Goal: Transaction & Acquisition: Subscribe to service/newsletter

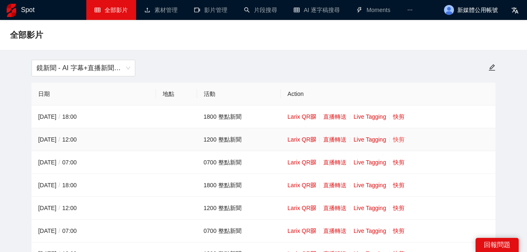
click at [399, 140] on link "快剪" at bounding box center [399, 139] width 12 height 7
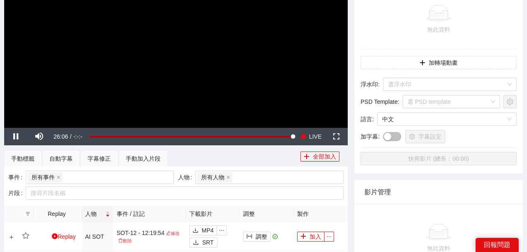
scroll to position [138, 0]
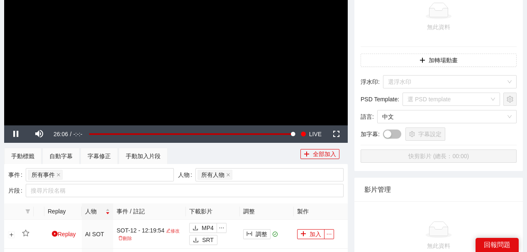
click at [220, 83] on video "Video Player" at bounding box center [176, 28] width 344 height 193
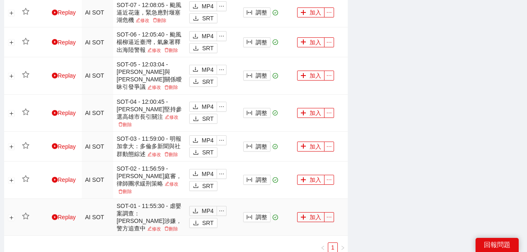
scroll to position [525, 0]
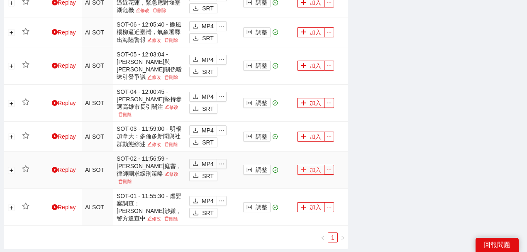
click at [306, 165] on button "加入" at bounding box center [310, 170] width 27 height 10
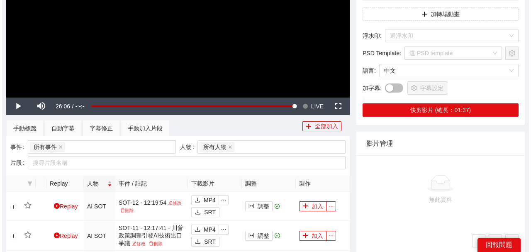
scroll to position [55, 0]
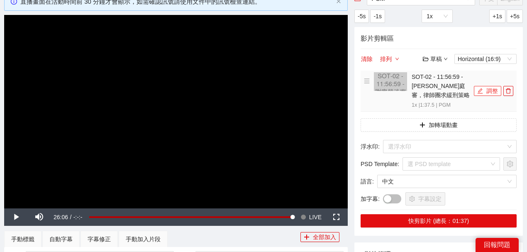
click at [489, 88] on button "調整" at bounding box center [487, 91] width 27 height 10
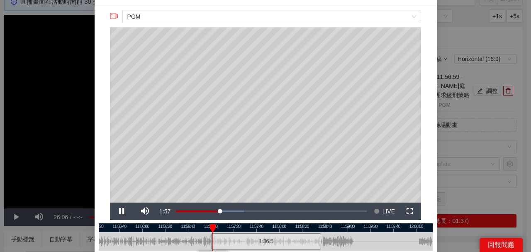
scroll to position [27, 0]
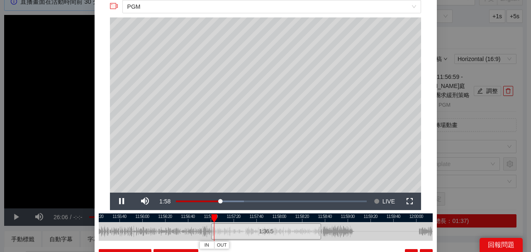
click at [319, 218] on div at bounding box center [266, 217] width 334 height 9
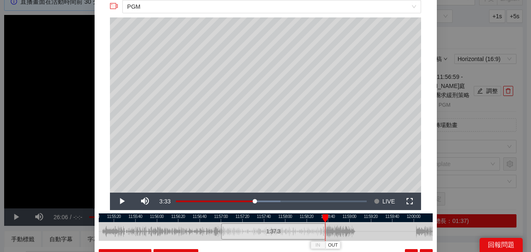
scroll to position [81, 0]
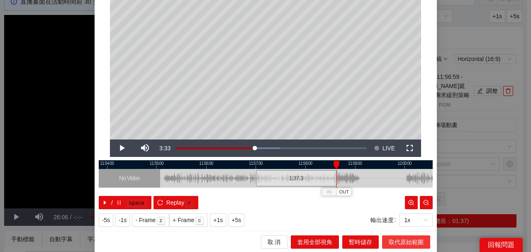
click at [398, 239] on span "取代原始範圍" at bounding box center [406, 241] width 35 height 9
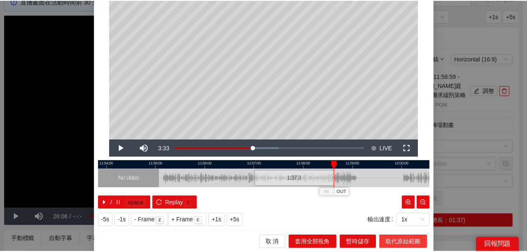
scroll to position [0, 0]
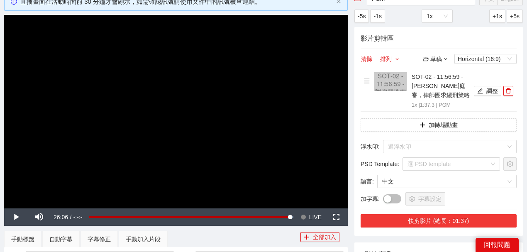
click at [431, 215] on button "快剪影片 (總長：01:37)" at bounding box center [439, 220] width 156 height 13
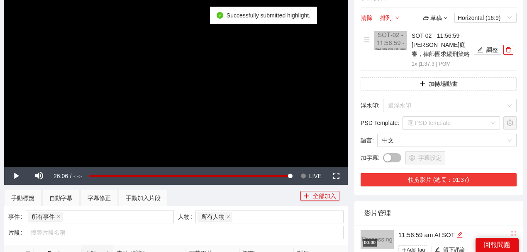
scroll to position [138, 0]
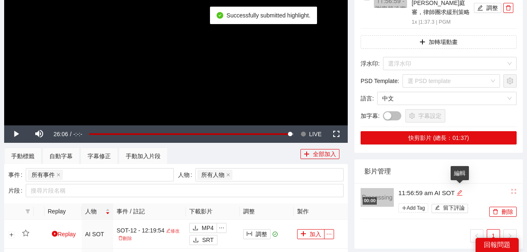
click at [459, 191] on icon "edit" at bounding box center [459, 192] width 5 height 5
click at [366, 187] on div "**********" at bounding box center [424, 201] width 127 height 29
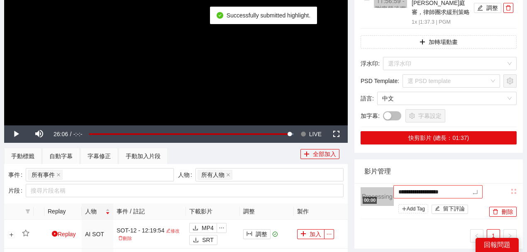
type textarea "*********"
click at [447, 183] on li "00:00 11:56:59 am AI SOT Add Tag 留下評論 刪除" at bounding box center [439, 201] width 156 height 36
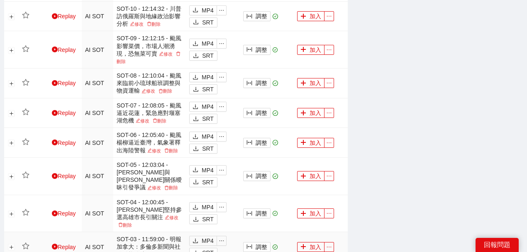
scroll to position [470, 0]
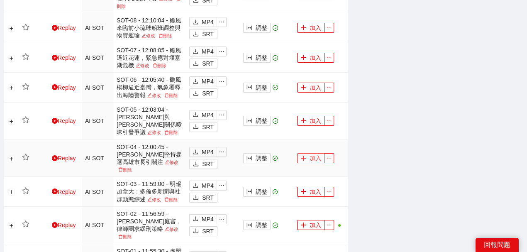
click at [314, 153] on button "加入" at bounding box center [310, 158] width 27 height 10
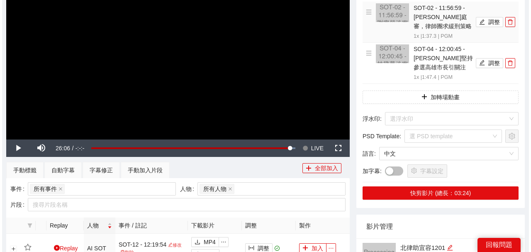
scroll to position [83, 0]
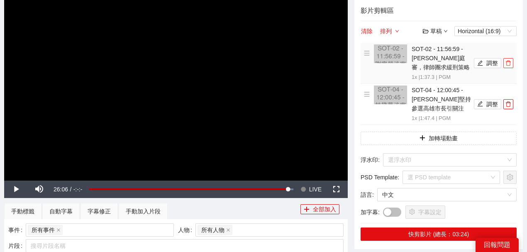
click at [508, 60] on icon "delete" at bounding box center [509, 63] width 6 height 6
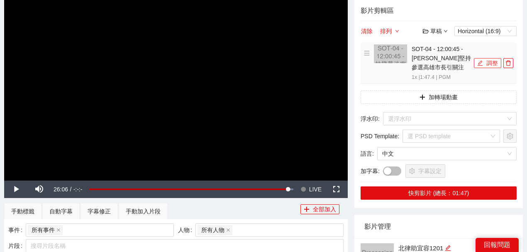
click at [494, 64] on button "調整" at bounding box center [487, 63] width 27 height 10
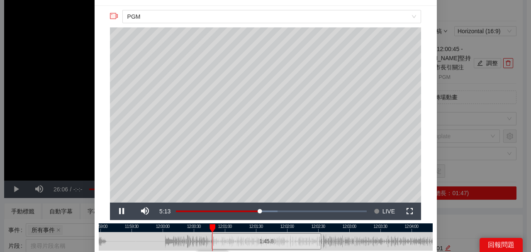
scroll to position [27, 0]
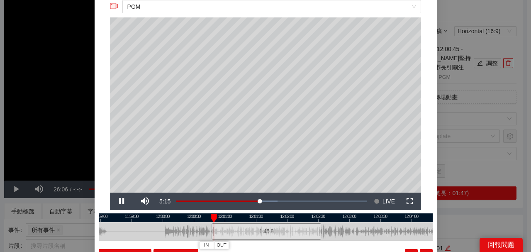
click at [318, 217] on div at bounding box center [266, 217] width 334 height 9
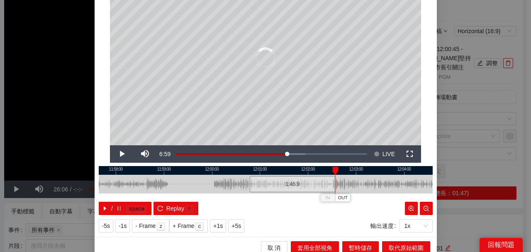
scroll to position [81, 0]
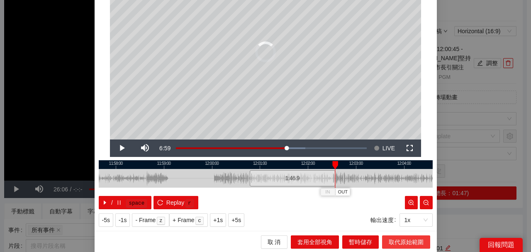
click at [394, 241] on span "取代原始範圍" at bounding box center [406, 241] width 35 height 9
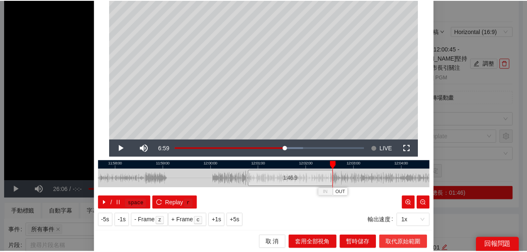
scroll to position [0, 0]
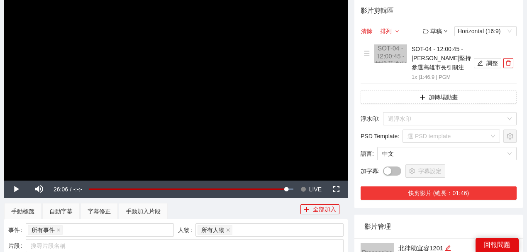
click at [435, 191] on button "快剪影片 (總長：01:46)" at bounding box center [439, 192] width 156 height 13
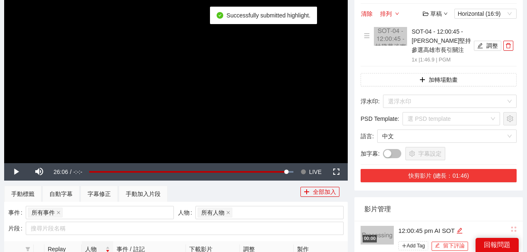
scroll to position [110, 0]
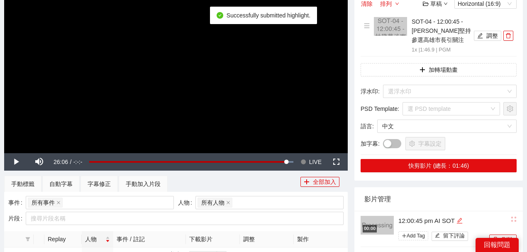
click at [459, 220] on icon "edit" at bounding box center [460, 220] width 6 height 6
type textarea "*********"
click at [433, 201] on div "影片管理" at bounding box center [438, 199] width 149 height 24
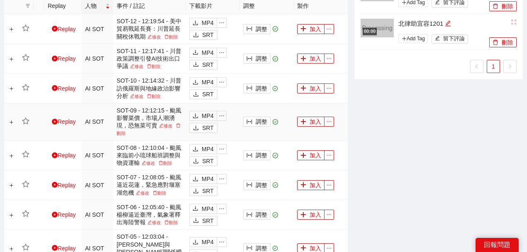
scroll to position [415, 0]
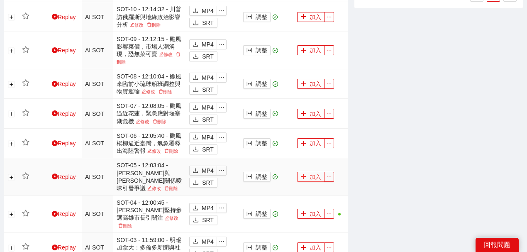
click at [306, 172] on button "加入" at bounding box center [310, 177] width 27 height 10
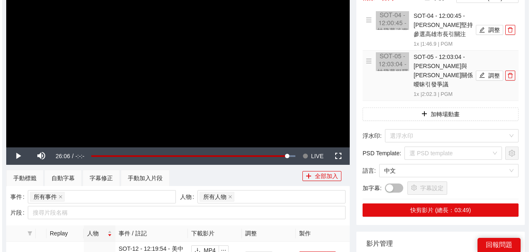
scroll to position [110, 0]
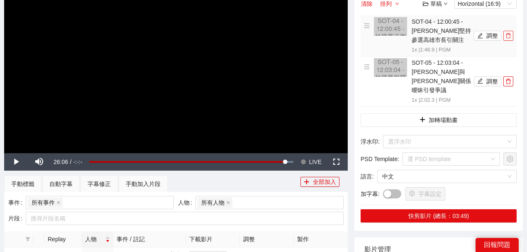
click at [509, 35] on icon "delete" at bounding box center [509, 36] width 6 height 6
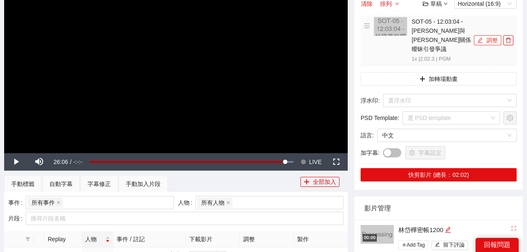
click at [489, 38] on button "調整" at bounding box center [487, 40] width 27 height 10
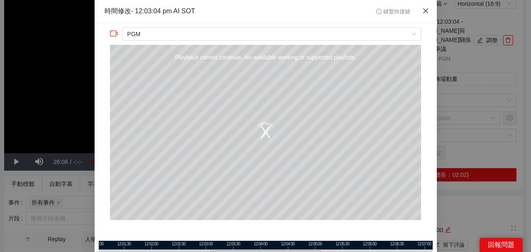
click at [424, 12] on icon "close" at bounding box center [425, 10] width 5 height 5
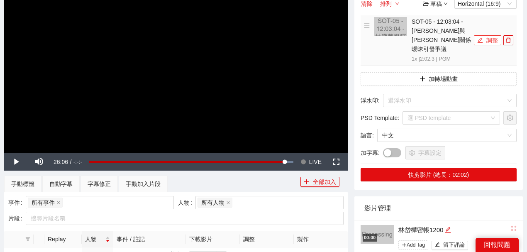
click at [485, 35] on button "調整" at bounding box center [487, 40] width 27 height 10
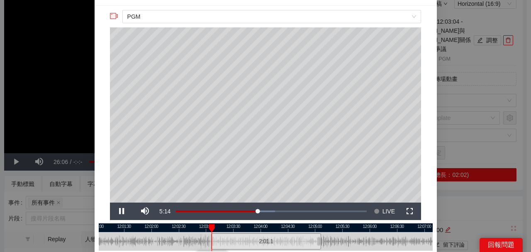
scroll to position [27, 0]
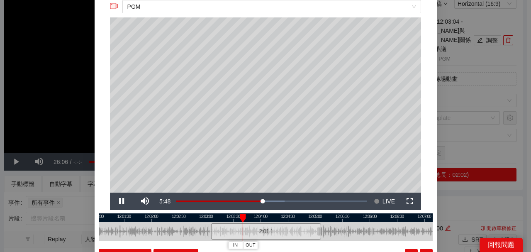
click at [318, 219] on div at bounding box center [266, 217] width 334 height 9
click at [318, 214] on div at bounding box center [266, 217] width 334 height 9
click at [314, 216] on div at bounding box center [266, 217] width 334 height 9
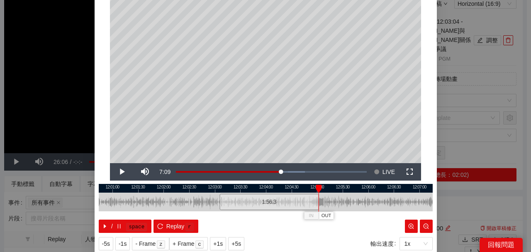
scroll to position [81, 0]
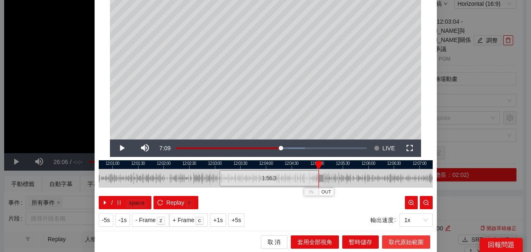
click at [397, 241] on span "取代原始範圍" at bounding box center [406, 241] width 35 height 9
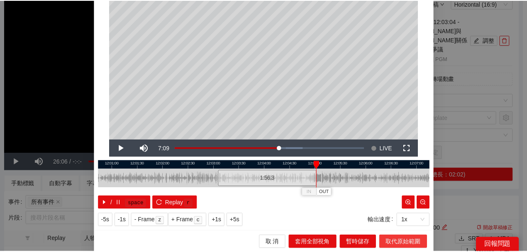
scroll to position [0, 0]
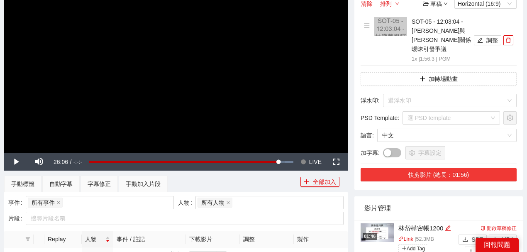
click at [457, 168] on button "快剪影片 (總長：01:56)" at bounding box center [439, 174] width 156 height 13
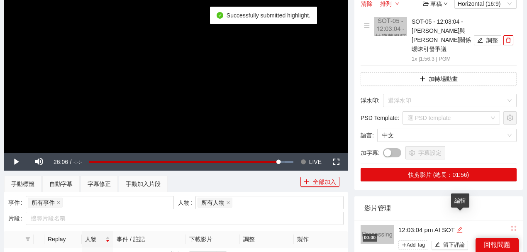
click at [462, 227] on icon "edit" at bounding box center [460, 230] width 6 height 6
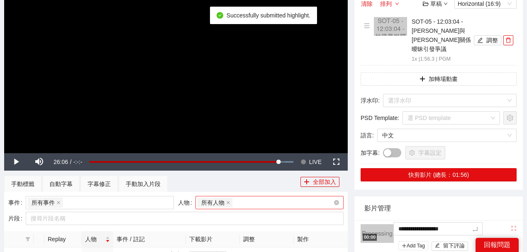
drag, startPoint x: 414, startPoint y: 218, endPoint x: 325, endPoint y: 207, distance: 89.1
type textarea "*********"
click at [458, 197] on div "影片管理" at bounding box center [438, 208] width 149 height 24
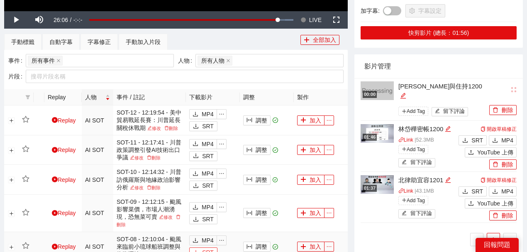
scroll to position [332, 0]
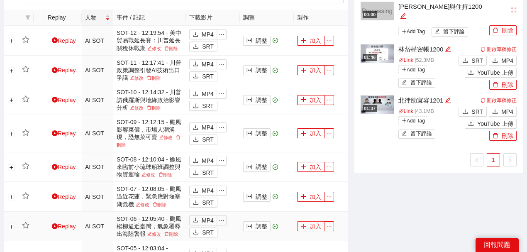
click at [307, 225] on button "加入" at bounding box center [310, 226] width 27 height 10
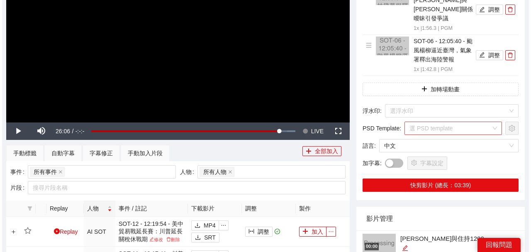
scroll to position [110, 0]
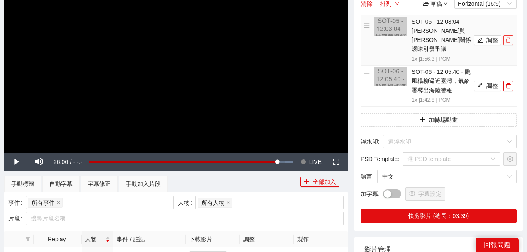
click at [510, 37] on icon "delete" at bounding box center [509, 40] width 6 height 6
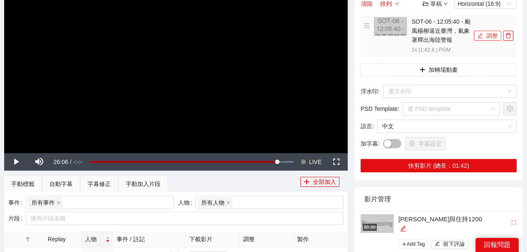
click at [498, 34] on button "調整" at bounding box center [487, 36] width 27 height 10
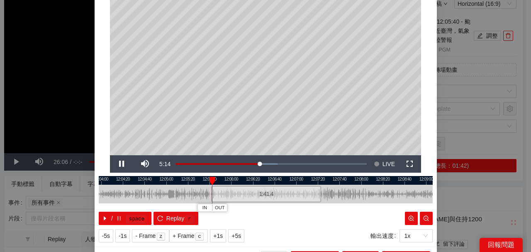
scroll to position [81, 0]
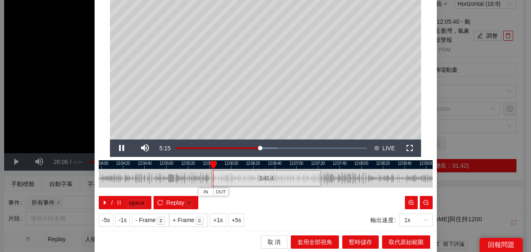
click at [319, 164] on div at bounding box center [266, 164] width 334 height 9
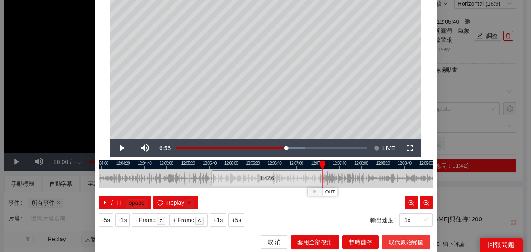
click at [406, 238] on span "取代原始範圍" at bounding box center [406, 241] width 35 height 9
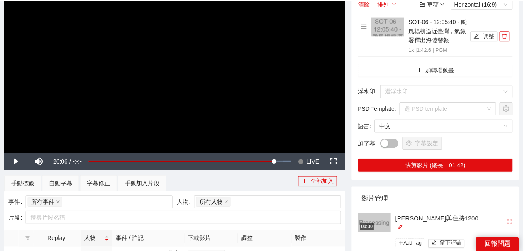
scroll to position [0, 0]
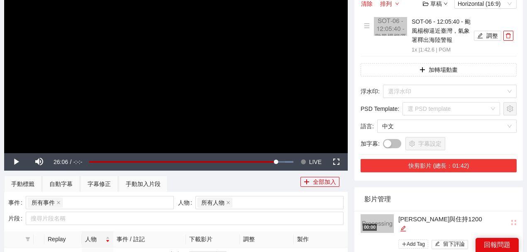
click at [434, 163] on button "快剪影片 (總長：01:42)" at bounding box center [439, 165] width 156 height 13
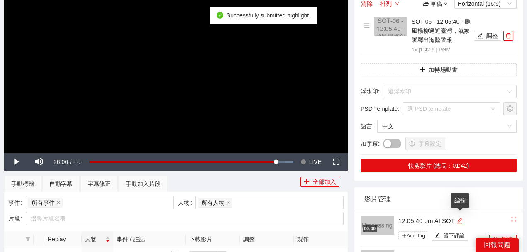
click at [459, 220] on icon "edit" at bounding box center [460, 220] width 6 height 6
type textarea "*********"
click at [426, 197] on div "影片管理" at bounding box center [438, 199] width 149 height 24
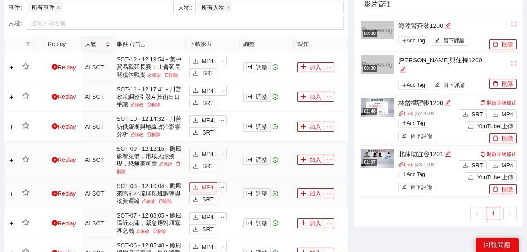
scroll to position [387, 0]
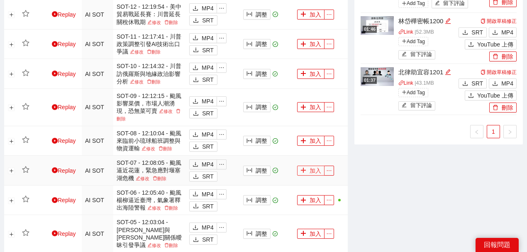
click at [309, 171] on button "加入" at bounding box center [310, 171] width 27 height 10
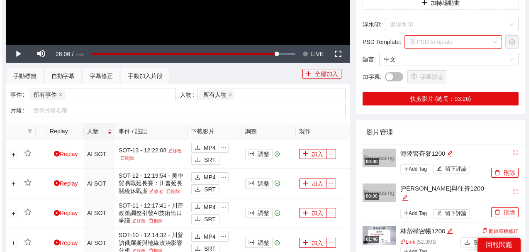
scroll to position [138, 0]
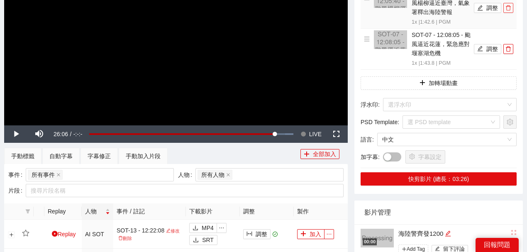
click at [506, 7] on icon "delete" at bounding box center [509, 8] width 6 height 6
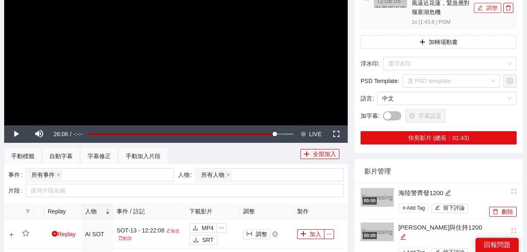
click at [496, 7] on button "調整" at bounding box center [487, 8] width 27 height 10
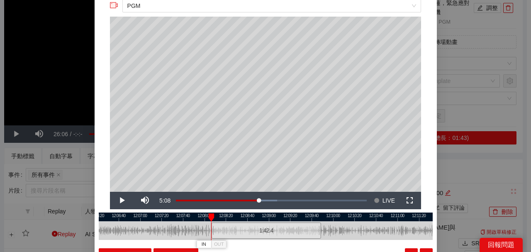
scroll to position [55, 0]
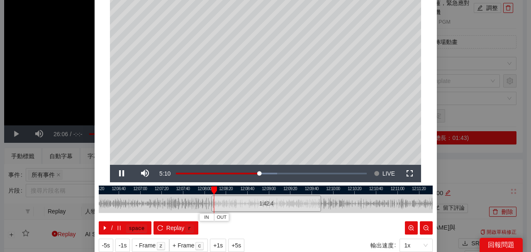
click at [316, 188] on div at bounding box center [266, 190] width 334 height 9
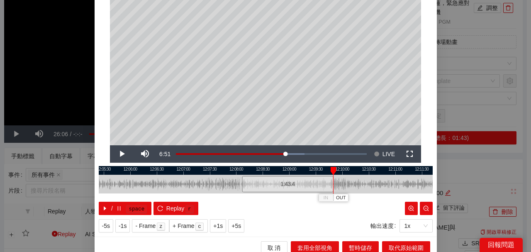
scroll to position [81, 0]
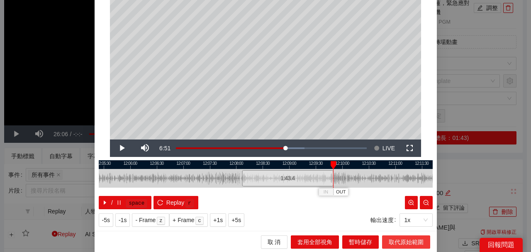
click at [398, 241] on span "取代原始範圍" at bounding box center [406, 241] width 35 height 9
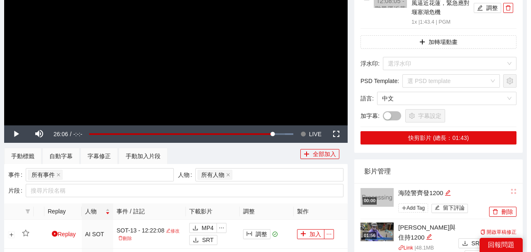
scroll to position [0, 0]
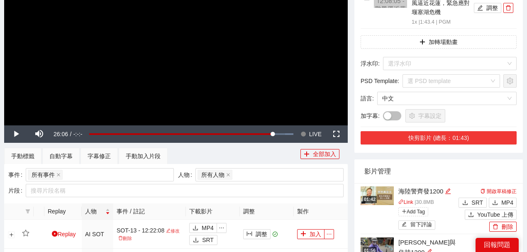
click at [431, 139] on button "快剪影片 (總長：01:43)" at bounding box center [439, 137] width 156 height 13
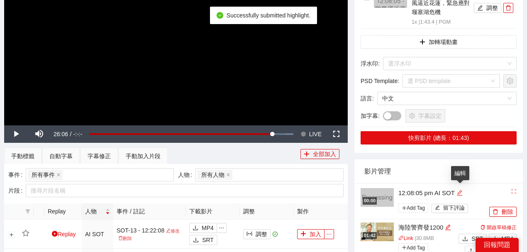
click at [459, 192] on icon "edit" at bounding box center [459, 192] width 5 height 5
type textarea "*********"
click at [474, 171] on div "影片管理" at bounding box center [438, 171] width 149 height 24
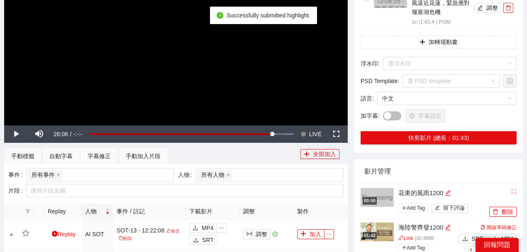
click at [383, 231] on img at bounding box center [377, 231] width 33 height 19
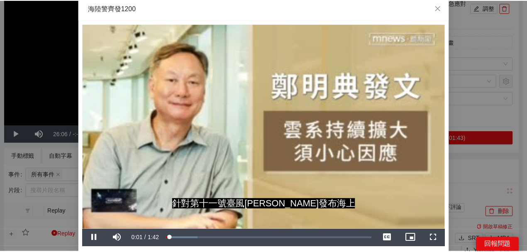
scroll to position [4, 0]
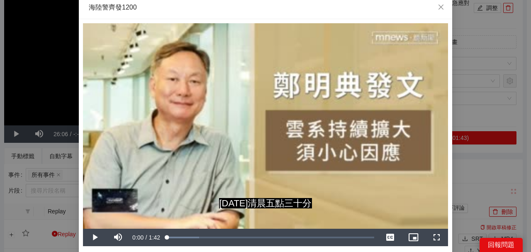
drag, startPoint x: 170, startPoint y: 237, endPoint x: 154, endPoint y: 237, distance: 15.8
click at [154, 237] on div "Play Mute Current Time 0:00 / Duration 1:42 Loaded : 15.42% 0:00 0:02 Stream Ty…" at bounding box center [265, 237] width 365 height 17
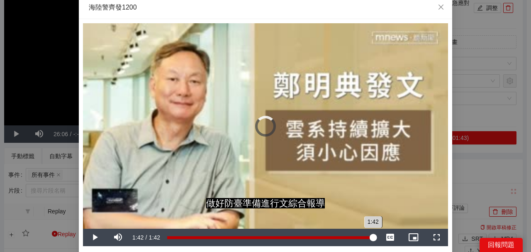
click at [371, 236] on div "Loaded : 15.42% 1:42 1:42" at bounding box center [270, 237] width 207 height 3
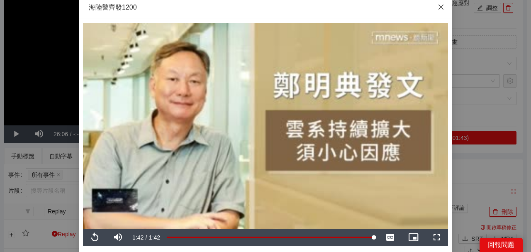
click at [439, 10] on icon "close" at bounding box center [441, 7] width 7 height 7
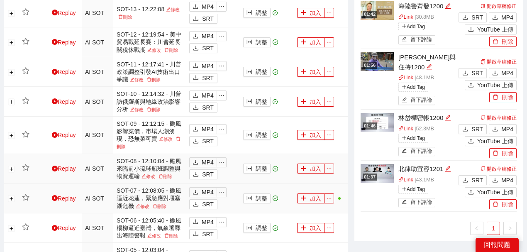
scroll to position [359, 0]
click at [310, 164] on button "加入" at bounding box center [310, 169] width 27 height 10
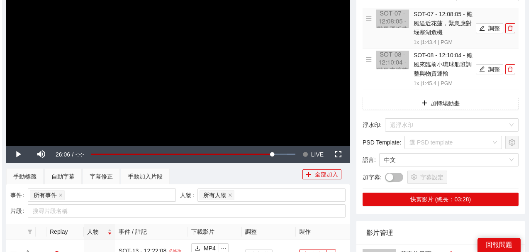
scroll to position [110, 0]
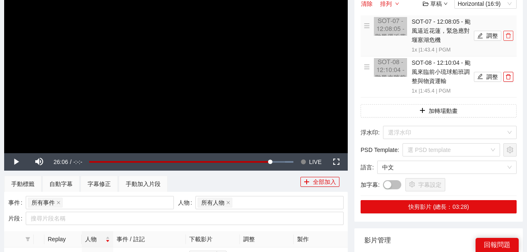
drag, startPoint x: 507, startPoint y: 35, endPoint x: 499, endPoint y: 36, distance: 7.5
click at [506, 35] on icon "delete" at bounding box center [509, 36] width 6 height 6
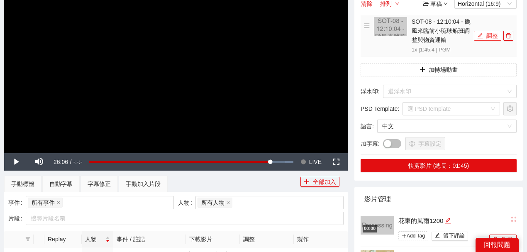
click at [496, 35] on button "調整" at bounding box center [487, 36] width 27 height 10
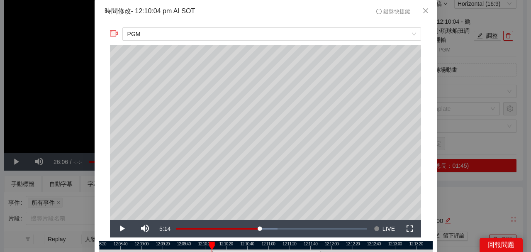
scroll to position [81, 0]
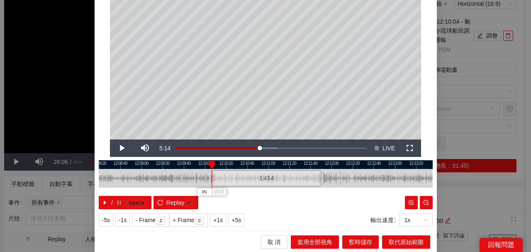
click at [316, 163] on div at bounding box center [266, 164] width 334 height 9
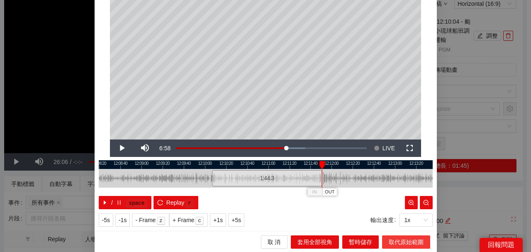
click at [408, 240] on span "取代原始範圍" at bounding box center [406, 241] width 35 height 9
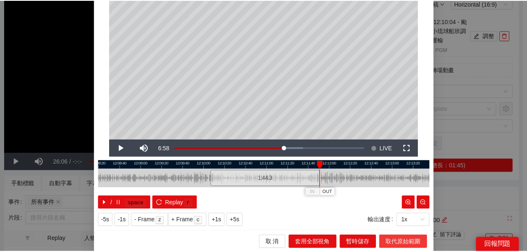
scroll to position [0, 0]
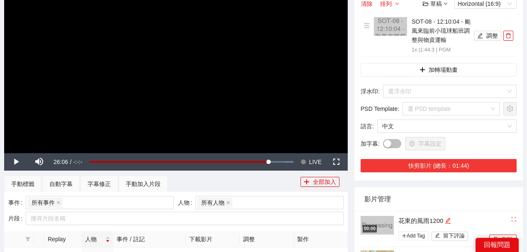
click at [418, 169] on button "快剪影片 (總長：01:44)" at bounding box center [439, 165] width 156 height 13
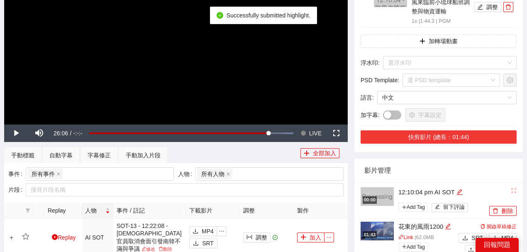
scroll to position [166, 0]
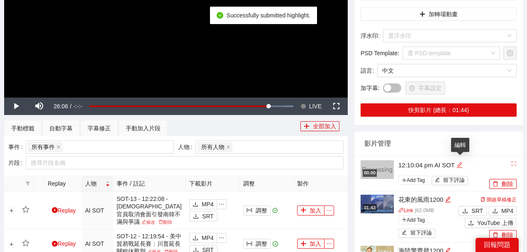
click at [460, 165] on icon "edit" at bounding box center [459, 164] width 5 height 5
type textarea "*********"
click at [432, 142] on div "影片管理" at bounding box center [438, 144] width 149 height 24
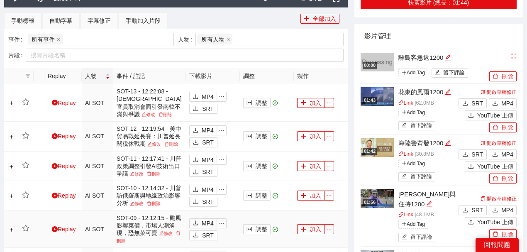
scroll to position [304, 0]
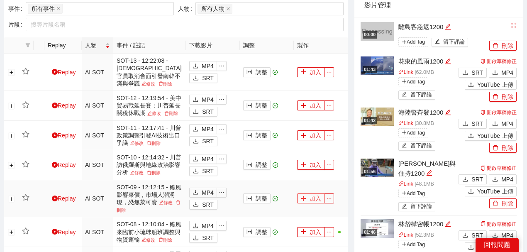
click at [306, 193] on button "加入" at bounding box center [310, 198] width 27 height 10
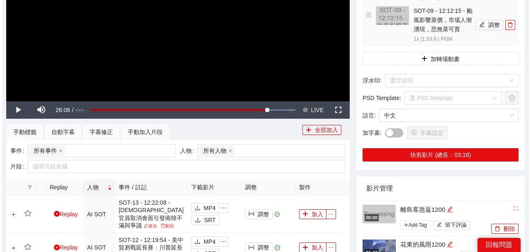
scroll to position [110, 0]
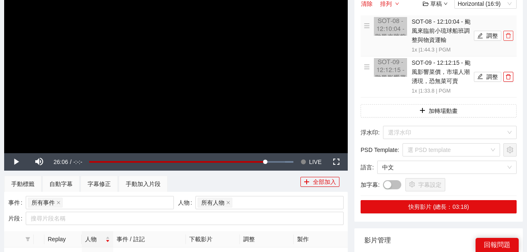
click at [510, 34] on icon "delete" at bounding box center [508, 35] width 5 height 5
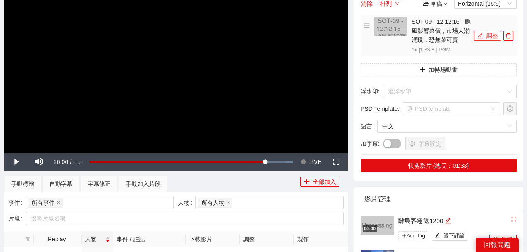
click at [492, 34] on button "調整" at bounding box center [487, 36] width 27 height 10
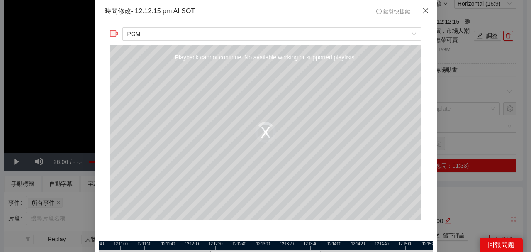
click at [424, 11] on icon "close" at bounding box center [425, 10] width 5 height 5
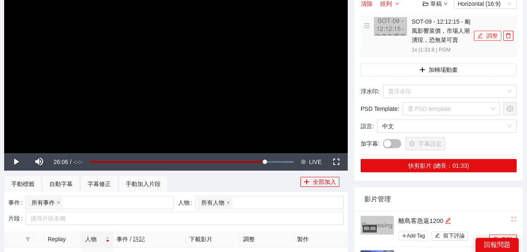
click at [482, 37] on icon "edit" at bounding box center [480, 36] width 6 height 6
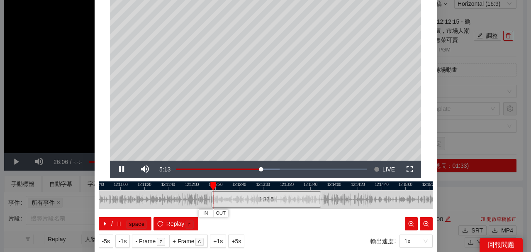
scroll to position [53, 0]
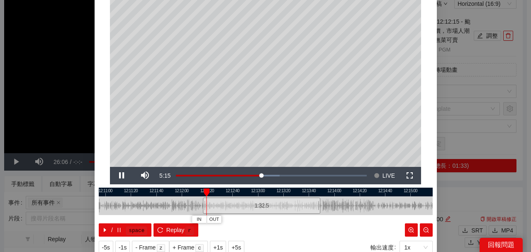
click at [317, 193] on div at bounding box center [266, 192] width 334 height 9
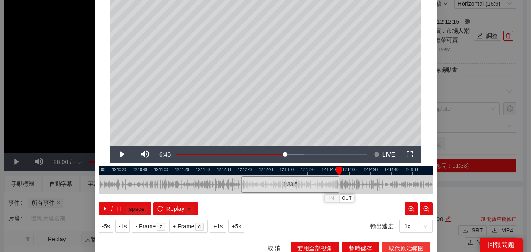
scroll to position [81, 0]
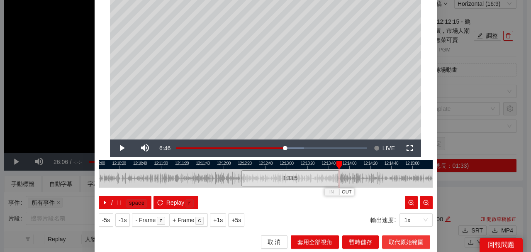
click at [406, 239] on span "取代原始範圍" at bounding box center [406, 241] width 35 height 9
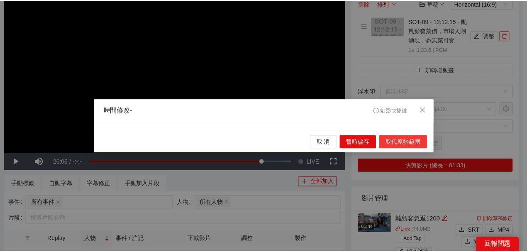
scroll to position [0, 0]
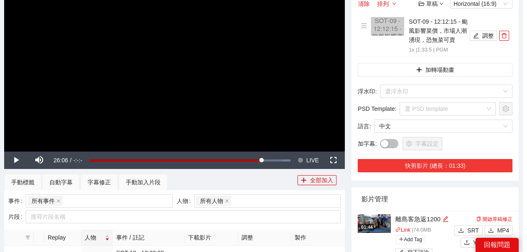
click at [461, 164] on button "快剪影片 (總長：01:33)" at bounding box center [435, 165] width 155 height 13
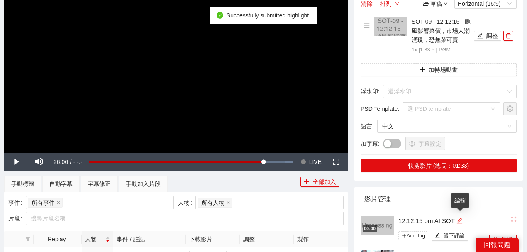
click at [460, 218] on icon "edit" at bounding box center [459, 219] width 5 height 5
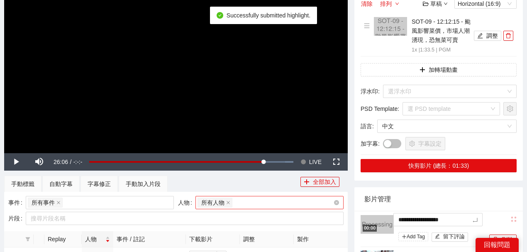
type textarea "*********"
click at [500, 191] on div "影片管理" at bounding box center [438, 199] width 149 height 24
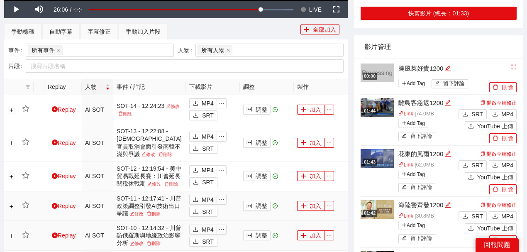
scroll to position [276, 0]
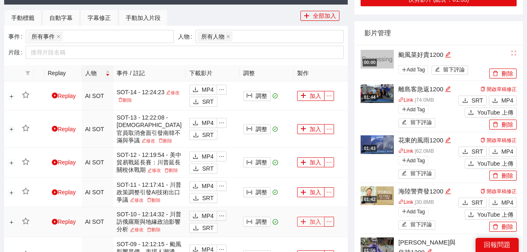
click at [308, 217] on button "加入" at bounding box center [310, 222] width 27 height 10
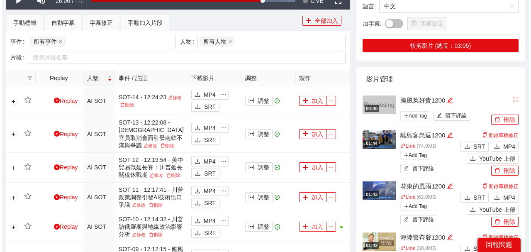
scroll to position [138, 0]
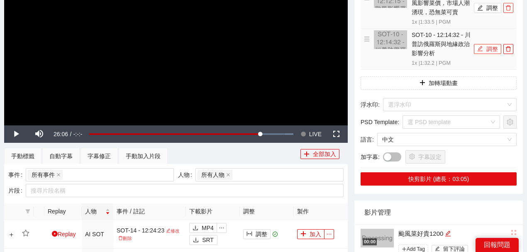
drag, startPoint x: 509, startPoint y: 6, endPoint x: 501, endPoint y: 5, distance: 7.9
click at [508, 6] on icon "delete" at bounding box center [509, 8] width 6 height 6
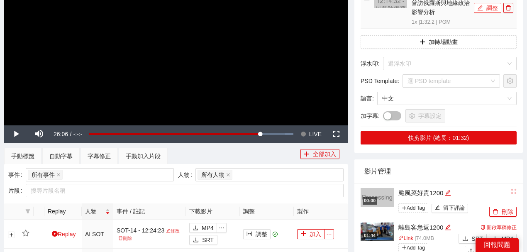
click at [497, 5] on button "調整" at bounding box center [487, 8] width 27 height 10
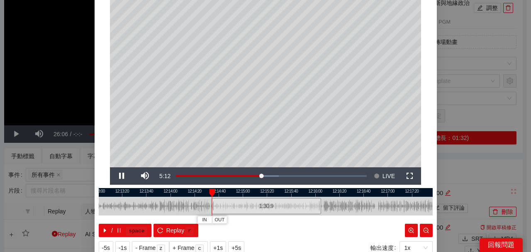
scroll to position [55, 0]
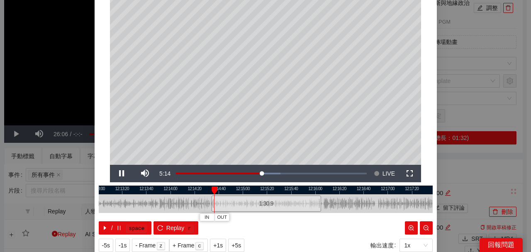
click at [318, 188] on div at bounding box center [266, 190] width 334 height 9
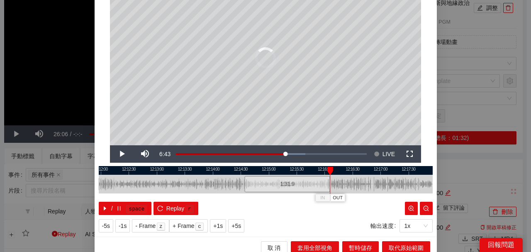
scroll to position [81, 0]
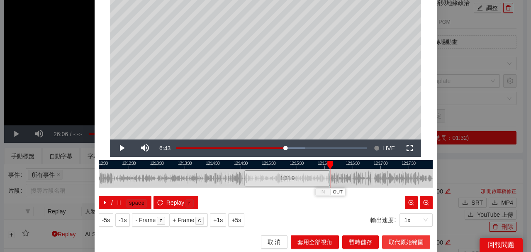
click at [394, 242] on span "取代原始範圍" at bounding box center [406, 241] width 35 height 9
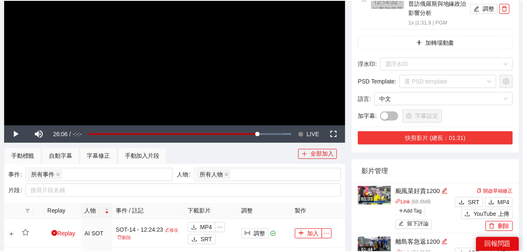
scroll to position [0, 0]
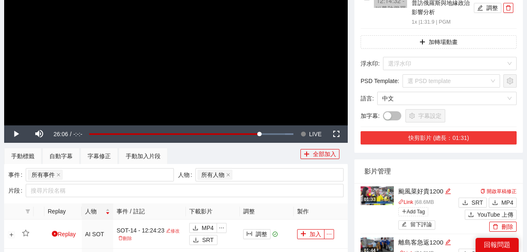
click at [438, 133] on button "快剪影片 (總長：01:31)" at bounding box center [439, 137] width 156 height 13
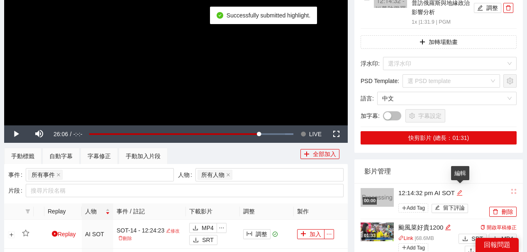
click at [463, 193] on icon "edit" at bounding box center [460, 193] width 6 height 6
drag, startPoint x: 381, startPoint y: 178, endPoint x: 315, endPoint y: 165, distance: 67.6
type textarea "*********"
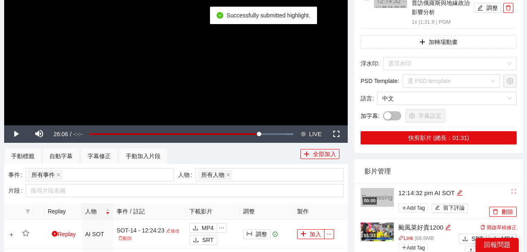
click at [422, 167] on div "影片管理" at bounding box center [438, 171] width 149 height 24
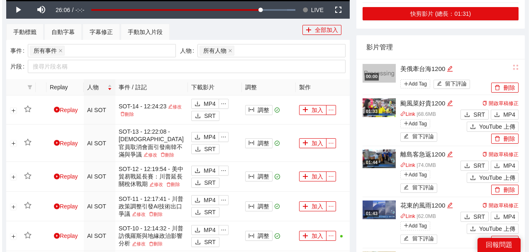
scroll to position [304, 0]
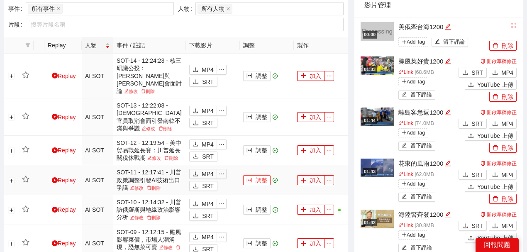
click at [255, 175] on button "調整" at bounding box center [256, 180] width 27 height 10
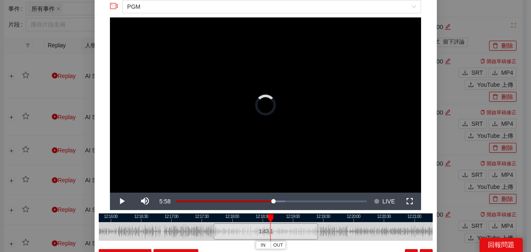
scroll to position [55, 0]
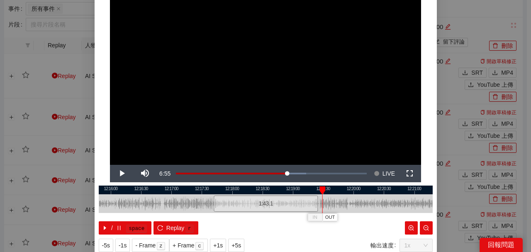
drag, startPoint x: 212, startPoint y: 216, endPoint x: 320, endPoint y: 212, distance: 108.8
click at [320, 195] on div "IN OUT" at bounding box center [323, 190] width 6 height 8
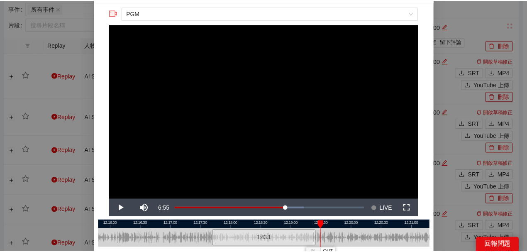
scroll to position [0, 0]
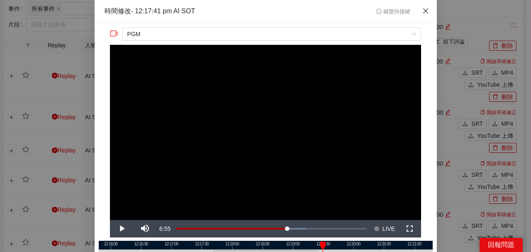
click at [423, 10] on icon "close" at bounding box center [426, 10] width 7 height 7
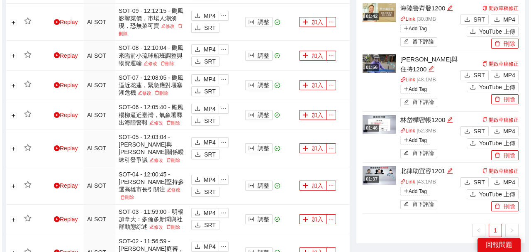
scroll to position [621, 0]
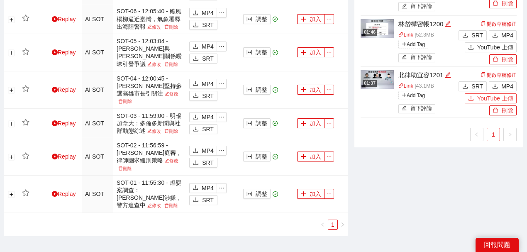
click at [479, 94] on span "YouTube 上傳" at bounding box center [495, 98] width 36 height 9
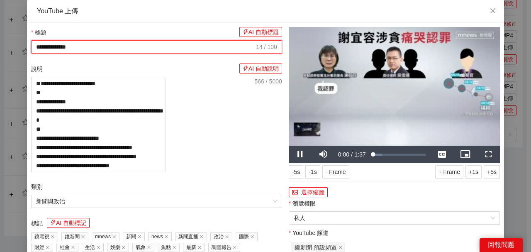
drag, startPoint x: 169, startPoint y: 46, endPoint x: 0, endPoint y: 66, distance: 169.6
click at [0, 66] on div "**********" at bounding box center [265, 126] width 531 height 252
paste input "**********"
type input "**********"
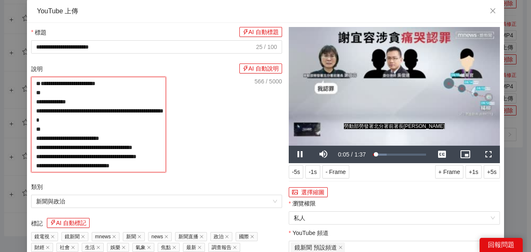
click at [115, 80] on textarea "**********" at bounding box center [98, 124] width 135 height 95
paste textarea "**********"
type textarea "**********"
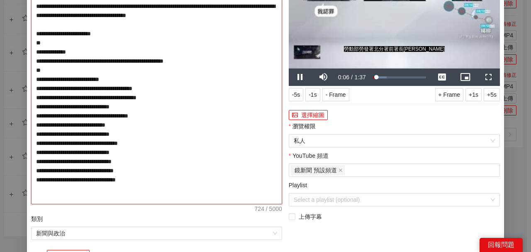
scroll to position [166, 0]
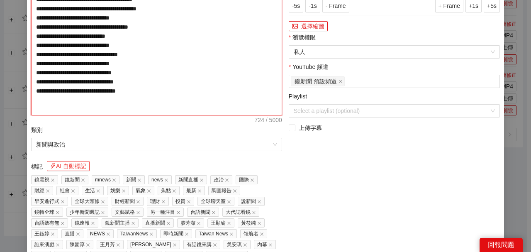
type textarea "**********"
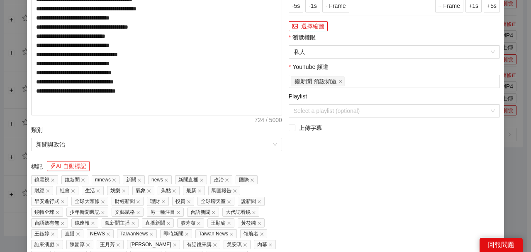
click at [65, 164] on button "AI 自動標記" at bounding box center [68, 166] width 43 height 10
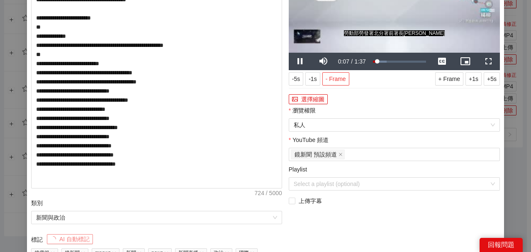
scroll to position [55, 0]
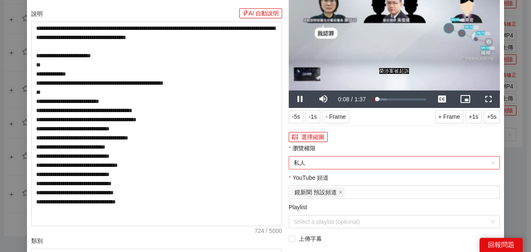
click at [305, 159] on span "私人" at bounding box center [394, 162] width 201 height 12
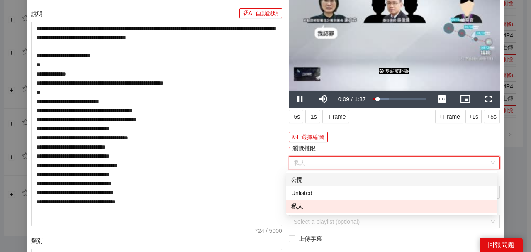
click at [301, 175] on div "公開" at bounding box center [391, 179] width 201 height 9
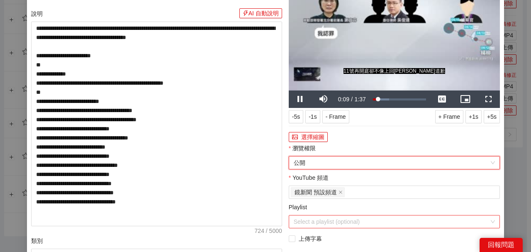
click at [312, 227] on input "Playlist" at bounding box center [392, 221] width 196 height 12
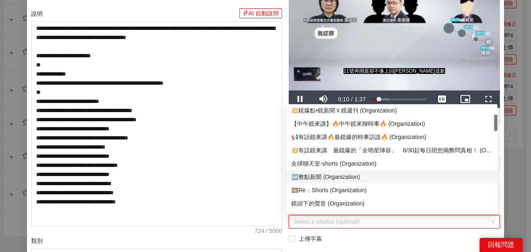
click at [313, 178] on div "🆕整點新聞 (Organization)" at bounding box center [391, 176] width 201 height 9
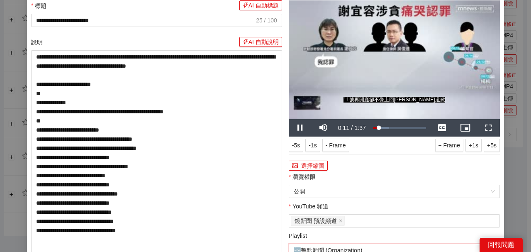
scroll to position [0, 0]
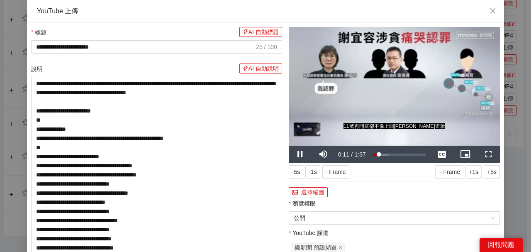
click at [402, 99] on video "Video Player" at bounding box center [394, 86] width 211 height 119
click at [392, 159] on div "Loaded : 30.84% 0:40 0:41" at bounding box center [399, 154] width 61 height 17
click at [408, 153] on div "1:03" at bounding box center [408, 154] width 0 height 3
click at [417, 152] on div "Loaded : 81.20% 1:23 1:09" at bounding box center [399, 154] width 61 height 17
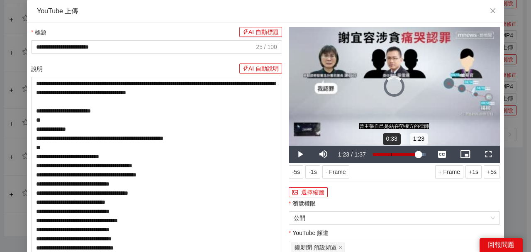
click at [389, 152] on div "Loaded : 96.33% 0:33 1:23" at bounding box center [399, 154] width 61 height 17
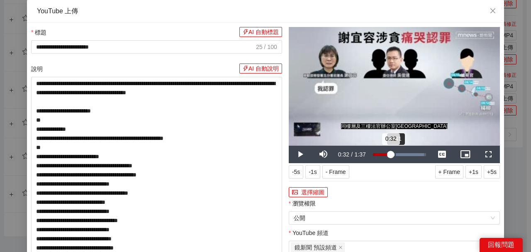
click at [391, 153] on div "0:32" at bounding box center [382, 154] width 18 height 3
click at [313, 191] on button "選擇縮圖" at bounding box center [308, 192] width 39 height 10
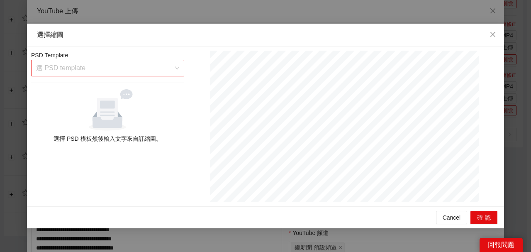
click at [179, 70] on div "選 PSD template" at bounding box center [107, 68] width 153 height 17
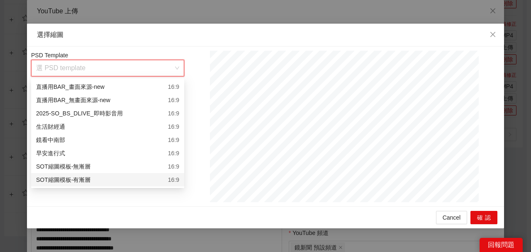
click at [168, 180] on div "SOT縮圖模板-有漸層 16:9" at bounding box center [107, 179] width 143 height 9
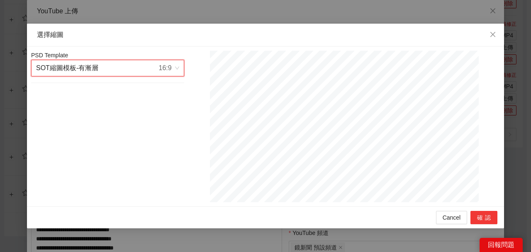
click at [484, 220] on button "確認" at bounding box center [484, 217] width 27 height 13
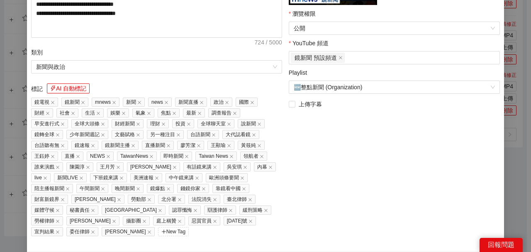
scroll to position [250, 0]
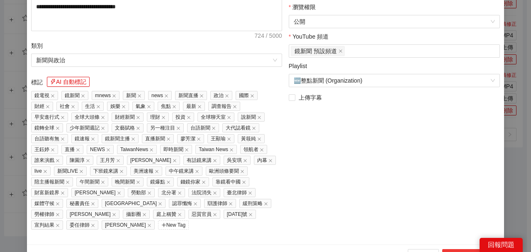
click at [462, 249] on button "上傳到 YouTube" at bounding box center [469, 255] width 55 height 13
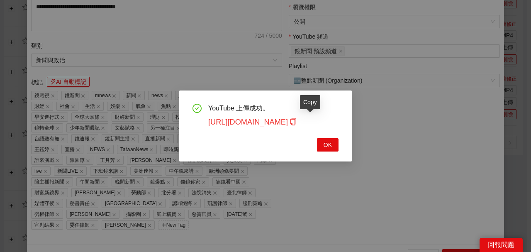
click at [297, 122] on icon "copy" at bounding box center [293, 121] width 7 height 7
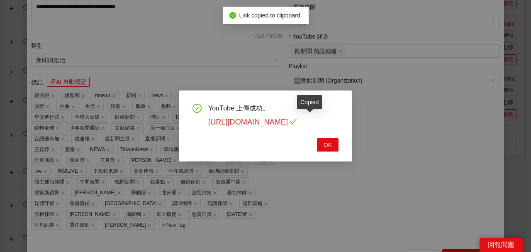
click at [297, 122] on link "https://youtu.be/R4IsINb0b-I" at bounding box center [252, 122] width 89 height 8
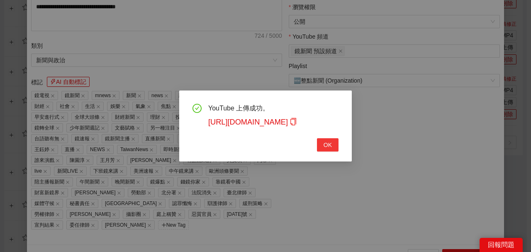
click at [326, 150] on button "OK" at bounding box center [328, 144] width 22 height 13
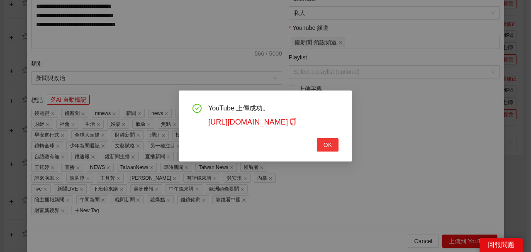
type textarea "**********"
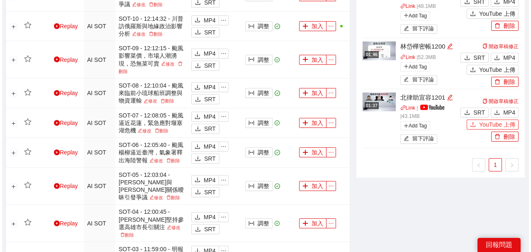
scroll to position [566, 0]
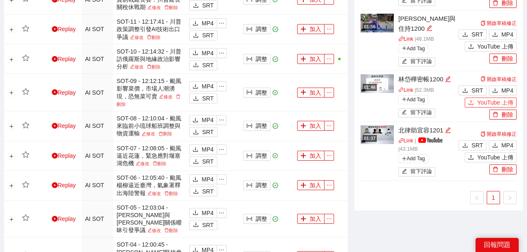
click at [482, 98] on span "YouTube 上傳" at bounding box center [495, 102] width 36 height 9
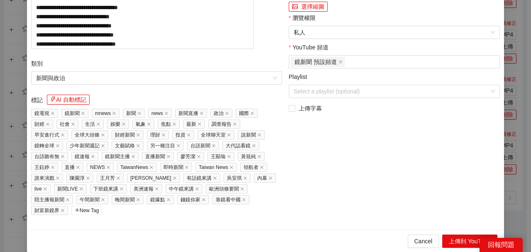
drag, startPoint x: 170, startPoint y: 44, endPoint x: 0, endPoint y: 52, distance: 170.0
click at [0, 52] on div "**********" at bounding box center [265, 126] width 531 height 252
paste input "**********"
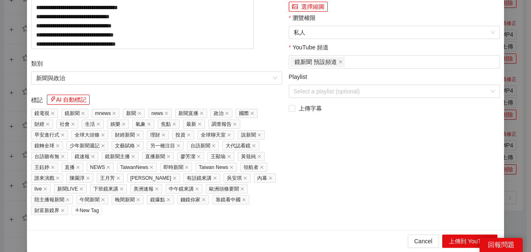
type input "**********"
click at [318, 12] on button "選擇縮圖" at bounding box center [308, 7] width 39 height 10
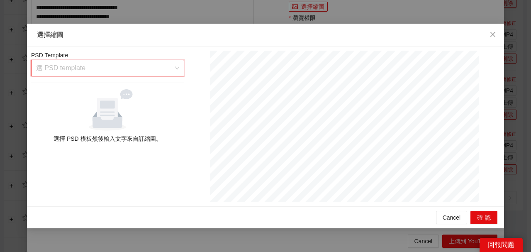
click at [173, 74] on input "search" at bounding box center [104, 68] width 137 height 16
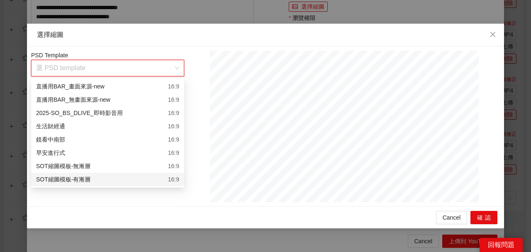
click at [171, 177] on div "16:9" at bounding box center [173, 179] width 11 height 9
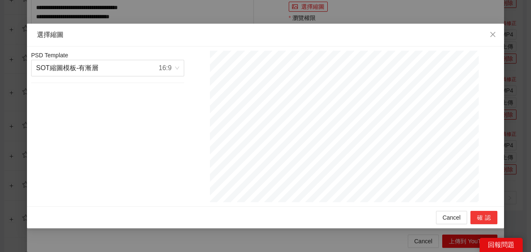
click at [486, 222] on button "確認" at bounding box center [484, 217] width 27 height 13
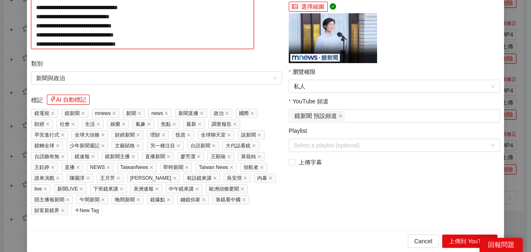
paste textarea "**********"
type textarea "**********"
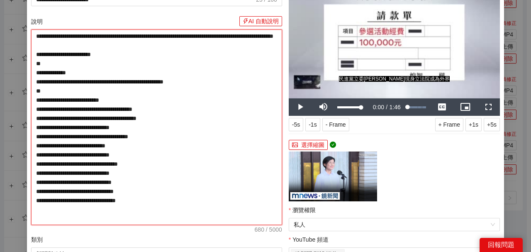
scroll to position [138, 0]
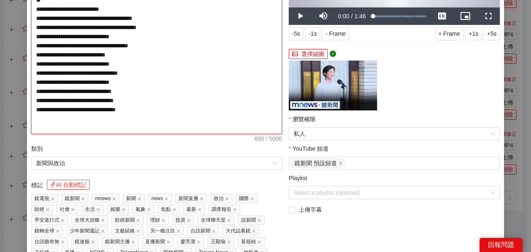
type textarea "**********"
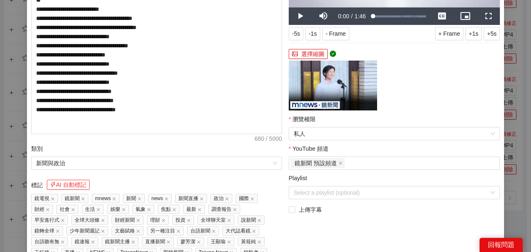
click at [70, 188] on button "AI 自動標記" at bounding box center [68, 185] width 43 height 10
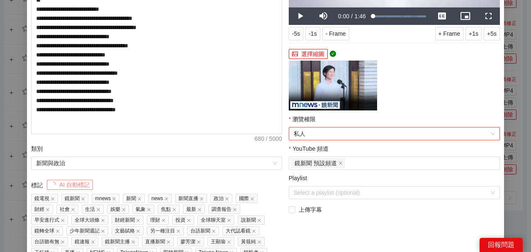
click at [317, 128] on span "私人" at bounding box center [394, 133] width 201 height 12
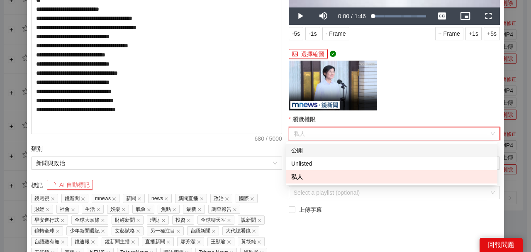
click at [308, 149] on div "公開" at bounding box center [391, 150] width 201 height 9
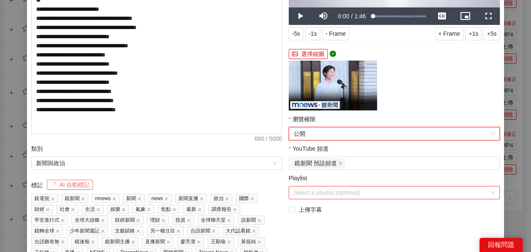
click at [316, 193] on input "Playlist" at bounding box center [392, 192] width 196 height 12
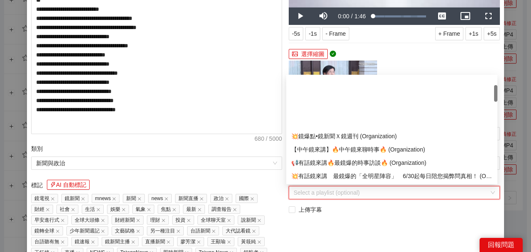
scroll to position [55, 0]
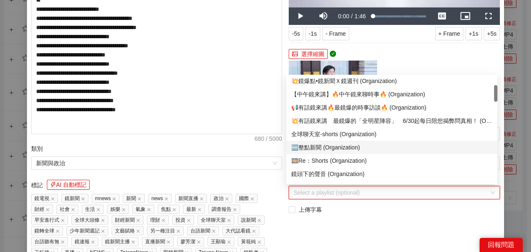
click at [323, 150] on div "🆕整點新聞 (Organization)" at bounding box center [391, 147] width 201 height 9
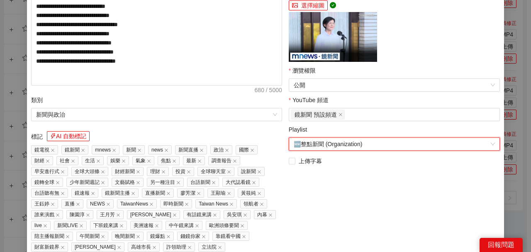
scroll to position [241, 0]
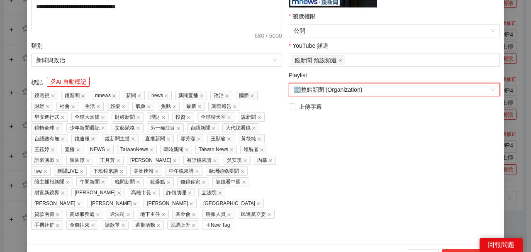
click at [456, 249] on button "上傳到 YouTube" at bounding box center [469, 255] width 55 height 13
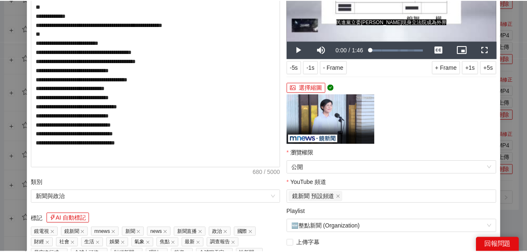
scroll to position [20, 0]
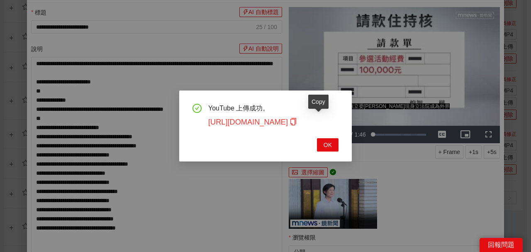
click at [296, 125] on icon "copy" at bounding box center [294, 121] width 6 height 7
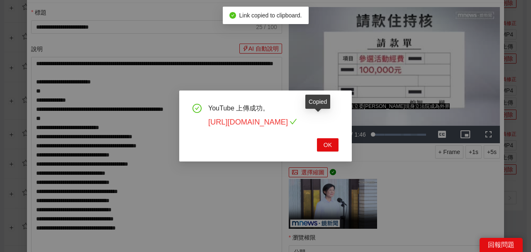
click at [297, 124] on link "https://youtu.be/V5VkFqcLqNU" at bounding box center [252, 122] width 89 height 8
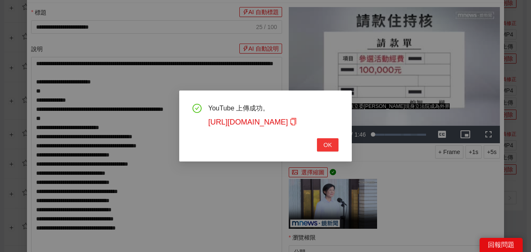
click at [333, 141] on button "OK" at bounding box center [328, 144] width 22 height 13
type textarea "**********"
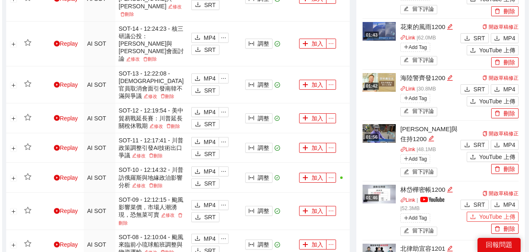
scroll to position [455, 0]
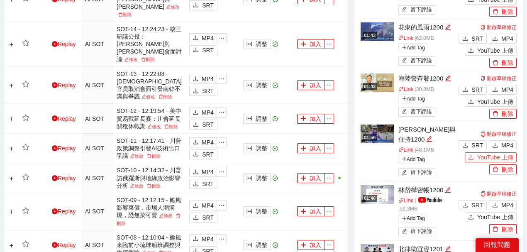
click at [483, 153] on span "YouTube 上傳" at bounding box center [495, 157] width 36 height 9
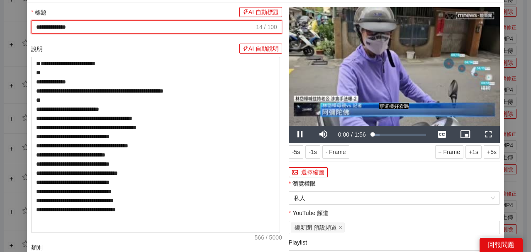
drag, startPoint x: 166, startPoint y: 47, endPoint x: 0, endPoint y: 59, distance: 166.4
click at [0, 59] on div "**********" at bounding box center [265, 126] width 531 height 252
paste input "**********"
type input "**********"
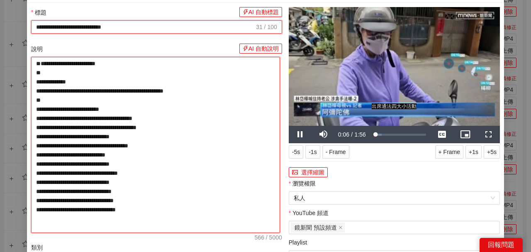
click at [127, 84] on textarea "**********" at bounding box center [155, 145] width 249 height 176
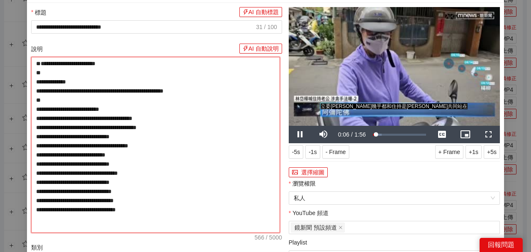
paste textarea "**********"
type textarea "**********"
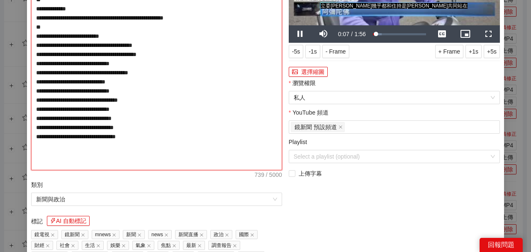
scroll to position [166, 0]
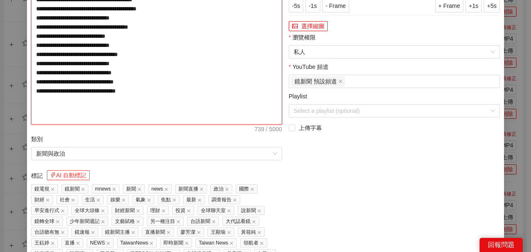
type textarea "**********"
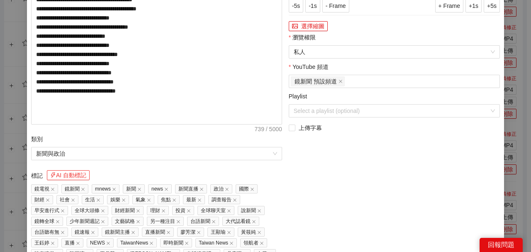
drag, startPoint x: 56, startPoint y: 174, endPoint x: 257, endPoint y: 144, distance: 202.7
click at [56, 174] on button "AI 自動標記" at bounding box center [68, 175] width 43 height 10
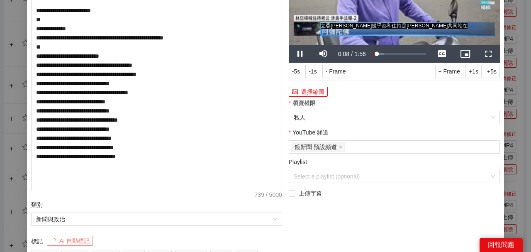
scroll to position [27, 0]
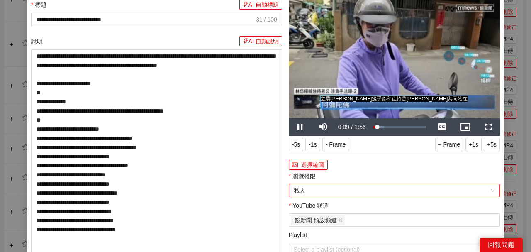
click at [323, 190] on span "私人" at bounding box center [394, 190] width 201 height 12
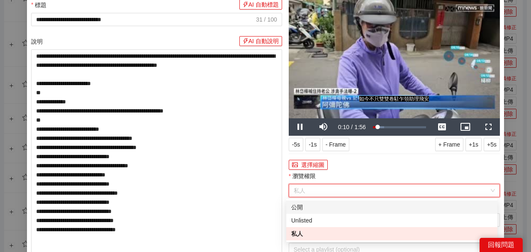
click at [299, 212] on div "公開" at bounding box center [391, 206] width 211 height 13
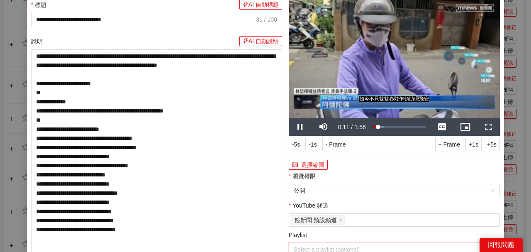
click at [316, 244] on input "Playlist" at bounding box center [392, 249] width 196 height 12
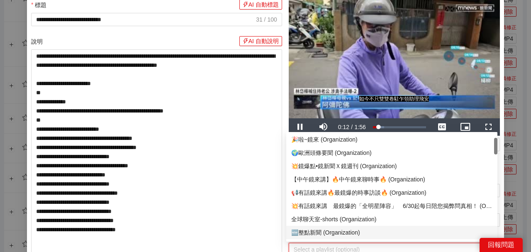
click at [315, 231] on div "🆕整點新聞 (Organization)" at bounding box center [391, 232] width 201 height 9
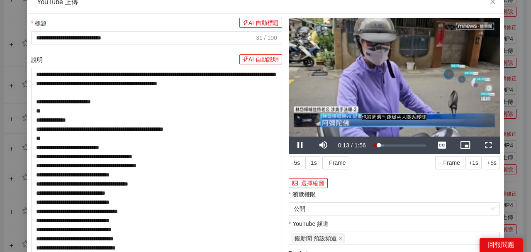
scroll to position [0, 0]
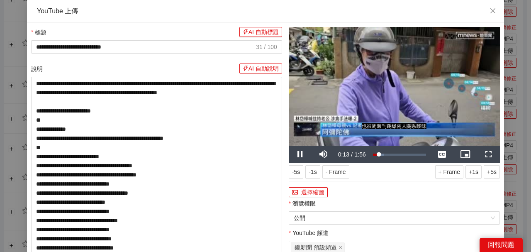
click at [412, 116] on video "Video Player" at bounding box center [394, 86] width 211 height 119
click at [311, 189] on button "選擇縮圖" at bounding box center [308, 192] width 39 height 10
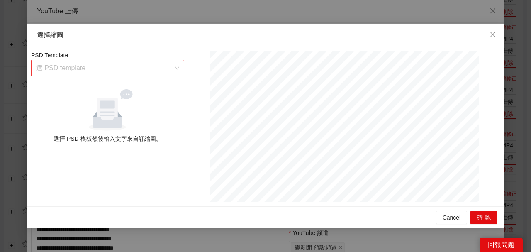
click at [181, 67] on div "選 PSD template" at bounding box center [107, 68] width 153 height 17
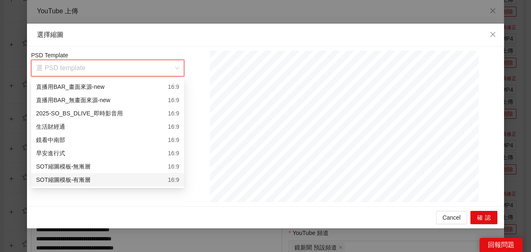
click at [166, 181] on div "SOT縮圖模板-有漸層 16:9" at bounding box center [107, 179] width 143 height 9
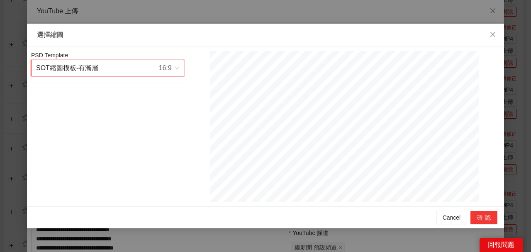
click at [485, 215] on button "確認" at bounding box center [484, 217] width 27 height 13
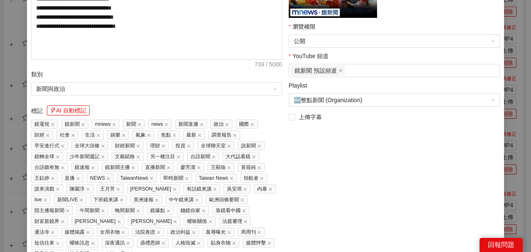
scroll to position [259, 0]
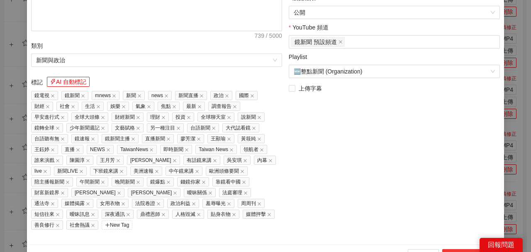
click at [446, 249] on button "上傳到 YouTube" at bounding box center [469, 255] width 55 height 13
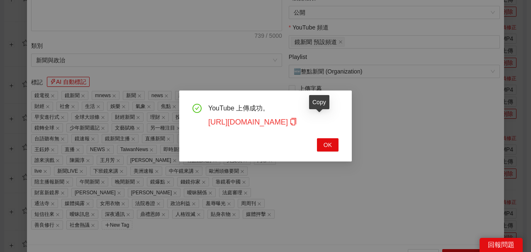
click at [297, 123] on icon "copy" at bounding box center [293, 121] width 7 height 7
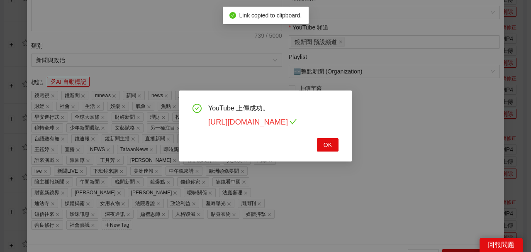
click at [297, 123] on link "https://youtu.be/0hEXpOEEA1U" at bounding box center [252, 122] width 89 height 8
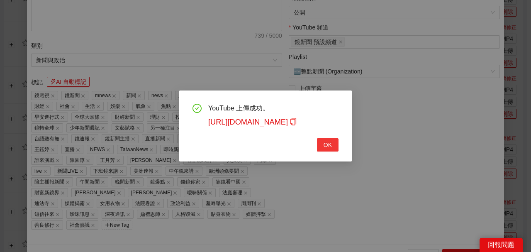
click at [329, 142] on span "OK" at bounding box center [328, 144] width 8 height 9
type textarea "**********"
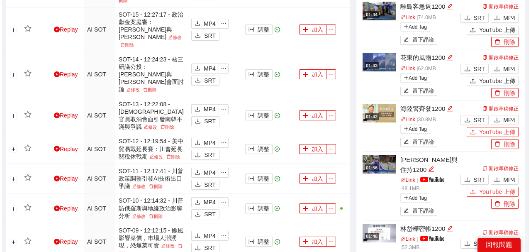
scroll to position [400, 0]
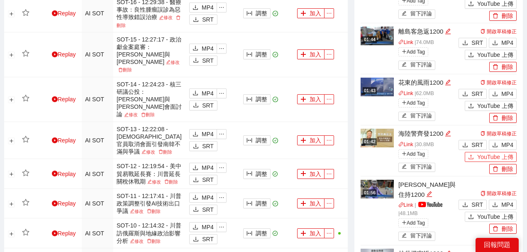
click at [489, 156] on span "YouTube 上傳" at bounding box center [495, 156] width 36 height 9
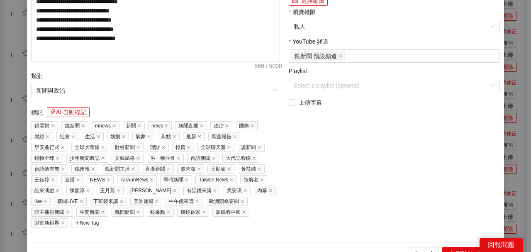
drag, startPoint x: 137, startPoint y: 42, endPoint x: 0, endPoint y: 24, distance: 137.8
click at [0, 24] on div "**********" at bounding box center [265, 126] width 531 height 252
paste input "**********"
type input "**********"
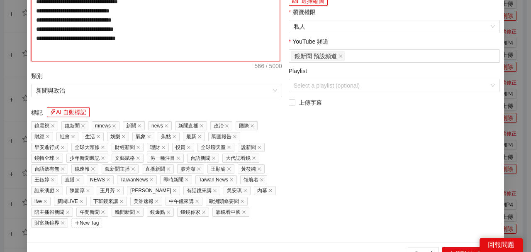
paste textarea "**********"
type textarea "**********"
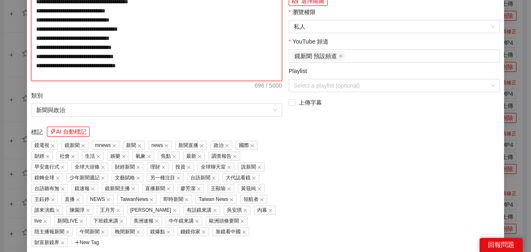
scroll to position [166, 0]
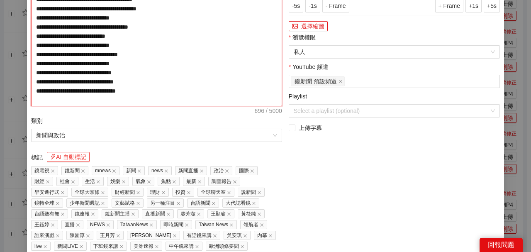
type textarea "**********"
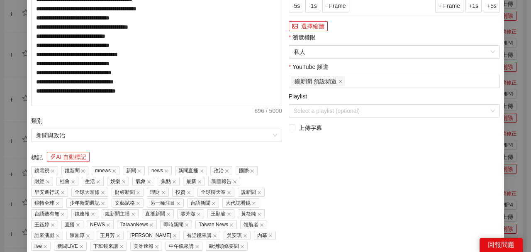
click at [76, 155] on button "AI 自動標記" at bounding box center [68, 157] width 43 height 10
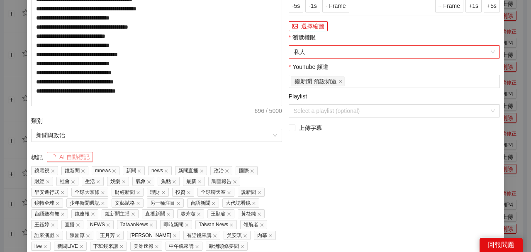
click at [302, 56] on span "私人" at bounding box center [394, 52] width 201 height 12
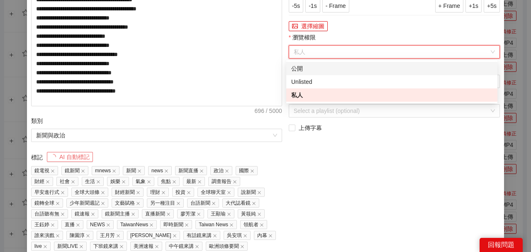
click at [298, 72] on div "公開" at bounding box center [391, 68] width 201 height 9
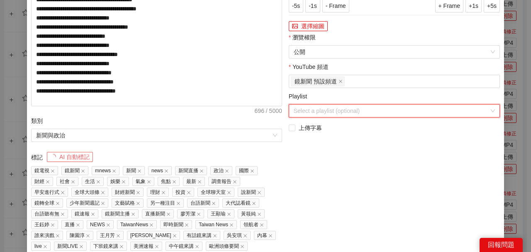
click at [307, 111] on input "Playlist" at bounding box center [392, 111] width 196 height 12
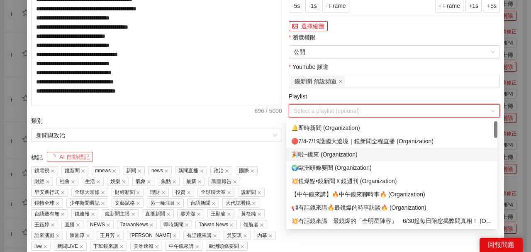
scroll to position [27, 0]
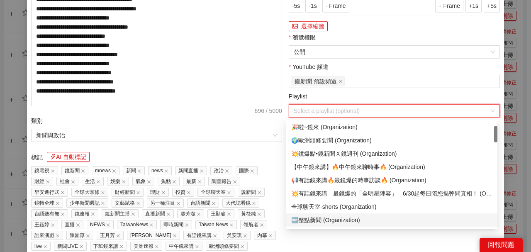
click at [316, 219] on div "🆕整點新聞 (Organization)" at bounding box center [391, 219] width 201 height 9
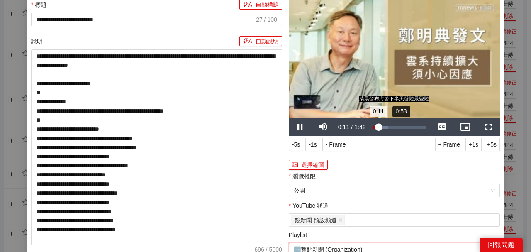
click at [398, 127] on div "Loaded : 29.22% 0:53 0:11" at bounding box center [399, 127] width 53 height 3
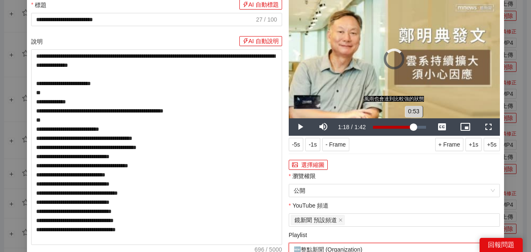
click at [412, 127] on div "Loaded : 60.92% 1:18 0:53" at bounding box center [399, 127] width 53 height 3
click at [389, 124] on div "Loaded : 97.40% 0:33 1:18" at bounding box center [399, 126] width 61 height 17
click at [415, 71] on video "Video Player" at bounding box center [394, 59] width 211 height 119
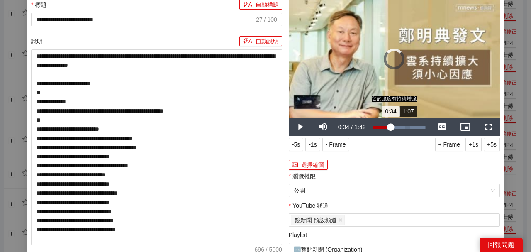
click at [406, 129] on div "Loaded : 97.40% 1:07 0:34" at bounding box center [399, 126] width 61 height 17
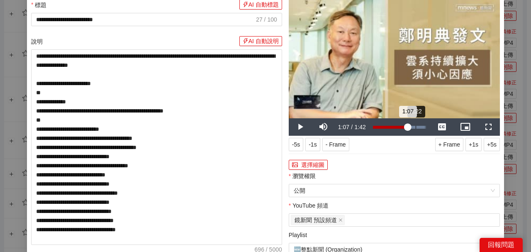
click at [417, 127] on div "Loaded : 97.40% 1:22 1:07" at bounding box center [399, 127] width 53 height 3
click at [301, 127] on span "Video Player" at bounding box center [301, 127] width 0 height 0
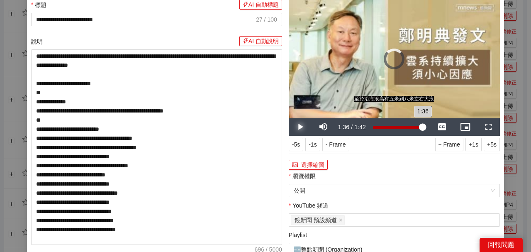
click at [420, 127] on div "1:36" at bounding box center [398, 127] width 50 height 3
click at [426, 71] on video "Video Player" at bounding box center [394, 59] width 211 height 119
click at [418, 128] on div "1:37" at bounding box center [398, 127] width 51 height 3
click at [314, 169] on button "選擇縮圖" at bounding box center [308, 165] width 39 height 10
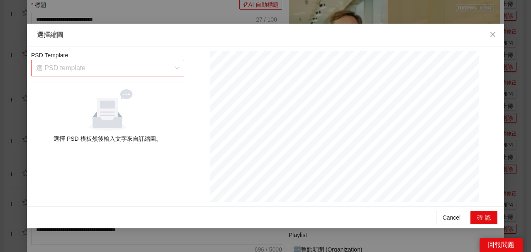
click at [167, 70] on input "search" at bounding box center [104, 68] width 137 height 16
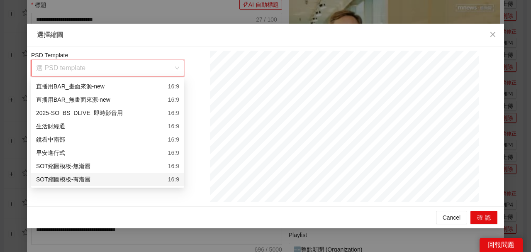
click at [168, 184] on div "SOT縮圖模板-有漸層 16:9" at bounding box center [107, 179] width 153 height 13
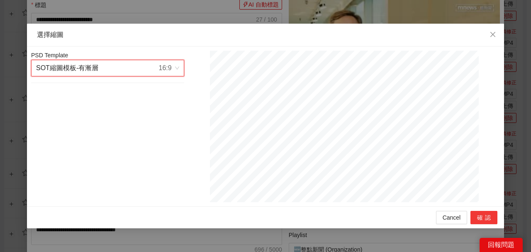
click at [484, 219] on button "確認" at bounding box center [484, 217] width 27 height 13
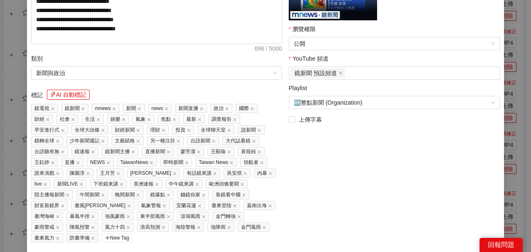
scroll to position [241, 0]
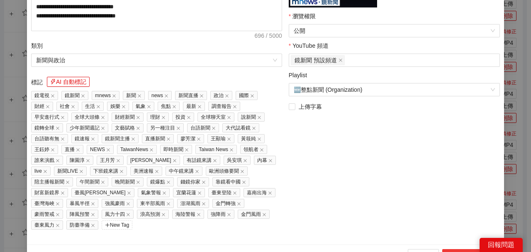
click at [455, 249] on button "上傳到 YouTube" at bounding box center [469, 255] width 55 height 13
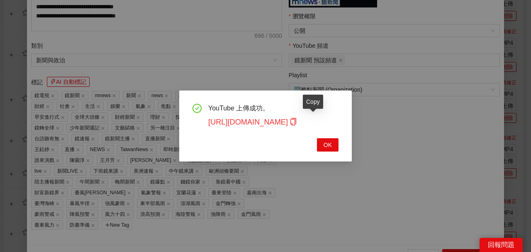
click at [297, 124] on icon "copy" at bounding box center [293, 121] width 7 height 7
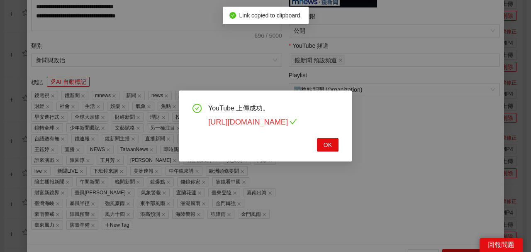
click at [297, 122] on link "https://youtu.be/Er0RetgSn84" at bounding box center [252, 122] width 89 height 8
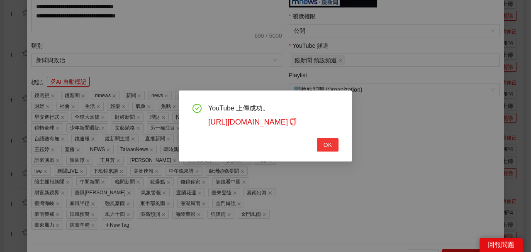
click at [330, 146] on span "OK" at bounding box center [328, 144] width 8 height 9
type textarea "**********"
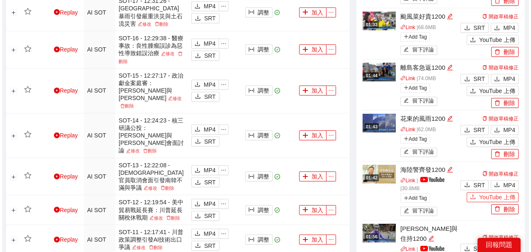
scroll to position [345, 0]
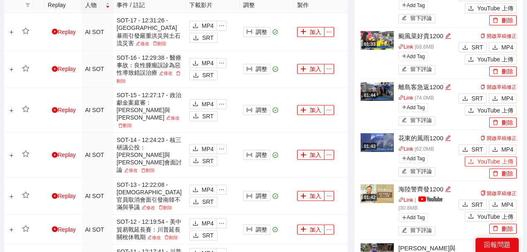
click at [480, 161] on span "YouTube 上傳" at bounding box center [495, 161] width 36 height 9
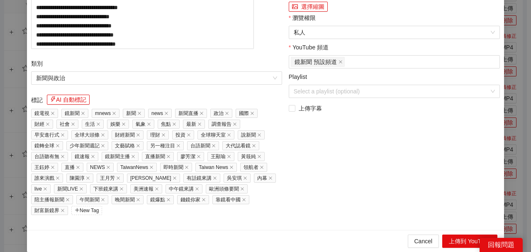
drag, startPoint x: 140, startPoint y: 42, endPoint x: 0, endPoint y: 17, distance: 142.6
click at [0, 18] on div "**********" at bounding box center [265, 126] width 531 height 252
paste input "**********"
type input "**********"
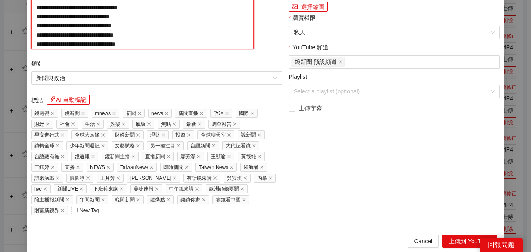
paste textarea "**********"
type textarea "**********"
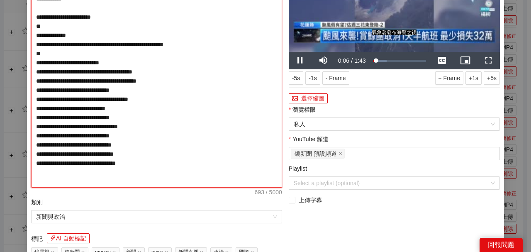
scroll to position [193, 0]
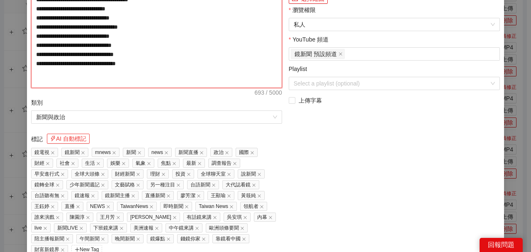
type textarea "**********"
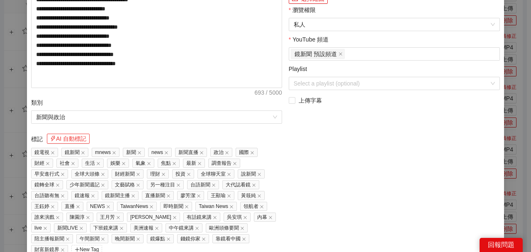
click at [71, 136] on button "AI 自動標記" at bounding box center [68, 139] width 43 height 10
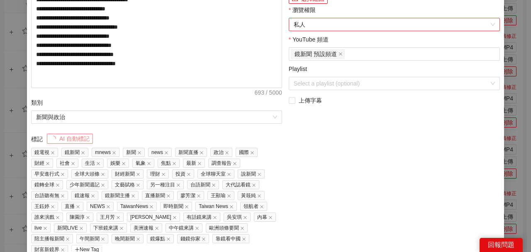
click at [305, 29] on span "私人" at bounding box center [394, 24] width 201 height 12
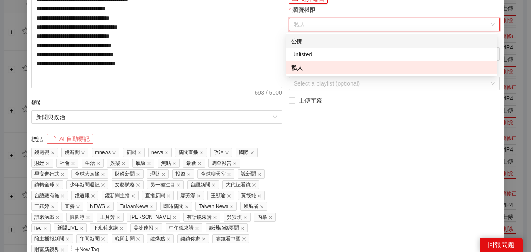
click at [303, 47] on div "公開" at bounding box center [391, 40] width 211 height 13
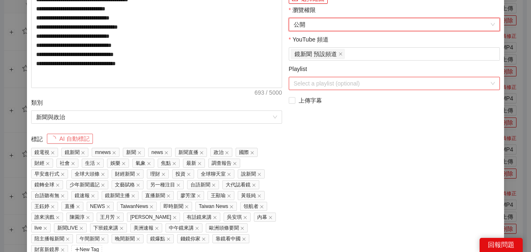
click at [325, 82] on input "Playlist" at bounding box center [392, 83] width 196 height 12
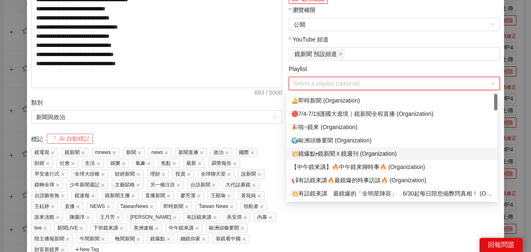
scroll to position [55, 0]
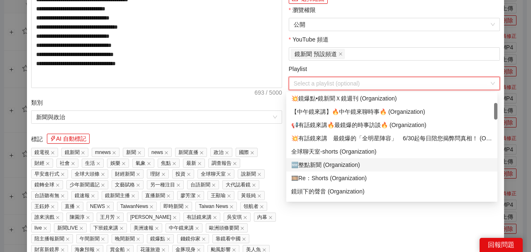
click at [327, 167] on div "🆕整點新聞 (Organization)" at bounding box center [391, 164] width 201 height 9
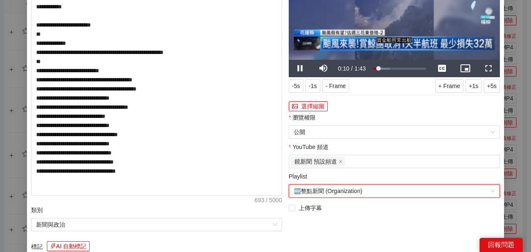
scroll to position [27, 0]
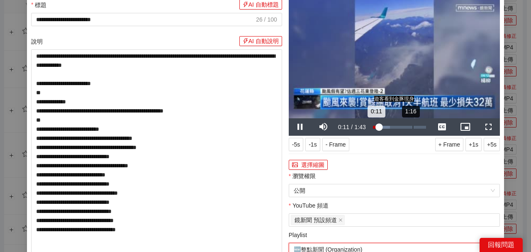
click at [411, 125] on div "Loaded : 32.33% 1:16 0:11" at bounding box center [399, 126] width 61 height 17
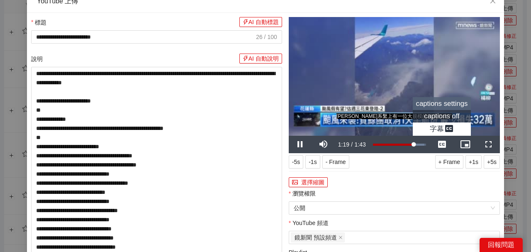
scroll to position [0, 0]
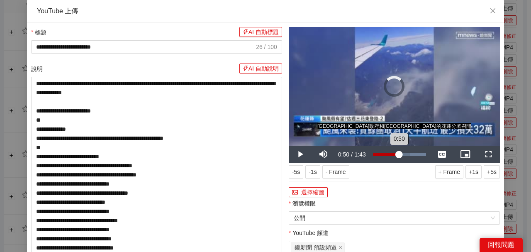
click at [397, 152] on div "Loaded : 100.00% 0:50 0:50" at bounding box center [399, 154] width 61 height 17
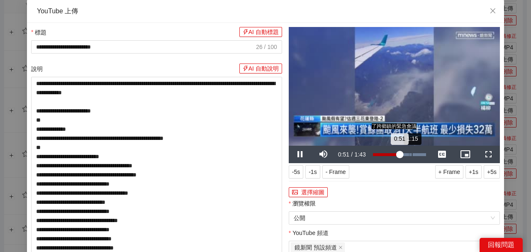
click at [410, 157] on div "Loaded : 100.00% 1:15 0:51" at bounding box center [399, 154] width 61 height 17
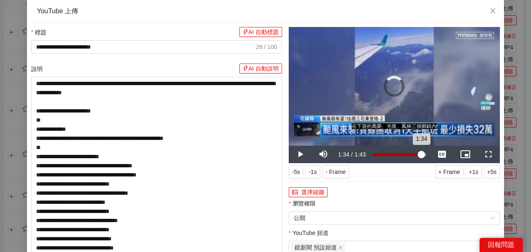
click at [419, 155] on div "Loaded : 100.00% 1:34 1:34" at bounding box center [399, 154] width 53 height 3
click at [385, 154] on div "0:22" at bounding box center [385, 154] width 0 height 3
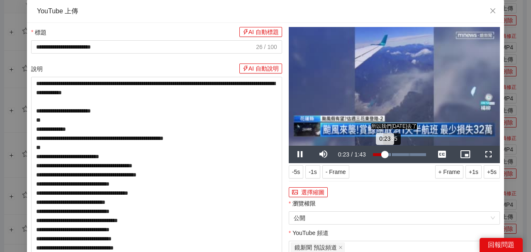
click at [389, 156] on div "Loaded : 100.00% 0:35 0:23" at bounding box center [399, 154] width 53 height 3
click at [403, 109] on video "Video Player" at bounding box center [394, 86] width 211 height 119
click at [402, 156] on div "Loaded : 100.00% 1:00 0:36" at bounding box center [399, 154] width 61 height 17
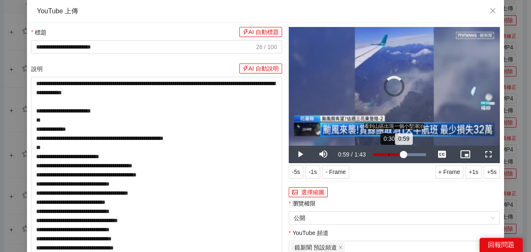
click at [389, 154] on div "0:30" at bounding box center [389, 154] width 0 height 3
click at [382, 155] on div "0:17" at bounding box center [382, 154] width 0 height 3
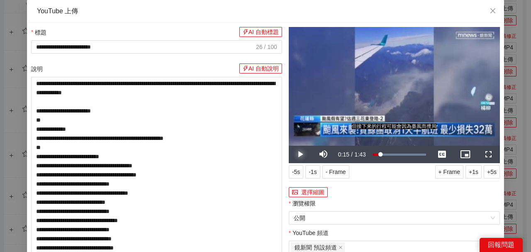
click at [301, 154] on span "Video Player" at bounding box center [301, 154] width 0 height 0
click at [389, 155] on div "Loaded : 100.00% 0:37 0:18" at bounding box center [399, 154] width 53 height 3
click at [408, 84] on video "Video Player" at bounding box center [394, 86] width 211 height 119
click at [318, 191] on button "選擇縮圖" at bounding box center [308, 192] width 39 height 10
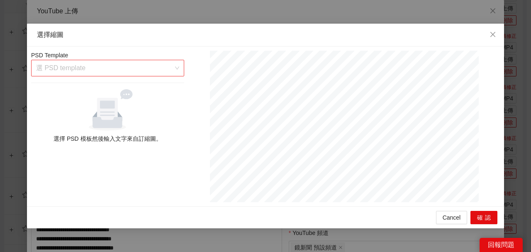
click at [137, 69] on input "search" at bounding box center [104, 68] width 137 height 16
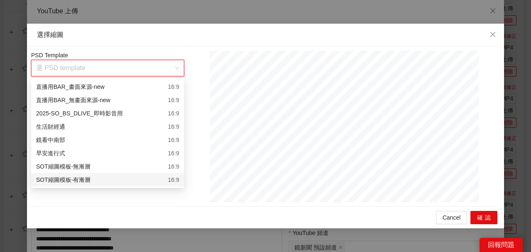
click at [171, 183] on div "16:9" at bounding box center [173, 179] width 11 height 9
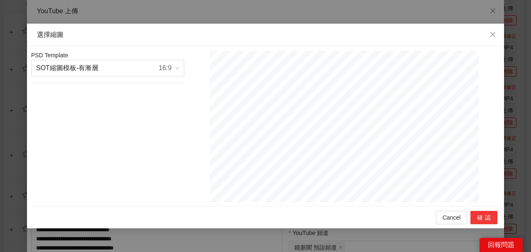
click at [479, 217] on button "確認" at bounding box center [484, 217] width 27 height 13
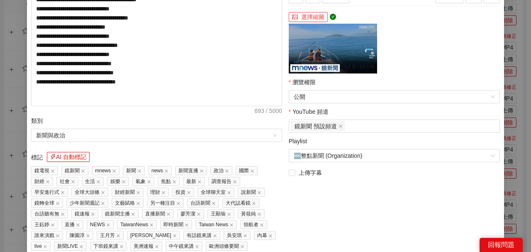
scroll to position [249, 0]
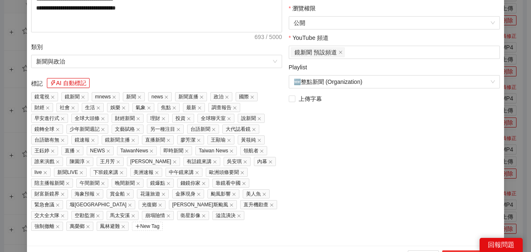
click at [458, 250] on button "上傳到 YouTube" at bounding box center [469, 256] width 55 height 13
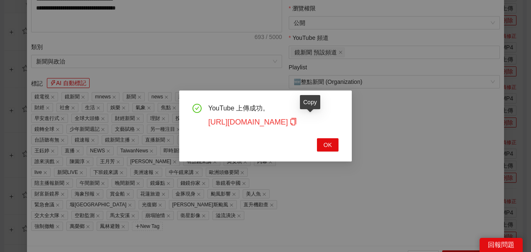
click at [297, 123] on icon "copy" at bounding box center [293, 121] width 7 height 7
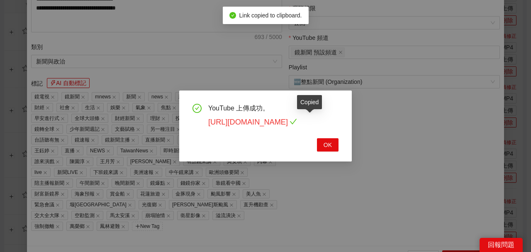
click at [297, 121] on link "https://youtu.be/Y0PKyIc_VkI" at bounding box center [252, 122] width 89 height 8
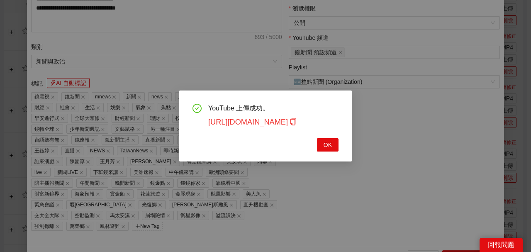
click at [288, 122] on link "https://youtu.be/Y0PKyIc_VkI" at bounding box center [252, 122] width 89 height 8
click at [297, 120] on link "https://youtu.be/Y0PKyIc_VkI" at bounding box center [252, 122] width 89 height 8
click at [325, 143] on span "OK" at bounding box center [328, 144] width 8 height 9
type textarea "**********"
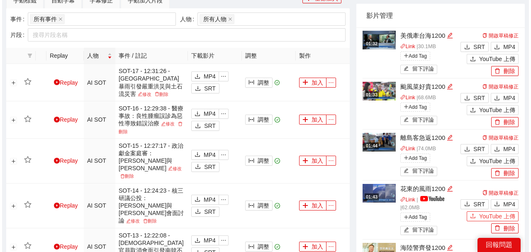
scroll to position [289, 0]
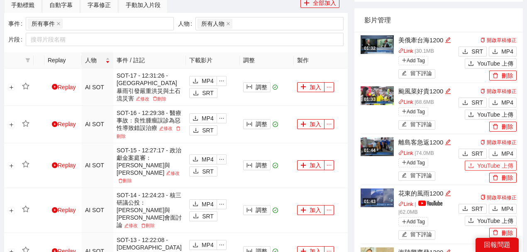
click at [471, 164] on icon "upload" at bounding box center [471, 166] width 6 height 6
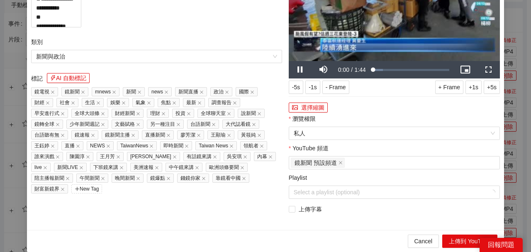
drag, startPoint x: 183, startPoint y: 49, endPoint x: 0, endPoint y: 57, distance: 182.8
click at [0, 57] on div "**********" at bounding box center [265, 126] width 531 height 252
paste input "**********"
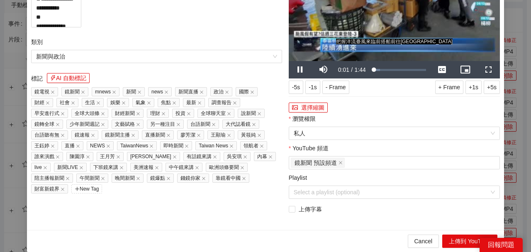
type input "**********"
click at [426, 61] on video "Video Player" at bounding box center [394, 1] width 211 height 119
click at [398, 78] on div "Loaded : 13.27% 0:55 0:02" at bounding box center [399, 69] width 61 height 17
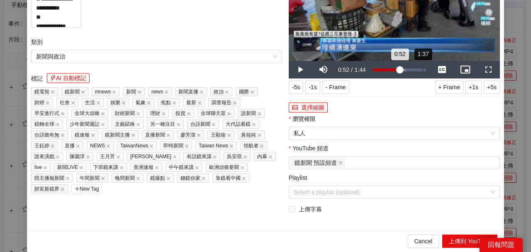
click at [423, 71] on div "1:37" at bounding box center [423, 69] width 0 height 3
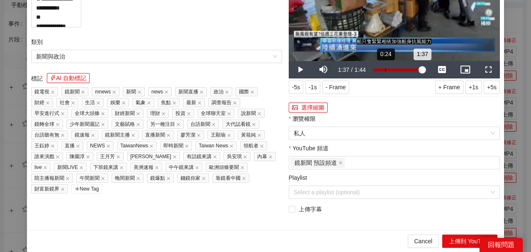
click at [386, 71] on div "0:24" at bounding box center [386, 69] width 0 height 3
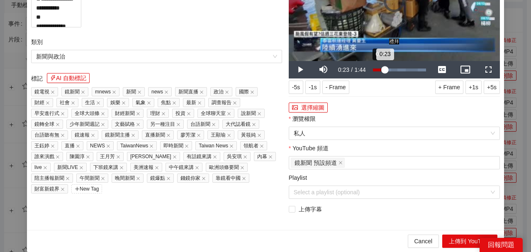
click at [379, 71] on div "0:23" at bounding box center [379, 69] width 12 height 3
click at [374, 71] on div "0:14" at bounding box center [376, 69] width 7 height 3
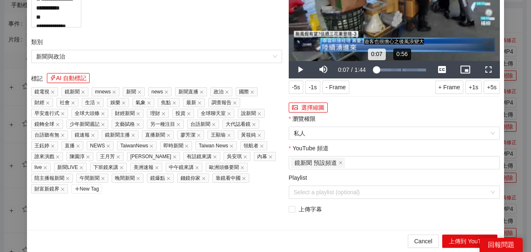
click at [400, 71] on div "Progress Bar" at bounding box center [402, 69] width 8 height 3
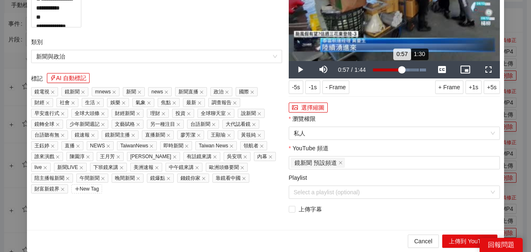
click at [419, 71] on div "1:30" at bounding box center [419, 69] width 0 height 3
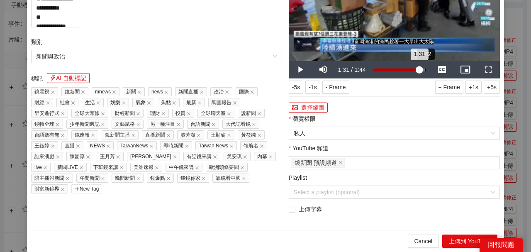
click at [423, 78] on div "Loaded : 100.00% 1:42 1:31" at bounding box center [399, 69] width 61 height 17
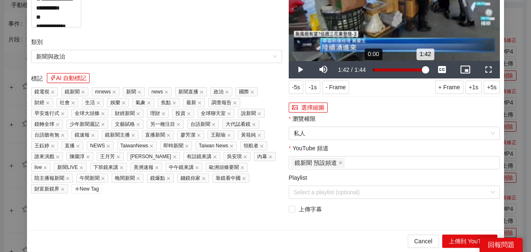
click at [369, 78] on div "Loaded : 100.00% 0:00 1:42" at bounding box center [399, 69] width 61 height 17
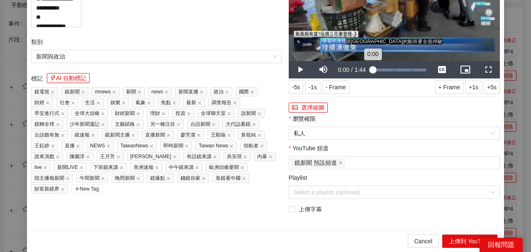
click at [373, 71] on div "0:00" at bounding box center [373, 69] width 0 height 3
click at [320, 112] on button "選擇縮圖" at bounding box center [308, 108] width 39 height 10
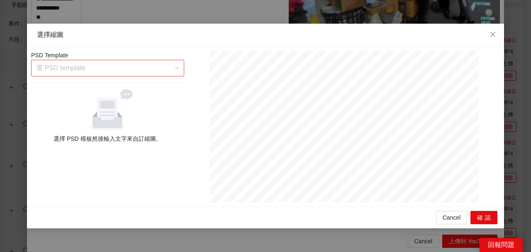
click at [176, 72] on div "選 PSD template" at bounding box center [107, 68] width 153 height 17
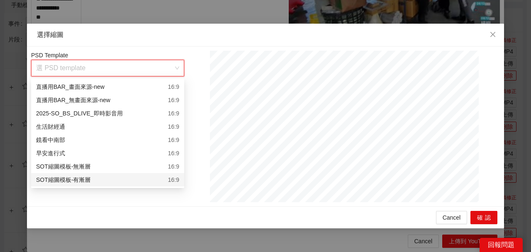
click at [176, 176] on div "16:9" at bounding box center [173, 179] width 11 height 9
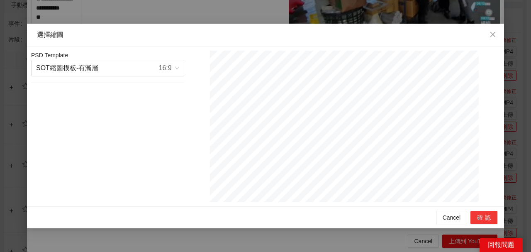
click at [477, 216] on button "確認" at bounding box center [484, 217] width 27 height 13
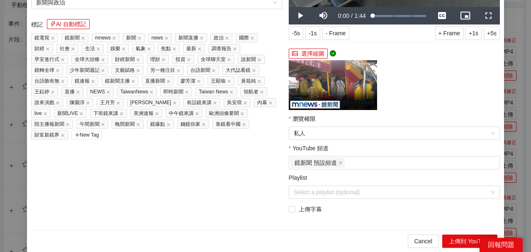
paste textarea "**********"
type textarea "**********"
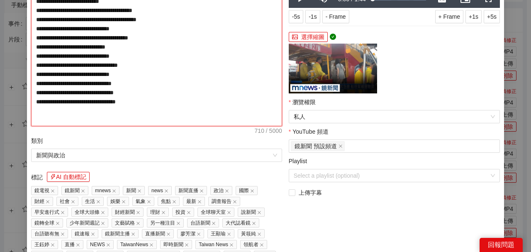
scroll to position [166, 0]
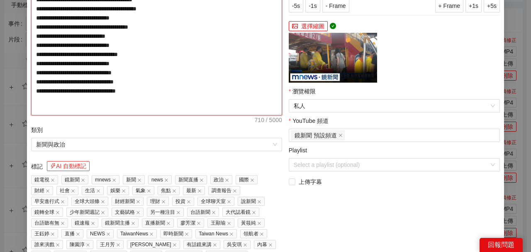
type textarea "**********"
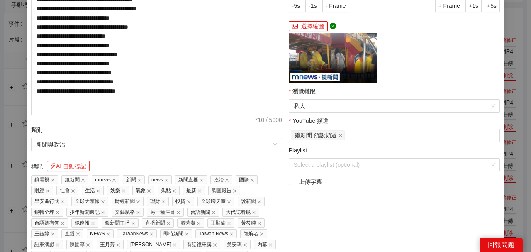
click at [70, 166] on button "AI 自動標記" at bounding box center [68, 166] width 43 height 10
click at [315, 103] on span "私人" at bounding box center [394, 106] width 201 height 12
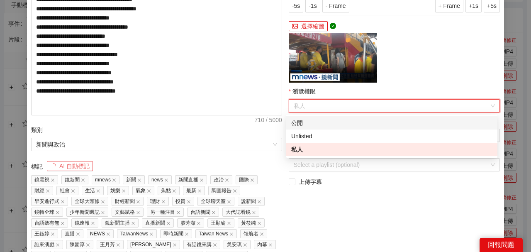
click at [312, 122] on div "公開" at bounding box center [391, 122] width 201 height 9
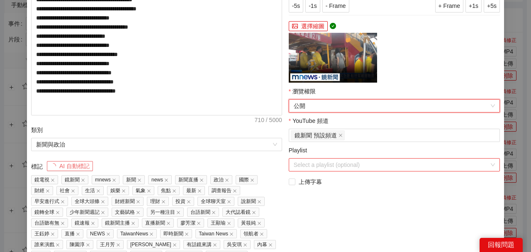
click at [318, 164] on input "Playlist" at bounding box center [392, 165] width 196 height 12
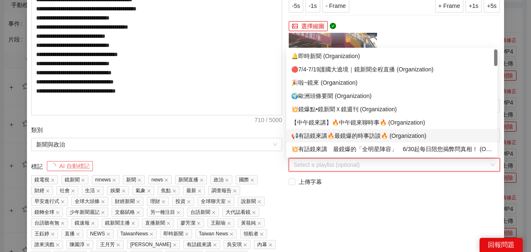
scroll to position [83, 0]
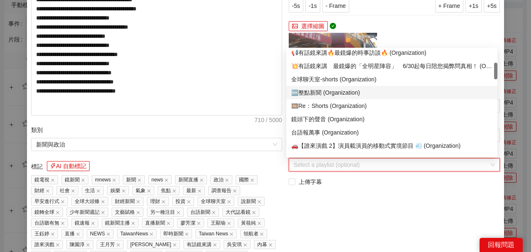
click at [320, 90] on div "🆕整點新聞 (Organization)" at bounding box center [391, 92] width 201 height 9
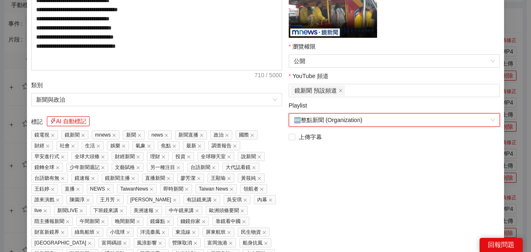
scroll to position [250, 0]
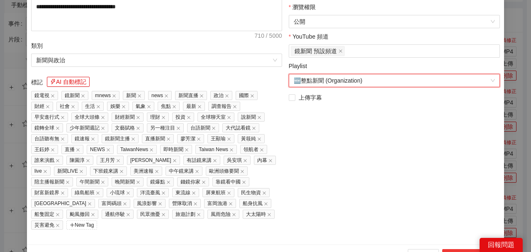
click at [462, 249] on button "上傳到 YouTube" at bounding box center [469, 255] width 55 height 13
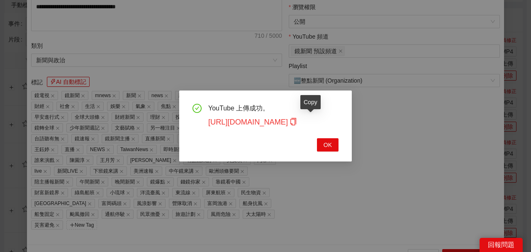
click at [297, 123] on icon "copy" at bounding box center [293, 121] width 7 height 7
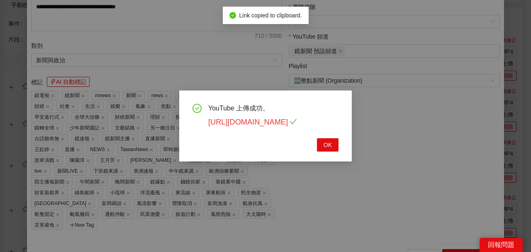
click at [293, 121] on link "https://youtu.be/-AeHsC9-LII" at bounding box center [252, 122] width 89 height 8
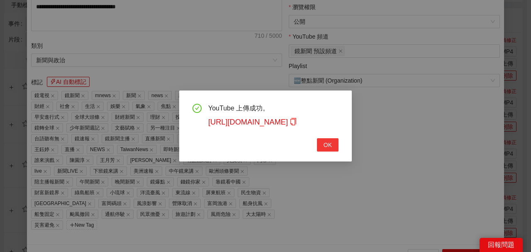
click at [337, 148] on button "OK" at bounding box center [328, 144] width 22 height 13
type textarea "**********"
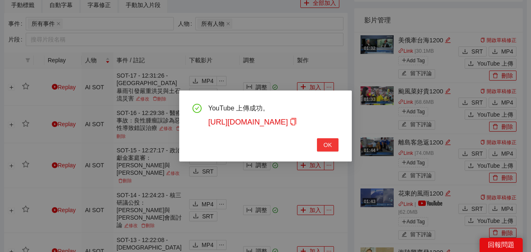
scroll to position [191, 0]
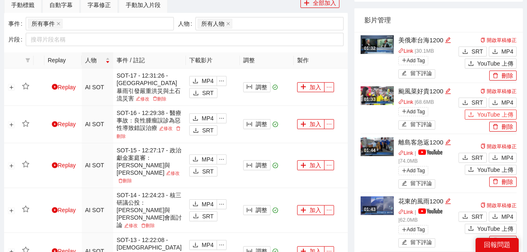
click at [472, 115] on icon "upload" at bounding box center [471, 115] width 6 height 6
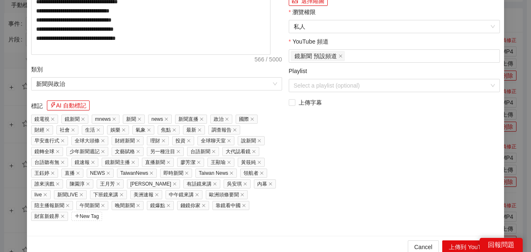
drag, startPoint x: 160, startPoint y: 50, endPoint x: 0, endPoint y: 43, distance: 159.9
click at [0, 43] on div "**********" at bounding box center [265, 126] width 531 height 252
paste input "**********"
type input "**********"
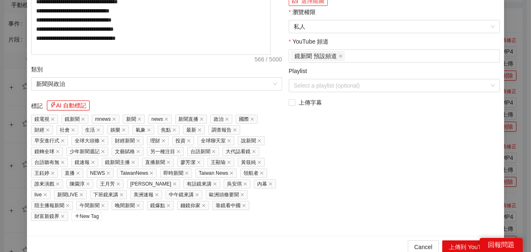
click at [315, 6] on button "選擇縮圖" at bounding box center [308, 1] width 39 height 10
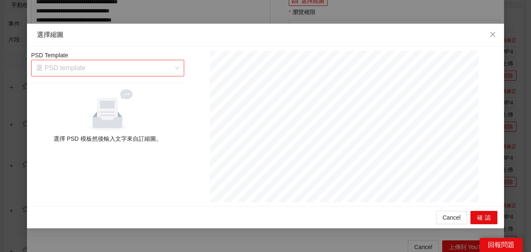
click at [176, 71] on div "選 PSD template" at bounding box center [107, 68] width 153 height 17
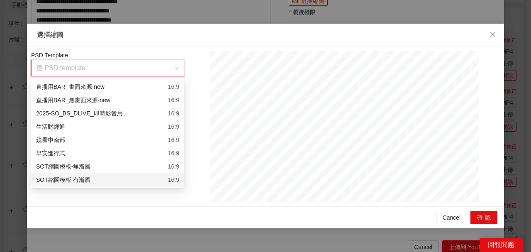
click at [170, 176] on div "16:9" at bounding box center [173, 179] width 11 height 9
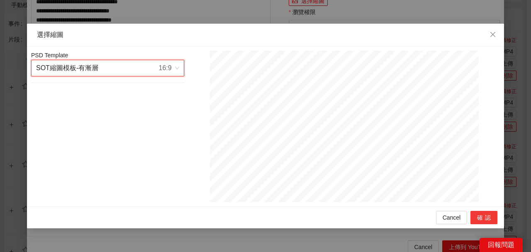
click at [481, 216] on button "確認" at bounding box center [484, 217] width 27 height 13
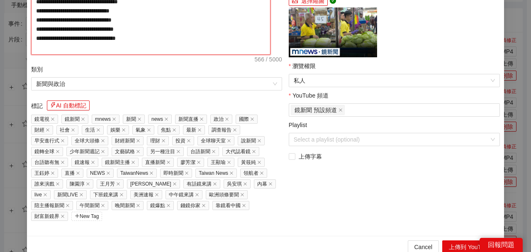
paste textarea "**********"
type textarea "**********"
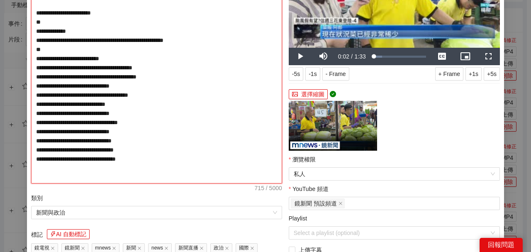
scroll to position [193, 0]
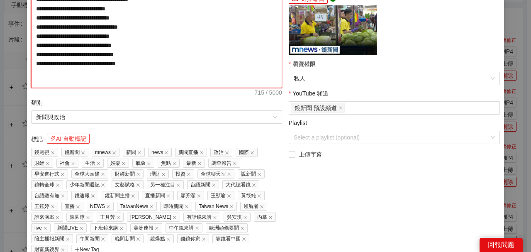
type textarea "**********"
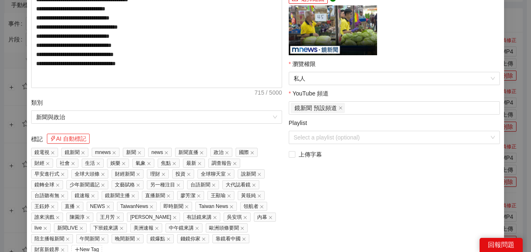
click at [83, 139] on button "AI 自動標記" at bounding box center [68, 139] width 43 height 10
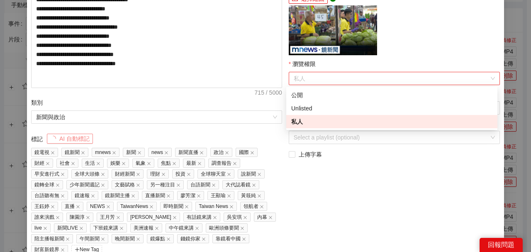
click at [338, 78] on span "私人" at bounding box center [394, 78] width 201 height 12
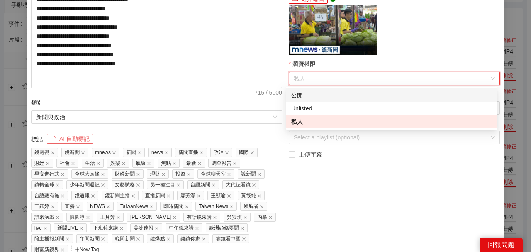
click at [319, 102] on div "Unlisted" at bounding box center [391, 108] width 211 height 13
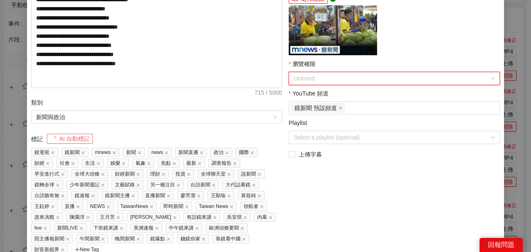
click at [335, 76] on span "Unlisted" at bounding box center [394, 78] width 201 height 12
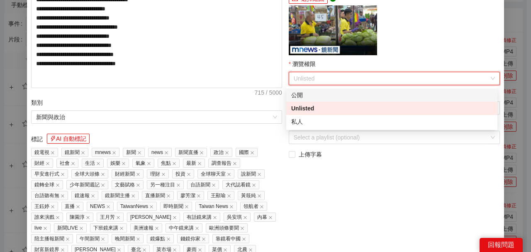
click at [323, 98] on div "公開" at bounding box center [391, 94] width 201 height 9
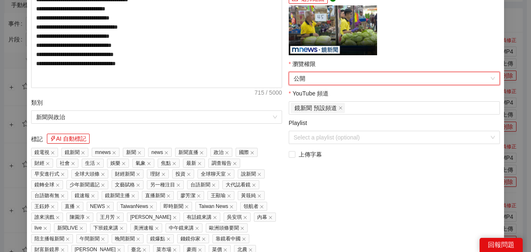
click at [326, 130] on div "Playlist" at bounding box center [394, 124] width 211 height 12
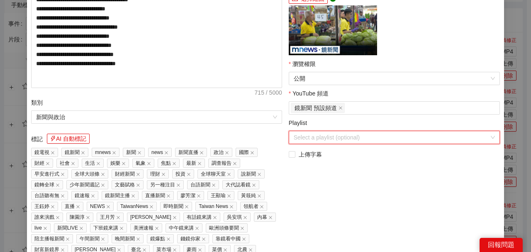
click at [326, 140] on input "Playlist" at bounding box center [392, 137] width 196 height 12
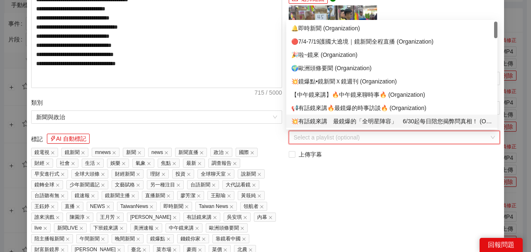
scroll to position [27, 0]
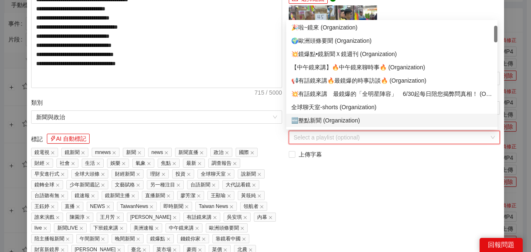
click at [337, 116] on div "🆕整點新聞 (Organization)" at bounding box center [391, 120] width 201 height 9
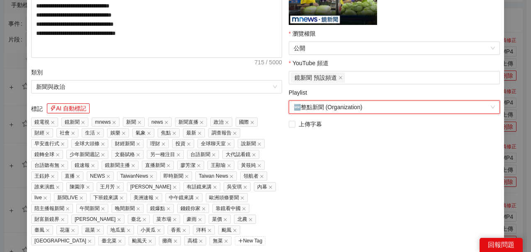
scroll to position [249, 0]
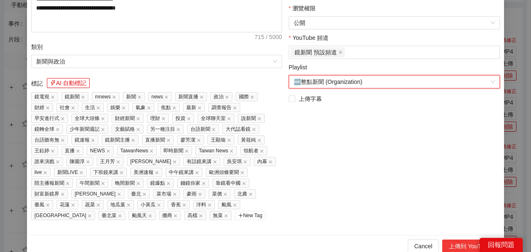
click at [459, 244] on button "上傳到 YouTube" at bounding box center [469, 245] width 55 height 13
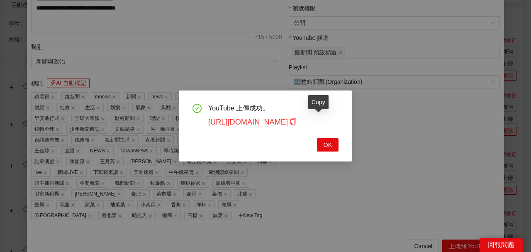
click at [297, 122] on icon "copy" at bounding box center [293, 121] width 7 height 7
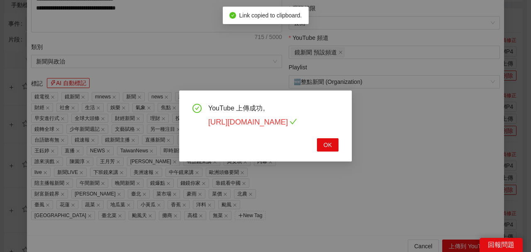
click at [297, 124] on link "https://youtu.be/snohNplwoCA" at bounding box center [252, 122] width 89 height 8
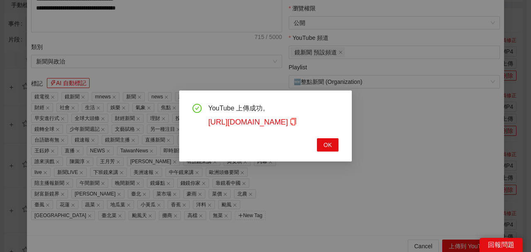
click at [297, 123] on icon "copy" at bounding box center [293, 121] width 7 height 7
click at [325, 144] on span "OK" at bounding box center [328, 144] width 8 height 9
type textarea "**********"
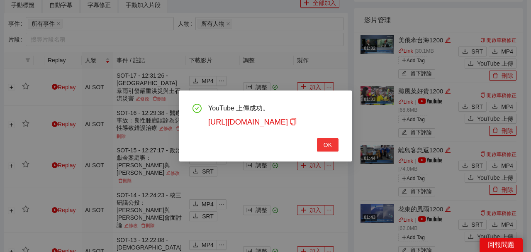
scroll to position [191, 0]
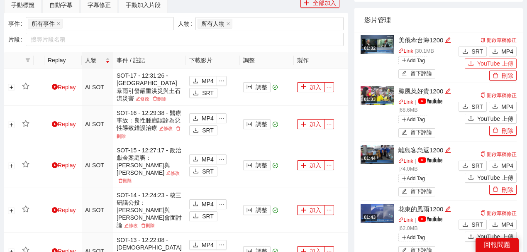
click at [480, 61] on span "YouTube 上傳" at bounding box center [495, 63] width 36 height 9
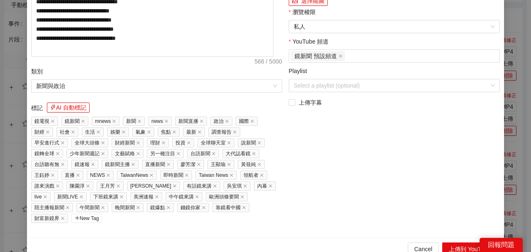
drag, startPoint x: 125, startPoint y: 44, endPoint x: 0, endPoint y: 40, distance: 125.4
click at [0, 42] on div "**********" at bounding box center [265, 126] width 531 height 252
paste input "**********"
type input "**********"
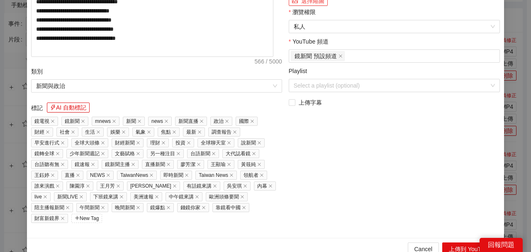
click at [307, 6] on button "選擇縮圖" at bounding box center [308, 1] width 39 height 10
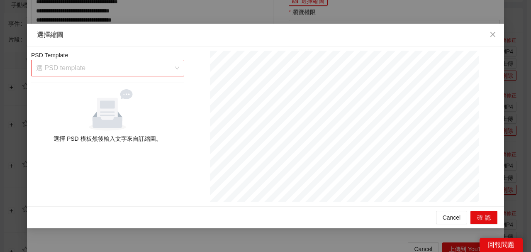
click at [173, 71] on input "search" at bounding box center [104, 68] width 137 height 16
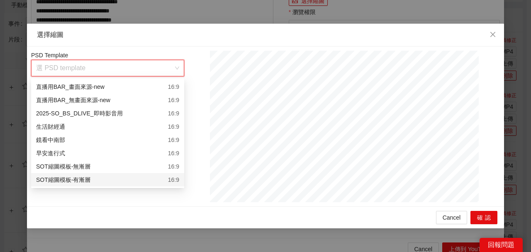
click at [162, 186] on div "SOT縮圖模板-有漸層 16:9" at bounding box center [107, 179] width 153 height 13
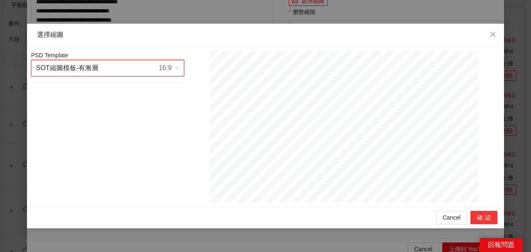
drag, startPoint x: 493, startPoint y: 210, endPoint x: 488, endPoint y: 215, distance: 7.1
click at [492, 210] on div "Cancel 確認" at bounding box center [265, 217] width 477 height 22
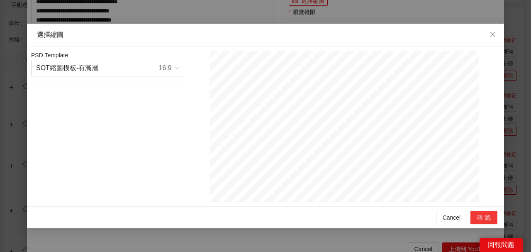
click at [489, 215] on button "確認" at bounding box center [484, 217] width 27 height 13
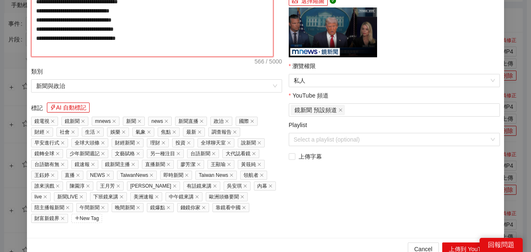
paste textarea "**********"
type textarea "**********"
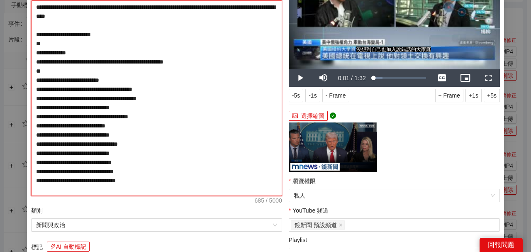
scroll to position [138, 0]
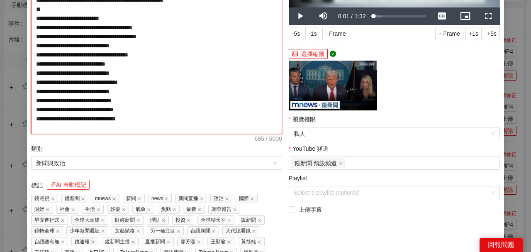
type textarea "**********"
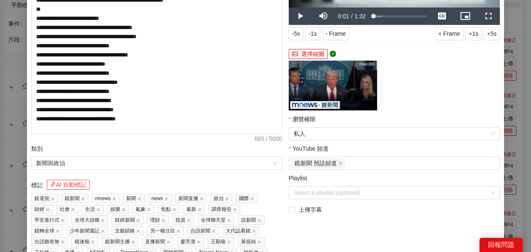
click at [76, 184] on button "AI 自動標記" at bounding box center [68, 185] width 43 height 10
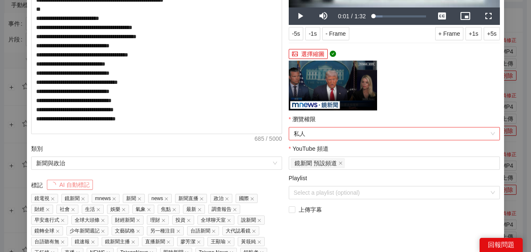
click at [314, 137] on span "私人" at bounding box center [394, 133] width 201 height 12
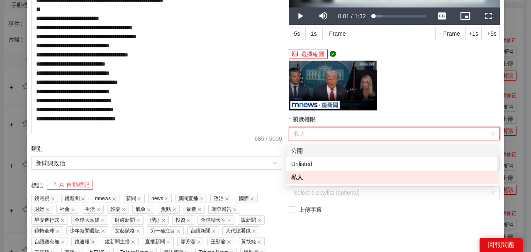
click at [302, 152] on div "公開" at bounding box center [391, 150] width 201 height 9
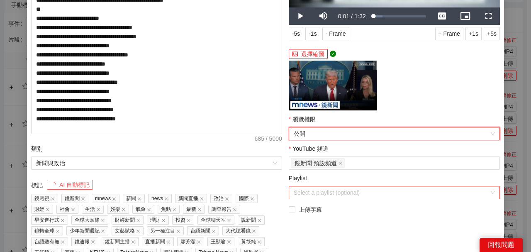
click at [311, 194] on input "Playlist" at bounding box center [392, 192] width 196 height 12
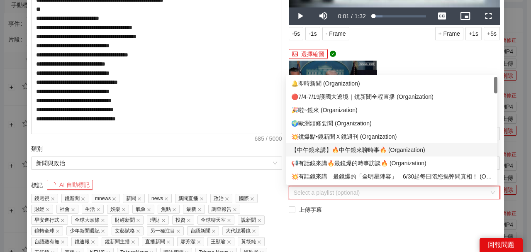
scroll to position [55, 0]
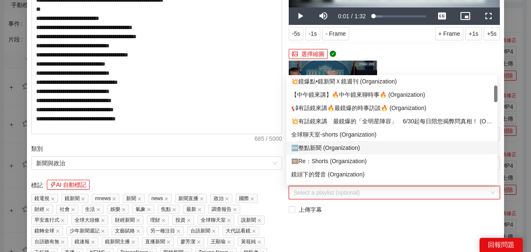
click at [318, 148] on div "🆕整點新聞 (Organization)" at bounding box center [391, 147] width 201 height 9
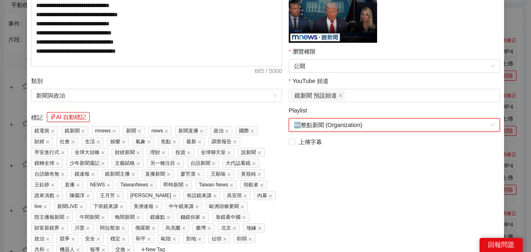
scroll to position [240, 0]
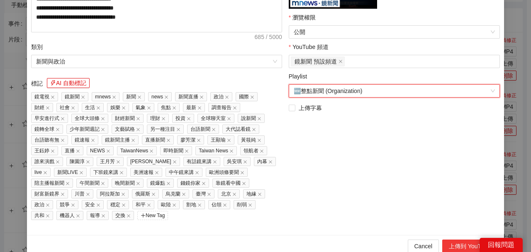
click at [457, 247] on button "上傳到 YouTube" at bounding box center [469, 245] width 55 height 13
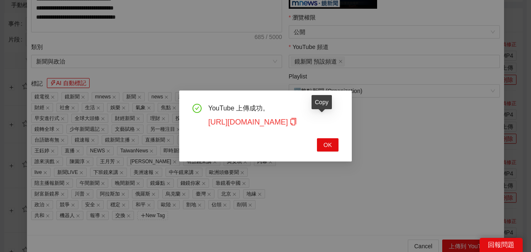
click at [297, 121] on icon "copy" at bounding box center [293, 121] width 7 height 7
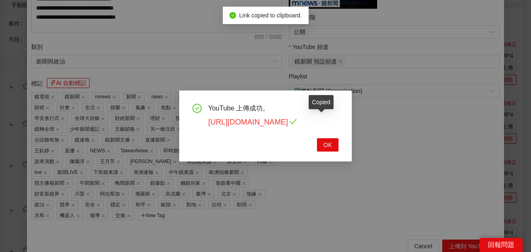
click at [297, 122] on link "https://youtu.be/AGksMN6WvlU" at bounding box center [252, 122] width 89 height 8
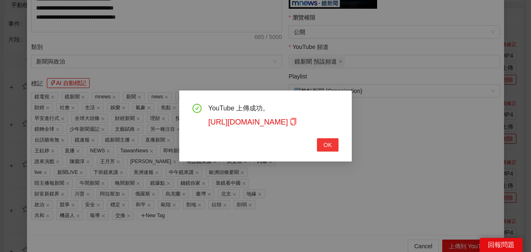
click at [333, 143] on button "OK" at bounding box center [328, 144] width 22 height 13
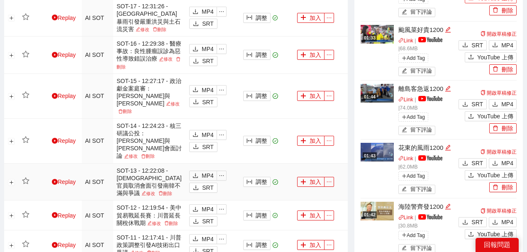
scroll to position [317, 0]
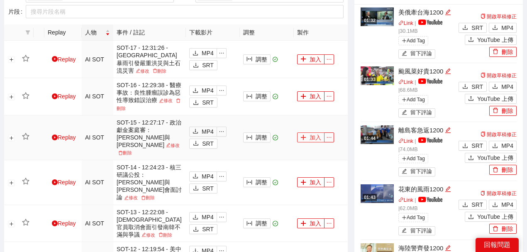
click at [308, 132] on button "加入" at bounding box center [310, 137] width 27 height 10
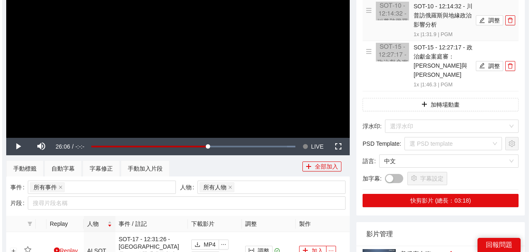
scroll to position [68, 0]
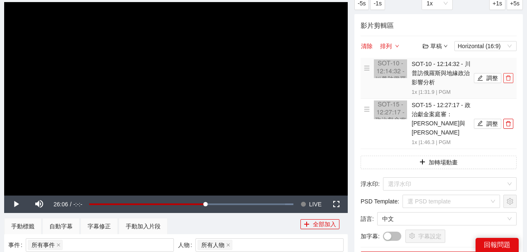
click at [508, 77] on icon "delete" at bounding box center [509, 78] width 6 height 6
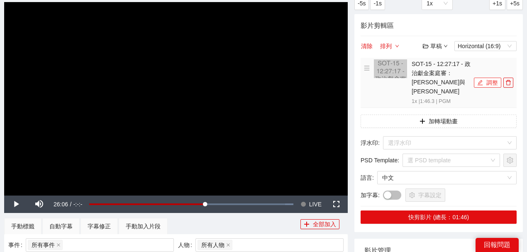
click at [491, 78] on button "調整" at bounding box center [487, 83] width 27 height 10
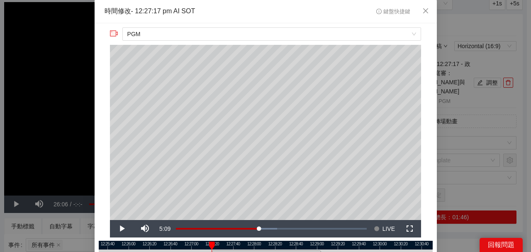
scroll to position [55, 0]
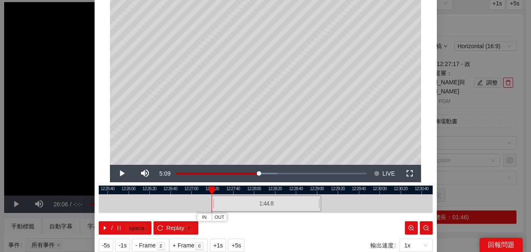
click at [318, 192] on div at bounding box center [266, 190] width 334 height 9
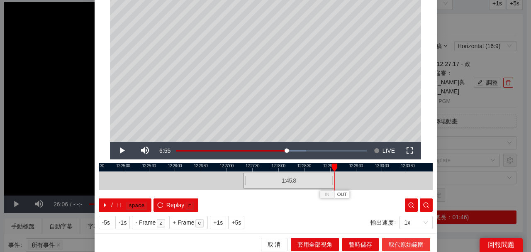
scroll to position [81, 0]
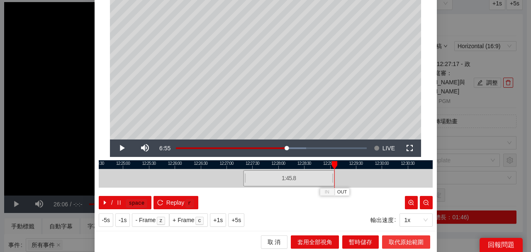
click at [396, 237] on span "取代原始範圍" at bounding box center [406, 241] width 35 height 9
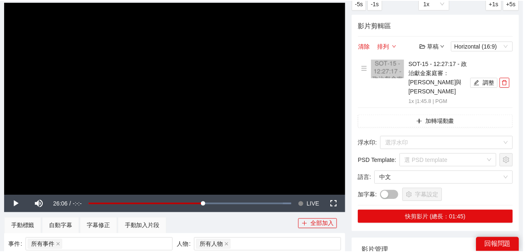
scroll to position [0, 0]
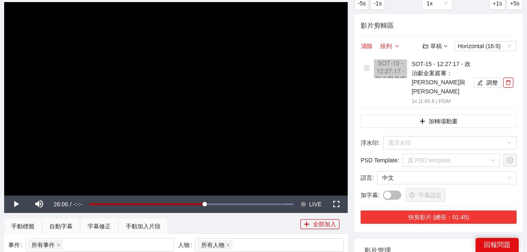
click at [437, 210] on button "快剪影片 (總長：01:45)" at bounding box center [439, 216] width 156 height 13
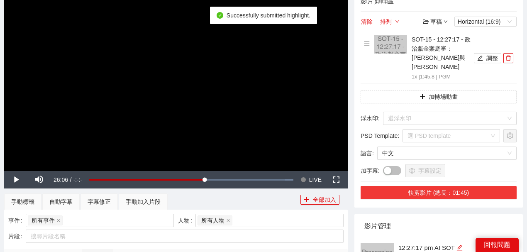
scroll to position [123, 0]
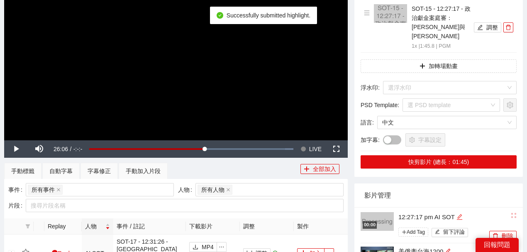
click at [460, 214] on icon "edit" at bounding box center [459, 216] width 5 height 5
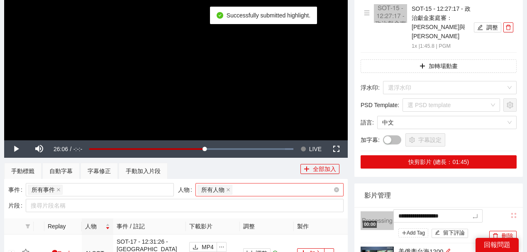
type textarea "*********"
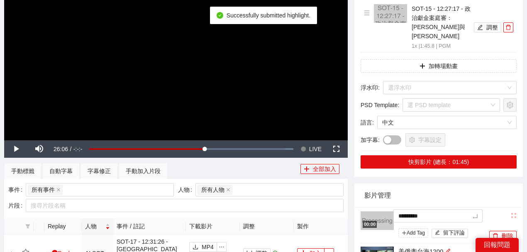
click at [434, 183] on div "影片管理" at bounding box center [438, 195] width 149 height 24
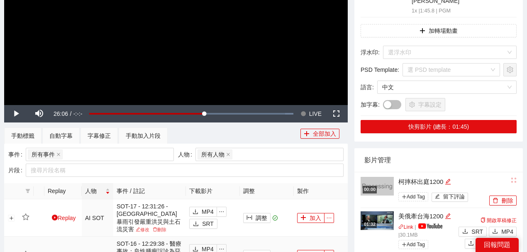
scroll to position [234, 0]
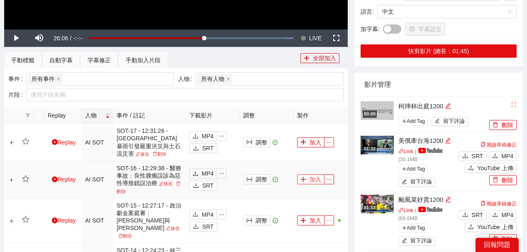
click at [308, 174] on button "加入" at bounding box center [310, 179] width 27 height 10
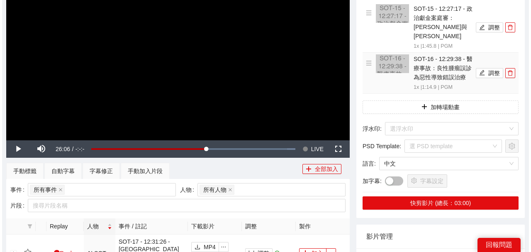
scroll to position [95, 0]
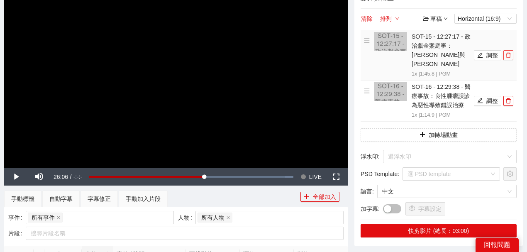
click at [507, 52] on icon "delete" at bounding box center [509, 55] width 6 height 6
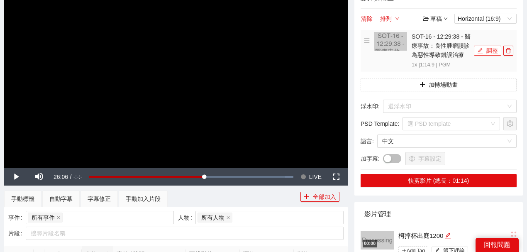
click at [480, 48] on icon "edit" at bounding box center [480, 51] width 6 height 6
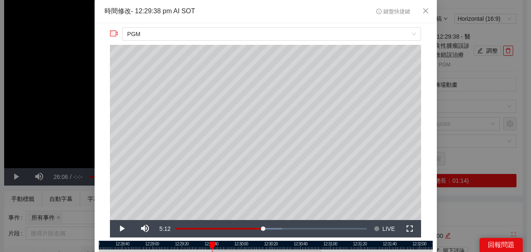
scroll to position [81, 0]
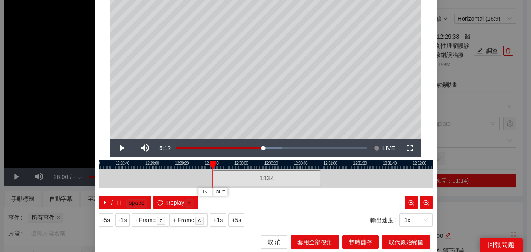
click at [319, 164] on div at bounding box center [266, 164] width 334 height 9
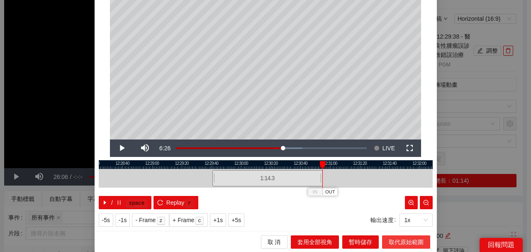
click at [395, 241] on span "取代原始範圍" at bounding box center [406, 241] width 35 height 9
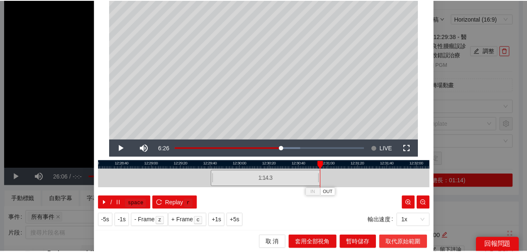
scroll to position [0, 0]
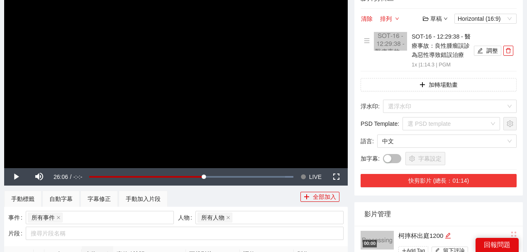
click at [416, 176] on button "快剪影片 (總長：01:14)" at bounding box center [439, 180] width 156 height 13
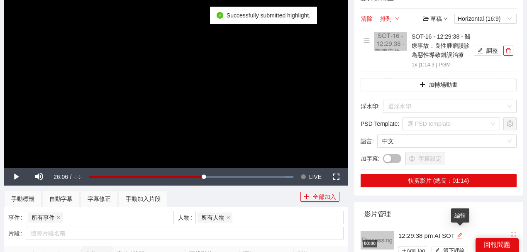
click at [460, 233] on icon "edit" at bounding box center [460, 235] width 6 height 6
type textarea "*********"
click at [437, 221] on div "影片管理" at bounding box center [438, 214] width 149 height 24
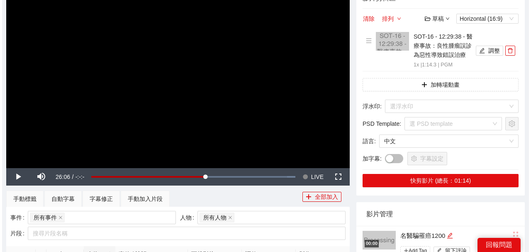
scroll to position [178, 0]
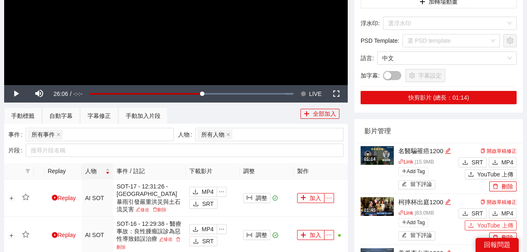
click at [480, 226] on span "YouTube 上傳" at bounding box center [495, 225] width 36 height 9
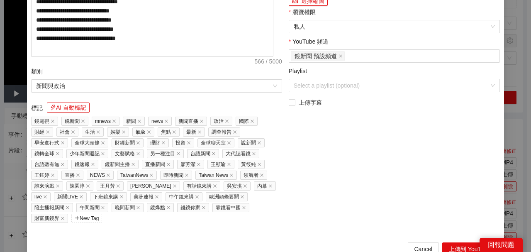
drag, startPoint x: 65, startPoint y: 40, endPoint x: 1, endPoint y: 13, distance: 69.4
click at [0, 26] on div "**********" at bounding box center [265, 126] width 531 height 252
paste input "**********"
type input "**********"
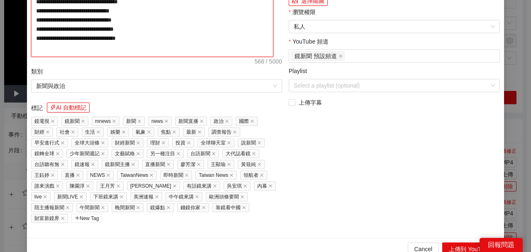
paste textarea "**********"
type textarea "**********"
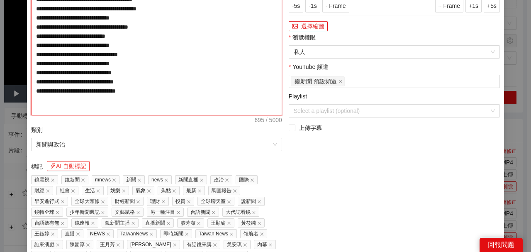
type textarea "**********"
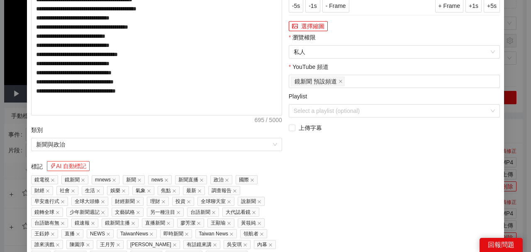
click at [83, 166] on button "AI 自動標記" at bounding box center [68, 166] width 43 height 10
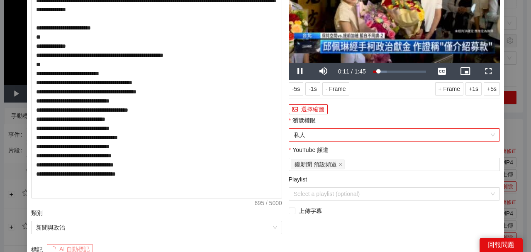
click at [302, 134] on span "私人" at bounding box center [394, 135] width 201 height 12
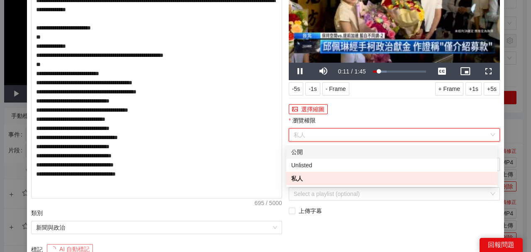
click at [300, 154] on div "公開" at bounding box center [391, 151] width 201 height 9
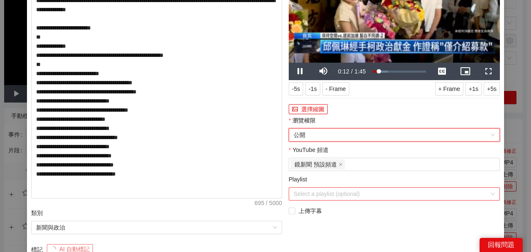
click at [315, 199] on input "Playlist" at bounding box center [392, 194] width 196 height 12
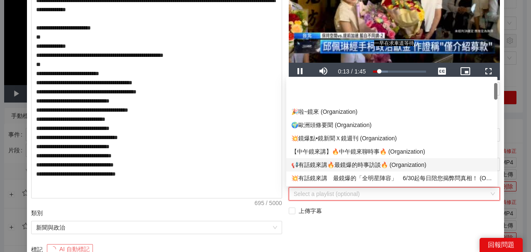
scroll to position [27, 0]
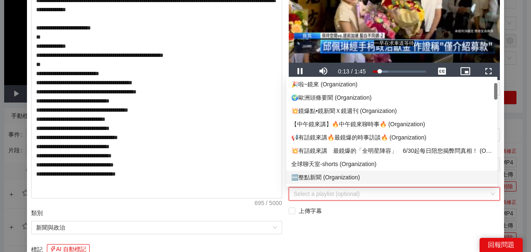
click at [316, 175] on div "🆕整點新聞 (Organization)" at bounding box center [391, 177] width 201 height 9
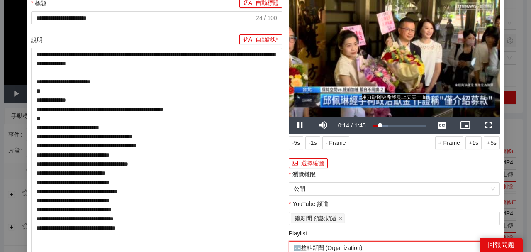
scroll to position [0, 0]
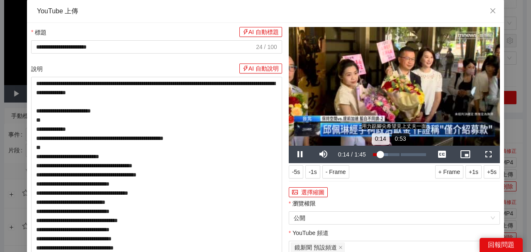
click at [400, 151] on div "Loaded : 28.34% 0:53 0:14" at bounding box center [399, 154] width 61 height 17
click at [411, 154] on div "Loaded : 77.06% 1:19 0:58" at bounding box center [399, 154] width 53 height 3
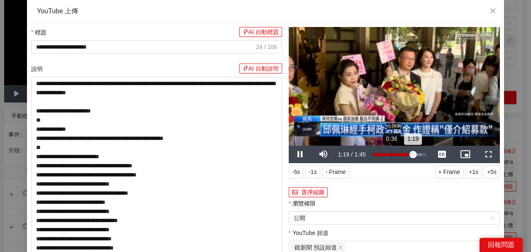
click at [389, 155] on div "Loaded : 92.41% 0:36 1:19" at bounding box center [399, 154] width 53 height 3
click at [383, 154] on div "Loaded : 92.41% 0:24 0:35" at bounding box center [399, 154] width 53 height 3
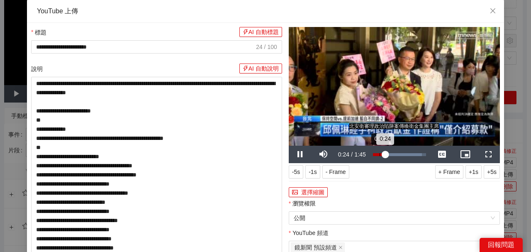
click at [376, 155] on div "Loaded : 92.41% 0:13 0:24" at bounding box center [399, 154] width 53 height 3
click at [390, 117] on video "Video Player" at bounding box center [394, 86] width 211 height 119
drag, startPoint x: 377, startPoint y: 155, endPoint x: 347, endPoint y: 152, distance: 30.1
click at [347, 152] on div "Play Mute 0% Current Time 0:11 / Duration 1:45 Loaded : 92.41% 0:12 0:11 Stream…" at bounding box center [394, 154] width 211 height 17
click at [301, 154] on span "Video Player" at bounding box center [301, 154] width 0 height 0
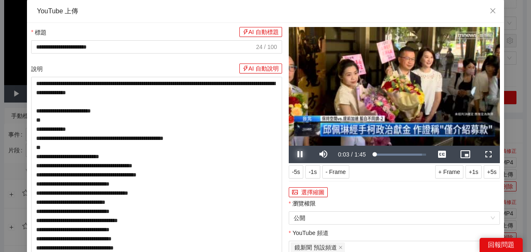
click at [301, 154] on span "Video Player" at bounding box center [301, 154] width 0 height 0
click at [303, 199] on label "瀏覽權限" at bounding box center [302, 203] width 27 height 9
click at [303, 212] on input "瀏覽權限" at bounding box center [392, 218] width 196 height 12
click at [304, 195] on button "選擇縮圖" at bounding box center [308, 192] width 39 height 10
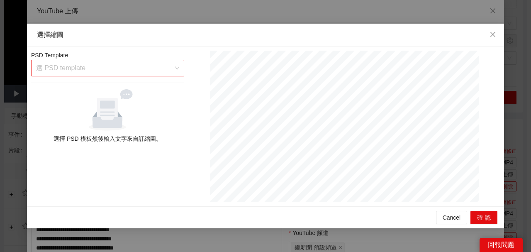
click at [135, 66] on input "search" at bounding box center [104, 68] width 137 height 16
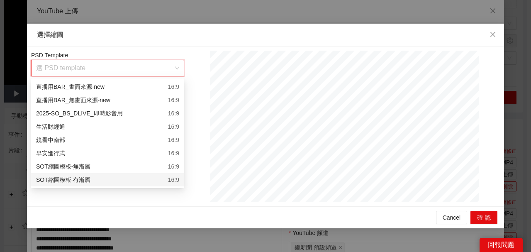
click at [131, 180] on div "SOT縮圖模板-有漸層 16:9" at bounding box center [107, 179] width 143 height 9
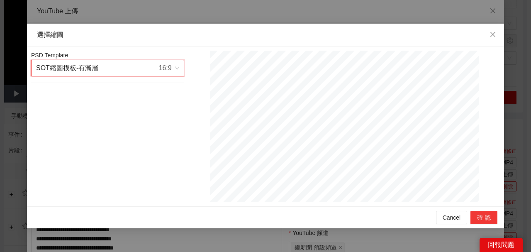
click at [479, 215] on button "確認" at bounding box center [484, 217] width 27 height 13
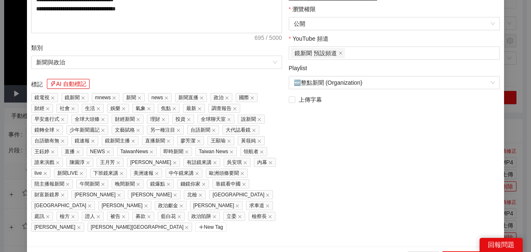
scroll to position [250, 0]
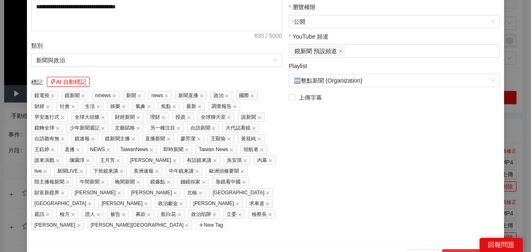
click at [458, 249] on button "上傳到 YouTube" at bounding box center [469, 255] width 55 height 13
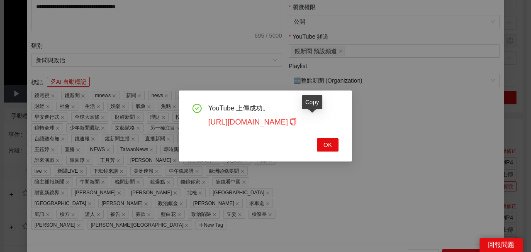
click at [297, 122] on icon "copy" at bounding box center [293, 121] width 7 height 7
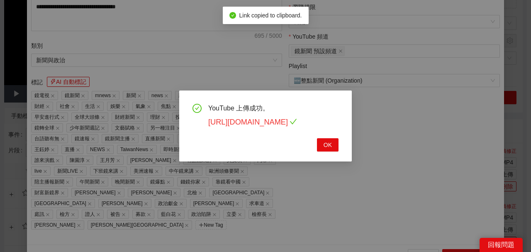
click at [296, 122] on link "https://youtu.be/Z8FAciGiz7U" at bounding box center [252, 122] width 89 height 8
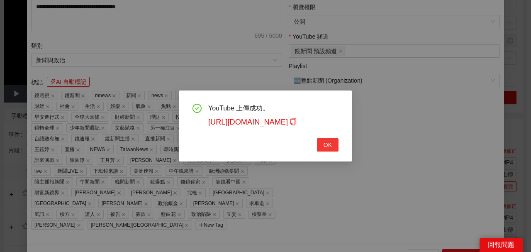
click at [330, 142] on span "OK" at bounding box center [328, 144] width 8 height 9
type textarea "**********"
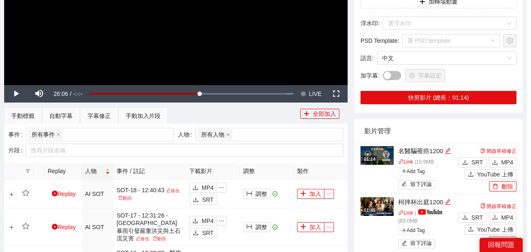
scroll to position [191, 0]
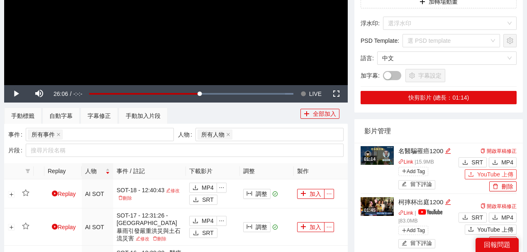
click at [484, 171] on span "YouTube 上傳" at bounding box center [495, 174] width 36 height 9
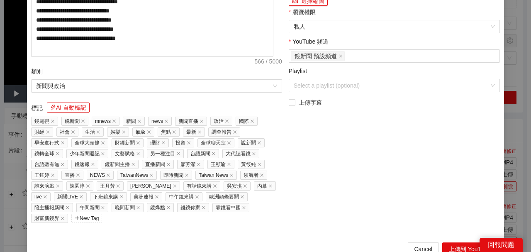
drag, startPoint x: 163, startPoint y: 48, endPoint x: 2, endPoint y: 22, distance: 162.2
click at [0, 24] on div "**********" at bounding box center [265, 126] width 531 height 252
paste input "**********"
type input "**********"
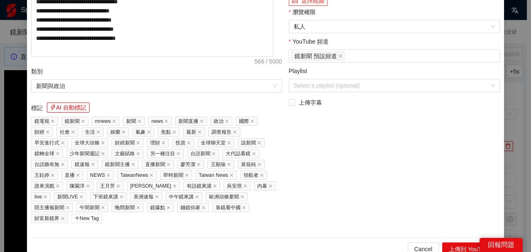
click at [310, 6] on button "選擇縮圖" at bounding box center [308, 1] width 39 height 10
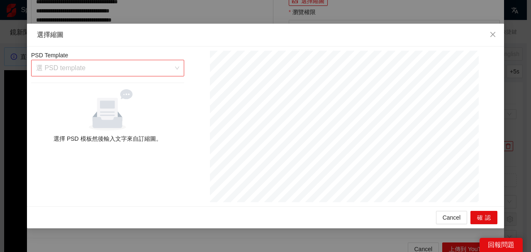
click at [165, 64] on input "search" at bounding box center [104, 68] width 137 height 16
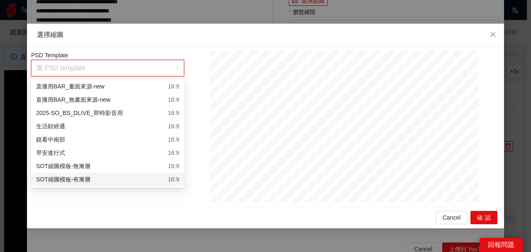
click at [163, 177] on div "SOT縮圖模板-有漸層 16:9" at bounding box center [107, 179] width 143 height 9
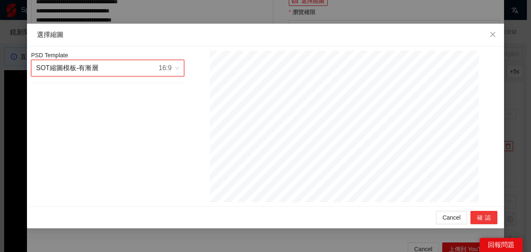
click at [492, 219] on button "確認" at bounding box center [484, 217] width 27 height 13
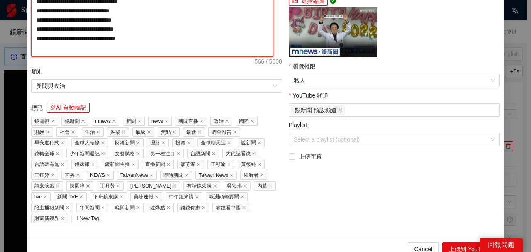
paste textarea "**********"
type textarea "**********"
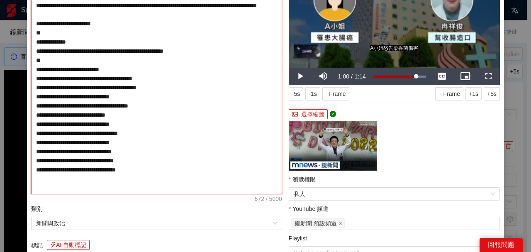
scroll to position [166, 0]
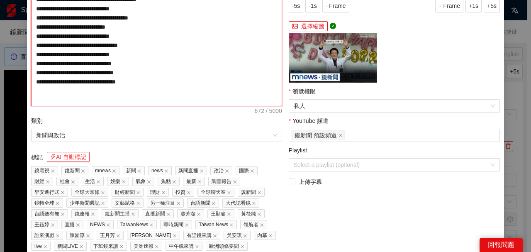
type textarea "**********"
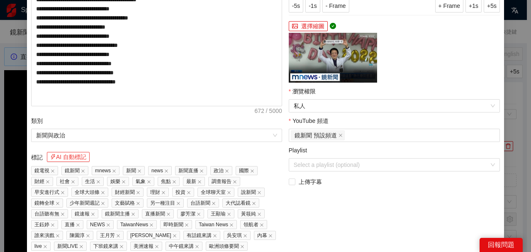
click at [77, 156] on button "AI 自動標記" at bounding box center [68, 157] width 43 height 10
click at [298, 107] on span "私人" at bounding box center [394, 106] width 201 height 12
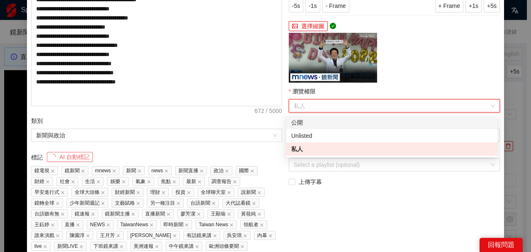
click at [291, 121] on div "公開" at bounding box center [391, 122] width 201 height 9
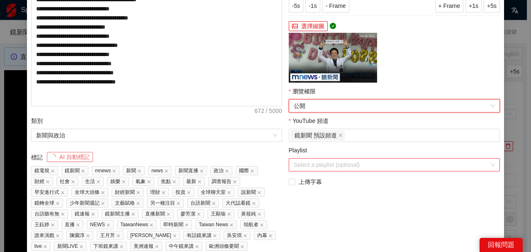
click at [305, 166] on input "Playlist" at bounding box center [392, 165] width 196 height 12
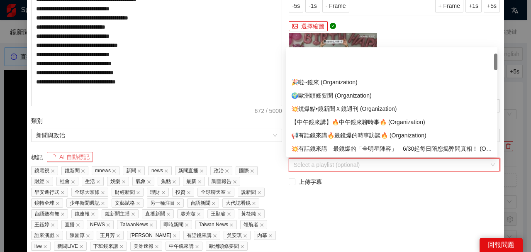
scroll to position [27, 0]
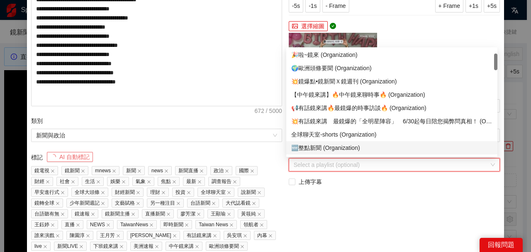
click at [320, 149] on div "🆕整點新聞 (Organization)" at bounding box center [391, 147] width 201 height 9
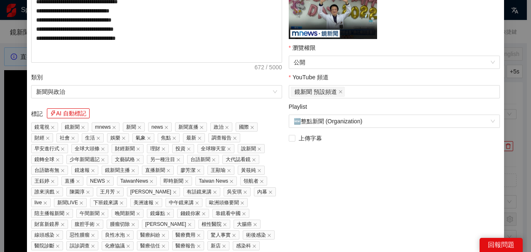
click at [449, 243] on div "**********" at bounding box center [395, 44] width 218 height 455
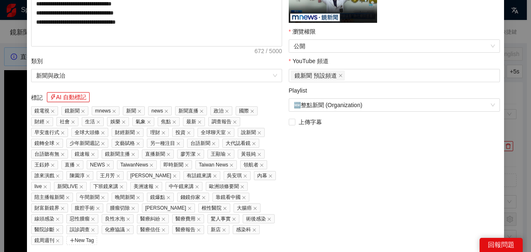
scroll to position [241, 0]
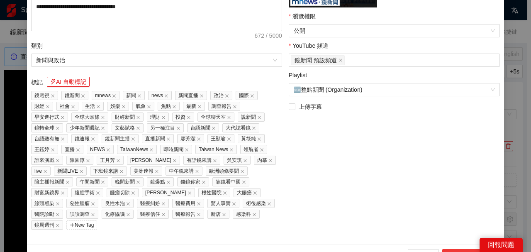
click at [452, 249] on button "上傳到 YouTube" at bounding box center [469, 255] width 55 height 13
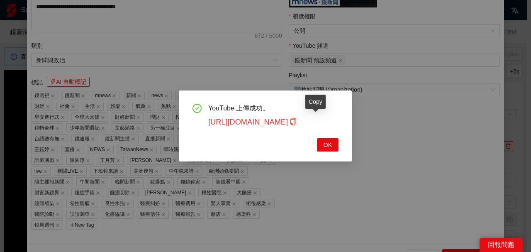
click at [297, 122] on icon "copy" at bounding box center [293, 121] width 7 height 7
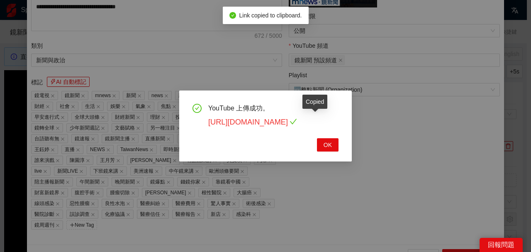
click at [297, 122] on link "https://youtu.be/863Of7wjCbY" at bounding box center [252, 122] width 89 height 8
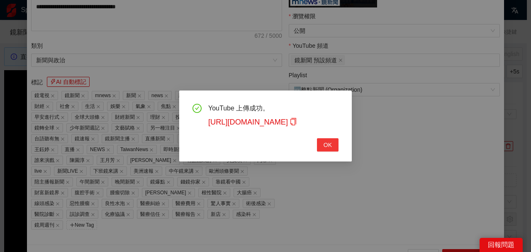
drag, startPoint x: 329, startPoint y: 144, endPoint x: 296, endPoint y: 140, distance: 33.1
click at [329, 144] on span "OK" at bounding box center [328, 144] width 8 height 9
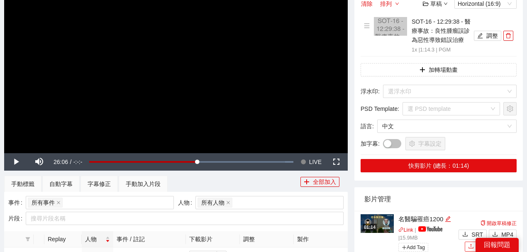
scroll to position [221, 0]
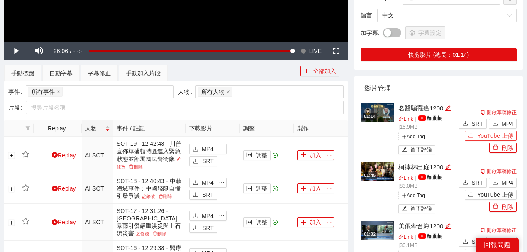
drag, startPoint x: 192, startPoint y: 51, endPoint x: 300, endPoint y: 51, distance: 107.5
click at [300, 51] on div "Play Mute Current Time 26:06 / Duration -:-:- Loaded : 0.00% 00:00 -00:03 Strea…" at bounding box center [176, 50] width 344 height 17
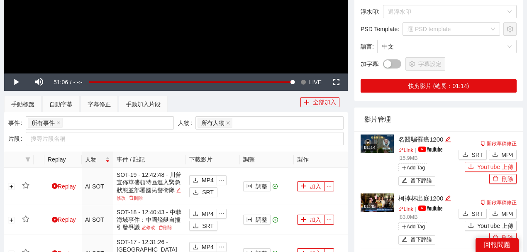
scroll to position [166, 0]
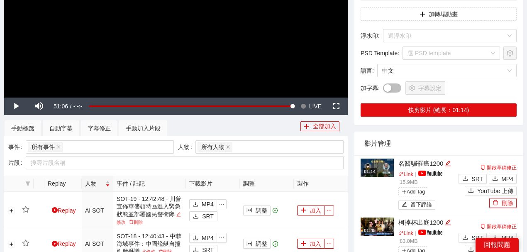
click at [252, 53] on video "Video Player" at bounding box center [176, 0] width 344 height 193
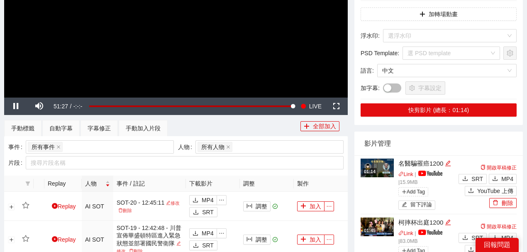
click at [252, 36] on video "Video Player" at bounding box center [176, 0] width 344 height 193
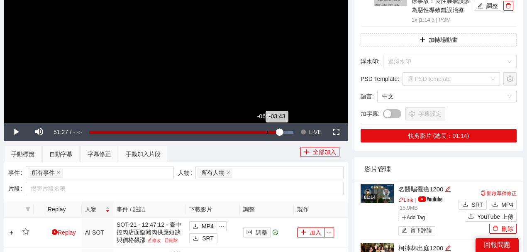
scroll to position [138, 0]
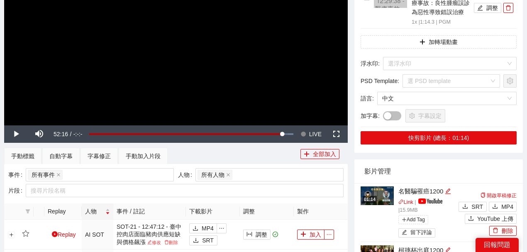
drag, startPoint x: 282, startPoint y: 133, endPoint x: 340, endPoint y: 132, distance: 57.7
click at [340, 132] on div "Play Mute Current Time 52:16 / Duration -:-:- Loaded : 100.00% -02:55 -02:55 St…" at bounding box center [176, 133] width 344 height 17
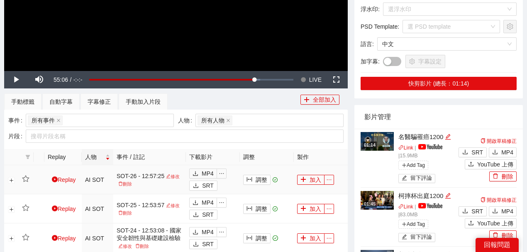
scroll to position [249, 0]
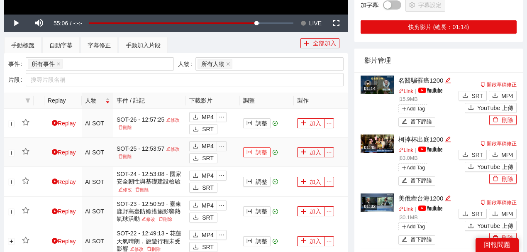
click at [257, 152] on button "調整" at bounding box center [256, 152] width 27 height 10
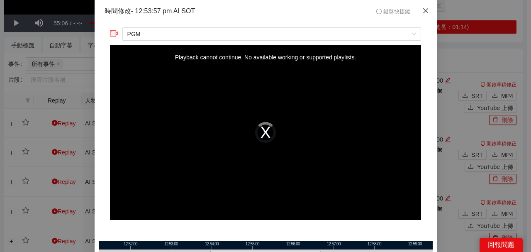
click at [423, 11] on icon "close" at bounding box center [426, 10] width 7 height 7
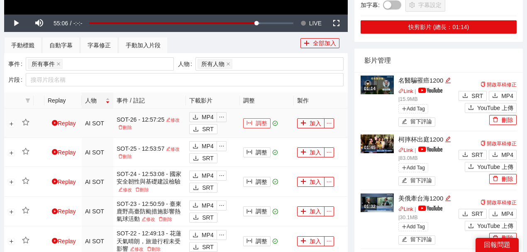
click at [262, 121] on button "調整" at bounding box center [256, 123] width 27 height 10
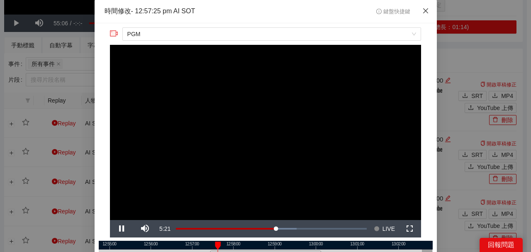
click at [427, 10] on span "Close" at bounding box center [426, 11] width 22 height 22
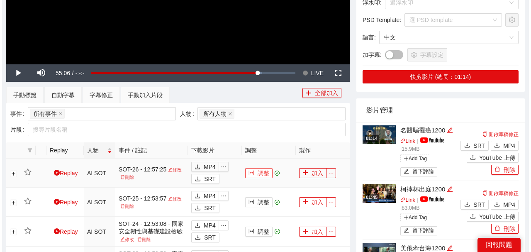
scroll to position [193, 0]
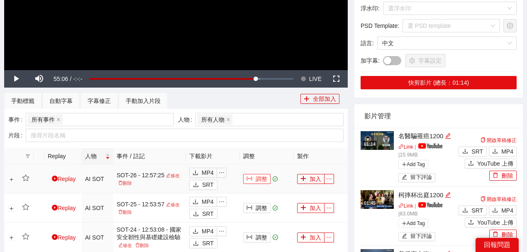
click at [259, 179] on button "調整" at bounding box center [256, 179] width 27 height 10
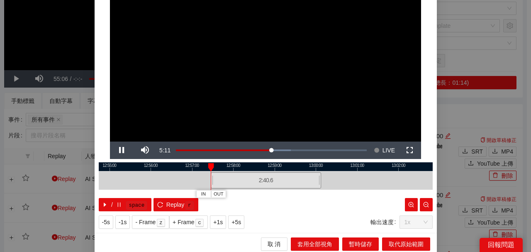
scroll to position [81, 0]
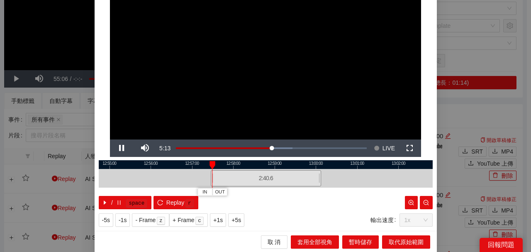
click at [318, 164] on div at bounding box center [266, 164] width 334 height 9
click at [305, 164] on div at bounding box center [266, 164] width 334 height 9
click at [279, 165] on div at bounding box center [266, 164] width 334 height 9
click at [267, 166] on div at bounding box center [266, 164] width 334 height 9
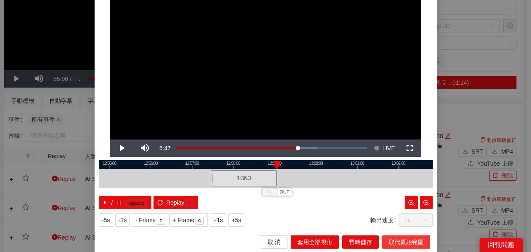
click at [413, 238] on span "取代原始範圍" at bounding box center [406, 241] width 35 height 9
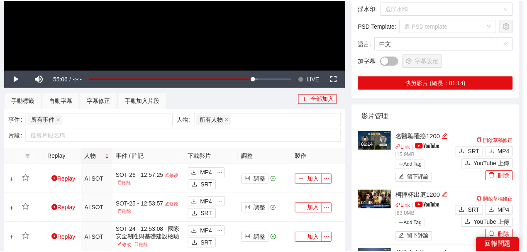
scroll to position [0, 0]
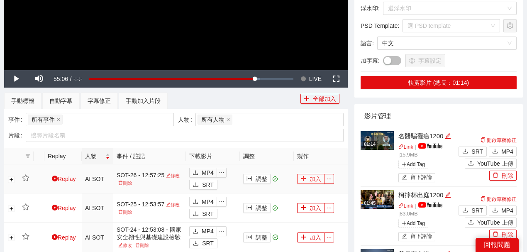
click at [307, 175] on button "加入" at bounding box center [310, 179] width 27 height 10
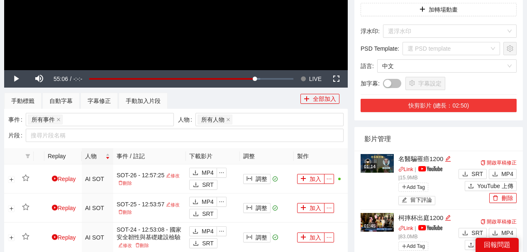
click at [443, 104] on button "快剪影片 (總長：02:50)" at bounding box center [439, 105] width 156 height 13
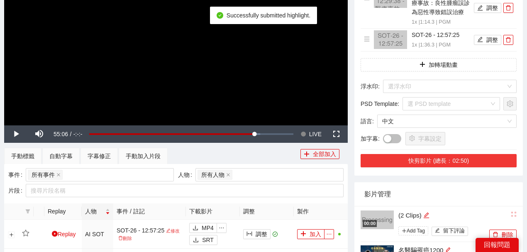
scroll to position [55, 0]
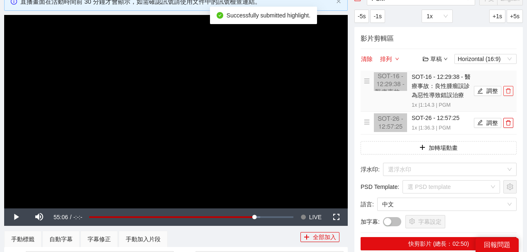
click at [505, 91] on span "delete" at bounding box center [508, 91] width 9 height 6
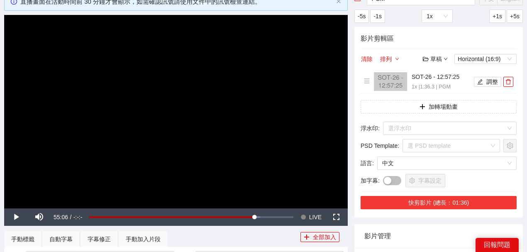
click at [456, 200] on button "快剪影片 (總長：01:36)" at bounding box center [439, 202] width 156 height 13
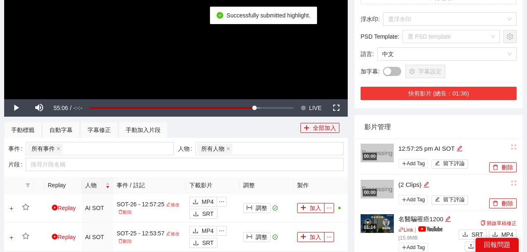
scroll to position [166, 0]
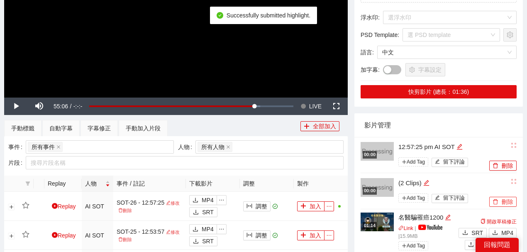
click at [501, 198] on button "刪除" at bounding box center [502, 202] width 27 height 10
click at [511, 175] on span "Yes" at bounding box center [512, 176] width 10 height 9
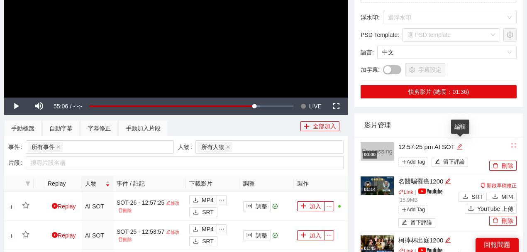
click at [462, 148] on icon "edit" at bounding box center [460, 147] width 6 height 6
drag, startPoint x: 377, startPoint y: 153, endPoint x: 369, endPoint y: 154, distance: 8.8
click at [369, 154] on div "**********" at bounding box center [424, 155] width 127 height 29
type textarea "*********"
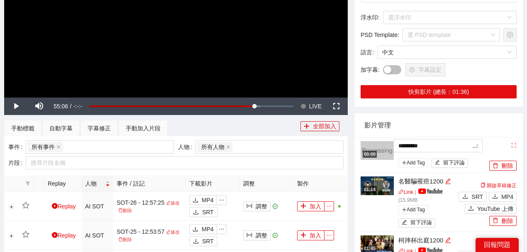
click at [477, 125] on div "影片管理" at bounding box center [438, 125] width 149 height 24
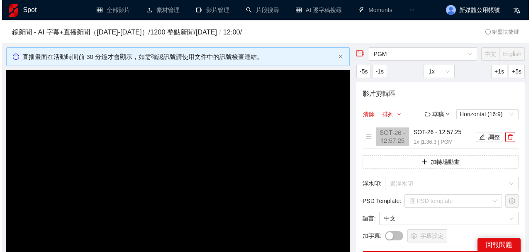
scroll to position [166, 0]
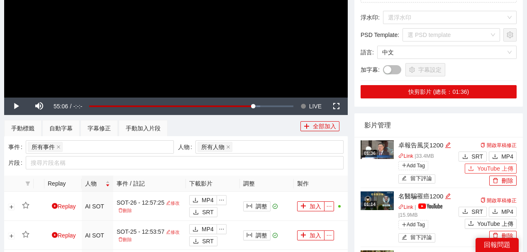
drag, startPoint x: 488, startPoint y: 168, endPoint x: 387, endPoint y: 138, distance: 105.6
click at [488, 168] on span "YouTube 上傳" at bounding box center [495, 168] width 36 height 9
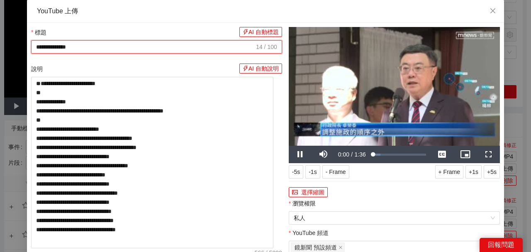
drag, startPoint x: 144, startPoint y: 44, endPoint x: 0, endPoint y: 49, distance: 143.7
click at [0, 49] on div "**********" at bounding box center [265, 126] width 531 height 252
paste input "**********"
type input "**********"
click at [406, 77] on video "Video Player" at bounding box center [394, 86] width 211 height 119
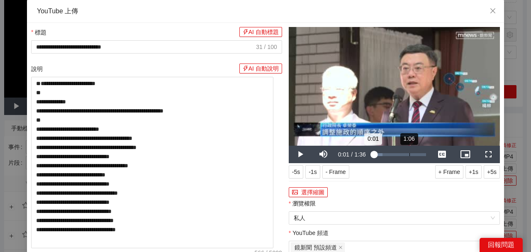
click at [410, 154] on div "1:06" at bounding box center [410, 154] width 0 height 3
click at [418, 153] on div "Loaded : 71.54% 1:26 0:57" at bounding box center [399, 154] width 53 height 3
click at [306, 191] on button "選擇縮圖" at bounding box center [308, 192] width 39 height 10
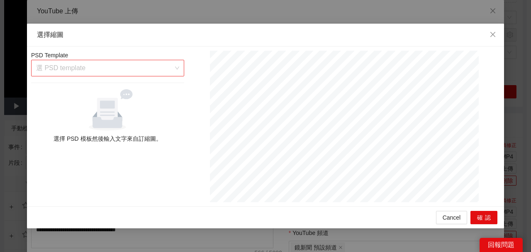
click at [176, 64] on div "選 PSD template" at bounding box center [107, 68] width 153 height 17
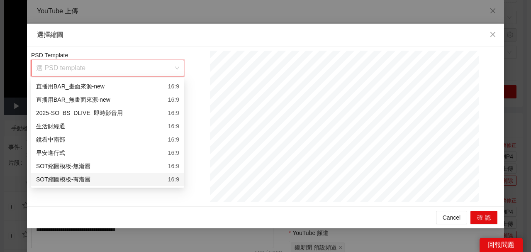
click at [161, 183] on div "SOT縮圖模板-有漸層 16:9" at bounding box center [107, 179] width 143 height 9
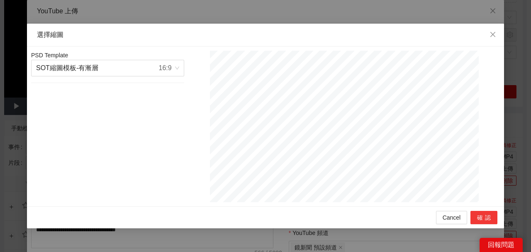
click at [481, 217] on button "確認" at bounding box center [484, 217] width 27 height 13
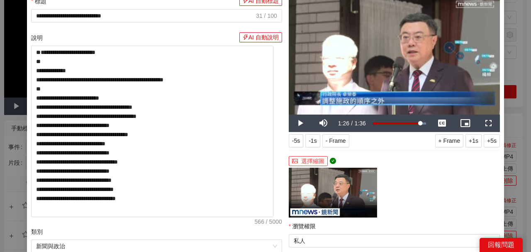
scroll to position [27, 0]
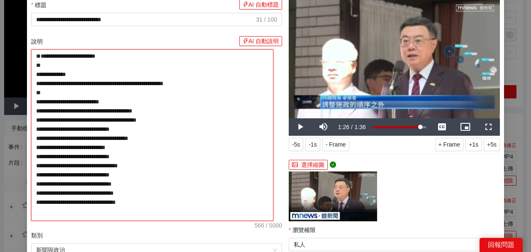
click at [180, 54] on textarea "**********" at bounding box center [152, 134] width 242 height 171
paste textarea "**********"
type textarea "**********"
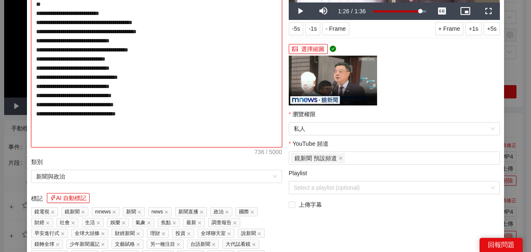
scroll to position [193, 0]
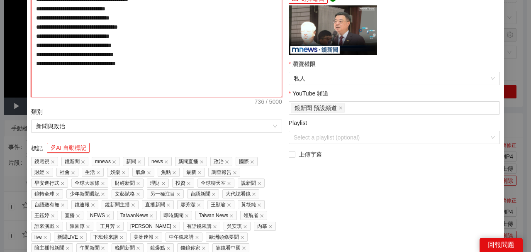
type textarea "**********"
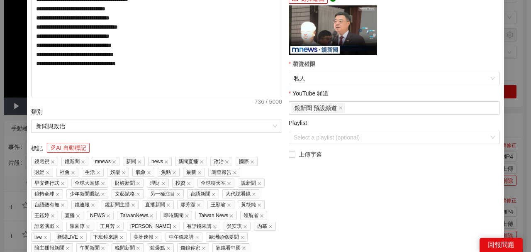
click at [75, 147] on button "AI 自動標記" at bounding box center [68, 148] width 43 height 10
click at [314, 81] on span "私人" at bounding box center [394, 78] width 201 height 12
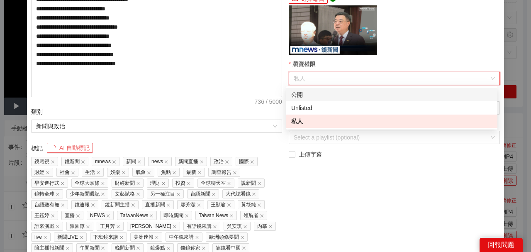
click at [303, 95] on div "公開" at bounding box center [391, 94] width 201 height 9
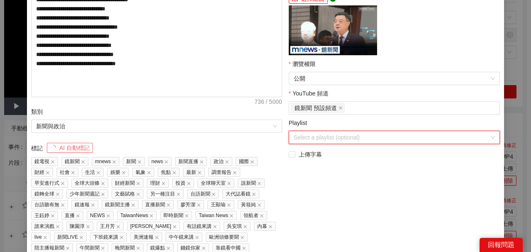
click at [302, 142] on input "Playlist" at bounding box center [392, 137] width 196 height 12
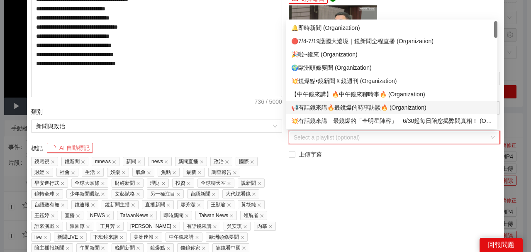
scroll to position [27, 0]
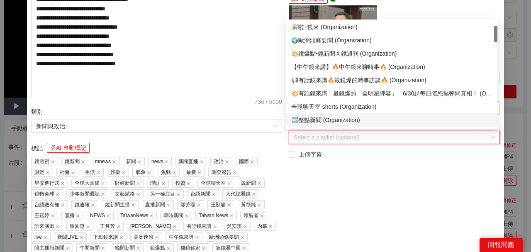
click at [314, 119] on div "🆕整點新聞 (Organization)" at bounding box center [391, 119] width 201 height 9
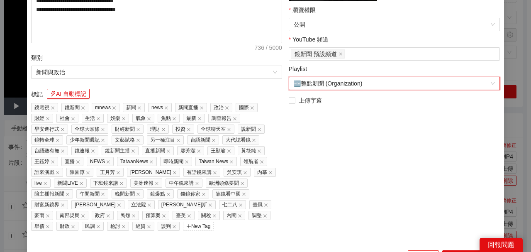
scroll to position [258, 0]
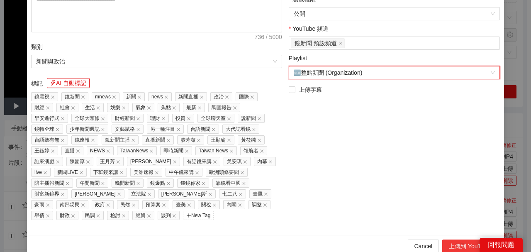
click at [447, 244] on button "上傳到 YouTube" at bounding box center [469, 245] width 55 height 13
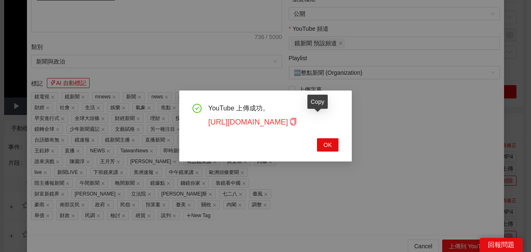
click at [297, 122] on icon "copy" at bounding box center [293, 121] width 7 height 7
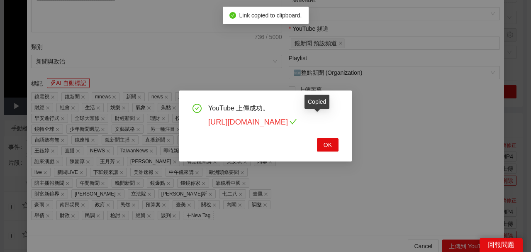
click at [297, 123] on link "[URL][DOMAIN_NAME]" at bounding box center [252, 122] width 89 height 8
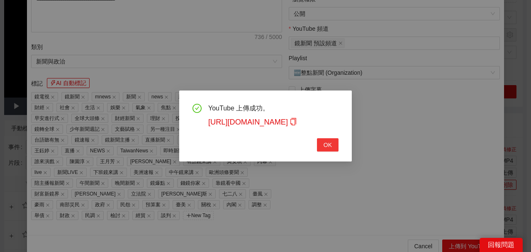
click at [328, 145] on span "OK" at bounding box center [328, 144] width 8 height 9
type textarea "**********"
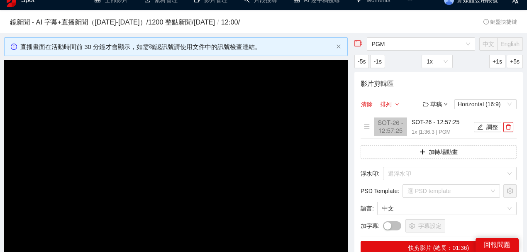
scroll to position [0, 0]
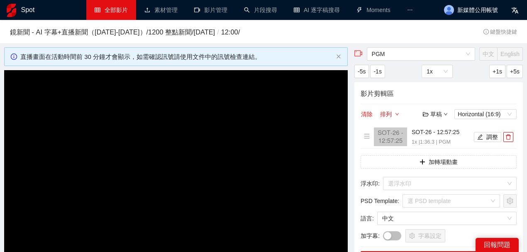
click at [111, 13] on link "全部影片" at bounding box center [111, 10] width 33 height 7
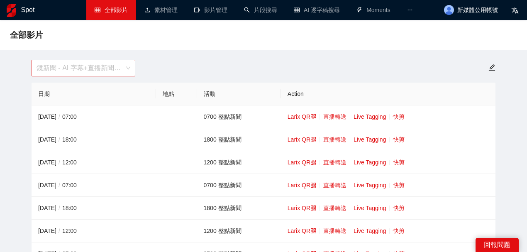
click at [120, 74] on span "鏡新聞 - AI 字幕+直播新聞（[DATE]-[DATE]）" at bounding box center [84, 68] width 94 height 16
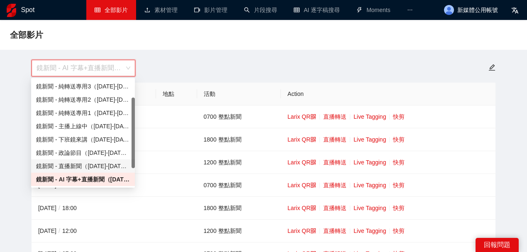
click at [112, 164] on div "鏡新聞 - 直播新聞（[DATE]-[DATE]）" at bounding box center [83, 165] width 94 height 9
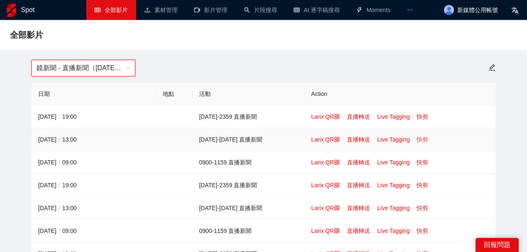
click at [417, 139] on link "快剪" at bounding box center [423, 139] width 12 height 7
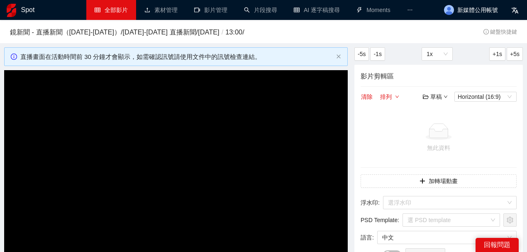
click at [207, 151] on video "Video Player" at bounding box center [176, 166] width 344 height 193
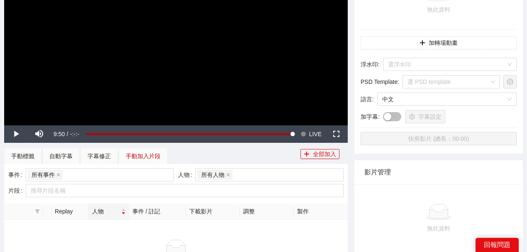
click at [138, 156] on div "手動加入片段" at bounding box center [143, 156] width 35 height 9
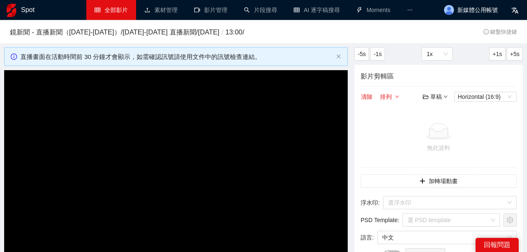
click at [106, 11] on link "全部影片" at bounding box center [111, 10] width 33 height 7
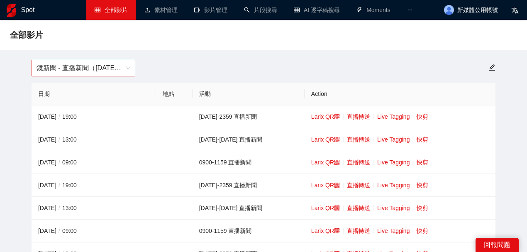
click at [103, 66] on span "鏡新聞 - 直播新聞（[DATE]-[DATE]）" at bounding box center [84, 68] width 94 height 16
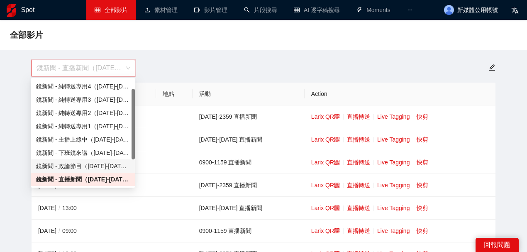
scroll to position [53, 0]
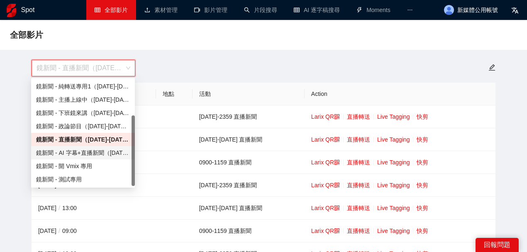
click at [91, 149] on div "鏡新聞 - AI 字幕+直播新聞（[DATE]-[DATE]）" at bounding box center [83, 152] width 94 height 9
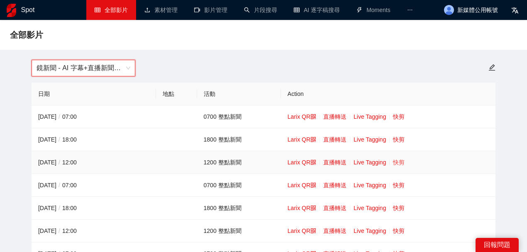
click at [397, 161] on link "快剪" at bounding box center [399, 162] width 12 height 7
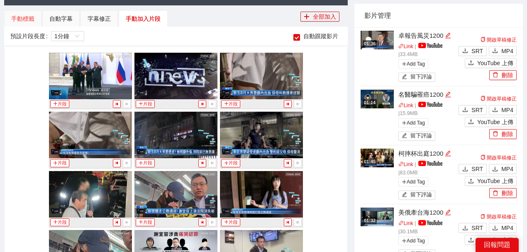
scroll to position [276, 0]
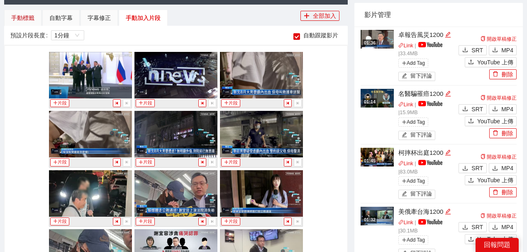
click at [23, 17] on div "手動標籤" at bounding box center [22, 17] width 23 height 9
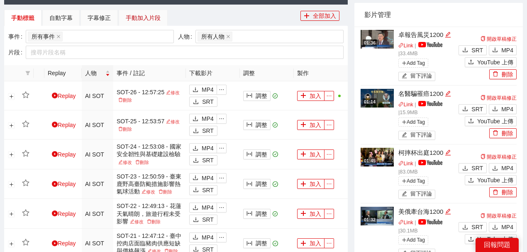
click at [155, 20] on div "手動加入片段" at bounding box center [143, 17] width 35 height 9
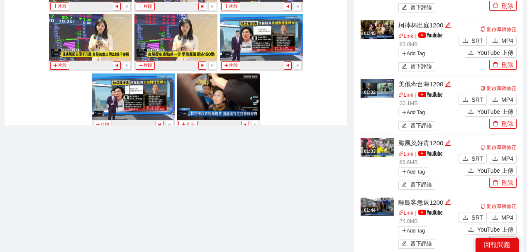
scroll to position [0, 0]
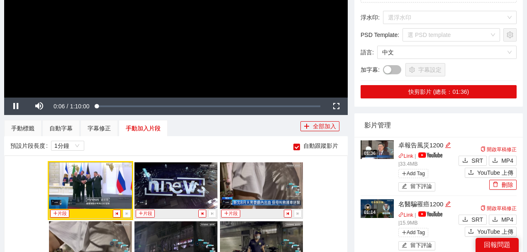
drag, startPoint x: 252, startPoint y: 15, endPoint x: 373, endPoint y: 127, distance: 165.1
click at [253, 15] on video "Video Player" at bounding box center [176, 0] width 344 height 193
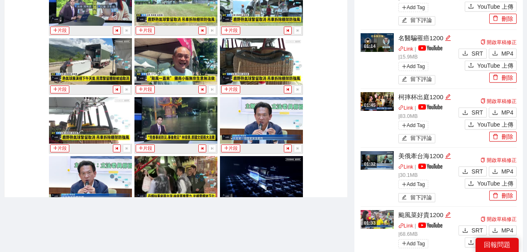
scroll to position [3732, 0]
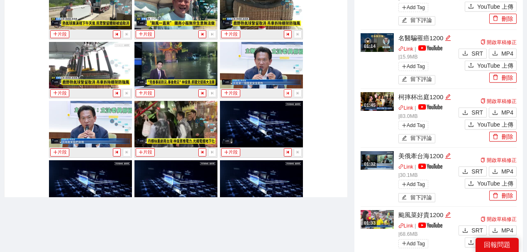
click at [286, 91] on icon "step-backward" at bounding box center [288, 93] width 5 height 5
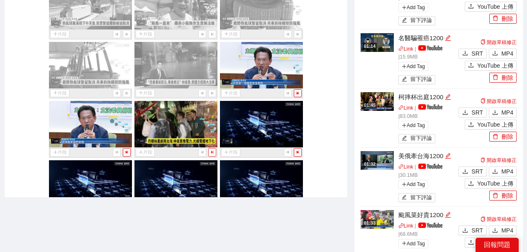
click at [210, 150] on icon "step-forward" at bounding box center [212, 152] width 5 height 5
click at [208, 148] on button "button" at bounding box center [212, 152] width 8 height 8
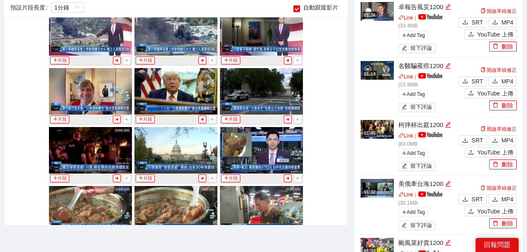
scroll to position [249, 0]
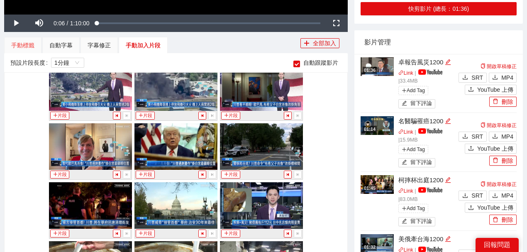
click at [36, 45] on div "手動標籤" at bounding box center [22, 45] width 37 height 17
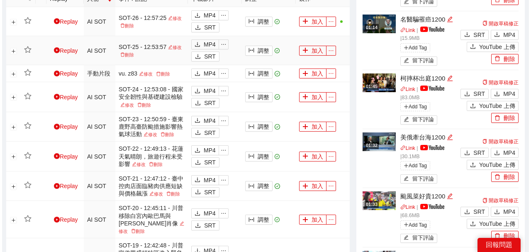
scroll to position [359, 0]
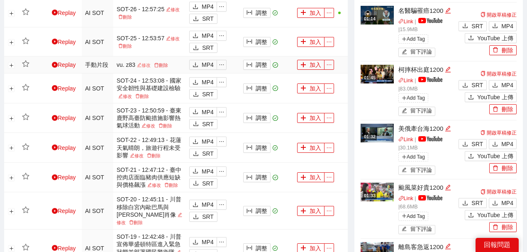
click at [146, 63] on link "修改" at bounding box center [143, 65] width 17 height 5
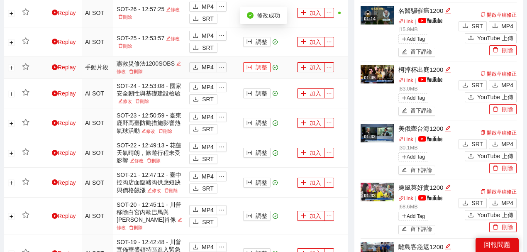
click at [254, 68] on button "調整" at bounding box center [256, 67] width 27 height 10
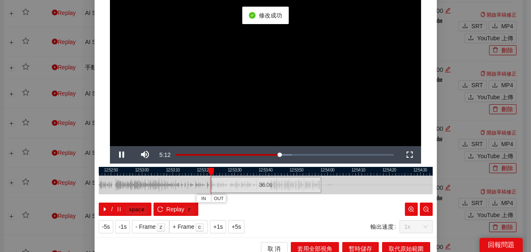
scroll to position [81, 0]
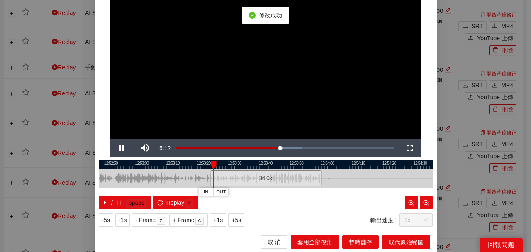
click at [198, 164] on div at bounding box center [266, 164] width 334 height 9
click at [167, 164] on div at bounding box center [266, 164] width 334 height 9
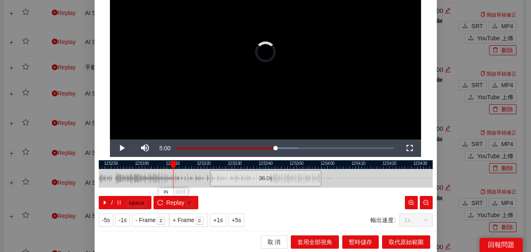
click at [171, 164] on div at bounding box center [174, 165] width 6 height 8
click at [316, 165] on div at bounding box center [266, 164] width 334 height 9
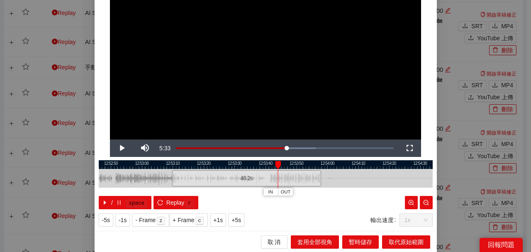
drag, startPoint x: 337, startPoint y: 164, endPoint x: 277, endPoint y: 165, distance: 59.8
click at [277, 165] on div at bounding box center [278, 165] width 6 height 8
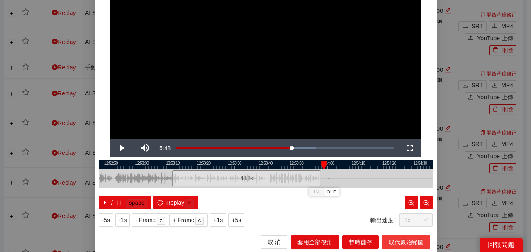
click at [403, 241] on span "取代原始範圍" at bounding box center [406, 241] width 35 height 9
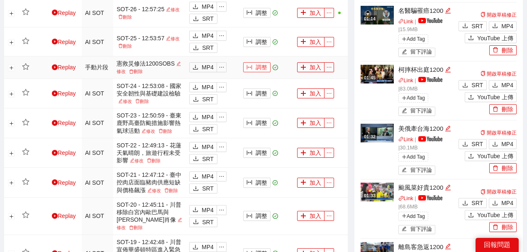
click at [249, 64] on icon "column-width" at bounding box center [250, 67] width 6 height 6
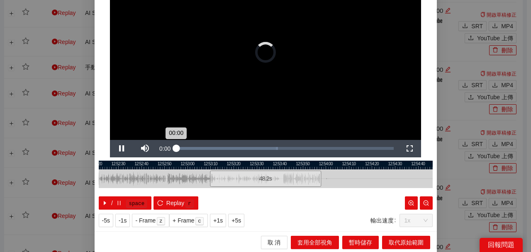
scroll to position [81, 0]
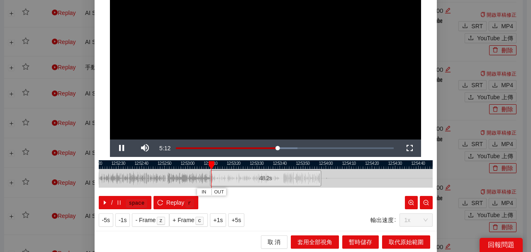
click at [179, 167] on div at bounding box center [266, 164] width 334 height 9
click at [162, 164] on div at bounding box center [266, 164] width 334 height 9
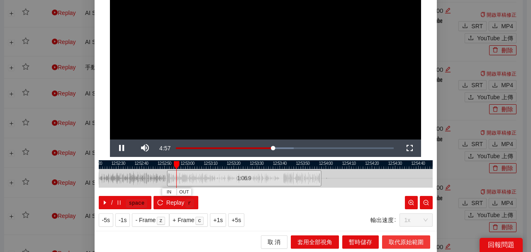
click at [407, 241] on span "取代原始範圍" at bounding box center [406, 241] width 35 height 9
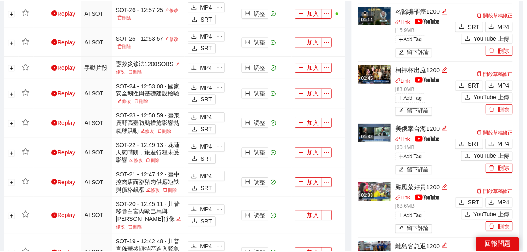
scroll to position [0, 0]
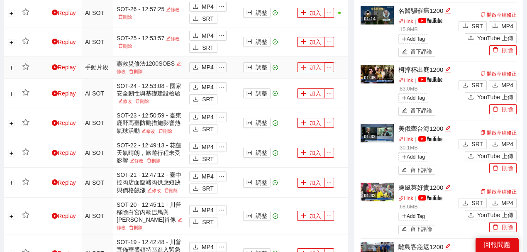
click at [310, 68] on button "加入" at bounding box center [310, 67] width 27 height 10
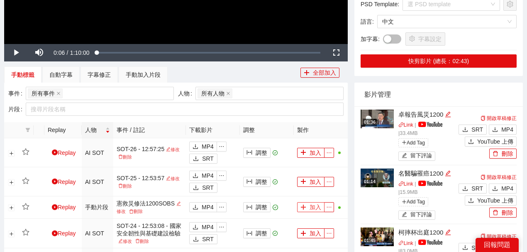
scroll to position [83, 0]
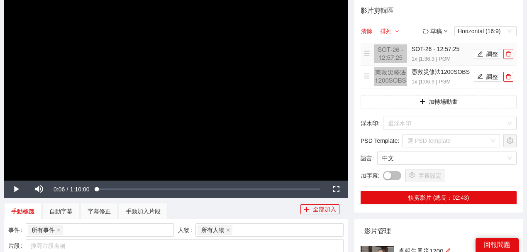
click at [508, 55] on icon "delete" at bounding box center [509, 54] width 6 height 6
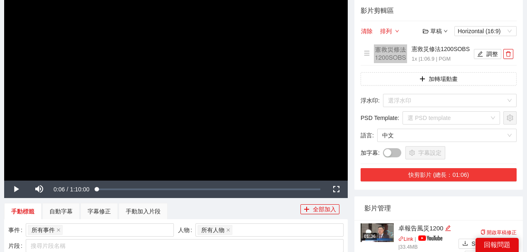
click at [454, 171] on button "快剪影片 (總長：01:06)" at bounding box center [439, 174] width 156 height 13
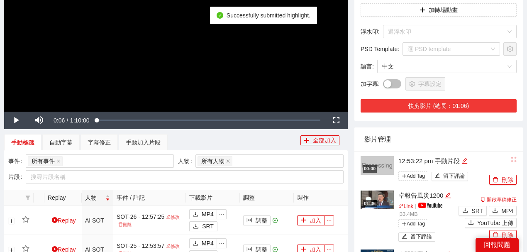
scroll to position [193, 0]
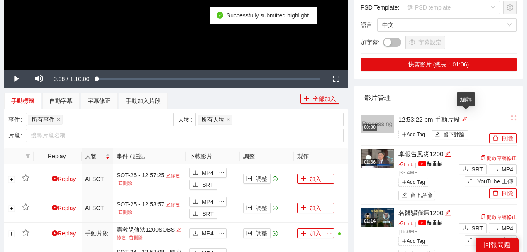
click at [465, 119] on icon "edit" at bounding box center [465, 119] width 6 height 6
drag, startPoint x: 465, startPoint y: 119, endPoint x: 349, endPoint y: 122, distance: 115.8
type textarea "**********"
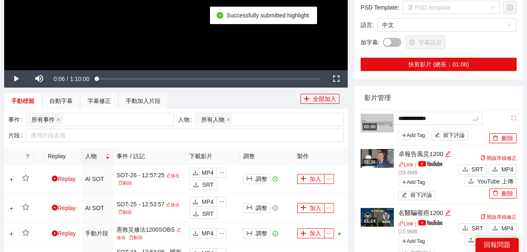
click at [444, 94] on div "影片管理" at bounding box center [438, 98] width 149 height 24
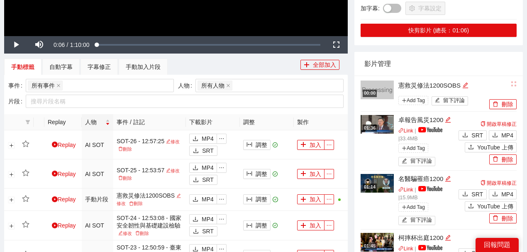
scroll to position [276, 0]
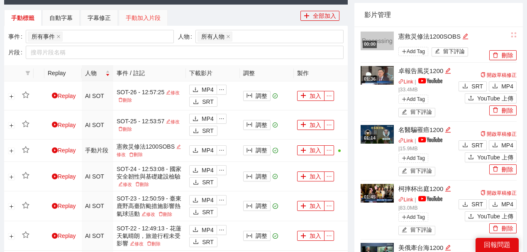
click at [149, 12] on div "手動加入片段" at bounding box center [143, 18] width 49 height 17
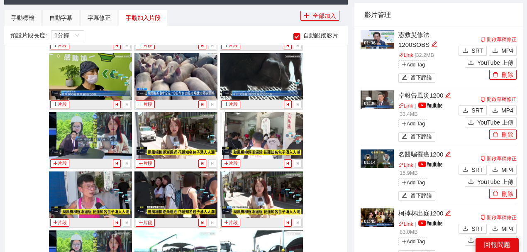
scroll to position [3482, 0]
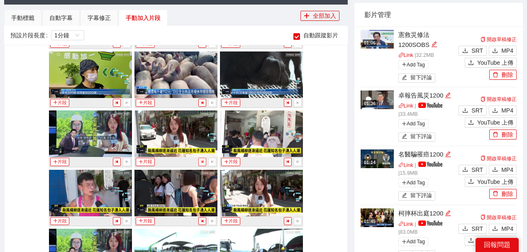
click at [201, 160] on icon "step-backward" at bounding box center [202, 161] width 2 height 3
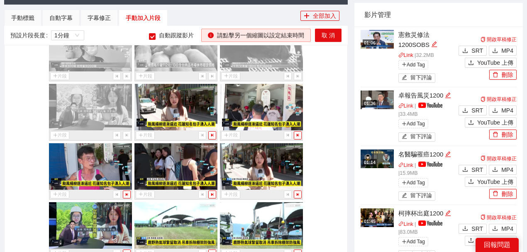
scroll to position [3510, 0]
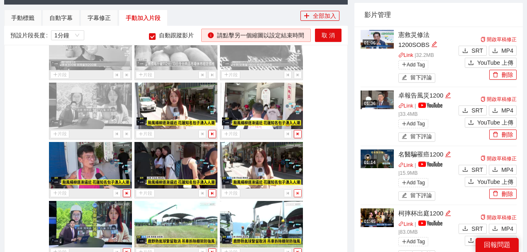
click at [296, 191] on icon "step-forward" at bounding box center [298, 193] width 5 height 5
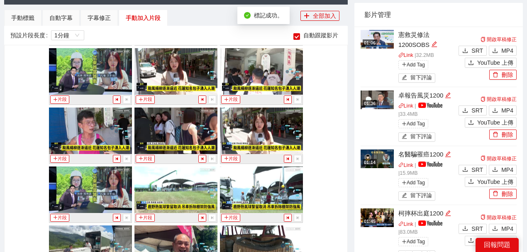
scroll to position [3593, 0]
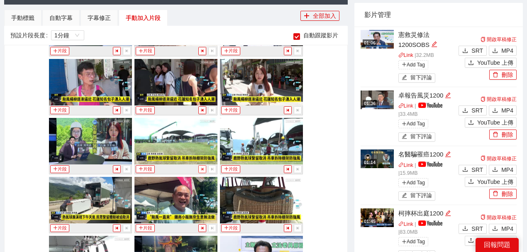
click at [199, 167] on span "step-backward" at bounding box center [202, 169] width 7 height 5
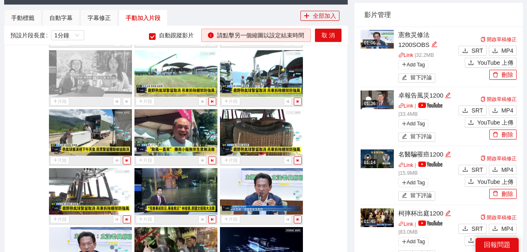
scroll to position [3676, 0]
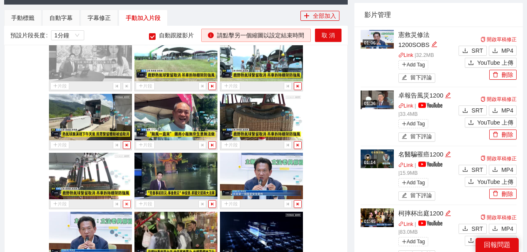
click at [126, 203] on icon "step-forward" at bounding box center [127, 204] width 2 height 3
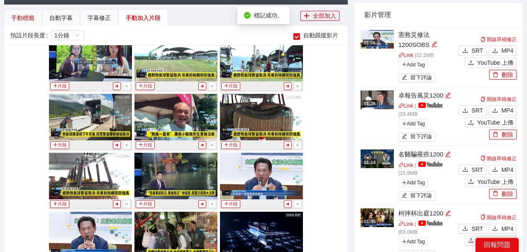
click at [25, 16] on div "手動標籤" at bounding box center [22, 17] width 23 height 9
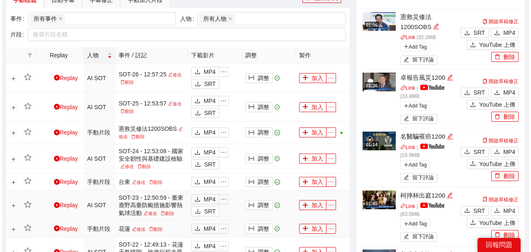
scroll to position [304, 0]
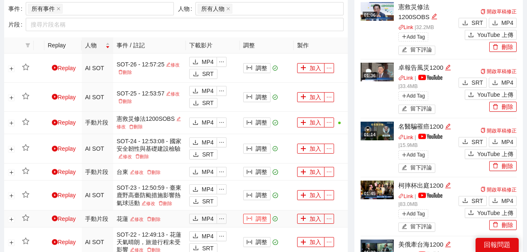
click at [251, 218] on icon "column-width" at bounding box center [250, 218] width 6 height 6
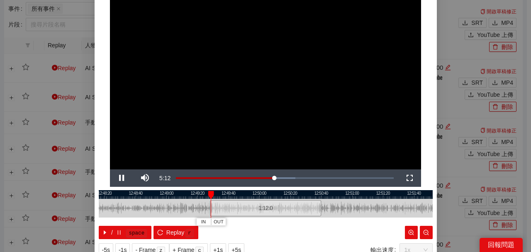
scroll to position [81, 0]
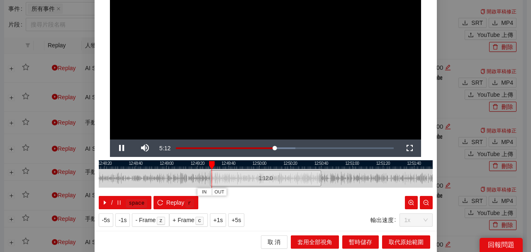
click at [195, 165] on div at bounding box center [266, 164] width 334 height 9
click at [181, 164] on div at bounding box center [266, 164] width 334 height 9
drag, startPoint x: 188, startPoint y: 164, endPoint x: 183, endPoint y: 165, distance: 4.2
click at [185, 165] on div "IN OUT" at bounding box center [188, 165] width 6 height 8
click at [318, 164] on div at bounding box center [266, 164] width 334 height 9
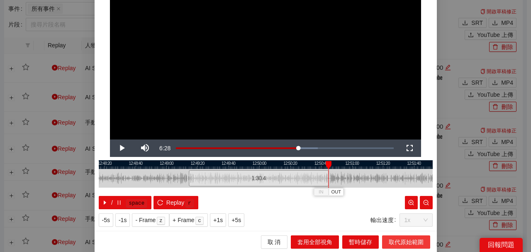
click at [398, 240] on span "取代原始範圍" at bounding box center [406, 241] width 35 height 9
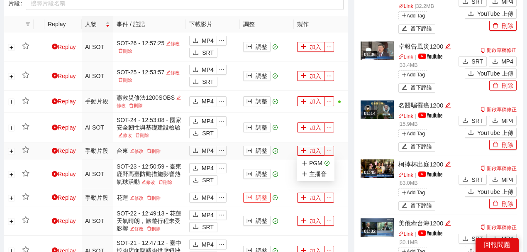
scroll to position [332, 0]
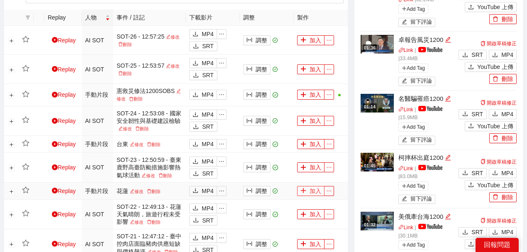
click at [312, 191] on button "加入" at bounding box center [310, 191] width 27 height 10
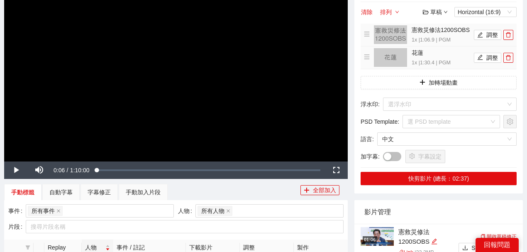
scroll to position [83, 0]
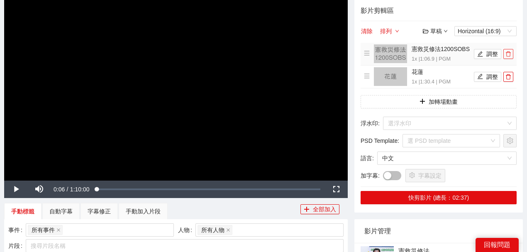
click at [508, 54] on icon "delete" at bounding box center [509, 54] width 6 height 6
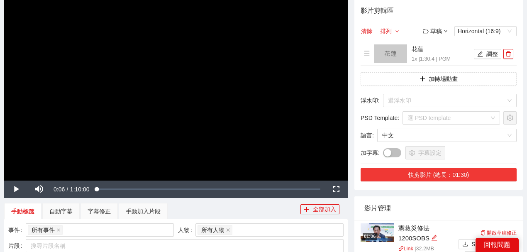
drag, startPoint x: 455, startPoint y: 172, endPoint x: 449, endPoint y: 164, distance: 9.5
click at [454, 172] on button "快剪影片 (總長：01:30)" at bounding box center [439, 174] width 156 height 13
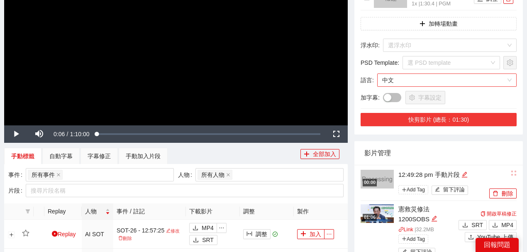
scroll to position [110, 0]
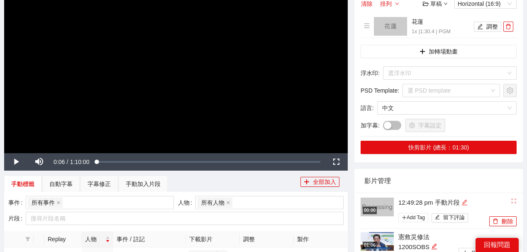
click at [464, 201] on icon "edit" at bounding box center [465, 202] width 6 height 6
type textarea "**********"
click at [454, 174] on div "影片管理" at bounding box center [438, 181] width 149 height 24
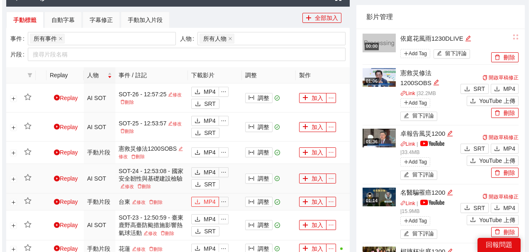
scroll to position [276, 0]
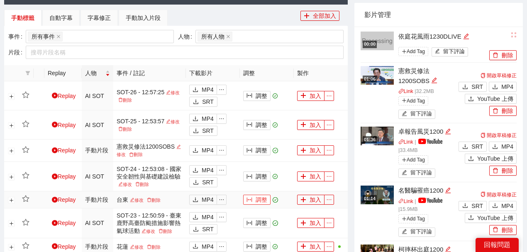
click at [264, 198] on button "調整" at bounding box center [256, 200] width 27 height 10
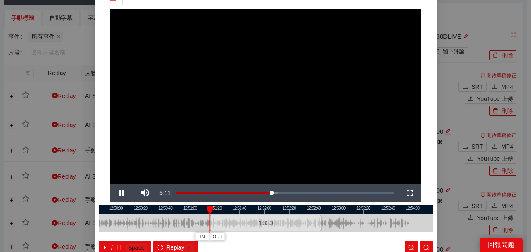
scroll to position [55, 0]
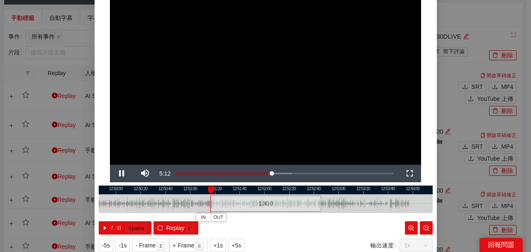
click at [189, 189] on div at bounding box center [266, 190] width 334 height 9
click at [317, 188] on div at bounding box center [266, 190] width 334 height 9
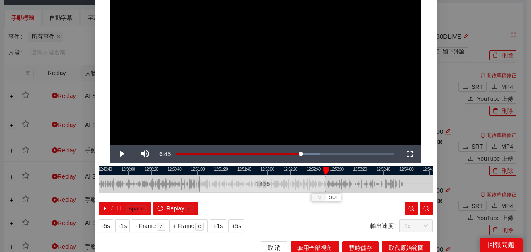
scroll to position [81, 0]
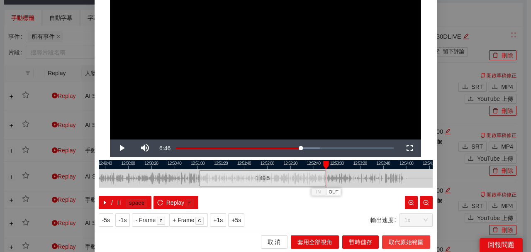
click at [403, 241] on span "取代原始範圍" at bounding box center [406, 241] width 35 height 9
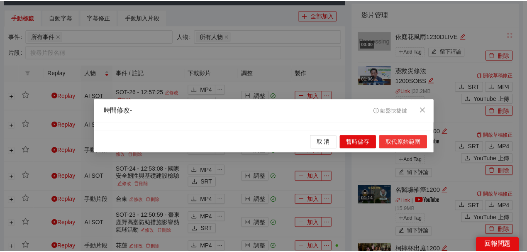
scroll to position [0, 0]
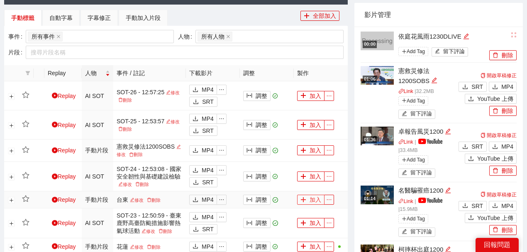
click at [317, 201] on button "加入" at bounding box center [310, 200] width 27 height 10
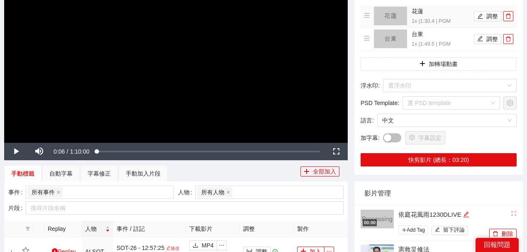
scroll to position [110, 0]
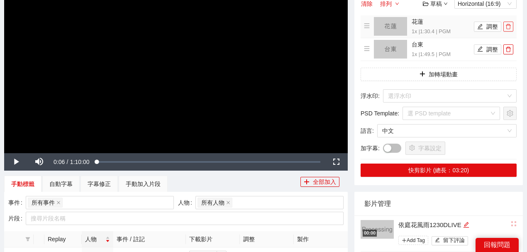
click at [511, 26] on icon "delete" at bounding box center [509, 27] width 6 height 6
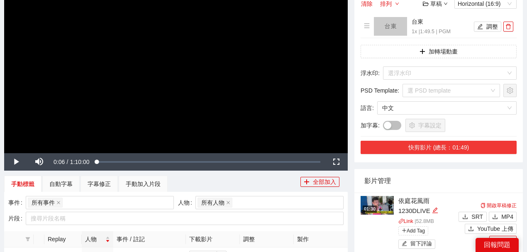
click at [464, 145] on button "快剪影片 (總長：01:49)" at bounding box center [439, 147] width 156 height 13
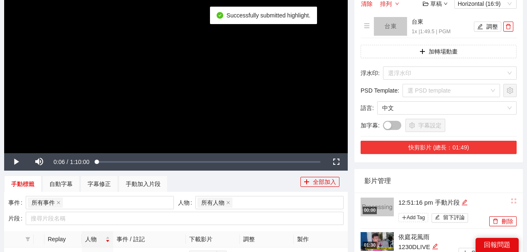
scroll to position [166, 0]
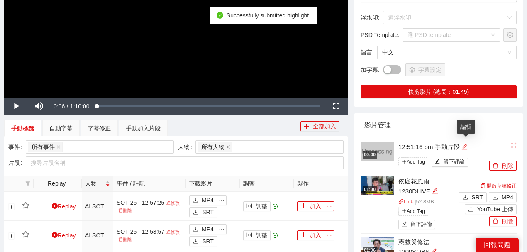
click at [465, 145] on icon "edit" at bounding box center [465, 147] width 6 height 6
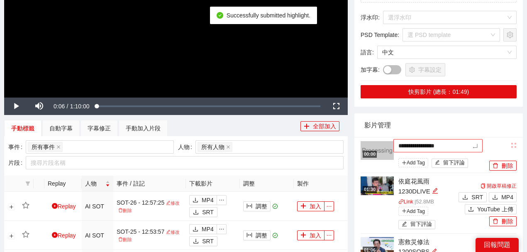
type textarea "**********"
click at [440, 130] on div "影片管理" at bounding box center [438, 125] width 149 height 24
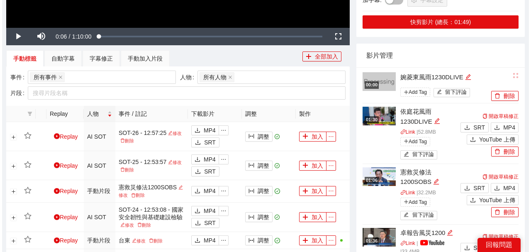
scroll to position [276, 0]
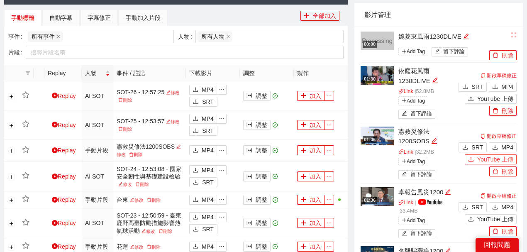
click at [488, 158] on span "YouTube 上傳" at bounding box center [495, 159] width 36 height 9
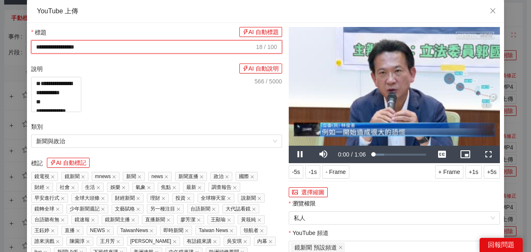
drag, startPoint x: 140, startPoint y: 51, endPoint x: 0, endPoint y: 42, distance: 140.6
click at [0, 42] on div "**********" at bounding box center [265, 126] width 531 height 252
paste input "**********"
type input "**********"
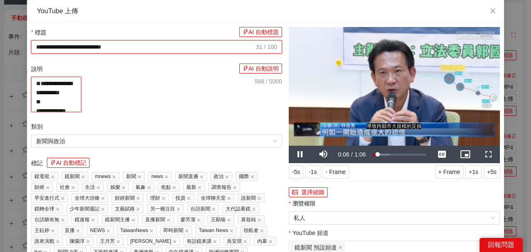
click at [81, 80] on textarea "**********" at bounding box center [56, 94] width 50 height 35
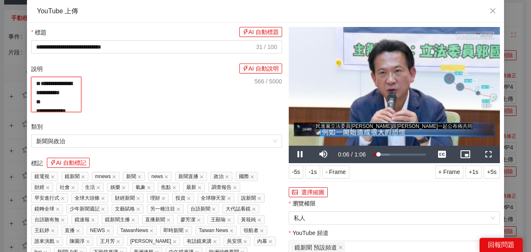
paste textarea "**********"
type textarea "**********"
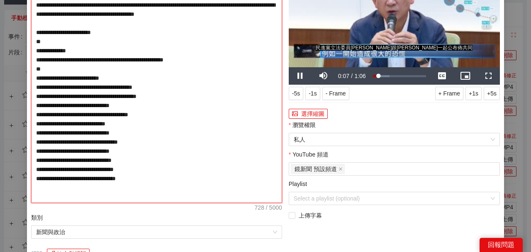
scroll to position [138, 0]
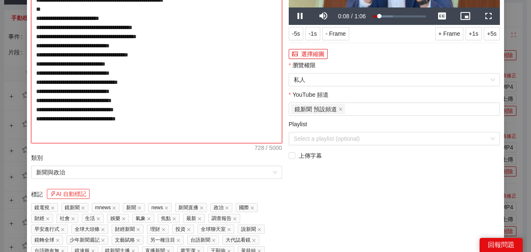
type textarea "**********"
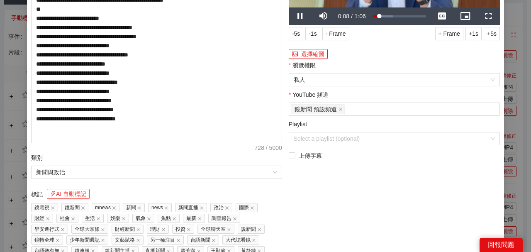
click at [73, 195] on button "AI 自動標記" at bounding box center [68, 194] width 43 height 10
click at [315, 72] on div "瀏覽權限" at bounding box center [394, 67] width 211 height 12
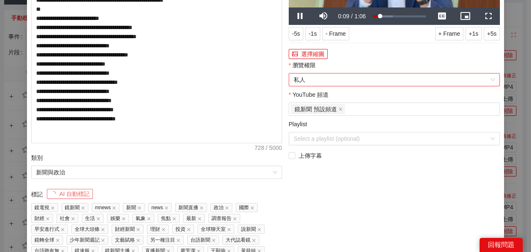
click at [311, 82] on span "私人" at bounding box center [394, 79] width 201 height 12
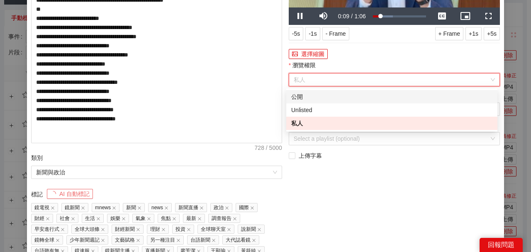
click at [303, 101] on div "公開" at bounding box center [391, 96] width 211 height 13
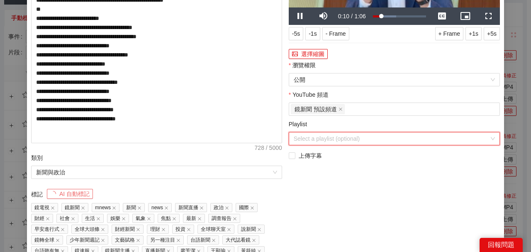
drag, startPoint x: 311, startPoint y: 134, endPoint x: 314, endPoint y: 128, distance: 7.1
click at [311, 135] on input "Playlist" at bounding box center [392, 138] width 196 height 12
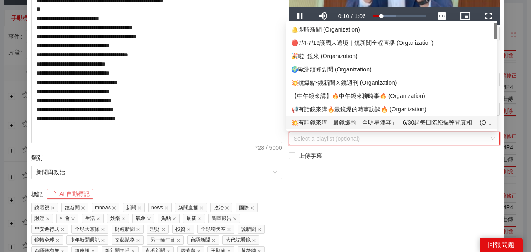
scroll to position [55, 0]
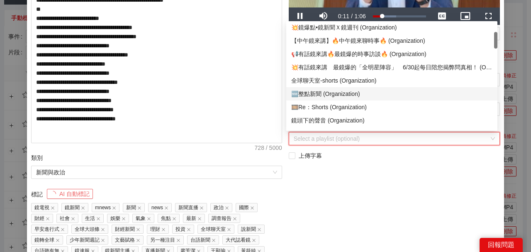
click at [323, 91] on div "🆕整點新聞 (Organization)" at bounding box center [391, 93] width 201 height 9
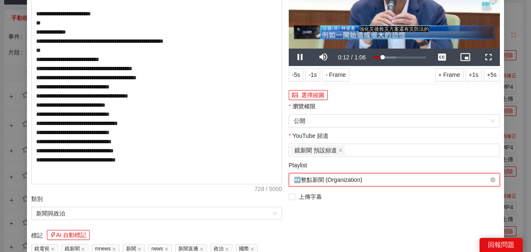
scroll to position [0, 0]
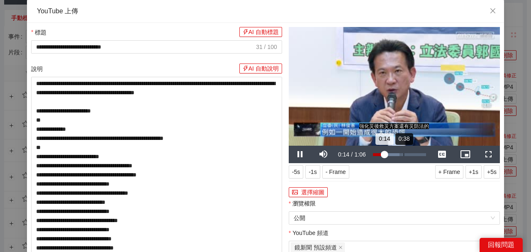
click at [402, 154] on div "Loaded : 49.90% 0:38 0:14" at bounding box center [399, 154] width 53 height 3
click at [435, 103] on video "Video Player" at bounding box center [394, 86] width 211 height 119
click at [373, 153] on div "Loaded : 78.78% 0:00 0:39" at bounding box center [399, 154] width 53 height 3
click at [402, 152] on div "Loaded : 78.78% 0:39 0:00" at bounding box center [399, 154] width 61 height 17
click at [400, 153] on div "0:39" at bounding box center [389, 154] width 32 height 3
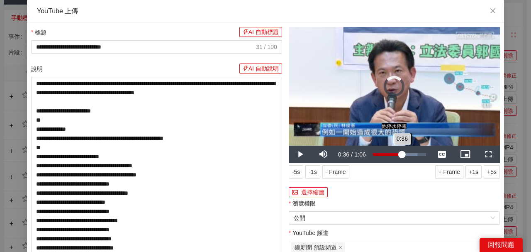
click at [401, 153] on div "0:36" at bounding box center [387, 154] width 29 height 3
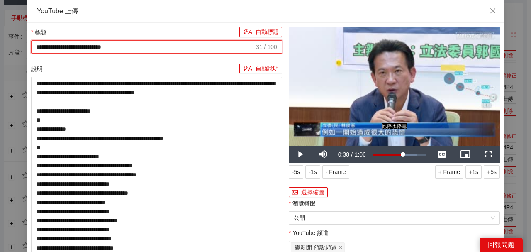
drag, startPoint x: 180, startPoint y: 45, endPoint x: 30, endPoint y: 38, distance: 150.4
click at [31, 38] on div "**********" at bounding box center [156, 40] width 251 height 27
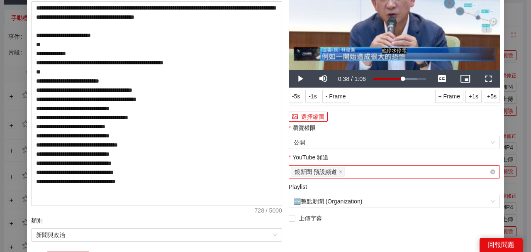
scroll to position [83, 0]
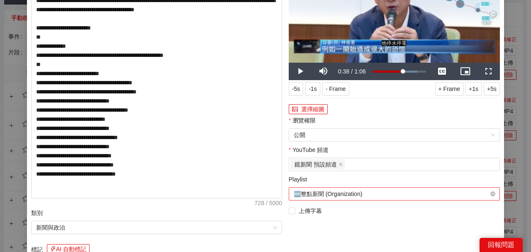
click at [320, 196] on span "🆕整點新聞 (Organization)" at bounding box center [394, 194] width 201 height 12
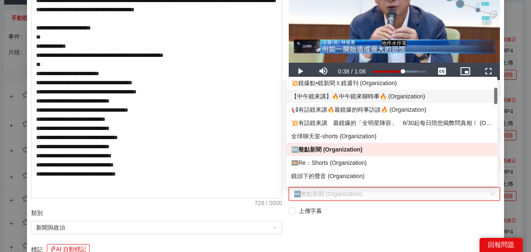
scroll to position [0, 0]
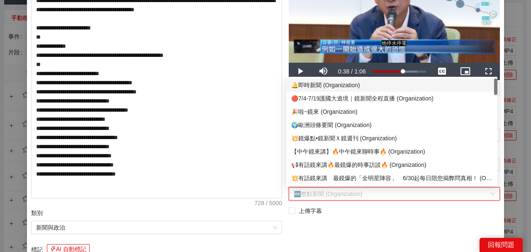
click at [341, 85] on div "🔔即時新聞 (Organization)" at bounding box center [391, 85] width 201 height 9
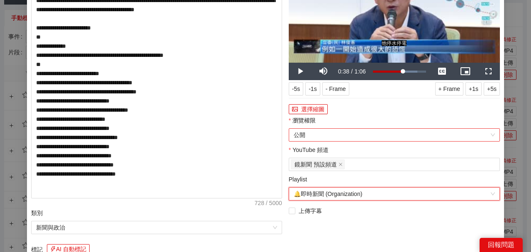
click at [330, 136] on span "公開" at bounding box center [394, 135] width 201 height 12
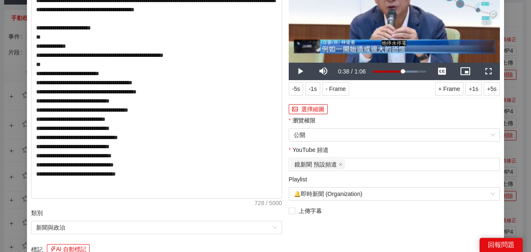
click at [342, 115] on div "選擇縮圖" at bounding box center [394, 109] width 211 height 13
click at [309, 105] on button "選擇縮圖" at bounding box center [308, 109] width 39 height 10
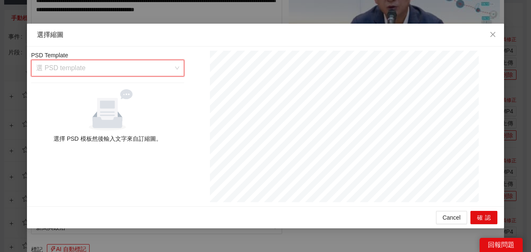
click at [152, 72] on input "search" at bounding box center [104, 68] width 137 height 16
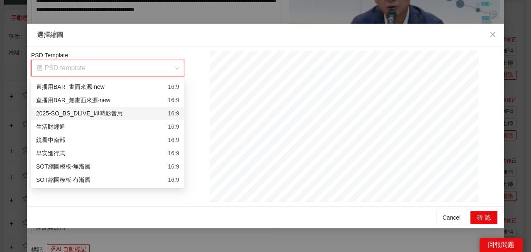
click at [149, 112] on div "2025-SO_BS_DLIVE_即時影音用 16:9" at bounding box center [107, 113] width 143 height 9
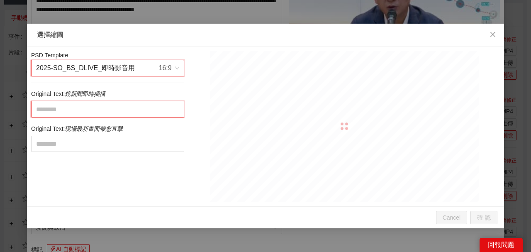
click at [132, 114] on textarea at bounding box center [107, 109] width 153 height 16
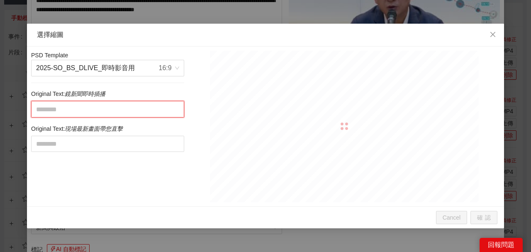
paste textarea "**********"
type textarea "**********"
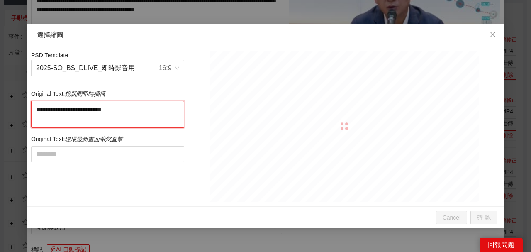
drag, startPoint x: 125, startPoint y: 107, endPoint x: 144, endPoint y: 133, distance: 31.9
click at [144, 132] on div "**********" at bounding box center [108, 126] width 158 height 151
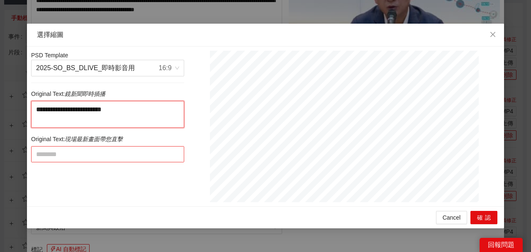
type textarea "**********"
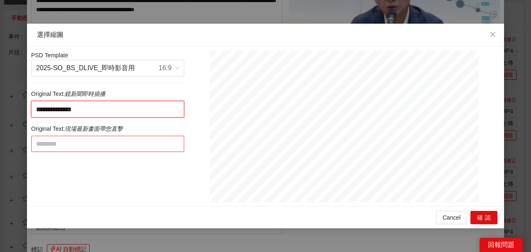
type textarea "**********"
click at [127, 145] on textarea at bounding box center [107, 144] width 153 height 16
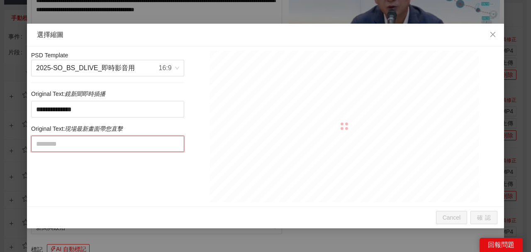
paste textarea "**********"
type textarea "**********"
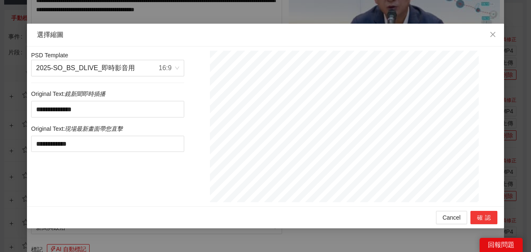
click at [492, 216] on button "確認" at bounding box center [484, 217] width 27 height 13
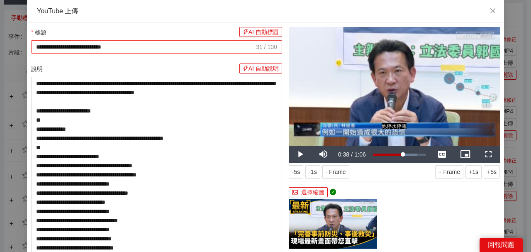
click at [36, 45] on input "**********" at bounding box center [145, 46] width 218 height 9
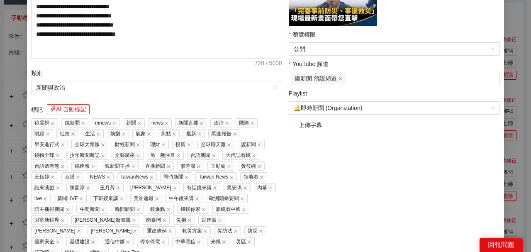
scroll to position [250, 0]
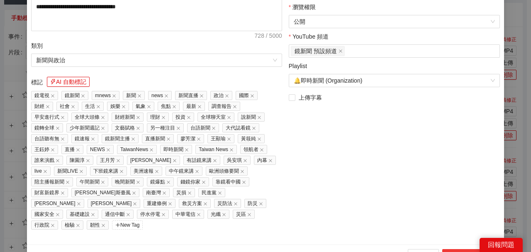
click at [465, 249] on button "上傳到 YouTube" at bounding box center [469, 255] width 55 height 13
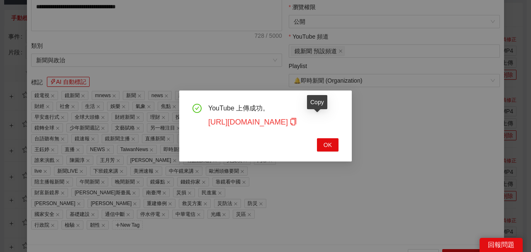
click at [297, 124] on icon "copy" at bounding box center [293, 121] width 7 height 7
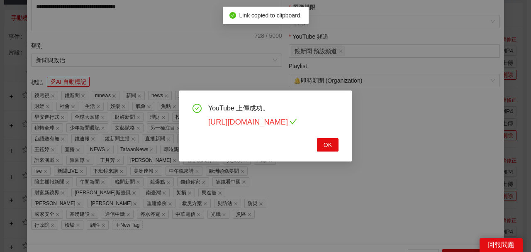
click at [297, 123] on link "[URL][DOMAIN_NAME]" at bounding box center [252, 122] width 89 height 8
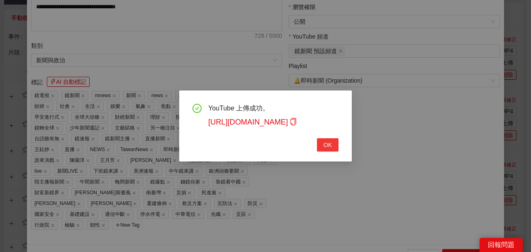
click at [323, 147] on button "OK" at bounding box center [328, 144] width 22 height 13
type textarea "**********"
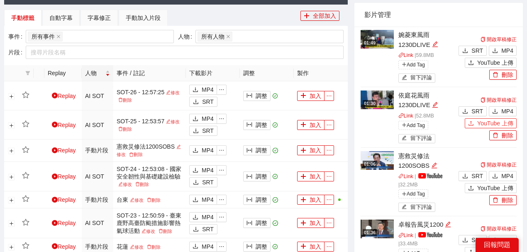
click at [486, 123] on span "YouTube 上傳" at bounding box center [495, 123] width 36 height 9
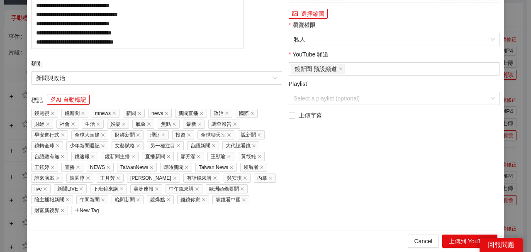
drag, startPoint x: 229, startPoint y: 47, endPoint x: 0, endPoint y: 54, distance: 229.2
click at [0, 53] on div "**********" at bounding box center [265, 126] width 531 height 252
paste input "*****"
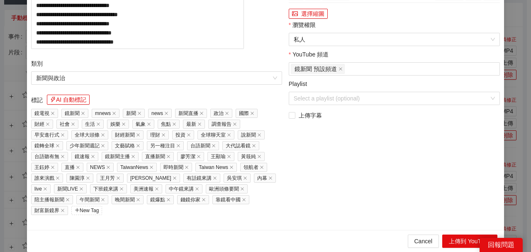
type input "**********"
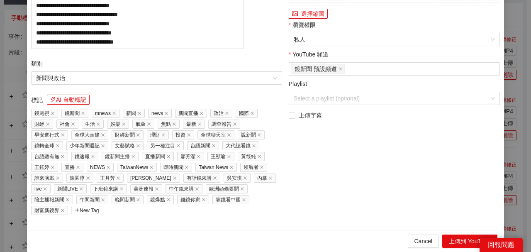
click at [311, 19] on button "選擇縮圖" at bounding box center [308, 14] width 39 height 10
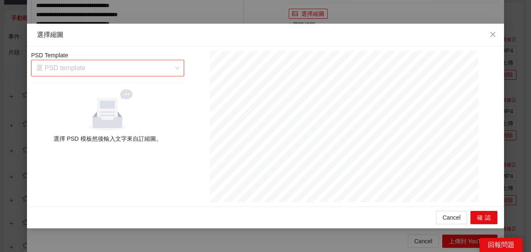
click at [174, 68] on div "選 PSD template" at bounding box center [107, 68] width 153 height 17
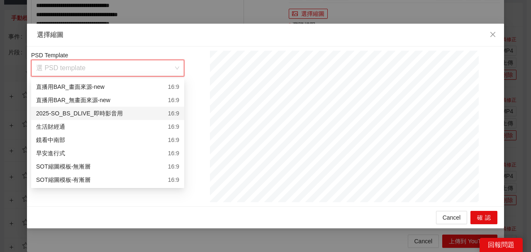
click at [165, 113] on div "2025-SO_BS_DLIVE_即時影音用 16:9" at bounding box center [107, 113] width 143 height 9
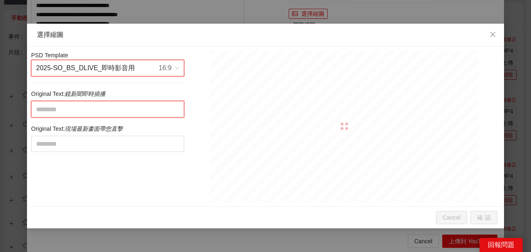
click at [149, 113] on textarea at bounding box center [107, 109] width 153 height 16
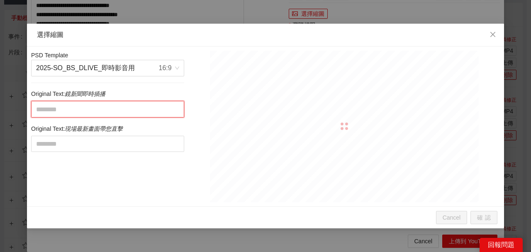
paste textarea "**********"
type textarea "**********"
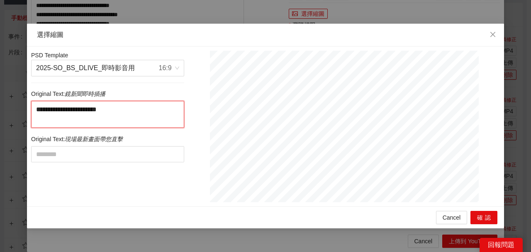
drag, startPoint x: 98, startPoint y: 104, endPoint x: 104, endPoint y: 120, distance: 17.1
click at [103, 120] on textarea "**********" at bounding box center [107, 114] width 153 height 27
type textarea "********"
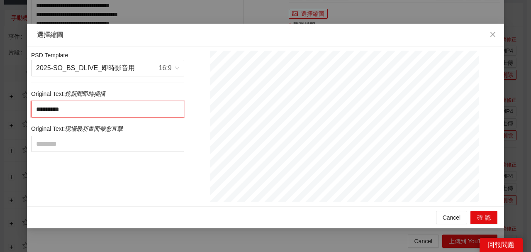
type textarea "********"
click at [99, 135] on div at bounding box center [107, 143] width 153 height 21
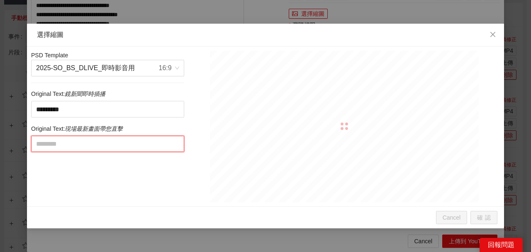
click at [98, 138] on textarea at bounding box center [107, 144] width 153 height 16
paste textarea "**********"
type textarea "**********"
drag, startPoint x: 102, startPoint y: 142, endPoint x: 232, endPoint y: 139, distance: 130.4
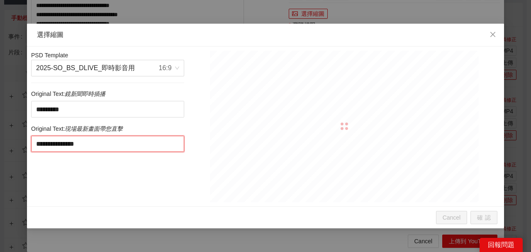
click at [237, 150] on div "**********" at bounding box center [266, 126] width 474 height 151
type textarea "**********"
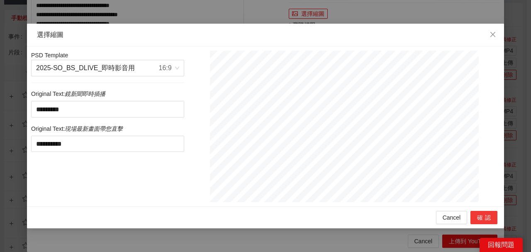
click at [487, 220] on button "確認" at bounding box center [484, 217] width 27 height 13
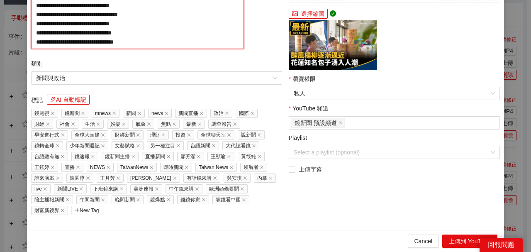
paste textarea "**********"
type textarea "**********"
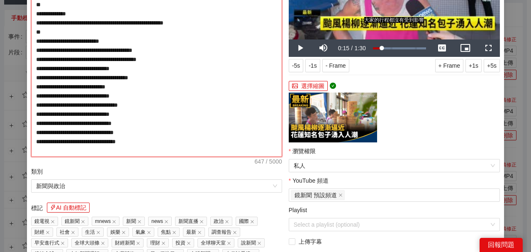
scroll to position [166, 0]
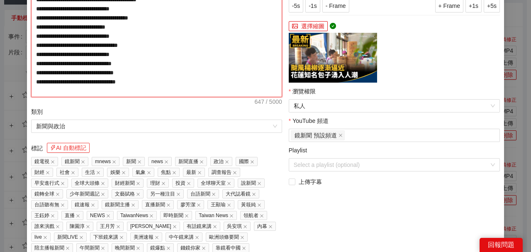
type textarea "**********"
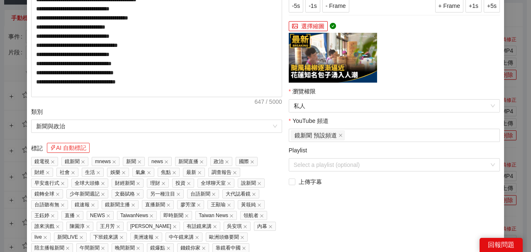
click at [83, 148] on button "AI 自動標記" at bounding box center [68, 148] width 43 height 10
click at [350, 105] on span "私人" at bounding box center [394, 106] width 201 height 12
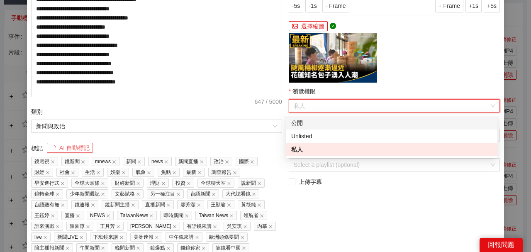
click at [330, 120] on div "公開" at bounding box center [391, 122] width 201 height 9
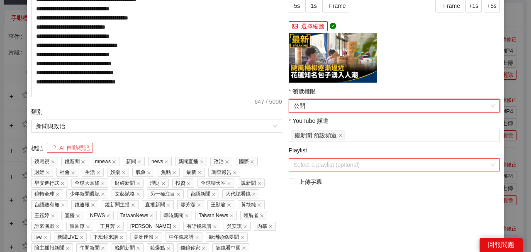
click at [327, 163] on input "Playlist" at bounding box center [392, 165] width 196 height 12
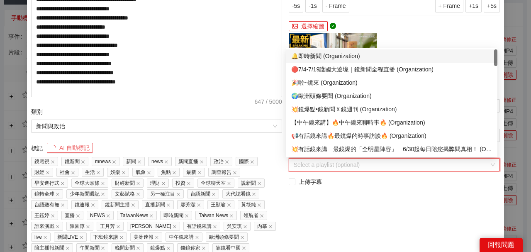
click at [328, 56] on div "🔔即時新聞 (Organization)" at bounding box center [391, 55] width 201 height 9
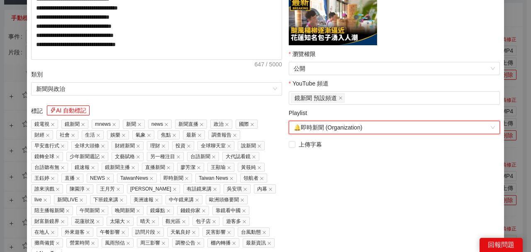
scroll to position [232, 0]
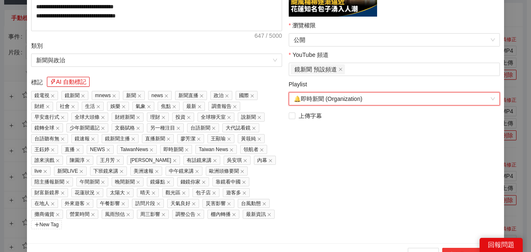
click at [454, 248] on button "上傳到 YouTube" at bounding box center [469, 254] width 55 height 13
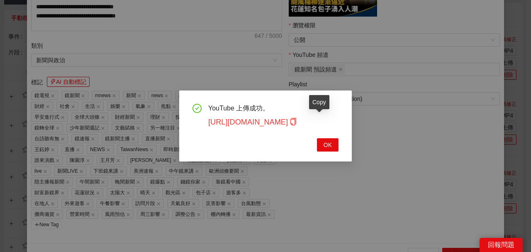
click at [297, 121] on icon "copy" at bounding box center [293, 121] width 7 height 7
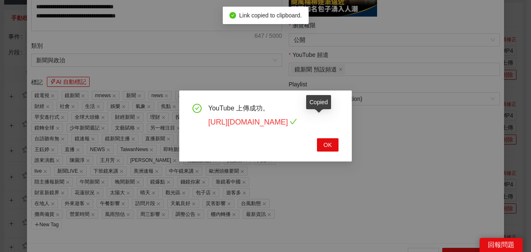
click at [297, 121] on link "[URL][DOMAIN_NAME]" at bounding box center [252, 122] width 89 height 8
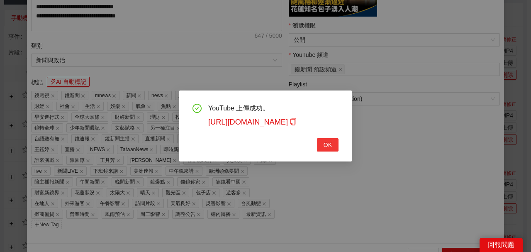
click at [325, 144] on span "OK" at bounding box center [328, 144] width 8 height 9
type textarea "**********"
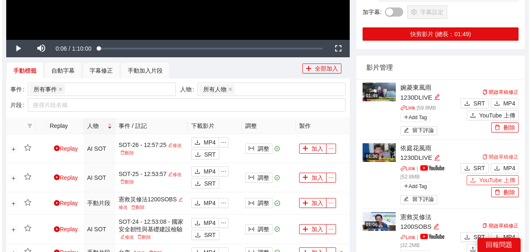
scroll to position [221, 0]
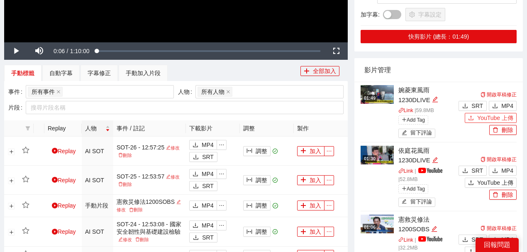
click at [486, 118] on span "YouTube 上傳" at bounding box center [495, 117] width 36 height 9
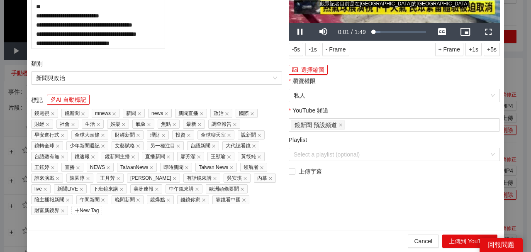
drag, startPoint x: 136, startPoint y: 45, endPoint x: 22, endPoint y: 16, distance: 118.2
click at [0, 36] on div "**********" at bounding box center [265, 126] width 531 height 252
paste input "*****"
type input "**********"
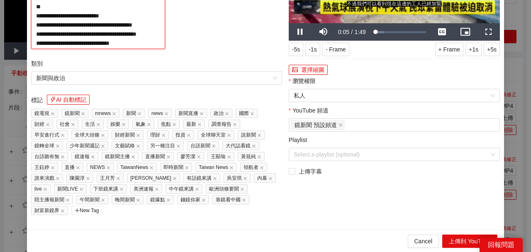
click at [143, 49] on textarea "**********" at bounding box center [98, 1] width 134 height 95
paste textarea "**********"
type textarea "**********"
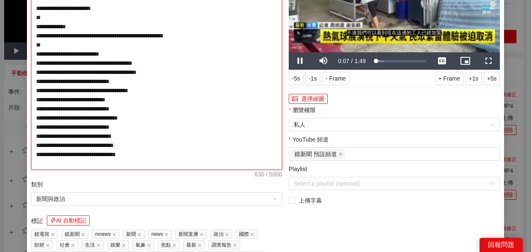
scroll to position [166, 0]
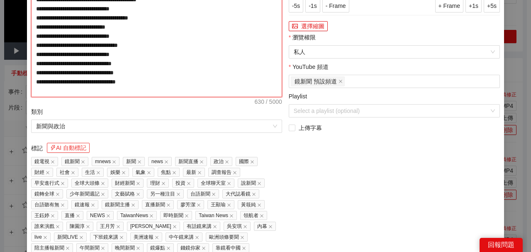
type textarea "**********"
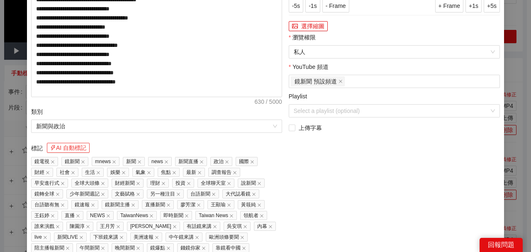
click at [84, 144] on button "AI 自動標記" at bounding box center [68, 148] width 43 height 10
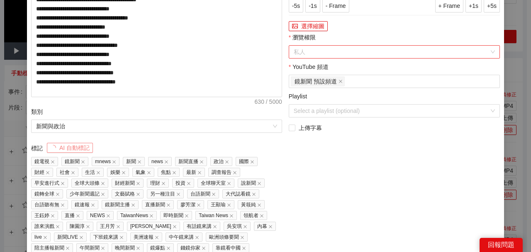
click at [310, 51] on span "私人" at bounding box center [394, 52] width 201 height 12
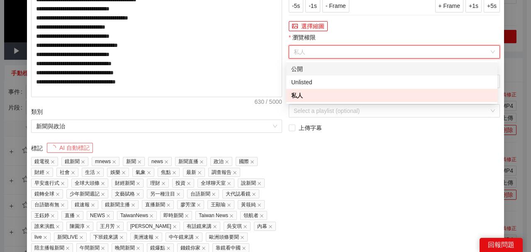
click at [303, 67] on div "公開" at bounding box center [391, 68] width 201 height 9
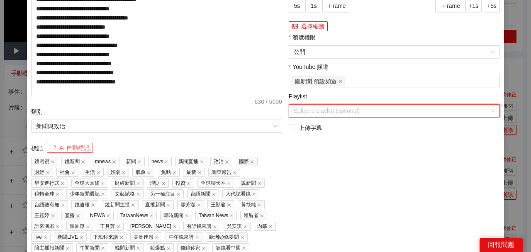
click at [314, 110] on input "Playlist" at bounding box center [392, 111] width 196 height 12
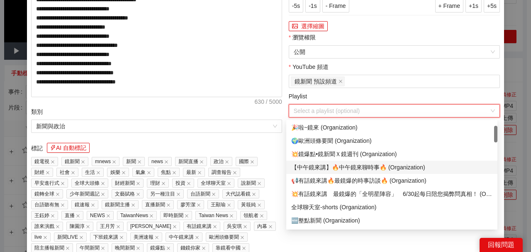
scroll to position [0, 0]
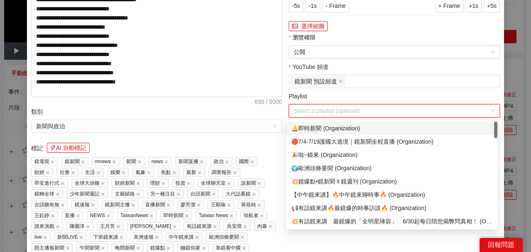
click at [321, 126] on div "🔔即時新聞 (Organization)" at bounding box center [391, 128] width 201 height 9
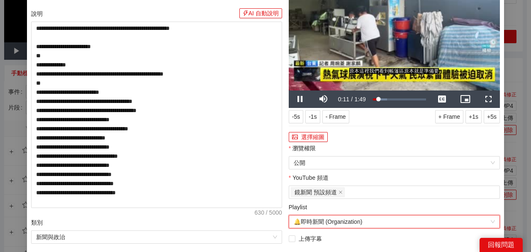
scroll to position [27, 0]
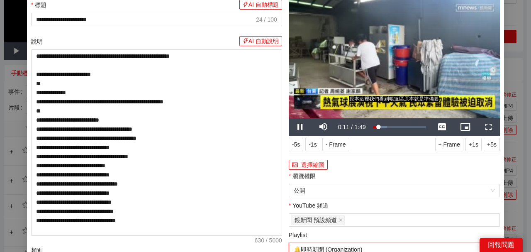
click at [396, 85] on video "Video Player" at bounding box center [394, 59] width 211 height 119
click at [313, 168] on button "選擇縮圖" at bounding box center [308, 165] width 39 height 10
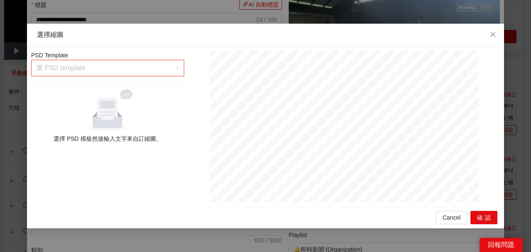
click at [174, 71] on div "選 PSD template" at bounding box center [107, 68] width 153 height 17
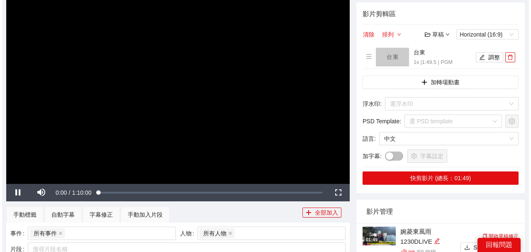
scroll to position [166, 0]
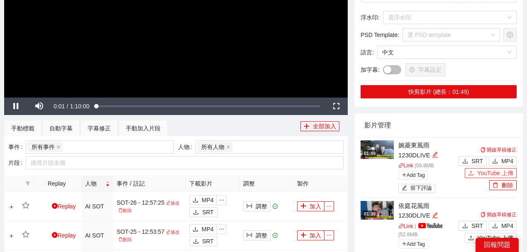
click at [479, 169] on span "YouTube 上傳" at bounding box center [495, 173] width 36 height 9
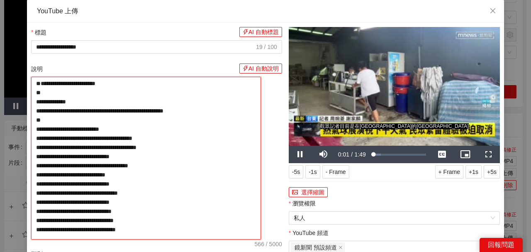
click at [205, 87] on textarea "**********" at bounding box center [146, 158] width 230 height 163
type textarea "**********"
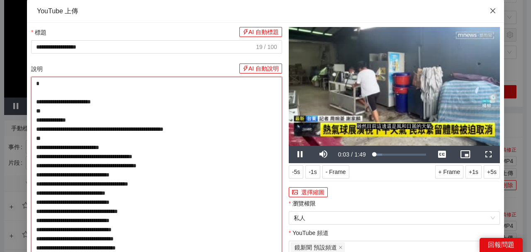
type textarea "**********"
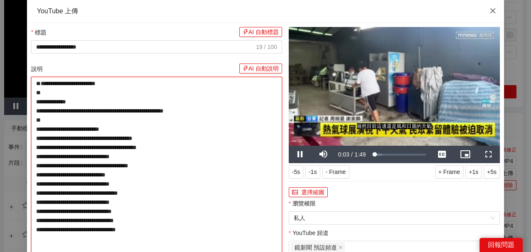
paste textarea "**********"
type textarea "**********"
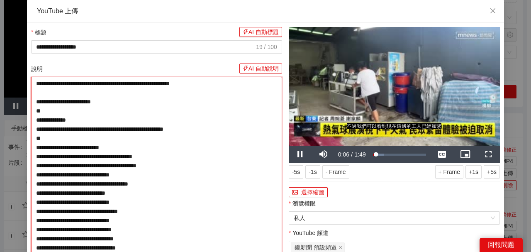
type textarea "**********"
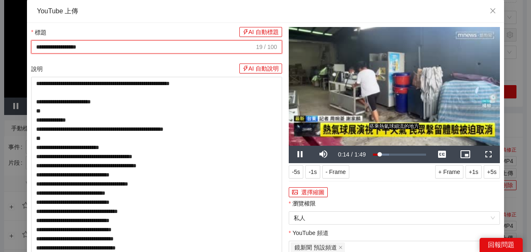
drag, startPoint x: 135, startPoint y: 50, endPoint x: 0, endPoint y: 44, distance: 135.0
click at [0, 44] on div "**********" at bounding box center [265, 126] width 531 height 252
paste input "*****"
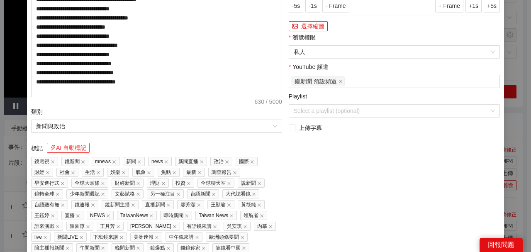
type input "**********"
click at [78, 149] on button "AI 自動標記" at bounding box center [68, 148] width 43 height 10
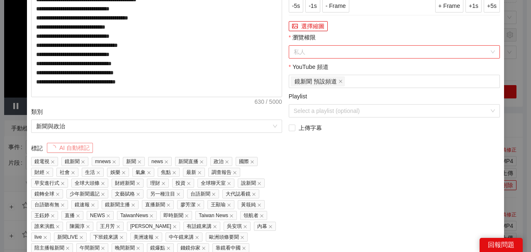
click at [322, 51] on span "私人" at bounding box center [394, 52] width 201 height 12
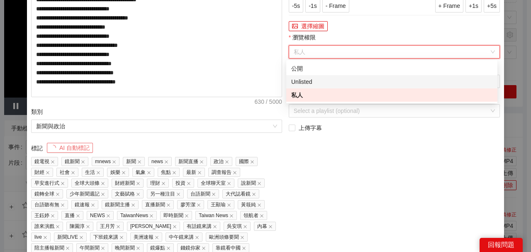
click at [301, 71] on div "公開" at bounding box center [391, 68] width 201 height 9
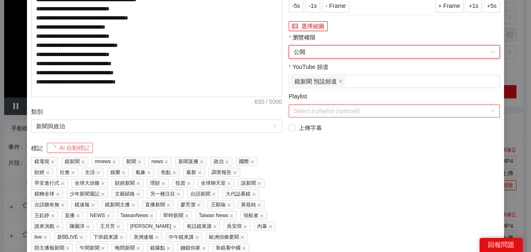
click at [308, 109] on input "Playlist" at bounding box center [392, 111] width 196 height 12
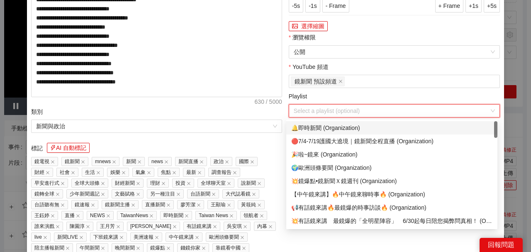
click at [319, 125] on div "🔔即時新聞 (Organization)" at bounding box center [391, 127] width 201 height 9
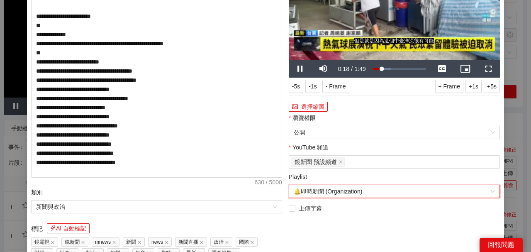
scroll to position [27, 0]
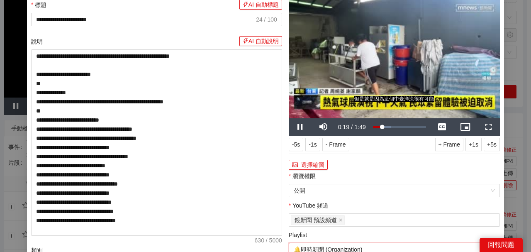
click at [418, 88] on video "Video Player" at bounding box center [394, 59] width 211 height 119
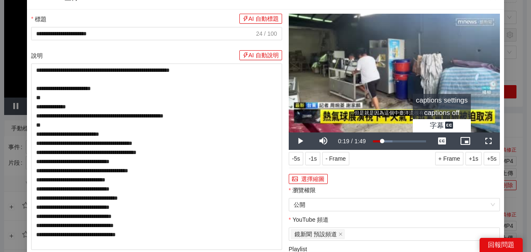
scroll to position [0, 0]
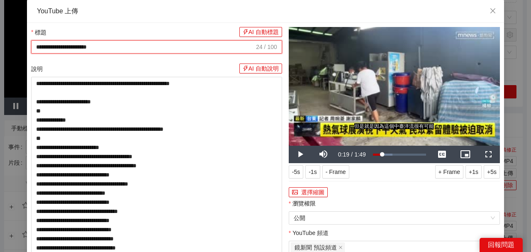
drag, startPoint x: 143, startPoint y: 47, endPoint x: 32, endPoint y: 44, distance: 111.3
click at [32, 44] on span "**********" at bounding box center [156, 46] width 251 height 13
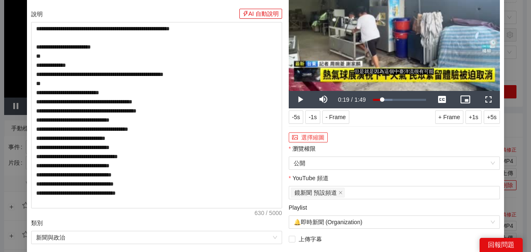
scroll to position [55, 0]
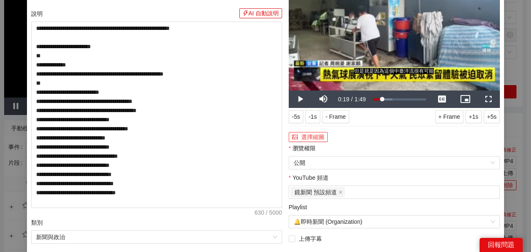
click at [306, 134] on button "選擇縮圖" at bounding box center [308, 137] width 39 height 10
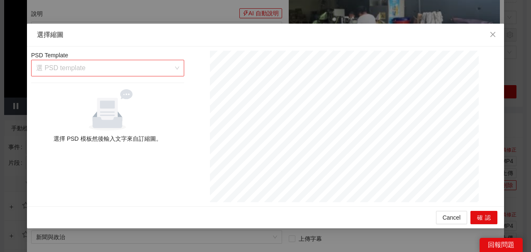
click at [129, 73] on input "search" at bounding box center [104, 68] width 137 height 16
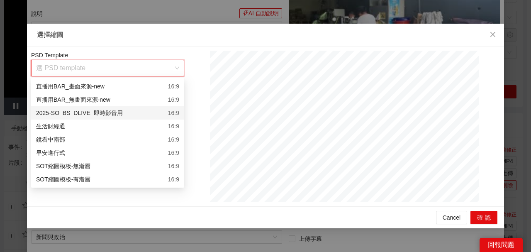
click at [116, 114] on div "2025-SO_BS_DLIVE_即時影音用 16:9" at bounding box center [107, 112] width 143 height 9
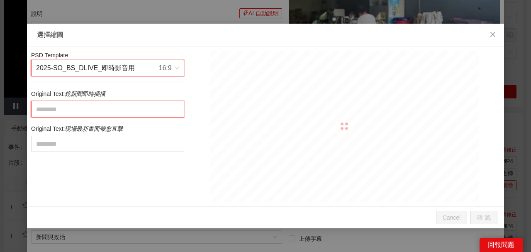
click at [117, 114] on textarea at bounding box center [107, 109] width 153 height 16
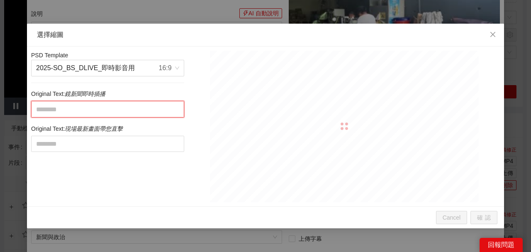
paste textarea "**********"
type textarea "**********"
drag, startPoint x: 103, startPoint y: 109, endPoint x: 208, endPoint y: 116, distance: 104.4
click at [208, 116] on div "**********" at bounding box center [266, 126] width 474 height 151
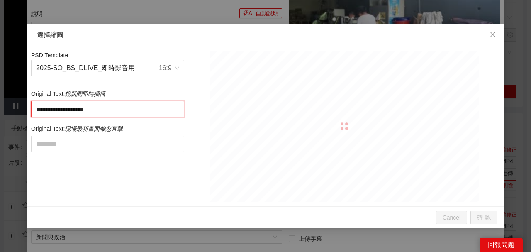
type textarea "*********"
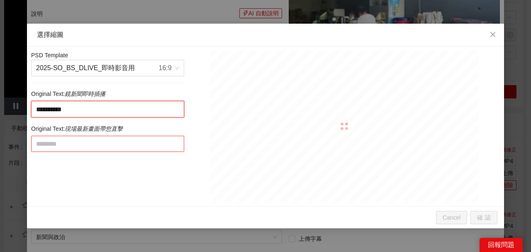
type textarea "*********"
click at [166, 144] on textarea at bounding box center [107, 144] width 153 height 16
paste textarea "*********"
type textarea "*********"
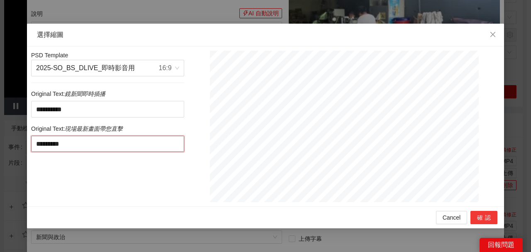
type textarea "*********"
click at [479, 213] on button "確認" at bounding box center [484, 217] width 27 height 13
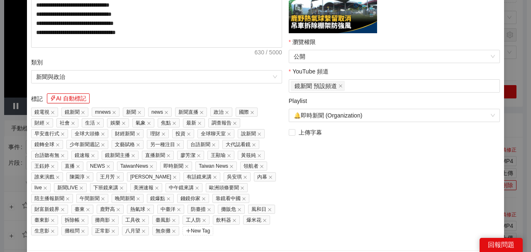
scroll to position [232, 0]
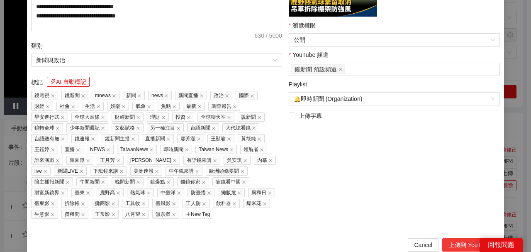
drag, startPoint x: 461, startPoint y: 241, endPoint x: 437, endPoint y: 213, distance: 36.8
click at [461, 241] on button "上傳到 YouTube" at bounding box center [469, 244] width 55 height 13
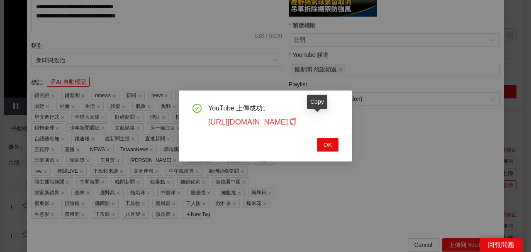
click at [297, 122] on icon "copy" at bounding box center [293, 121] width 7 height 7
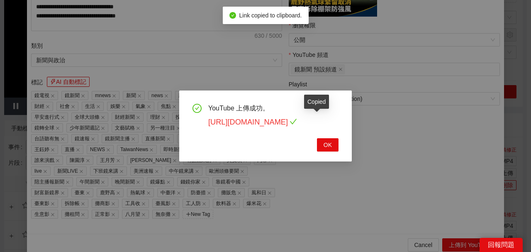
click at [297, 124] on link "https://youtu.be/6gcJh8YXRRQ" at bounding box center [252, 122] width 89 height 8
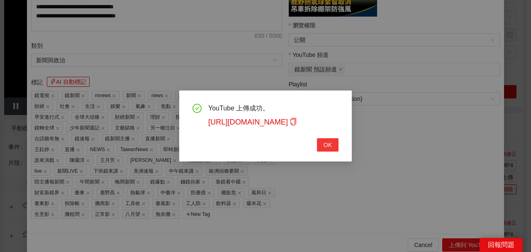
click at [335, 140] on button "OK" at bounding box center [328, 144] width 22 height 13
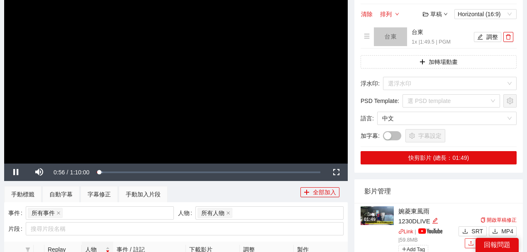
scroll to position [55, 0]
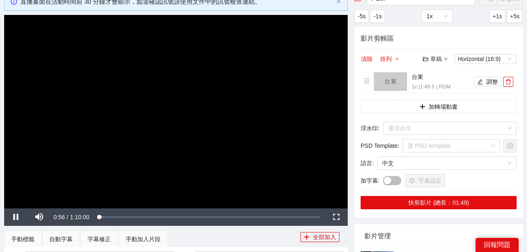
click at [286, 112] on video "Video Player" at bounding box center [176, 111] width 344 height 193
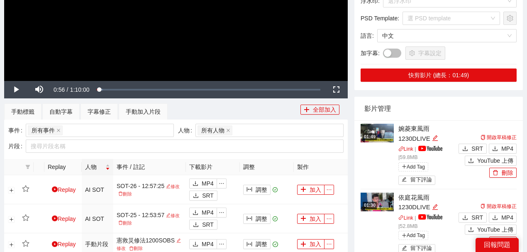
scroll to position [138, 0]
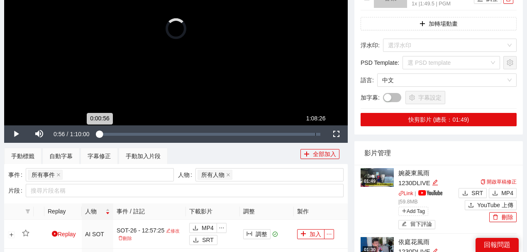
click at [315, 136] on div "Loaded : 0.00% 1:08:26 0:00:56" at bounding box center [209, 133] width 232 height 17
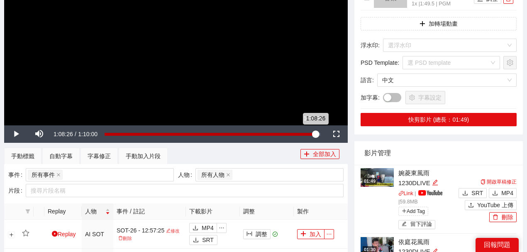
click at [313, 134] on div "1:07:26" at bounding box center [313, 134] width 0 height 3
click at [298, 134] on div "1:02:35" at bounding box center [298, 134] width 0 height 3
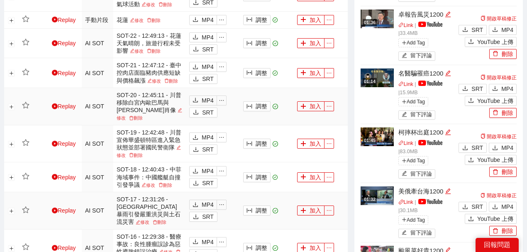
scroll to position [525, 0]
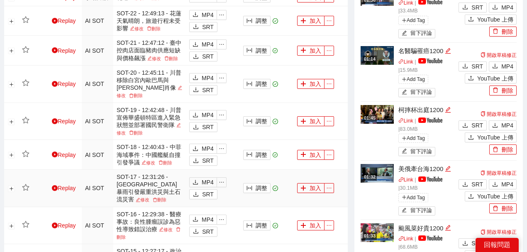
drag, startPoint x: 57, startPoint y: 175, endPoint x: 78, endPoint y: 170, distance: 21.8
click at [57, 185] on icon "play-circle" at bounding box center [55, 188] width 6 height 6
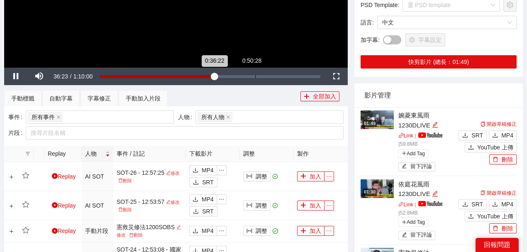
scroll to position [138, 0]
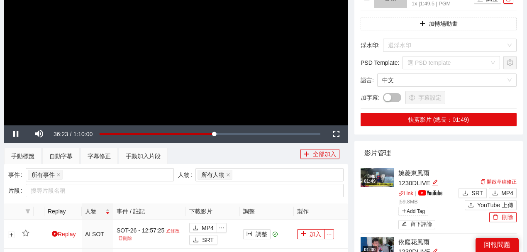
click at [294, 107] on video "Video Player" at bounding box center [176, 28] width 344 height 193
click at [153, 158] on div "手動加入片段" at bounding box center [143, 156] width 35 height 9
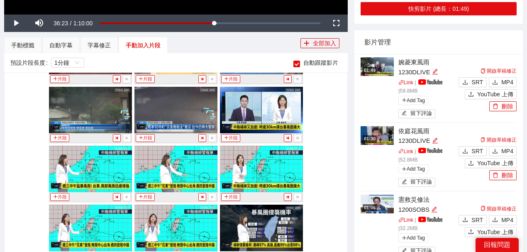
scroll to position [2499, 0]
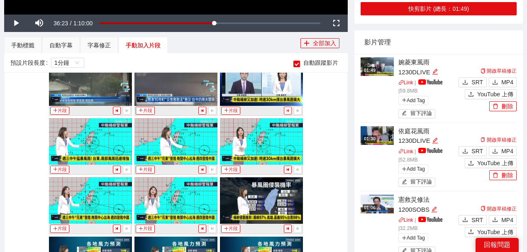
click at [286, 108] on icon "step-backward" at bounding box center [288, 110] width 5 height 5
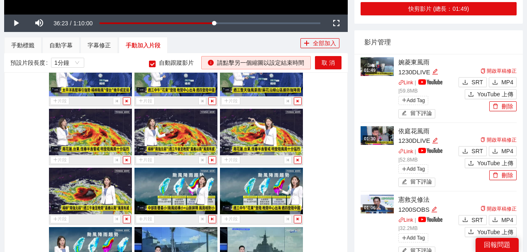
scroll to position [2942, 0]
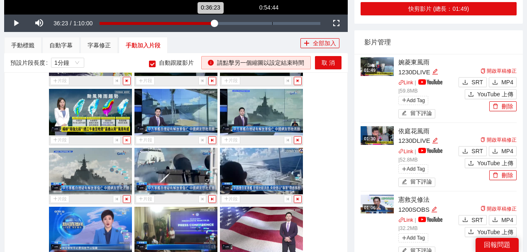
click at [125, 138] on icon "step-forward" at bounding box center [127, 140] width 5 height 5
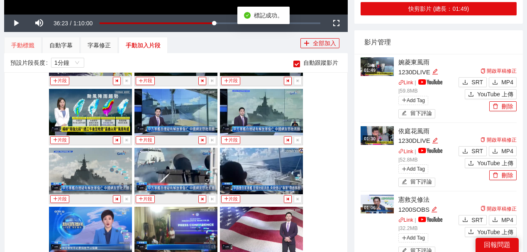
click at [30, 39] on div "手動標籤" at bounding box center [22, 45] width 37 height 17
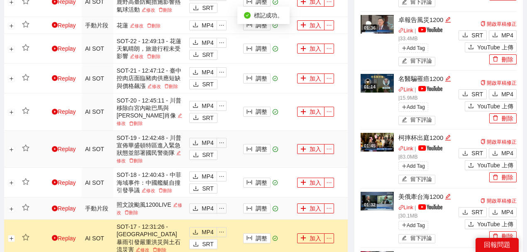
scroll to position [498, 0]
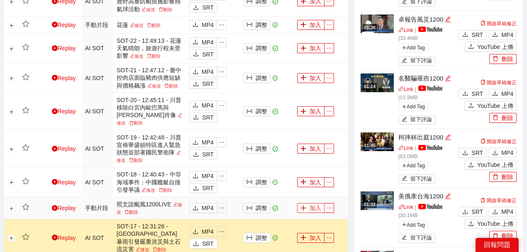
click at [307, 203] on button "加入" at bounding box center [310, 208] width 27 height 10
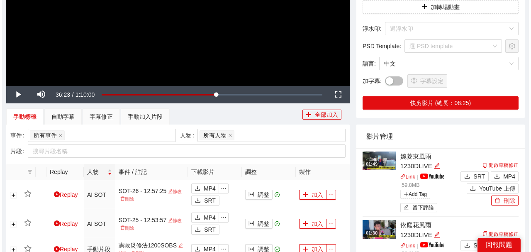
scroll to position [83, 0]
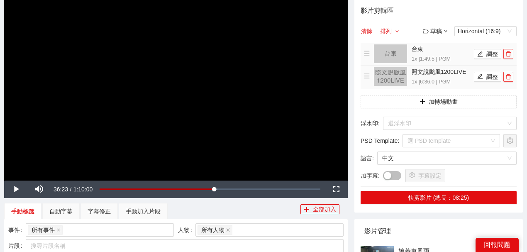
click at [507, 54] on icon "delete" at bounding box center [509, 54] width 6 height 6
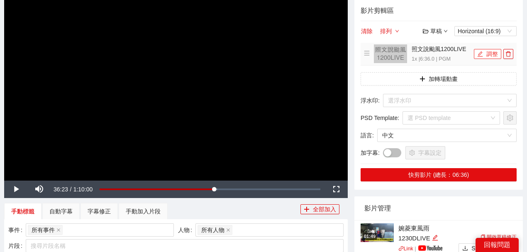
click at [499, 54] on button "調整" at bounding box center [487, 54] width 27 height 10
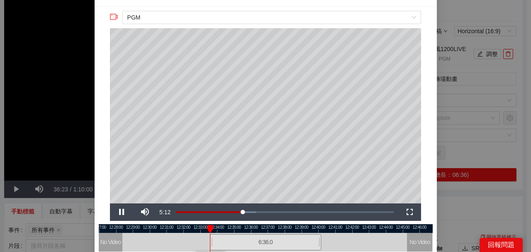
scroll to position [55, 0]
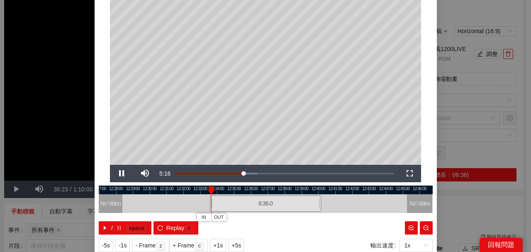
click at [319, 190] on div at bounding box center [266, 190] width 334 height 9
click at [318, 189] on div at bounding box center [321, 190] width 6 height 8
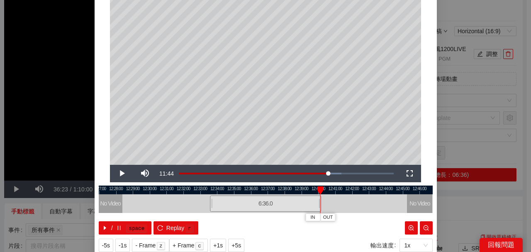
click at [318, 188] on div at bounding box center [321, 190] width 6 height 8
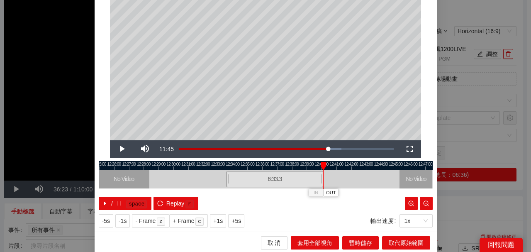
scroll to position [81, 0]
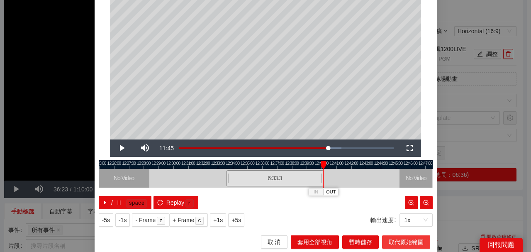
click at [393, 240] on span "取代原始範圍" at bounding box center [406, 241] width 35 height 9
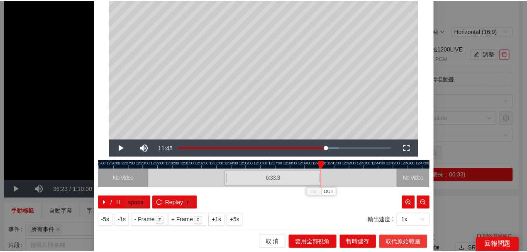
scroll to position [0, 0]
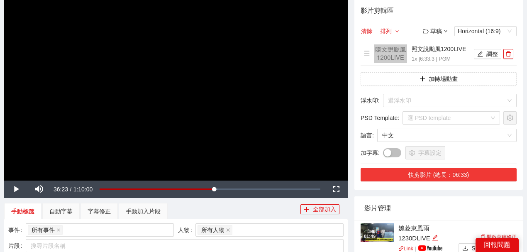
click at [420, 175] on button "快剪影片 (總長：06:33)" at bounding box center [439, 174] width 156 height 13
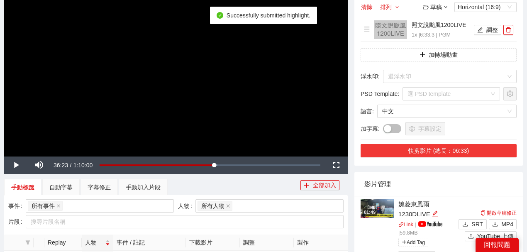
scroll to position [138, 0]
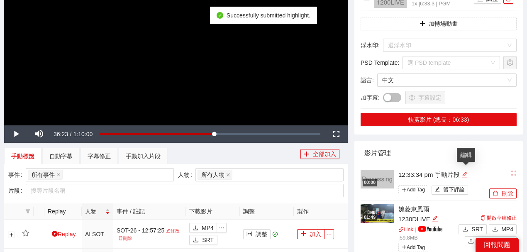
click at [466, 174] on icon "edit" at bounding box center [465, 174] width 6 height 6
type textarea "**********"
click at [453, 156] on div "影片管理" at bounding box center [438, 153] width 149 height 24
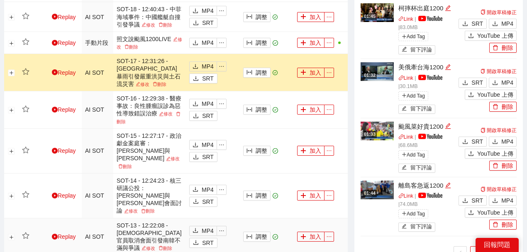
scroll to position [719, 0]
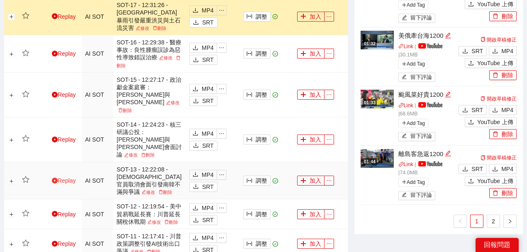
click at [55, 178] on icon "play-circle" at bounding box center [55, 181] width 6 height 6
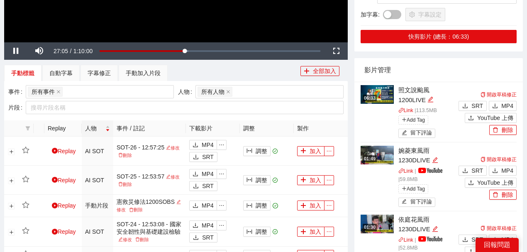
scroll to position [110, 0]
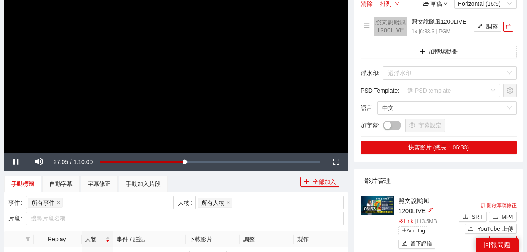
click at [209, 120] on video "Video Player" at bounding box center [176, 56] width 344 height 193
click at [145, 177] on div "手動加入片段" at bounding box center [143, 184] width 49 height 17
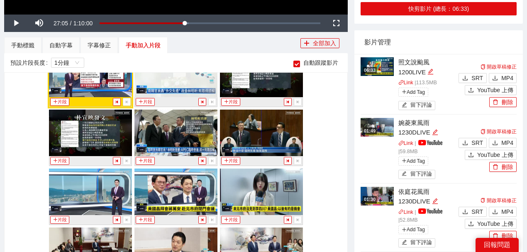
scroll to position [1855, 0]
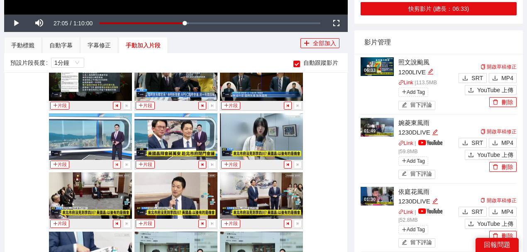
click at [116, 162] on icon "step-backward" at bounding box center [117, 164] width 5 height 5
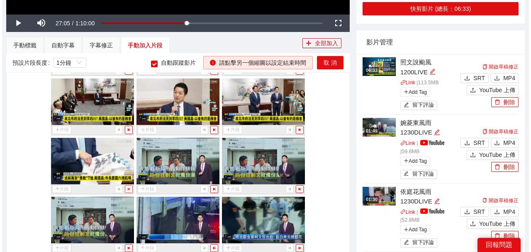
scroll to position [1938, 0]
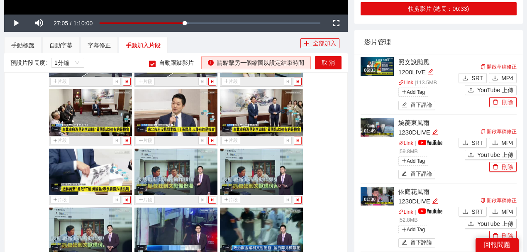
click at [296, 138] on icon "step-forward" at bounding box center [298, 140] width 5 height 5
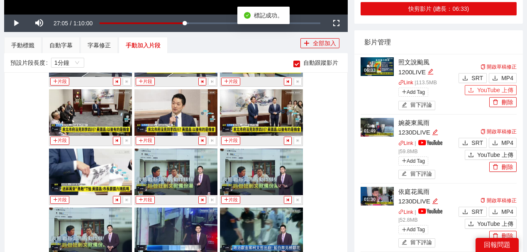
click at [503, 88] on span "YouTube 上傳" at bounding box center [495, 90] width 36 height 9
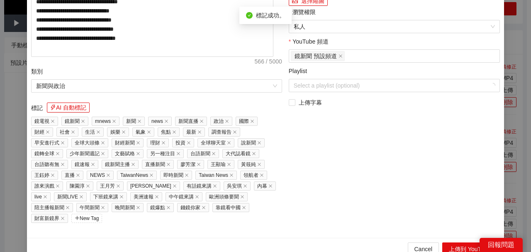
drag, startPoint x: 122, startPoint y: 42, endPoint x: 0, endPoint y: 43, distance: 122.0
click at [0, 43] on div "**********" at bounding box center [265, 126] width 531 height 252
paste input "*********"
type input "**********"
click at [319, 6] on button "選擇縮圖" at bounding box center [308, 1] width 39 height 10
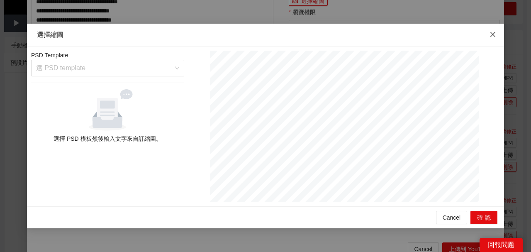
drag, startPoint x: 498, startPoint y: 33, endPoint x: 495, endPoint y: 40, distance: 7.8
click at [498, 33] on span "Close" at bounding box center [493, 35] width 22 height 22
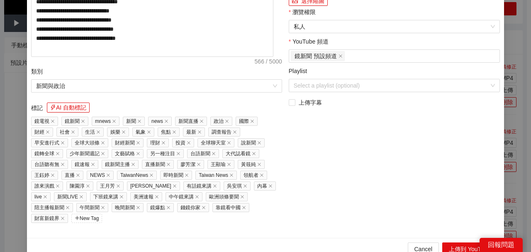
click at [314, 6] on button "選擇縮圖" at bounding box center [308, 1] width 39 height 10
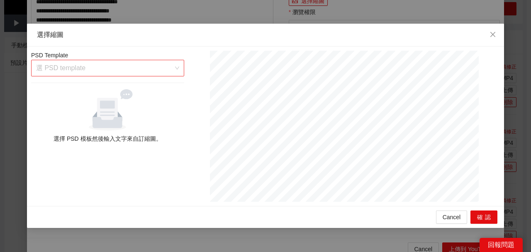
click at [125, 74] on input "search" at bounding box center [104, 68] width 137 height 16
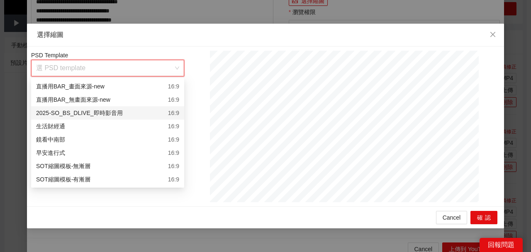
click at [129, 115] on div "2025-SO_BS_DLIVE_即時影音用 16:9" at bounding box center [107, 112] width 143 height 9
type textarea "********"
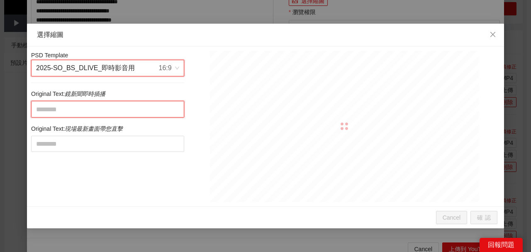
click at [126, 106] on textarea at bounding box center [107, 109] width 153 height 16
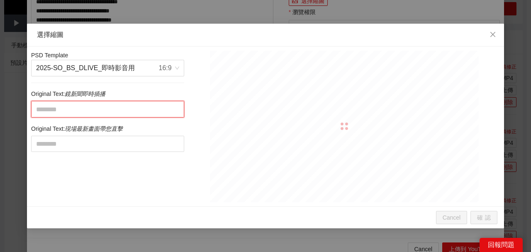
paste textarea "**********"
type textarea "**********"
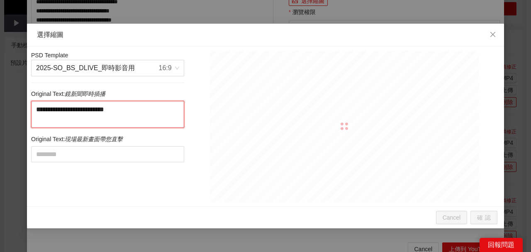
drag, startPoint x: 96, startPoint y: 111, endPoint x: 101, endPoint y: 117, distance: 8.2
click at [101, 117] on textarea "**********" at bounding box center [107, 114] width 153 height 27
type textarea "********"
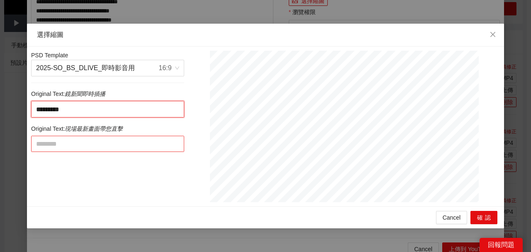
type textarea "********"
click at [93, 142] on textarea at bounding box center [107, 144] width 153 height 16
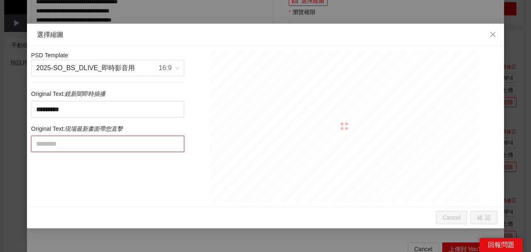
paste textarea "**********"
type textarea "**********"
drag, startPoint x: 113, startPoint y: 143, endPoint x: 188, endPoint y: 145, distance: 75.6
click at [188, 145] on div "**********" at bounding box center [266, 126] width 474 height 151
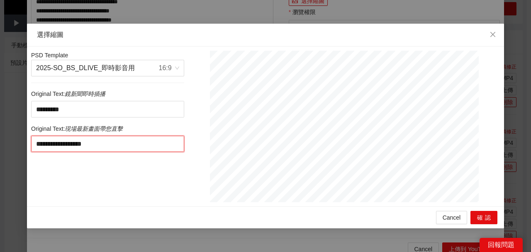
type textarea "**********"
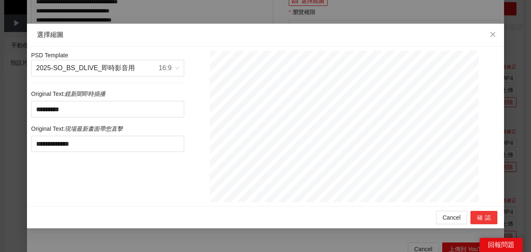
click at [486, 216] on button "確認" at bounding box center [484, 217] width 27 height 13
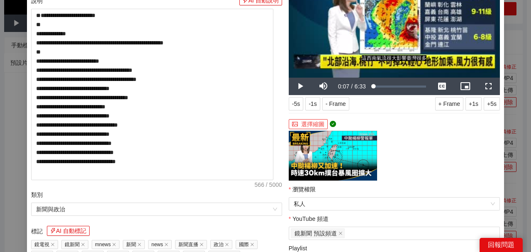
scroll to position [166, 0]
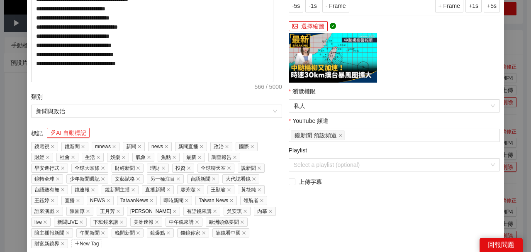
click at [74, 138] on button "AI 自動標記" at bounding box center [68, 133] width 43 height 10
click at [318, 103] on span "私人" at bounding box center [394, 106] width 201 height 12
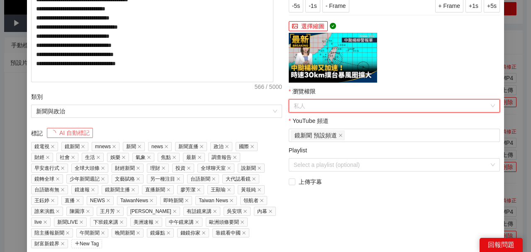
click at [286, 114] on div "公開" at bounding box center [286, 114] width 0 height 0
click at [319, 165] on input "Playlist" at bounding box center [392, 165] width 196 height 12
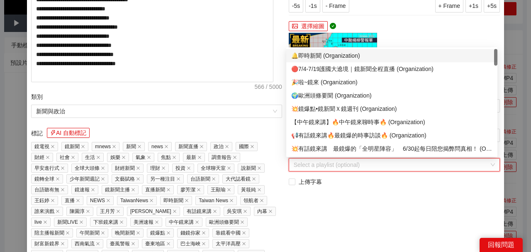
click at [318, 57] on div "🔔即時新聞 (Organization)" at bounding box center [391, 55] width 201 height 9
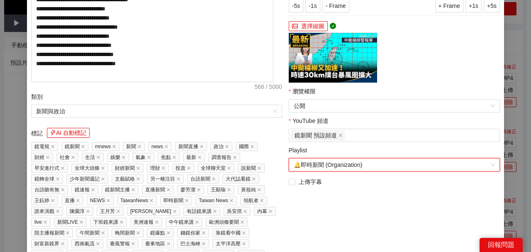
scroll to position [223, 0]
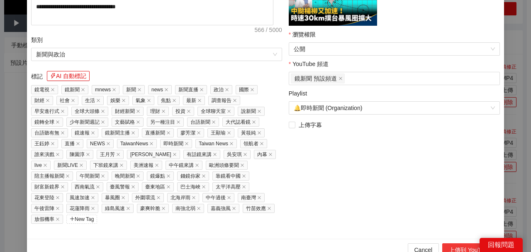
click at [454, 243] on button "上傳到 YouTube" at bounding box center [469, 249] width 55 height 13
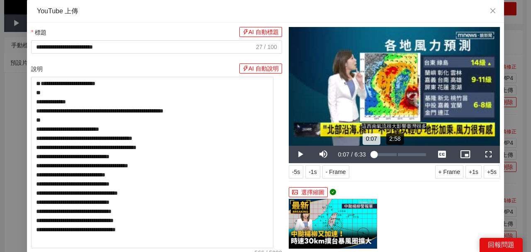
scroll to position [0, 0]
click at [399, 158] on div "Loaded : 5.15% 3:28 0:07" at bounding box center [399, 154] width 61 height 17
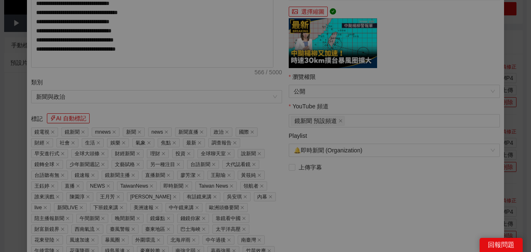
scroll to position [223, 0]
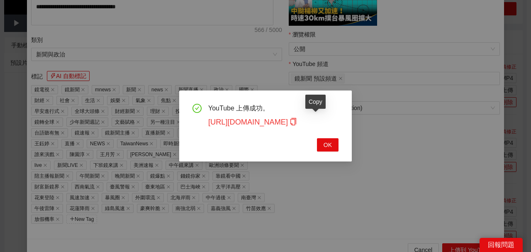
click at [297, 121] on icon "copy" at bounding box center [293, 121] width 7 height 7
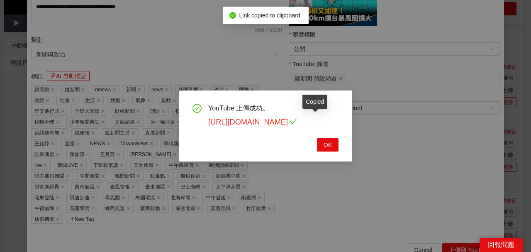
click at [297, 122] on link "https://youtu.be/l9iRiQ8uW7Q" at bounding box center [252, 122] width 89 height 8
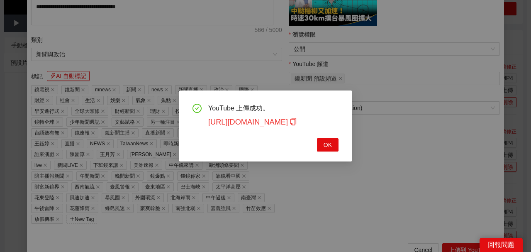
click at [297, 124] on link "https://youtu.be/l9iRiQ8uW7Q" at bounding box center [252, 122] width 89 height 8
click at [296, 122] on link "https://youtu.be/l9iRiQ8uW7Q" at bounding box center [252, 122] width 89 height 8
click at [331, 143] on span "OK" at bounding box center [328, 144] width 8 height 9
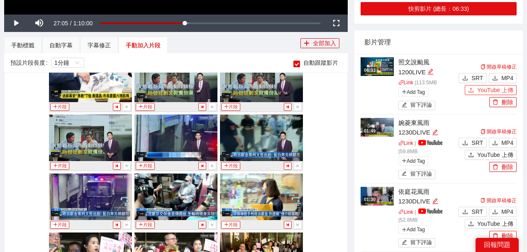
scroll to position [2048, 0]
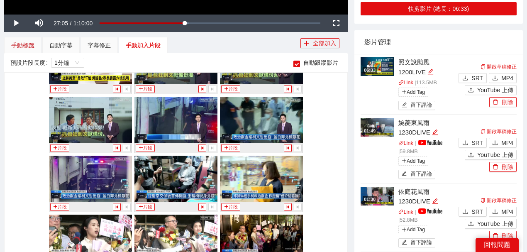
click at [17, 43] on div "手動標籤" at bounding box center [22, 45] width 23 height 9
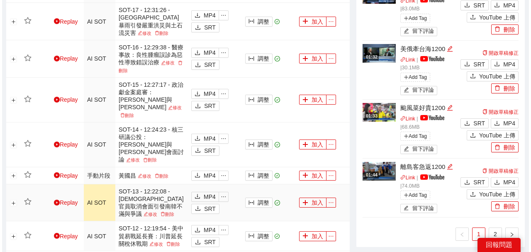
scroll to position [719, 0]
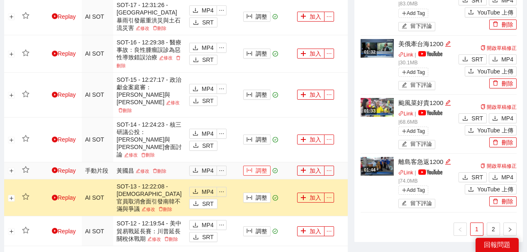
click at [259, 166] on button "調整" at bounding box center [256, 171] width 27 height 10
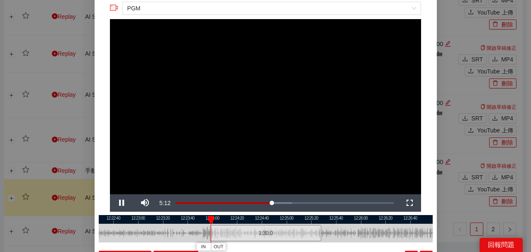
scroll to position [25, 0]
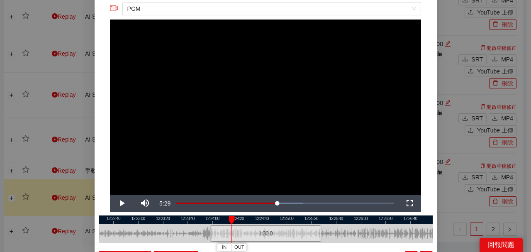
drag, startPoint x: 215, startPoint y: 217, endPoint x: 231, endPoint y: 228, distance: 19.1
click at [231, 228] on div "12:22:20 12:22:40 12:23:00 12:23:20 12:23:40 12:24:00 12:24:20 12:24:40 12:25:0…" at bounding box center [266, 239] width 334 height 49
click at [313, 218] on div at bounding box center [266, 219] width 334 height 9
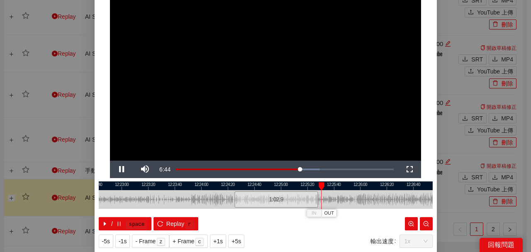
scroll to position [53, 0]
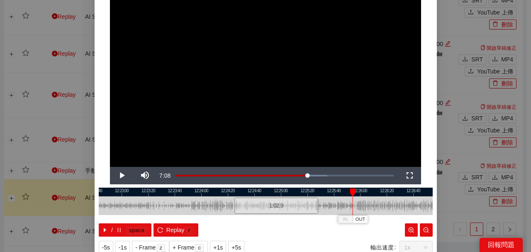
drag, startPoint x: 327, startPoint y: 192, endPoint x: 351, endPoint y: 195, distance: 24.3
click at [351, 195] on div at bounding box center [353, 192] width 6 height 8
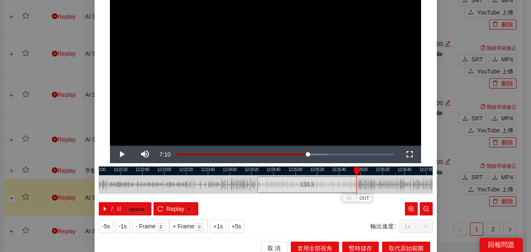
scroll to position [81, 0]
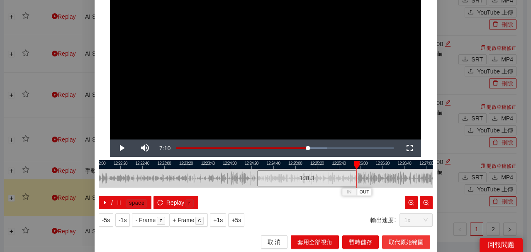
click at [394, 242] on span "取代原始範圍" at bounding box center [406, 241] width 35 height 9
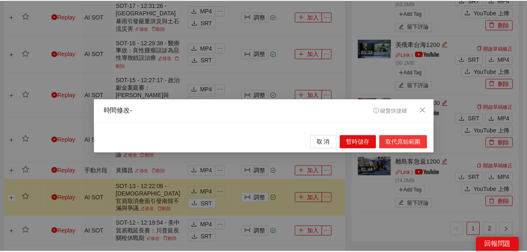
scroll to position [0, 0]
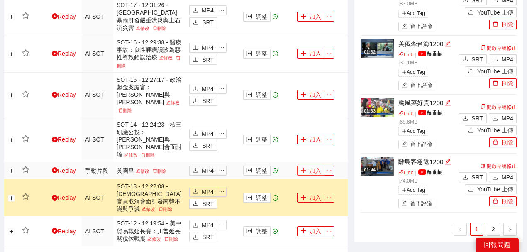
click at [312, 166] on button "加入" at bounding box center [310, 171] width 27 height 10
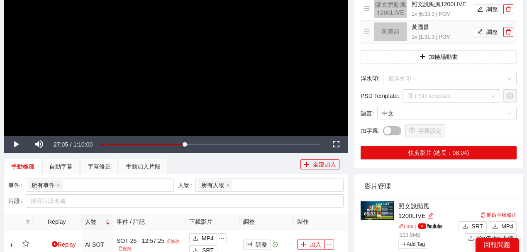
scroll to position [83, 0]
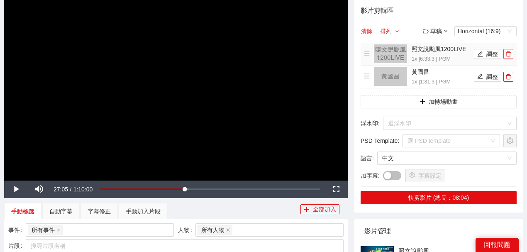
click at [510, 56] on icon "delete" at bounding box center [509, 54] width 6 height 6
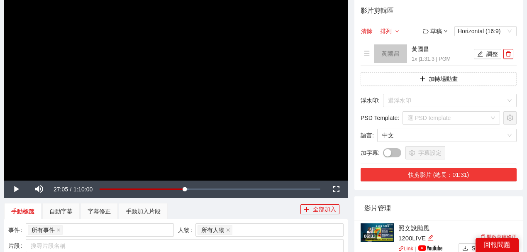
click at [457, 173] on button "快剪影片 (總長：01:31)" at bounding box center [439, 174] width 156 height 13
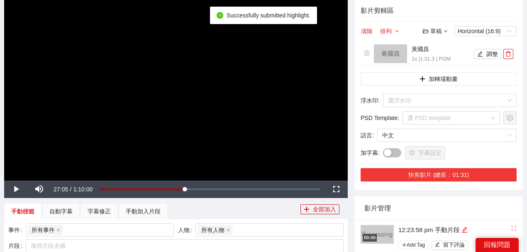
scroll to position [193, 0]
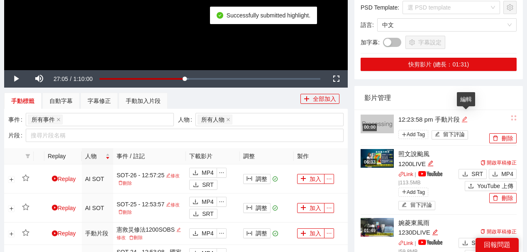
click at [467, 118] on icon "edit" at bounding box center [465, 119] width 6 height 6
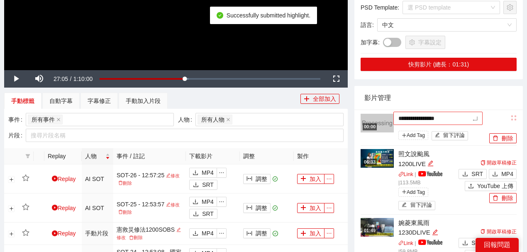
type textarea "**********"
click at [460, 105] on div "影片管理" at bounding box center [438, 98] width 149 height 24
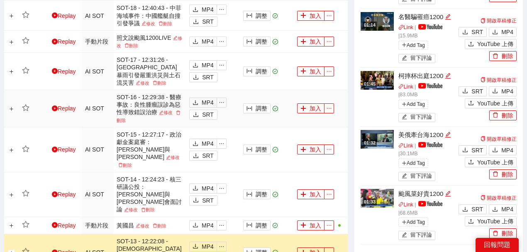
scroll to position [719, 0]
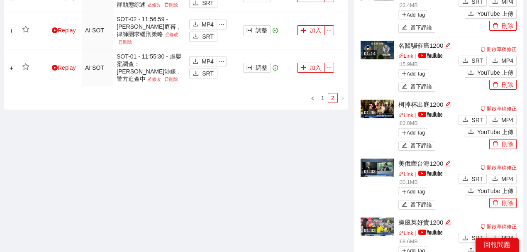
scroll to position [636, 0]
click at [325, 93] on link "1" at bounding box center [322, 97] width 9 height 9
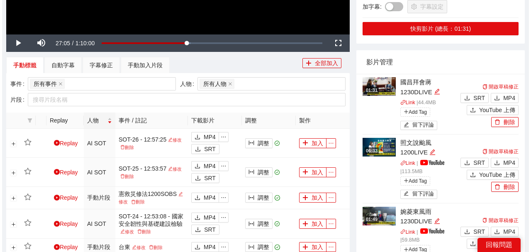
scroll to position [221, 0]
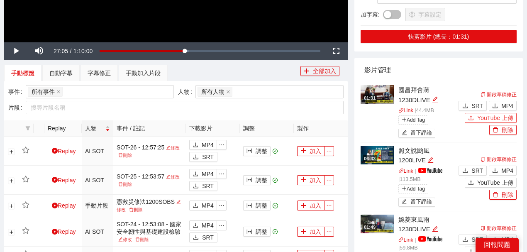
click at [484, 118] on span "YouTube 上傳" at bounding box center [495, 117] width 36 height 9
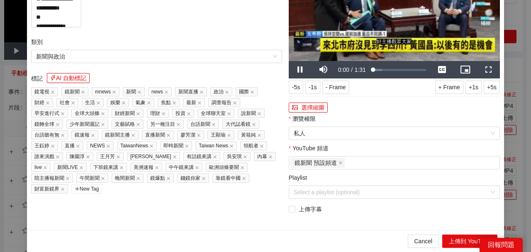
drag, startPoint x: 158, startPoint y: 47, endPoint x: 0, endPoint y: 37, distance: 158.5
click at [0, 37] on div "**********" at bounding box center [265, 126] width 531 height 252
paste input "text"
drag, startPoint x: 135, startPoint y: 45, endPoint x: 0, endPoint y: 30, distance: 135.8
click at [0, 30] on div "**********" at bounding box center [265, 126] width 531 height 252
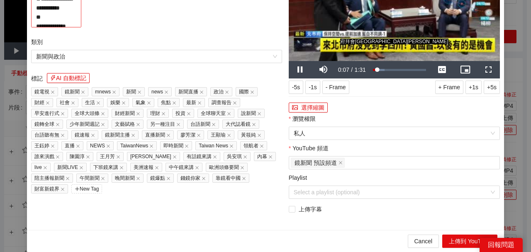
paste input "**********"
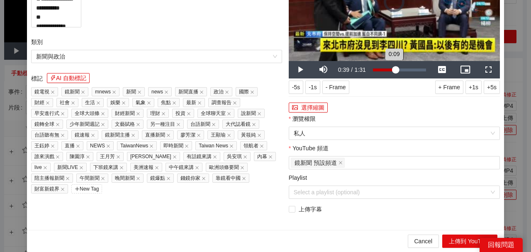
click at [393, 78] on div "Loaded : 21.72% 0:38 0:09" at bounding box center [399, 69] width 61 height 17
type input "**********"
click at [410, 61] on video "Video Player" at bounding box center [394, 1] width 211 height 119
click at [408, 78] on div "Loaded : 51.59% 1:05 0:39" at bounding box center [399, 69] width 61 height 17
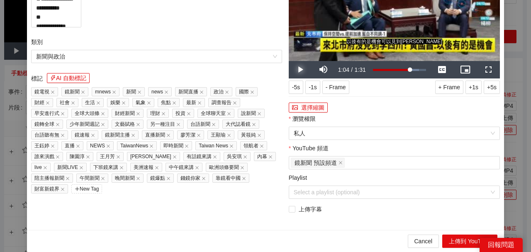
click at [301, 70] on span "Video Player" at bounding box center [301, 70] width 0 height 0
click at [309, 112] on button "選擇縮圖" at bounding box center [308, 108] width 39 height 10
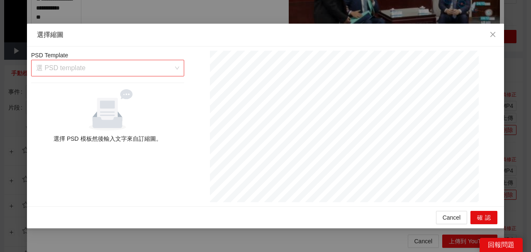
click at [163, 68] on input "search" at bounding box center [104, 68] width 137 height 16
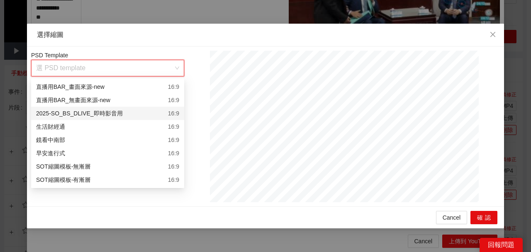
click at [161, 112] on div "2025-SO_BS_DLIVE_即時影音用 16:9" at bounding box center [107, 113] width 143 height 9
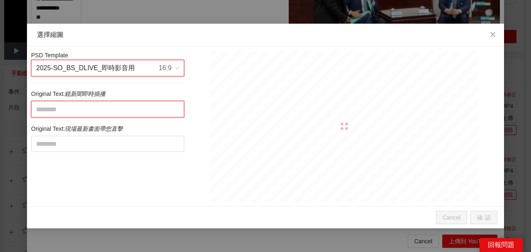
click at [162, 103] on textarea at bounding box center [107, 109] width 153 height 16
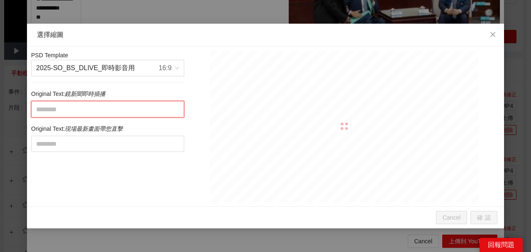
paste textarea "**********"
type textarea "**********"
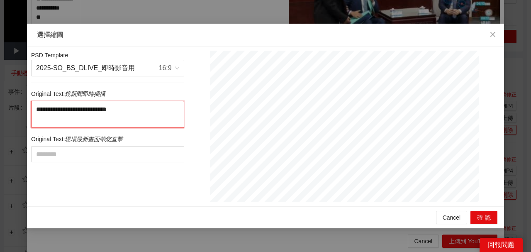
drag, startPoint x: 120, startPoint y: 110, endPoint x: 128, endPoint y: 118, distance: 11.5
click at [128, 117] on textarea "**********" at bounding box center [107, 114] width 153 height 27
type textarea "**********"
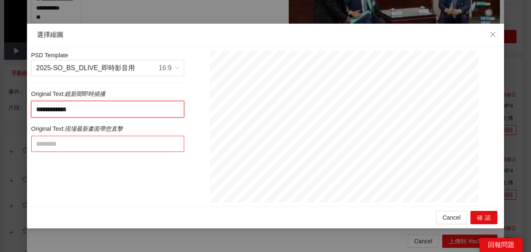
type textarea "**********"
click at [126, 140] on textarea at bounding box center [107, 144] width 153 height 16
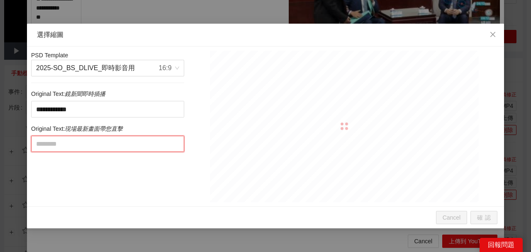
paste textarea "**********"
type textarea "**********"
drag, startPoint x: 109, startPoint y: 143, endPoint x: 184, endPoint y: 149, distance: 75.4
click at [181, 149] on textarea "**********" at bounding box center [107, 144] width 153 height 16
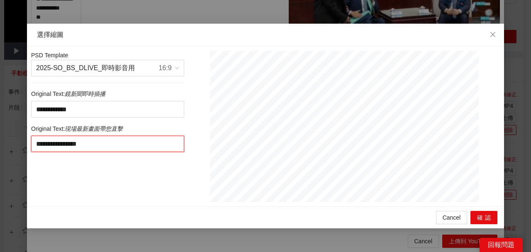
type textarea "**********"
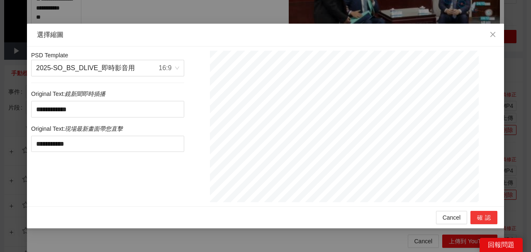
click at [486, 218] on button "確認" at bounding box center [484, 217] width 27 height 13
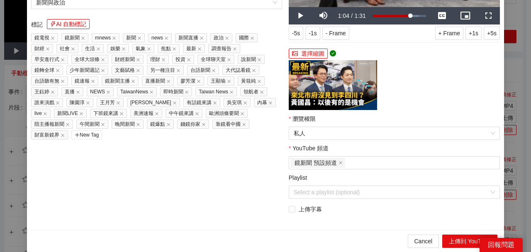
paste textarea "**********"
type textarea "**********"
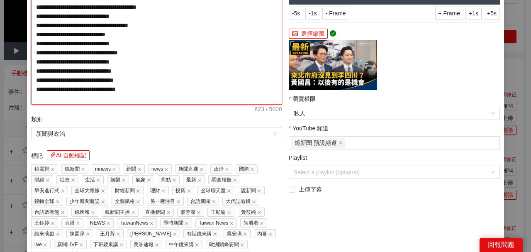
scroll to position [193, 0]
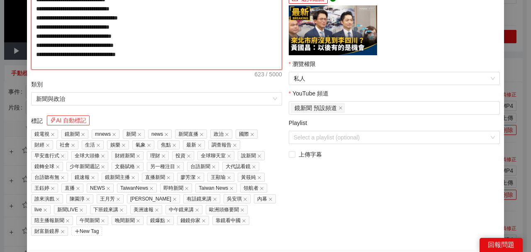
type textarea "**********"
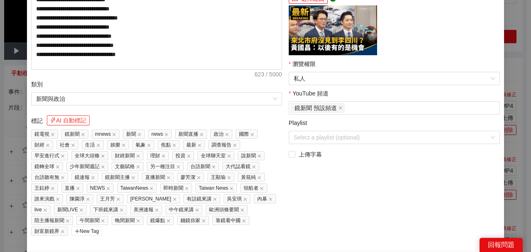
click at [83, 117] on button "AI 自動標記" at bounding box center [68, 120] width 43 height 10
click at [294, 80] on span "私人" at bounding box center [394, 78] width 201 height 12
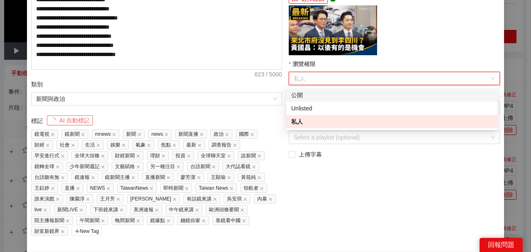
click at [297, 92] on div "公開" at bounding box center [391, 94] width 201 height 9
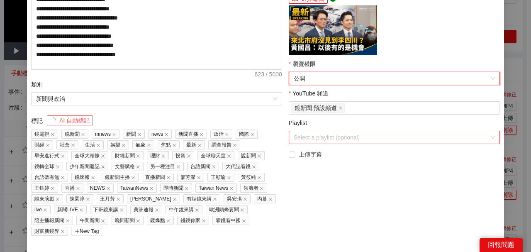
drag, startPoint x: 317, startPoint y: 138, endPoint x: 313, endPoint y: 129, distance: 9.5
click at [316, 136] on input "Playlist" at bounding box center [392, 137] width 196 height 12
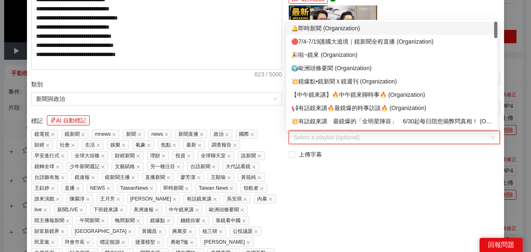
click at [315, 32] on div "🔔即時新聞 (Organization)" at bounding box center [391, 28] width 201 height 9
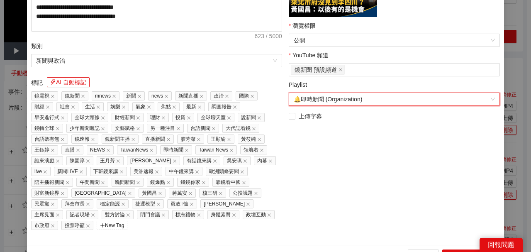
scroll to position [232, 0]
click at [452, 249] on button "上傳到 YouTube" at bounding box center [469, 255] width 55 height 13
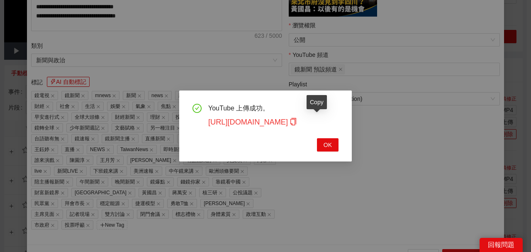
click at [297, 121] on icon "copy" at bounding box center [293, 121] width 7 height 7
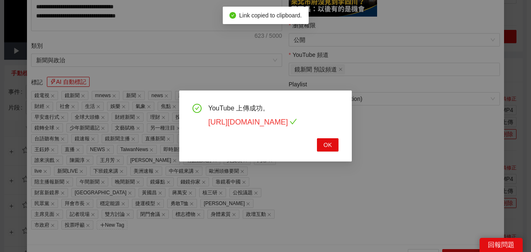
click at [297, 123] on link "https://youtu.be/WjSFJBOHKYs" at bounding box center [252, 122] width 89 height 8
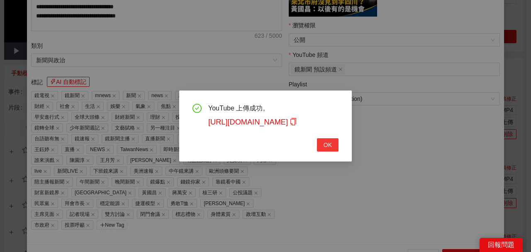
click at [333, 144] on button "OK" at bounding box center [328, 144] width 22 height 13
type textarea "**********"
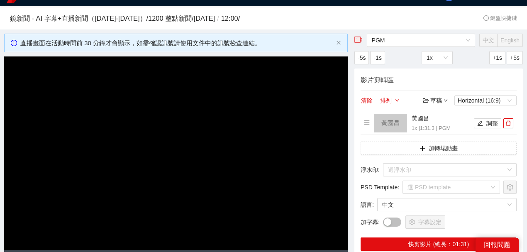
scroll to position [0, 0]
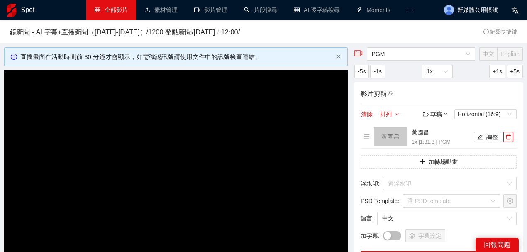
click at [120, 13] on link "全部影片" at bounding box center [111, 10] width 33 height 7
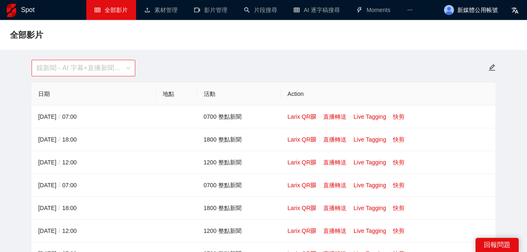
click at [116, 71] on span "鏡新聞 - AI 字幕+直播新聞（[DATE]-[DATE]）" at bounding box center [84, 68] width 94 height 16
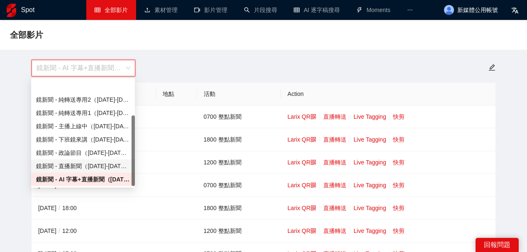
scroll to position [53, 0]
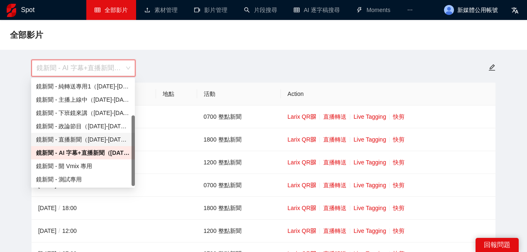
click at [102, 141] on div "鏡新聞 - 直播新聞（[DATE]-[DATE]）" at bounding box center [83, 139] width 94 height 9
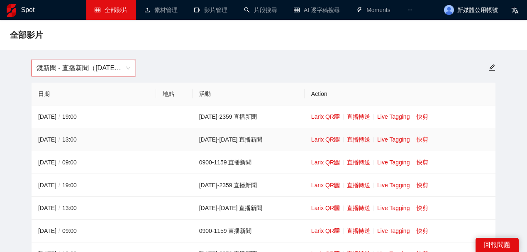
click at [417, 137] on link "快剪" at bounding box center [423, 139] width 12 height 7
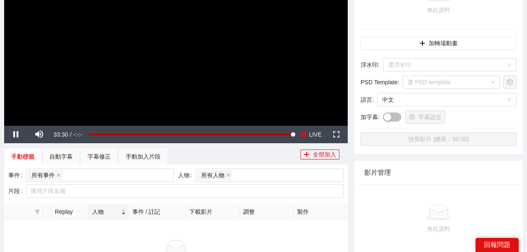
scroll to position [138, 0]
click at [247, 83] on video "Video Player" at bounding box center [176, 28] width 344 height 193
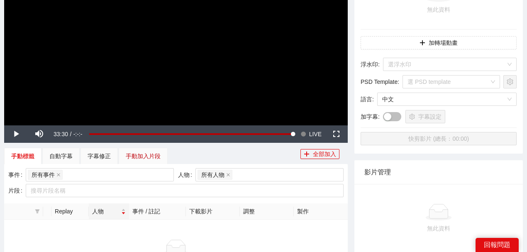
click at [159, 152] on div "手動加入片段" at bounding box center [143, 156] width 35 height 9
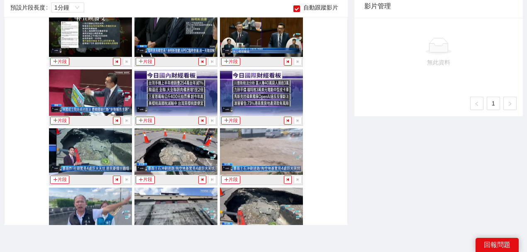
scroll to position [1632, 0]
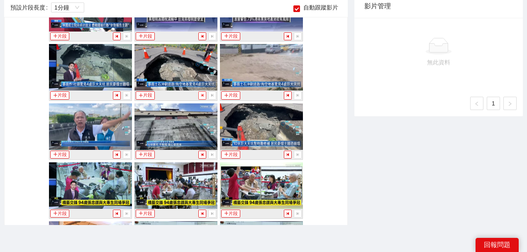
click at [200, 93] on icon "step-backward" at bounding box center [202, 95] width 5 height 5
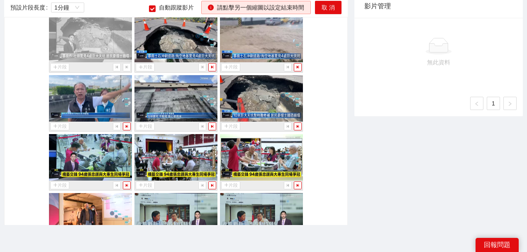
scroll to position [1688, 0]
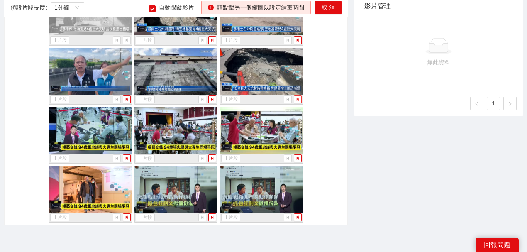
click at [296, 97] on icon "step-forward" at bounding box center [298, 99] width 5 height 5
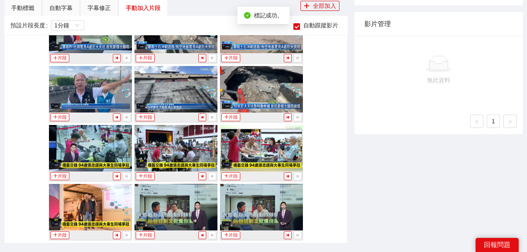
scroll to position [276, 0]
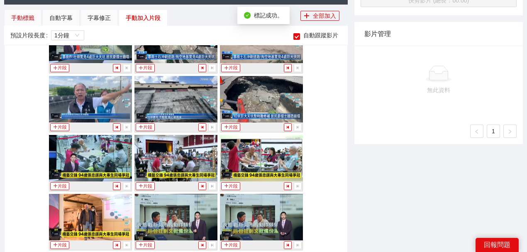
click at [31, 16] on div "手動標籤" at bounding box center [22, 17] width 23 height 9
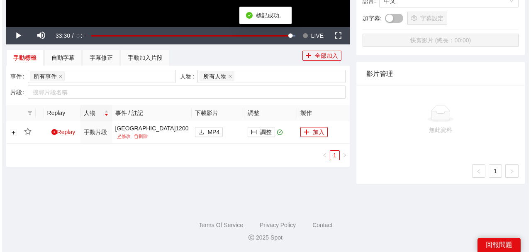
scroll to position [236, 0]
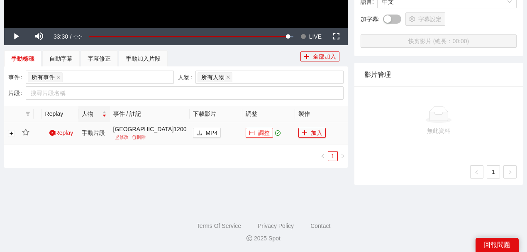
click at [266, 136] on button "調整" at bounding box center [259, 133] width 27 height 10
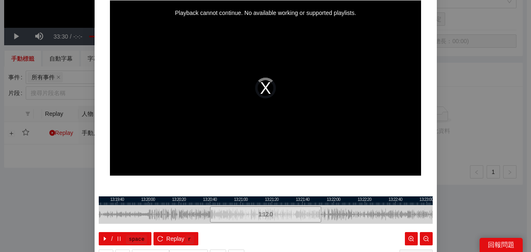
scroll to position [0, 0]
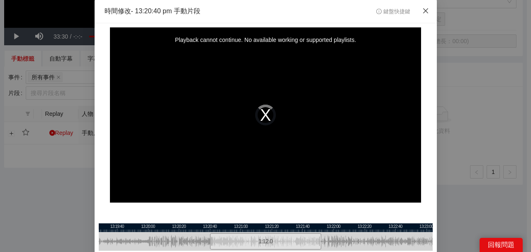
click at [423, 12] on icon "close" at bounding box center [426, 10] width 7 height 7
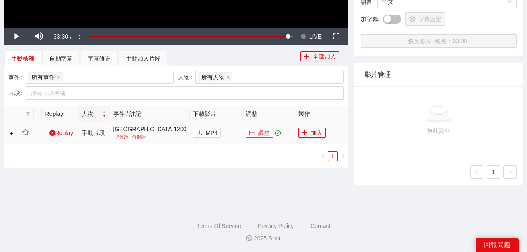
click at [249, 131] on icon "column-width" at bounding box center [252, 133] width 6 height 6
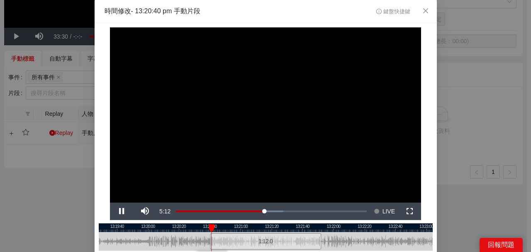
click at [198, 227] on div at bounding box center [266, 227] width 334 height 9
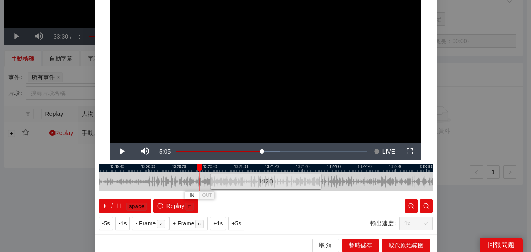
scroll to position [63, 0]
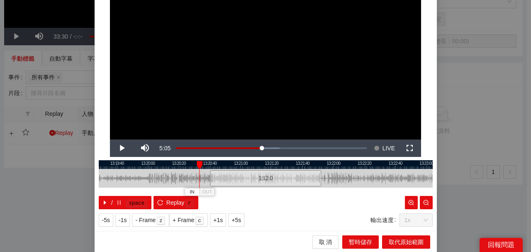
click at [172, 165] on div at bounding box center [266, 164] width 334 height 9
click at [316, 164] on div at bounding box center [266, 164] width 334 height 9
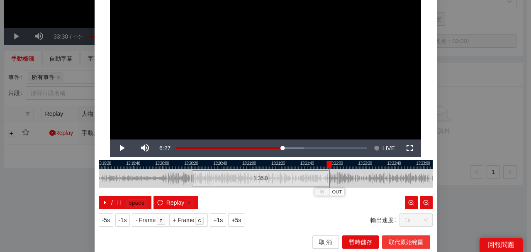
click at [404, 242] on span "取代原始範圍" at bounding box center [406, 241] width 35 height 9
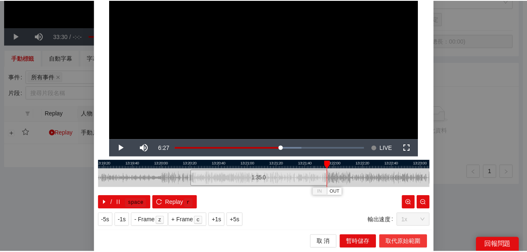
scroll to position [0, 0]
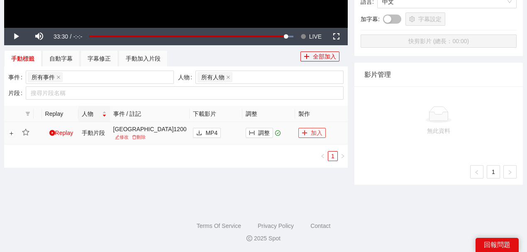
click at [312, 131] on button "加入" at bounding box center [311, 133] width 27 height 10
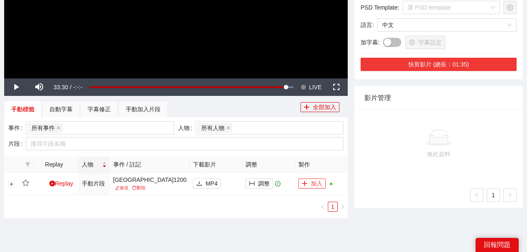
scroll to position [166, 0]
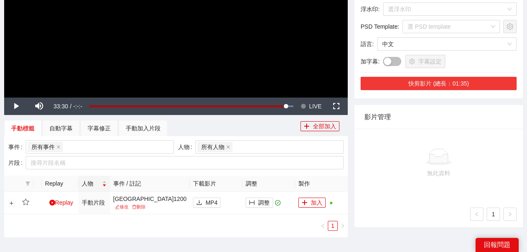
click at [458, 77] on button "快剪影片 (總長：01:35)" at bounding box center [439, 83] width 156 height 13
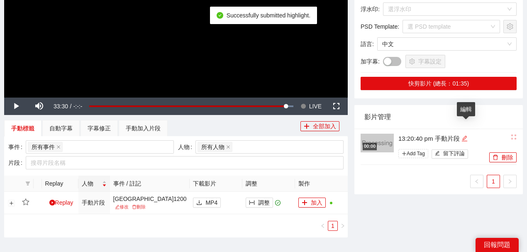
click at [468, 135] on icon "edit" at bounding box center [465, 138] width 6 height 6
click at [379, 133] on div "**********" at bounding box center [424, 147] width 127 height 29
type textarea "*********"
click at [450, 108] on div "影片管理" at bounding box center [438, 117] width 149 height 24
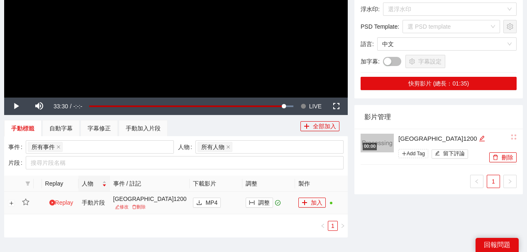
click at [53, 200] on icon "play-circle" at bounding box center [52, 203] width 6 height 6
click at [182, 56] on video "Video Player" at bounding box center [176, 0] width 344 height 193
click at [149, 136] on div "事件 所有事件 人物 所有人物 片段 搜尋片段名稱" at bounding box center [176, 155] width 344 height 39
click at [153, 132] on div "手動加入片段" at bounding box center [143, 128] width 35 height 9
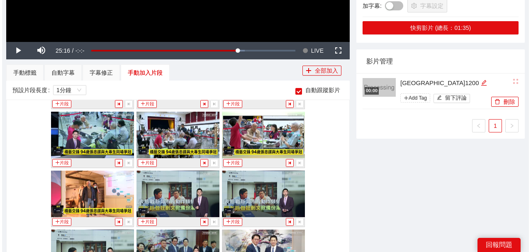
scroll to position [1738, 0]
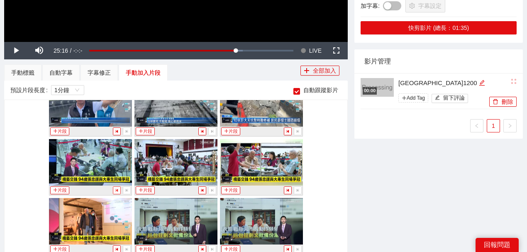
click at [115, 188] on icon "step-backward" at bounding box center [117, 190] width 5 height 5
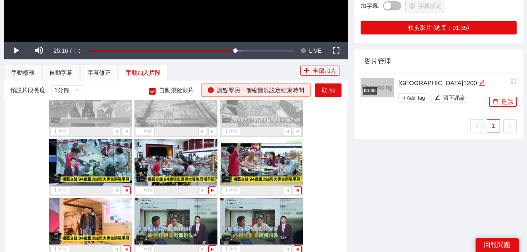
click at [126, 247] on icon "step-forward" at bounding box center [127, 249] width 5 height 5
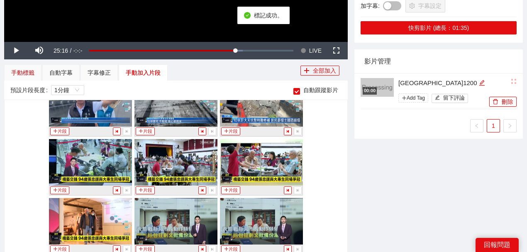
click at [30, 74] on div "手動標籤" at bounding box center [22, 72] width 23 height 9
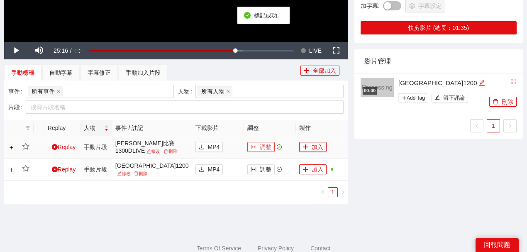
click at [260, 148] on button "調整" at bounding box center [260, 147] width 27 height 10
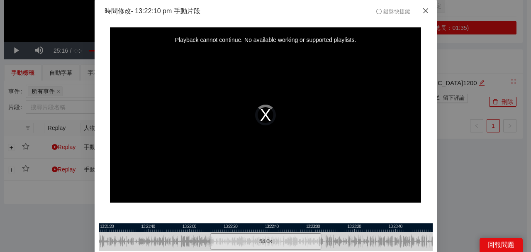
click at [426, 10] on icon "close" at bounding box center [426, 10] width 7 height 7
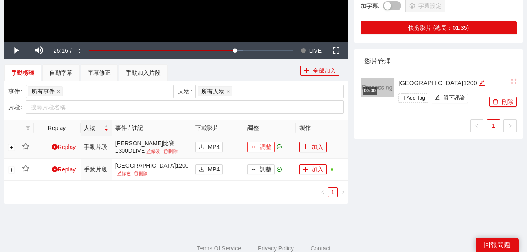
click at [267, 147] on button "調整" at bounding box center [260, 147] width 27 height 10
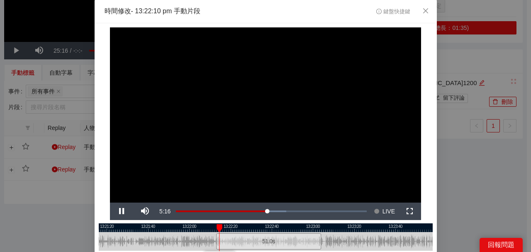
click at [318, 229] on div at bounding box center [266, 227] width 334 height 9
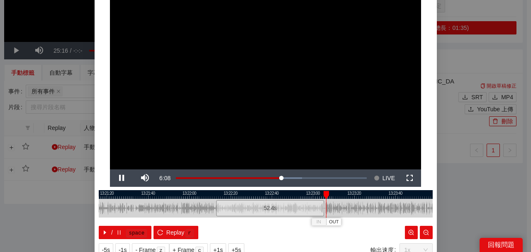
scroll to position [63, 0]
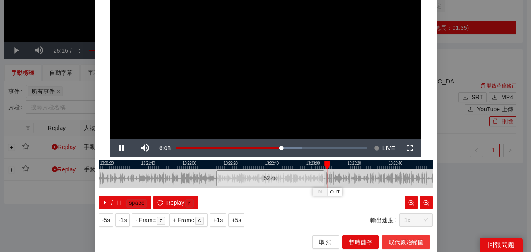
click at [390, 241] on span "取代原始範圍" at bounding box center [406, 241] width 35 height 9
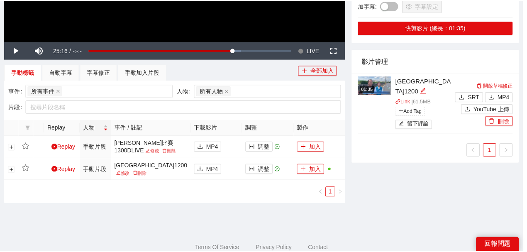
scroll to position [0, 0]
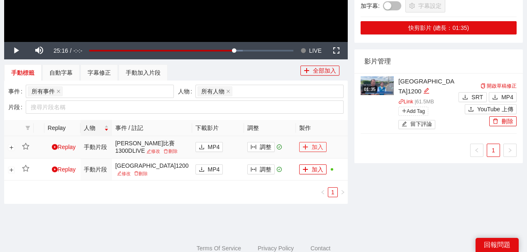
click at [317, 145] on button "加入" at bounding box center [312, 147] width 27 height 10
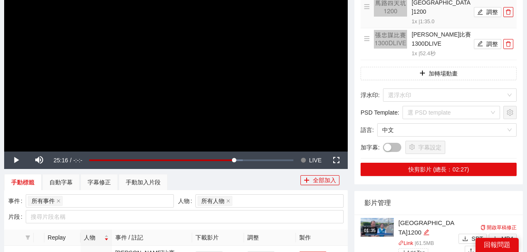
scroll to position [83, 0]
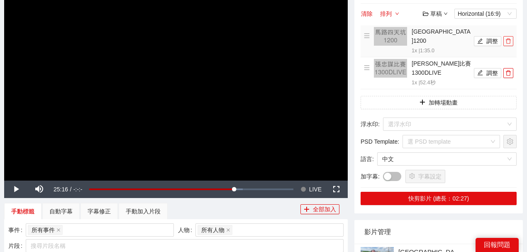
click at [507, 38] on icon "delete" at bounding box center [509, 41] width 6 height 6
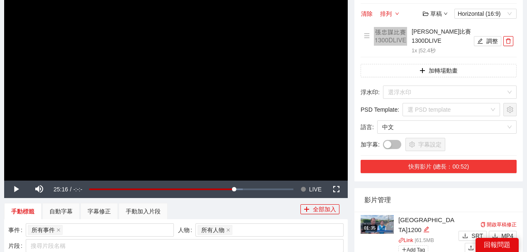
click at [452, 160] on button "快剪影片 (總長：00:52)" at bounding box center [439, 166] width 156 height 13
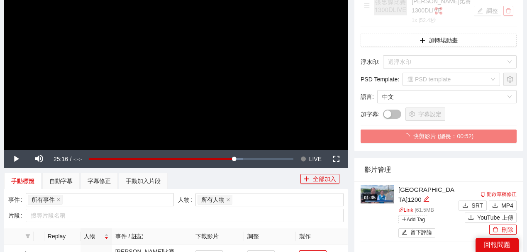
scroll to position [166, 0]
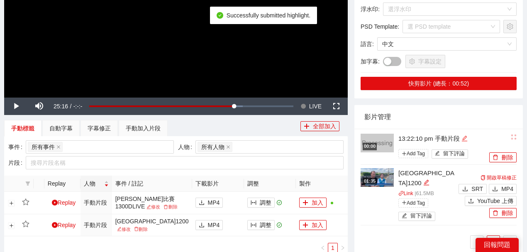
click at [467, 135] on icon "edit" at bounding box center [464, 137] width 5 height 5
drag, startPoint x: 467, startPoint y: 126, endPoint x: 389, endPoint y: 122, distance: 78.1
click at [387, 133] on div "**********" at bounding box center [424, 147] width 127 height 29
type textarea "**********"
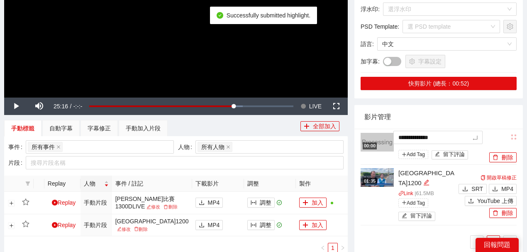
click at [464, 109] on div "影片管理" at bounding box center [438, 117] width 149 height 24
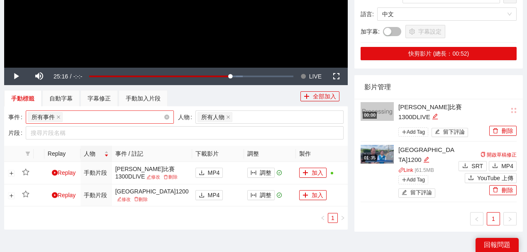
scroll to position [222, 0]
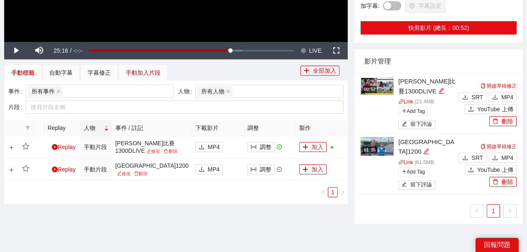
click at [143, 73] on div "手動加入片段" at bounding box center [143, 72] width 35 height 9
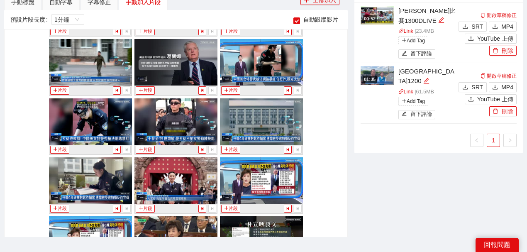
scroll to position [1273, 0]
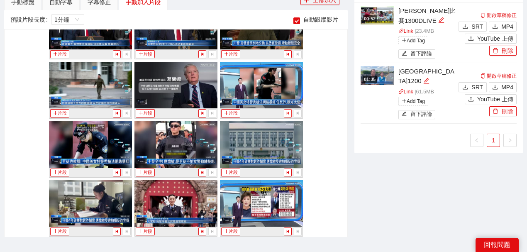
click at [287, 111] on icon "step-backward" at bounding box center [288, 113] width 5 height 5
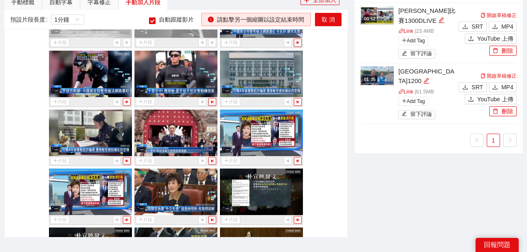
scroll to position [1356, 0]
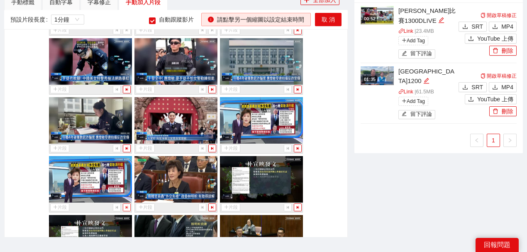
click at [126, 205] on icon "step-forward" at bounding box center [127, 207] width 5 height 5
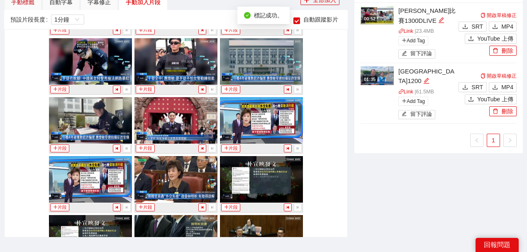
click at [19, 2] on div "手動標籤" at bounding box center [22, 2] width 23 height 9
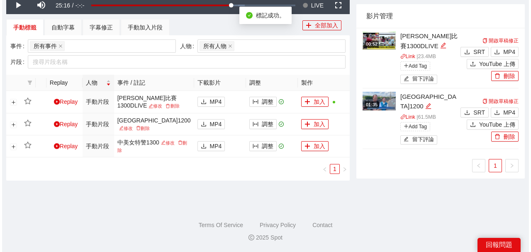
scroll to position [266, 0]
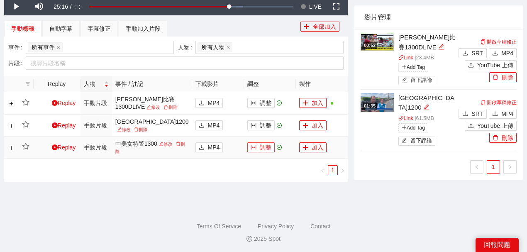
click at [257, 147] on button "調整" at bounding box center [260, 147] width 27 height 10
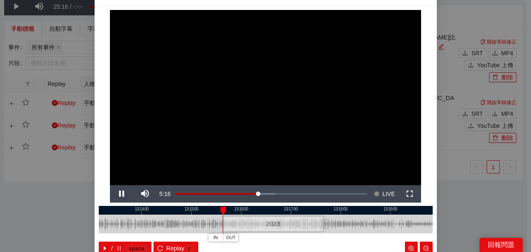
scroll to position [27, 0]
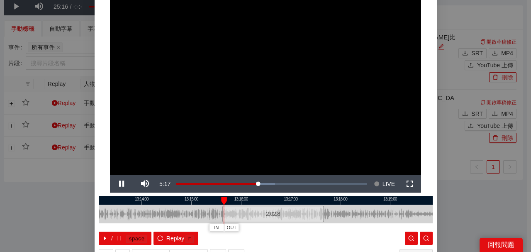
click at [320, 199] on div at bounding box center [266, 200] width 334 height 9
click at [320, 200] on div at bounding box center [323, 201] width 6 height 8
click at [303, 201] on div at bounding box center [266, 200] width 334 height 9
click at [285, 202] on div at bounding box center [266, 200] width 334 height 9
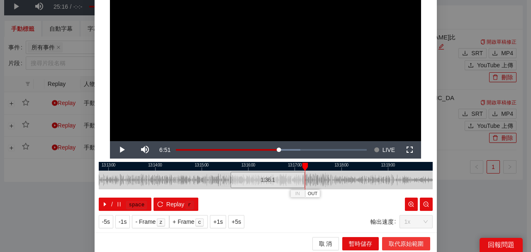
scroll to position [63, 0]
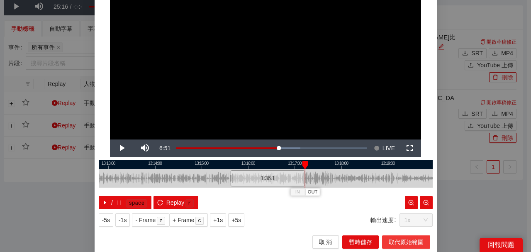
click at [393, 238] on span "取代原始範圍" at bounding box center [406, 241] width 35 height 9
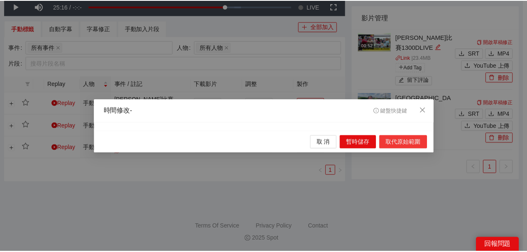
scroll to position [0, 0]
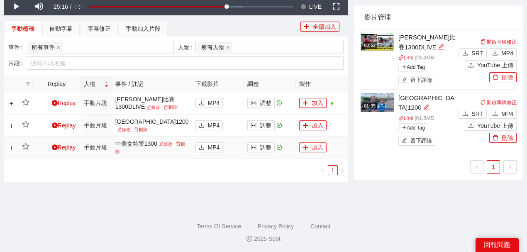
click at [304, 147] on icon "plus" at bounding box center [306, 147] width 6 height 6
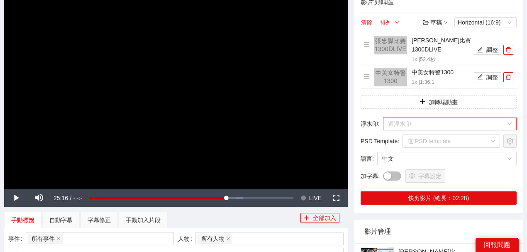
scroll to position [72, 0]
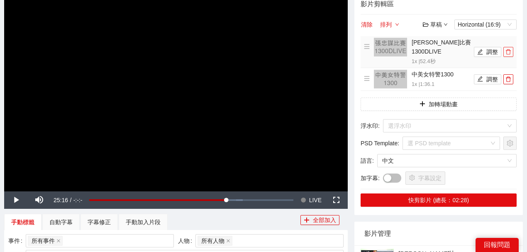
click at [510, 49] on icon "delete" at bounding box center [508, 51] width 5 height 5
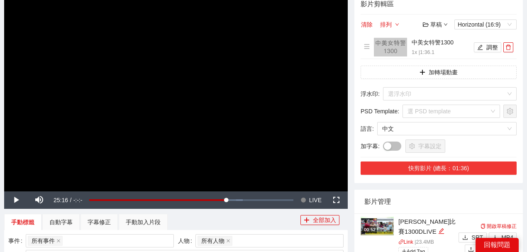
click at [450, 169] on button "快剪影片 (總長：01:36)" at bounding box center [439, 167] width 156 height 13
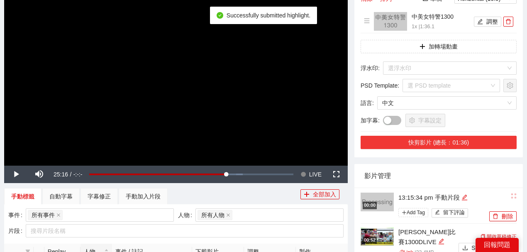
scroll to position [127, 0]
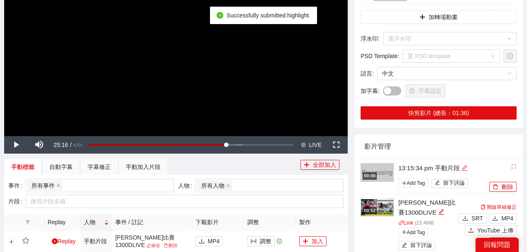
click at [463, 165] on icon "edit" at bounding box center [465, 168] width 6 height 6
drag, startPoint x: 463, startPoint y: 165, endPoint x: 368, endPoint y: 154, distance: 96.1
click at [368, 154] on div "**********" at bounding box center [438, 239] width 169 height 210
type textarea "*********"
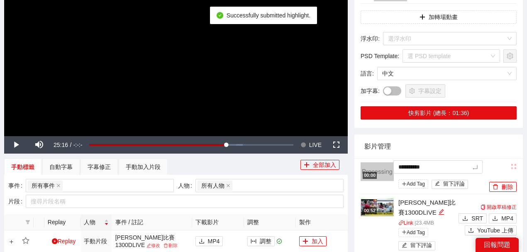
click at [443, 149] on div "影片管理" at bounding box center [438, 146] width 149 height 24
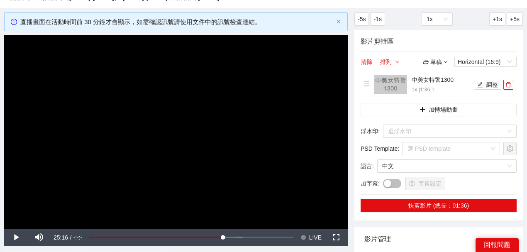
scroll to position [0, 0]
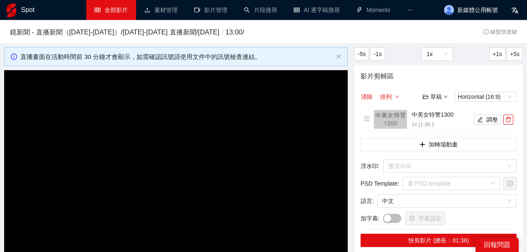
click at [125, 13] on link "全部影片" at bounding box center [111, 10] width 33 height 7
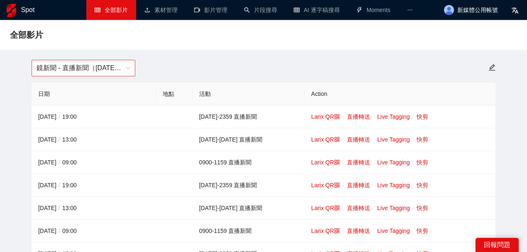
click at [121, 64] on span "鏡新聞 - 直播新聞（[DATE]-[DATE]）" at bounding box center [84, 68] width 94 height 16
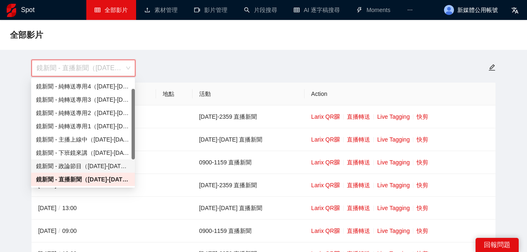
scroll to position [41, 0]
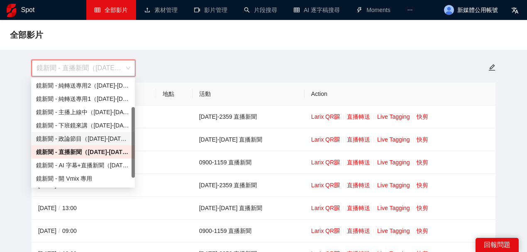
click at [81, 167] on div "鏡新聞 - AI 字幕+直播新聞（[DATE]-[DATE]）" at bounding box center [83, 165] width 94 height 9
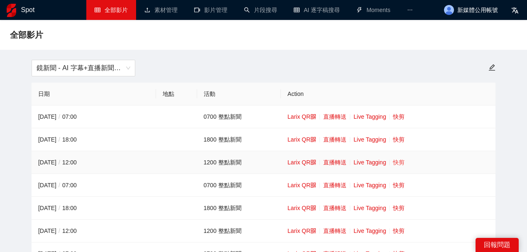
click at [399, 163] on link "快剪" at bounding box center [399, 162] width 12 height 7
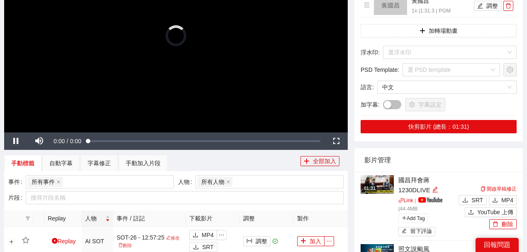
scroll to position [138, 0]
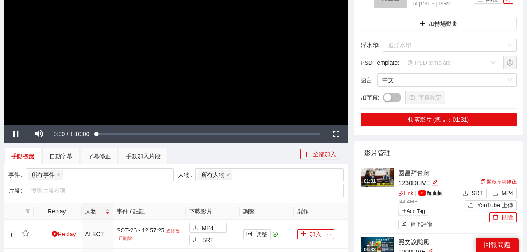
click at [213, 82] on video "Video Player" at bounding box center [176, 28] width 344 height 193
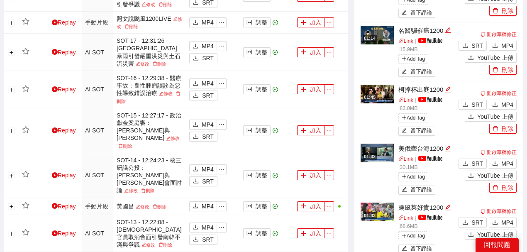
scroll to position [719, 0]
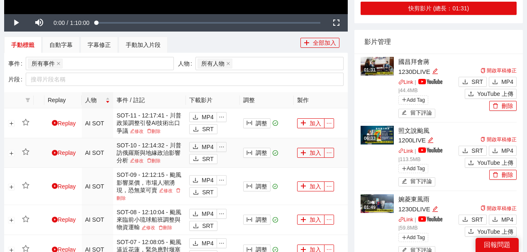
scroll to position [249, 0]
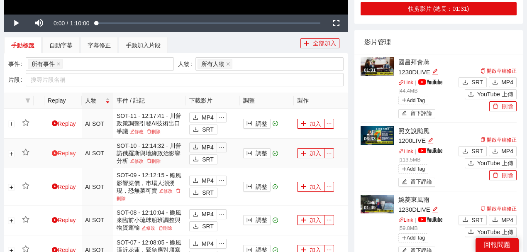
click at [58, 156] on link "Replay" at bounding box center [64, 153] width 24 height 7
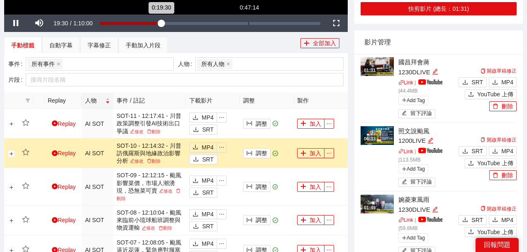
click at [248, 16] on div "Loaded : 29.43% 0:47:14 0:19:30" at bounding box center [209, 23] width 229 height 17
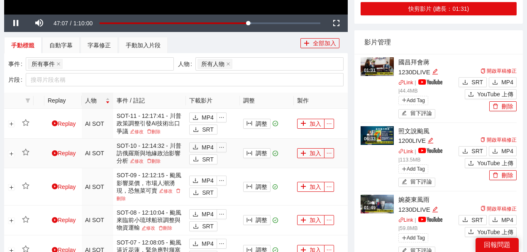
click at [50, 154] on td "Replay" at bounding box center [62, 154] width 37 height 30
click at [53, 152] on icon "play-circle" at bounding box center [55, 153] width 6 height 6
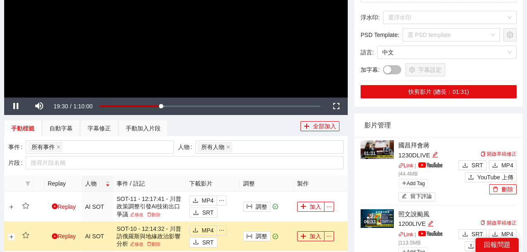
scroll to position [166, 0]
click at [215, 55] on video "Video Player" at bounding box center [176, 0] width 344 height 193
click at [151, 126] on div "手動加入片段" at bounding box center [143, 128] width 35 height 9
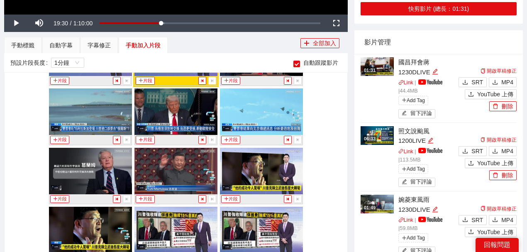
scroll to position [1326, 0]
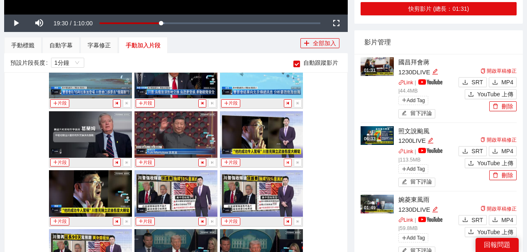
click at [286, 161] on icon "step-backward" at bounding box center [287, 162] width 2 height 3
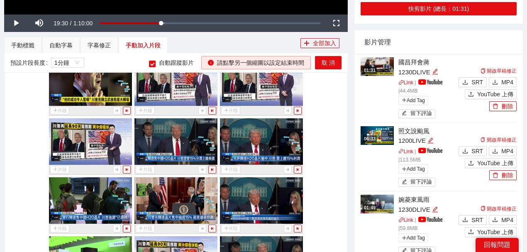
scroll to position [1381, 0]
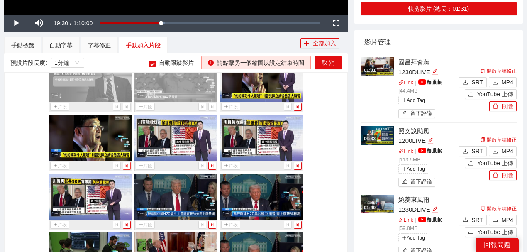
click at [126, 164] on icon "step-forward" at bounding box center [127, 165] width 2 height 3
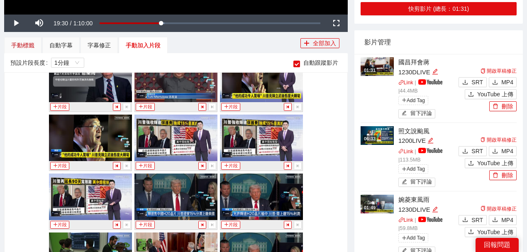
click at [22, 47] on div "手動標籤" at bounding box center [22, 45] width 23 height 9
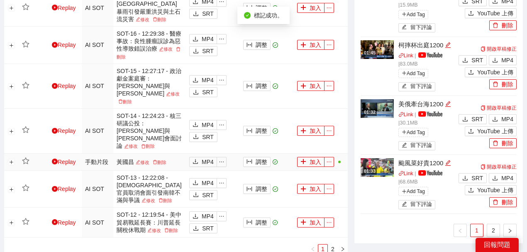
scroll to position [747, 0]
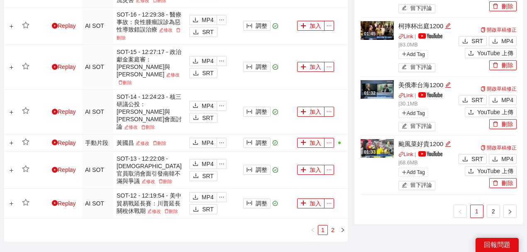
click at [333, 225] on link "2" at bounding box center [332, 229] width 9 height 9
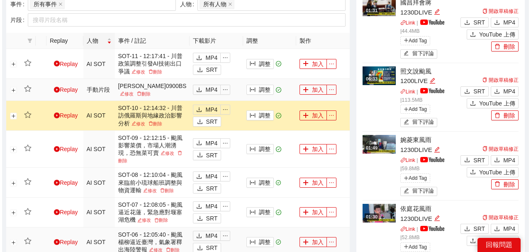
scroll to position [304, 0]
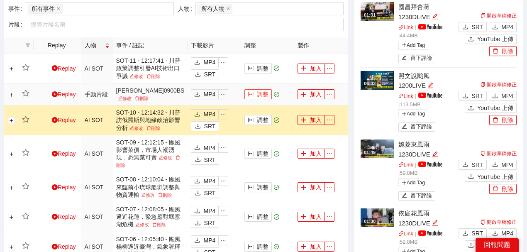
click at [256, 91] on button "調整" at bounding box center [257, 94] width 27 height 10
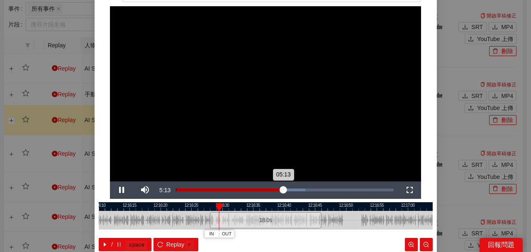
scroll to position [81, 0]
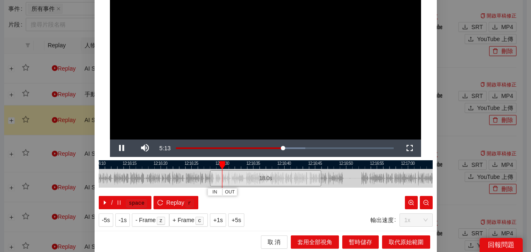
click at [201, 162] on div at bounding box center [266, 164] width 334 height 9
click at [185, 166] on div at bounding box center [266, 164] width 334 height 9
click at [161, 169] on div at bounding box center [266, 178] width 334 height 19
click at [148, 166] on div at bounding box center [266, 164] width 334 height 9
click at [131, 164] on div at bounding box center [266, 164] width 334 height 9
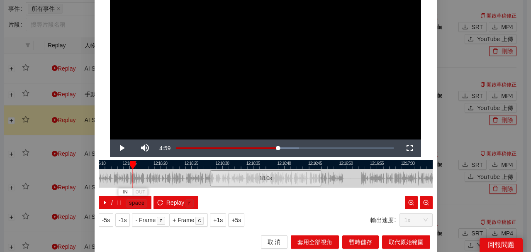
click at [102, 166] on div at bounding box center [266, 164] width 334 height 9
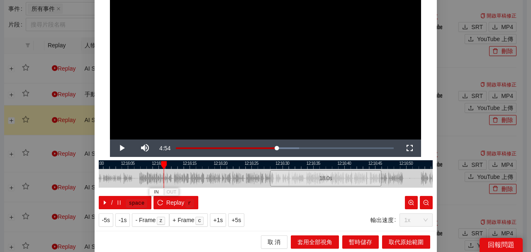
drag, startPoint x: 156, startPoint y: 167, endPoint x: 237, endPoint y: 165, distance: 81.4
click at [237, 165] on div at bounding box center [326, 164] width 334 height 9
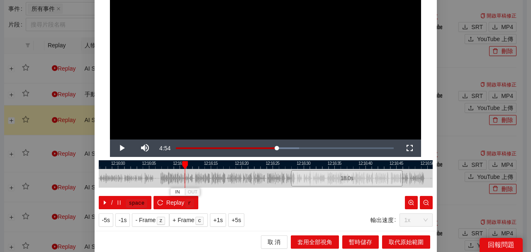
click at [146, 165] on div at bounding box center [266, 164] width 334 height 9
click at [160, 164] on div at bounding box center [266, 164] width 334 height 9
click at [157, 164] on div at bounding box center [160, 165] width 6 height 8
drag, startPoint x: 156, startPoint y: 163, endPoint x: 149, endPoint y: 163, distance: 6.7
click at [150, 163] on div at bounding box center [153, 165] width 6 height 8
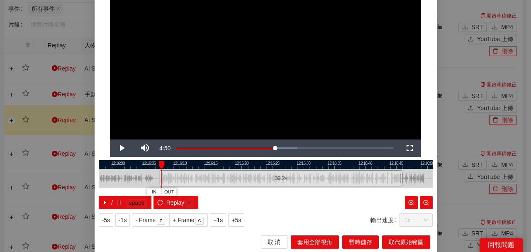
drag, startPoint x: 349, startPoint y: 165, endPoint x: 393, endPoint y: 164, distance: 43.6
click at [359, 164] on div at bounding box center [266, 164] width 334 height 9
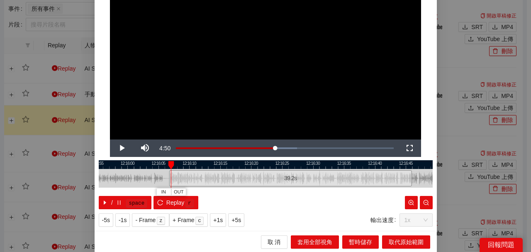
click at [408, 162] on div at bounding box center [266, 164] width 334 height 9
click at [168, 164] on div at bounding box center [266, 164] width 334 height 9
click at [407, 164] on div at bounding box center [266, 164] width 334 height 9
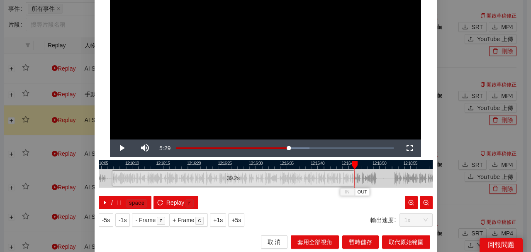
drag, startPoint x: 286, startPoint y: 164, endPoint x: 210, endPoint y: 162, distance: 76.8
click at [210, 162] on div at bounding box center [209, 164] width 334 height 9
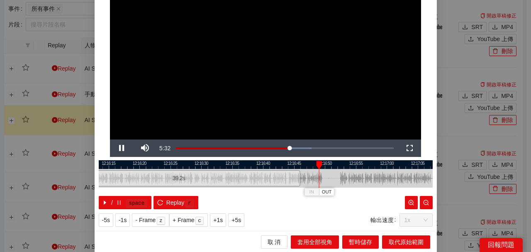
drag, startPoint x: 340, startPoint y: 164, endPoint x: 276, endPoint y: 167, distance: 64.4
click at [276, 167] on div at bounding box center [231, 164] width 334 height 9
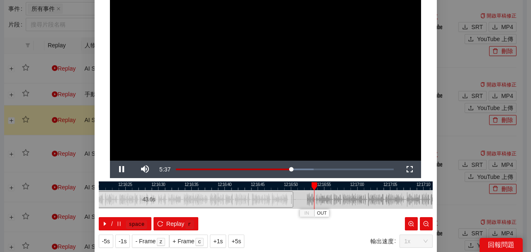
scroll to position [53, 0]
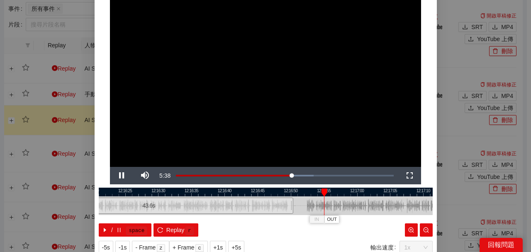
click at [277, 193] on div at bounding box center [266, 192] width 334 height 9
click at [264, 191] on div at bounding box center [266, 192] width 334 height 9
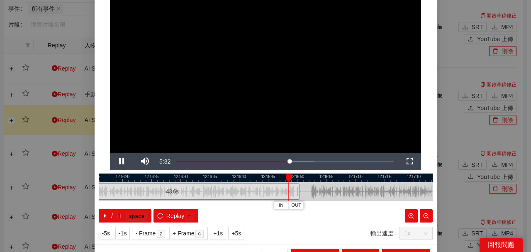
scroll to position [81, 0]
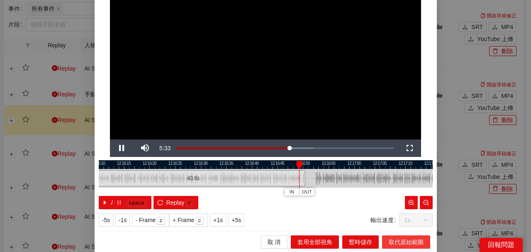
click at [399, 241] on span "取代原始範圍" at bounding box center [406, 241] width 35 height 9
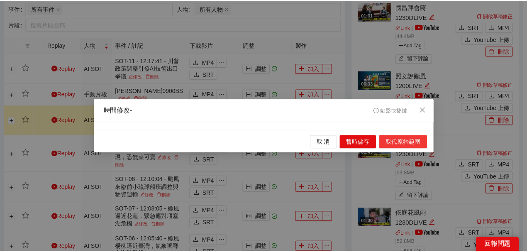
scroll to position [0, 0]
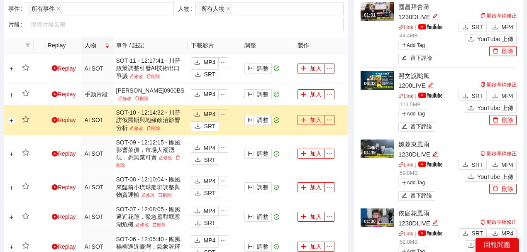
click at [319, 119] on button "加入" at bounding box center [311, 120] width 27 height 10
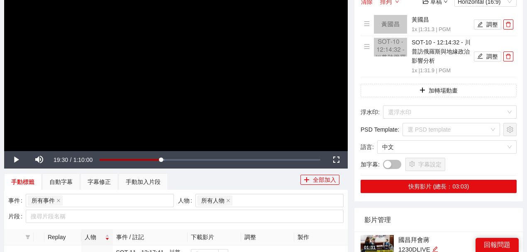
scroll to position [110, 0]
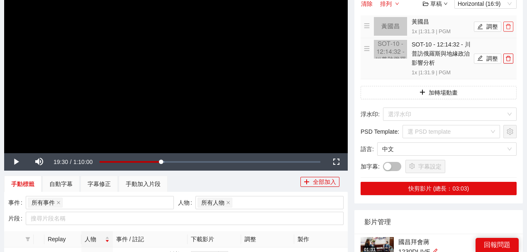
click at [509, 26] on icon "delete" at bounding box center [509, 27] width 6 height 6
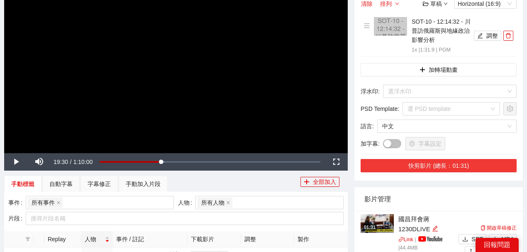
click at [462, 163] on button "快剪影片 (總長：01:31)" at bounding box center [439, 165] width 156 height 13
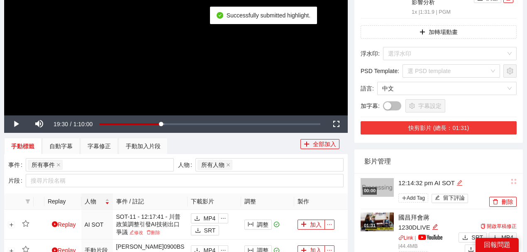
scroll to position [193, 0]
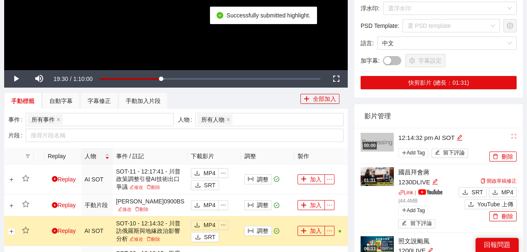
click at [463, 131] on li "00:00 12:14:32 pm AI SOT Add Tag 留下評論 刪除" at bounding box center [439, 146] width 156 height 36
click at [463, 136] on icon "edit" at bounding box center [460, 137] width 6 height 6
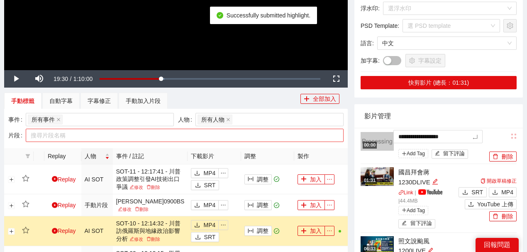
drag, startPoint x: 463, startPoint y: 136, endPoint x: 326, endPoint y: 129, distance: 136.7
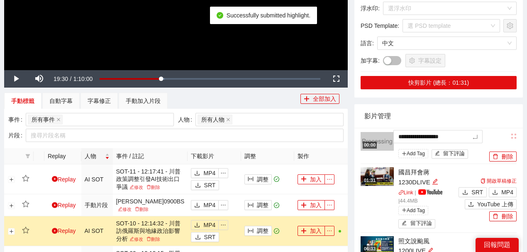
type textarea "**********"
click at [424, 119] on div "影片管理" at bounding box center [438, 116] width 149 height 24
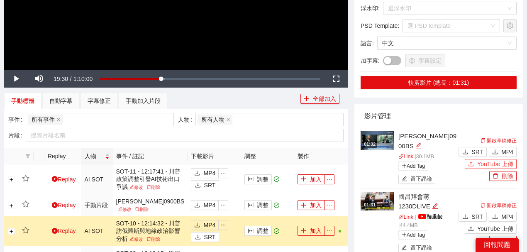
click at [477, 165] on button "YouTube 上傳" at bounding box center [491, 164] width 52 height 10
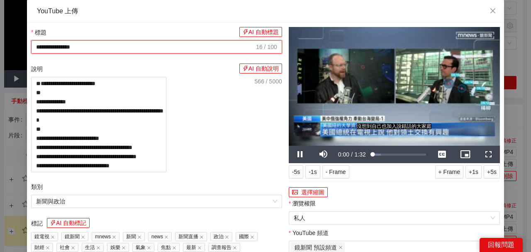
drag, startPoint x: 143, startPoint y: 45, endPoint x: 0, endPoint y: 37, distance: 143.0
click at [0, 37] on div "**********" at bounding box center [265, 126] width 531 height 252
paste input "*********"
type input "**********"
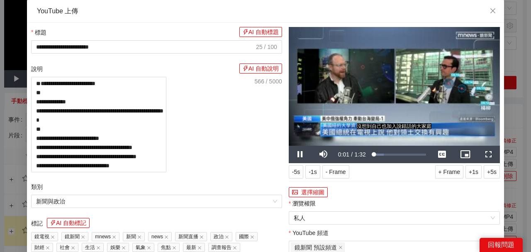
click at [379, 100] on video "Video Player" at bounding box center [394, 86] width 211 height 119
click at [409, 154] on div "1:01" at bounding box center [409, 154] width 0 height 3
click at [366, 155] on div "Duration 1:32" at bounding box center [361, 154] width 15 height 17
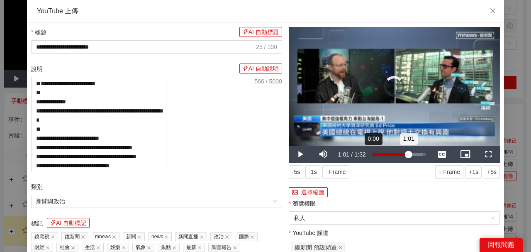
click at [370, 154] on div "Loaded : 93.71% 0:00 1:01" at bounding box center [399, 154] width 61 height 17
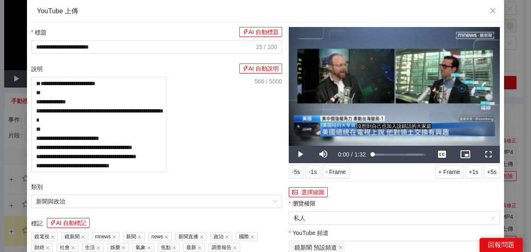
click at [386, 110] on video "Video Player" at bounding box center [394, 86] width 211 height 119
click at [493, 7] on span "Close" at bounding box center [493, 11] width 22 height 22
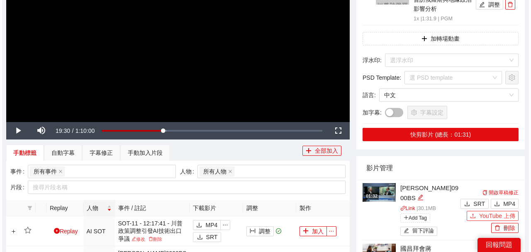
scroll to position [83, 0]
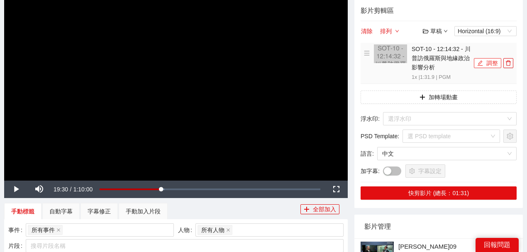
click at [489, 61] on button "調整" at bounding box center [487, 63] width 27 height 10
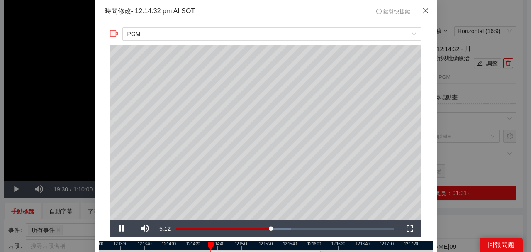
click at [428, 11] on span "Close" at bounding box center [426, 11] width 22 height 22
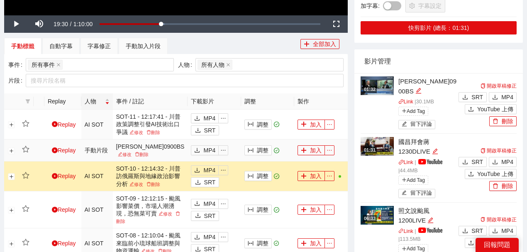
scroll to position [249, 0]
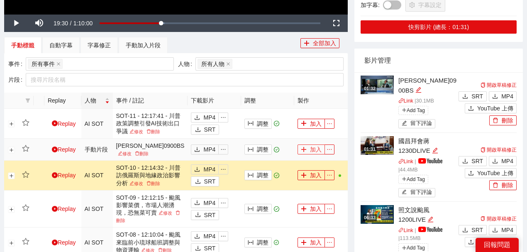
click at [307, 148] on button "加入" at bounding box center [311, 149] width 27 height 10
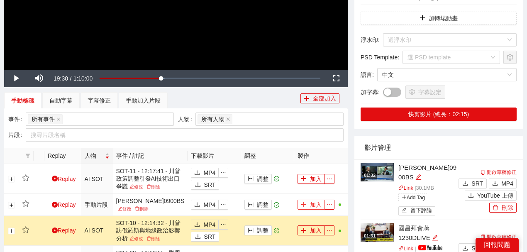
scroll to position [138, 0]
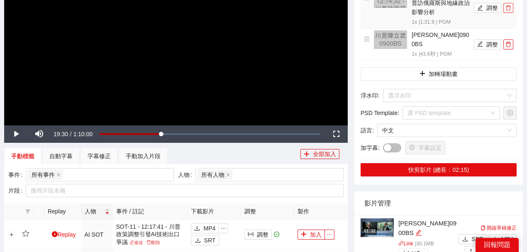
click at [511, 8] on icon "delete" at bounding box center [509, 8] width 6 height 6
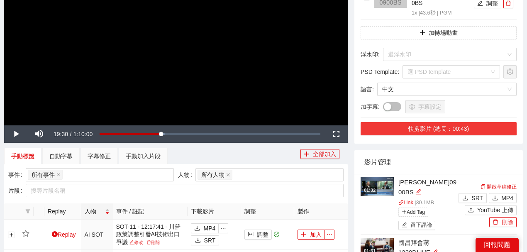
click at [459, 122] on button "快剪影片 (總長：00:43)" at bounding box center [439, 128] width 156 height 13
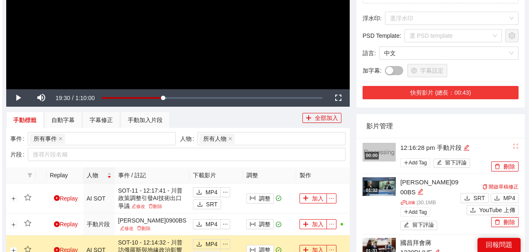
scroll to position [193, 0]
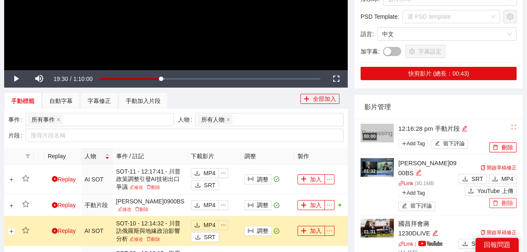
click at [507, 198] on button "刪除" at bounding box center [502, 203] width 27 height 10
click at [512, 167] on span "Yes" at bounding box center [512, 168] width 10 height 9
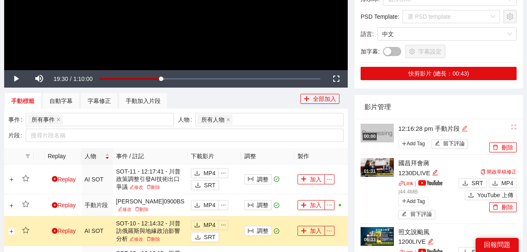
click at [466, 125] on icon "edit" at bounding box center [465, 128] width 6 height 6
drag, startPoint x: 433, startPoint y: 116, endPoint x: 321, endPoint y: 109, distance: 111.5
click at [465, 125] on icon "edit" at bounding box center [464, 127] width 5 height 5
drag, startPoint x: 465, startPoint y: 118, endPoint x: 355, endPoint y: 104, distance: 110.5
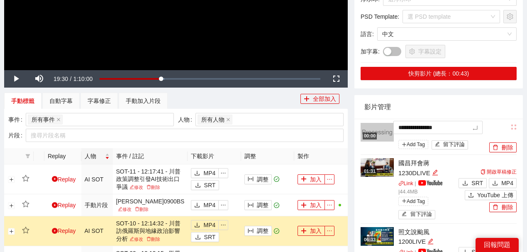
type textarea "**********"
click at [498, 98] on div "影片管理" at bounding box center [438, 107] width 149 height 24
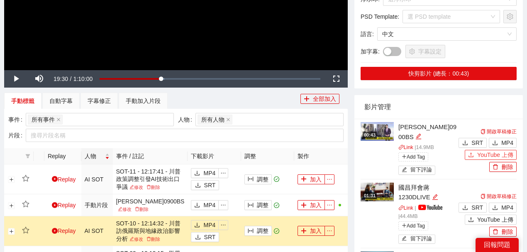
click at [486, 150] on span "YouTube 上傳" at bounding box center [495, 154] width 36 height 9
type textarea "**********"
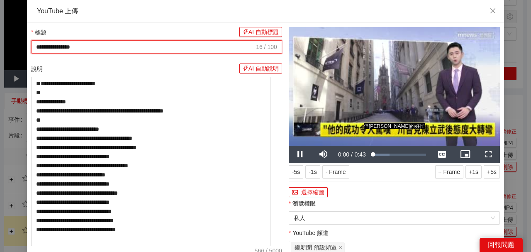
drag, startPoint x: 119, startPoint y: 49, endPoint x: 0, endPoint y: 34, distance: 119.7
click at [0, 35] on div "**********" at bounding box center [265, 126] width 531 height 252
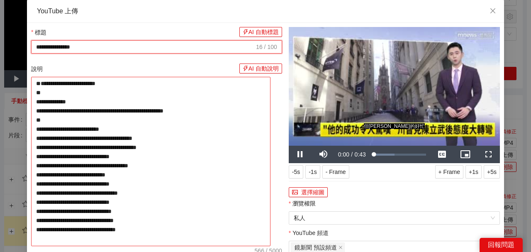
paste input "*********"
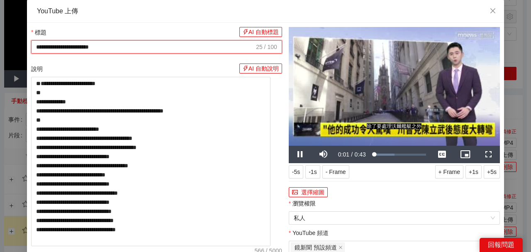
type input "**********"
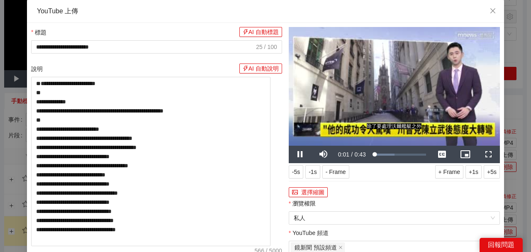
click at [384, 102] on video "Video Player" at bounding box center [394, 86] width 211 height 119
click at [406, 159] on div "Loaded : 40.57% 0:28 0:01" at bounding box center [399, 154] width 61 height 17
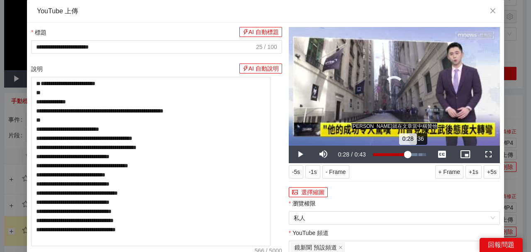
click at [418, 155] on div "0:36" at bounding box center [418, 154] width 0 height 3
click at [409, 155] on div "0:36" at bounding box center [395, 154] width 45 height 3
click at [404, 154] on div "Loaded : 100.00% 0:27 0:31" at bounding box center [399, 154] width 53 height 3
click at [317, 193] on button "選擇縮圖" at bounding box center [308, 192] width 39 height 10
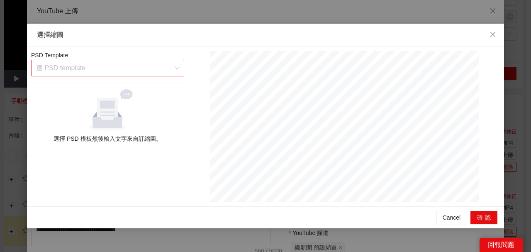
click at [121, 62] on input "search" at bounding box center [104, 68] width 137 height 16
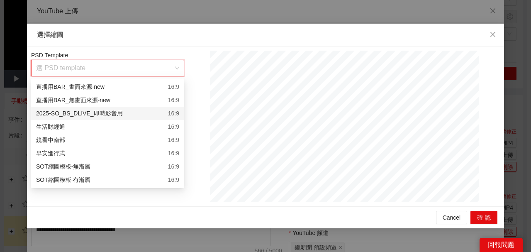
click at [111, 110] on div "2025-SO_BS_DLIVE_即時影音用" at bounding box center [79, 113] width 87 height 9
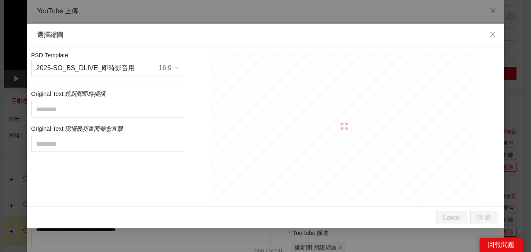
click at [105, 96] on icon "鏡新聞即時插播" at bounding box center [85, 93] width 41 height 7
click at [108, 103] on textarea at bounding box center [107, 109] width 153 height 16
paste textarea "**********"
type textarea "**********"
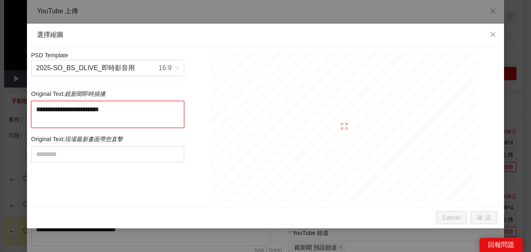
drag, startPoint x: 109, startPoint y: 109, endPoint x: 134, endPoint y: 139, distance: 39.3
click at [133, 138] on div "**********" at bounding box center [108, 126] width 158 height 151
type textarea "**********"
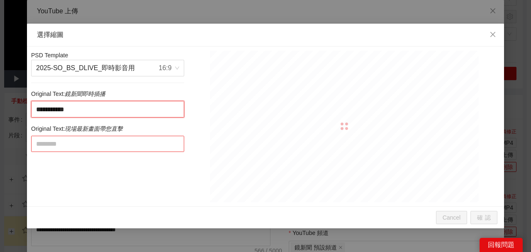
type textarea "**********"
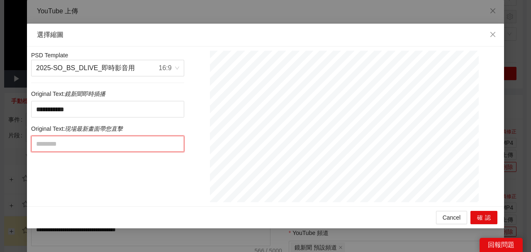
click at [123, 144] on textarea at bounding box center [107, 144] width 153 height 16
paste textarea "**********"
type textarea "**********"
drag, startPoint x: 98, startPoint y: 141, endPoint x: 145, endPoint y: 145, distance: 46.7
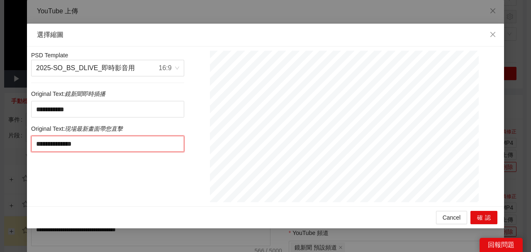
click at [145, 145] on textarea "**********" at bounding box center [107, 144] width 153 height 16
type textarea "*********"
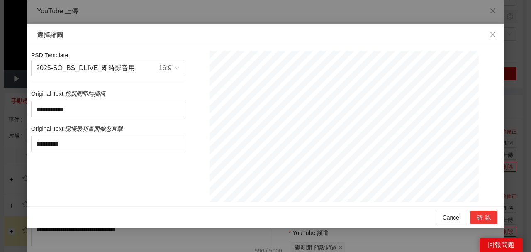
click at [483, 216] on button "確認" at bounding box center [484, 217] width 27 height 13
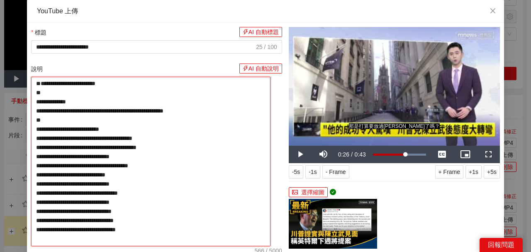
click at [111, 79] on textarea "**********" at bounding box center [150, 161] width 239 height 169
paste textarea "**********"
type textarea "**********"
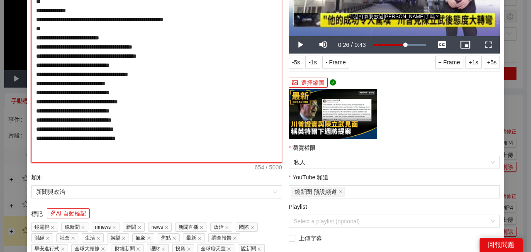
scroll to position [166, 0]
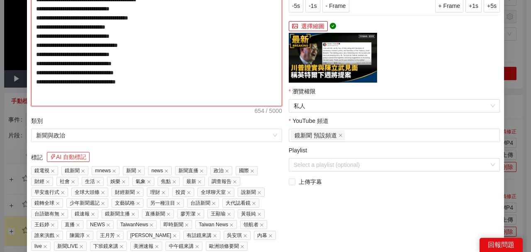
type textarea "**********"
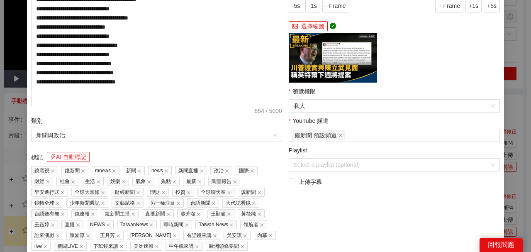
click at [70, 156] on button "AI 自動標記" at bounding box center [68, 157] width 43 height 10
click at [318, 108] on span "私人" at bounding box center [394, 106] width 201 height 12
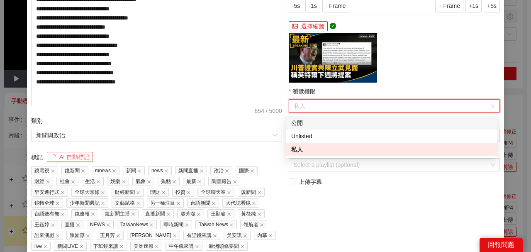
click at [313, 123] on div "公開" at bounding box center [391, 122] width 201 height 9
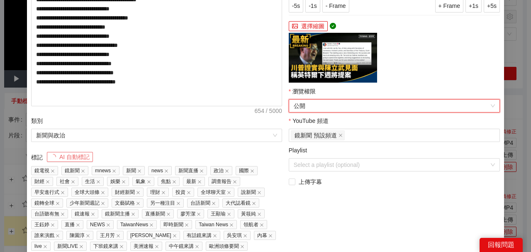
click at [312, 158] on div "Playlist" at bounding box center [394, 152] width 211 height 12
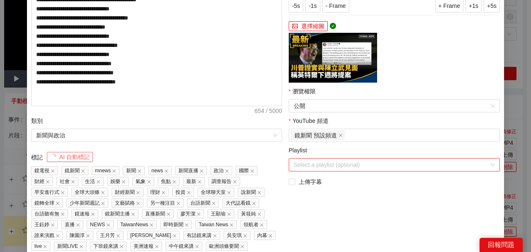
click at [312, 164] on input "Playlist" at bounding box center [392, 165] width 196 height 12
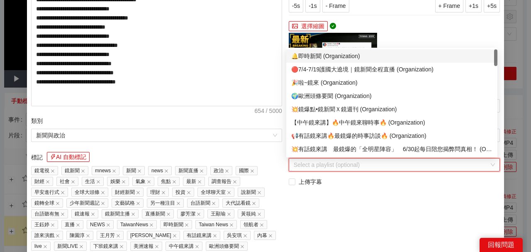
click at [340, 56] on div "🔔即時新聞 (Organization)" at bounding box center [391, 55] width 201 height 9
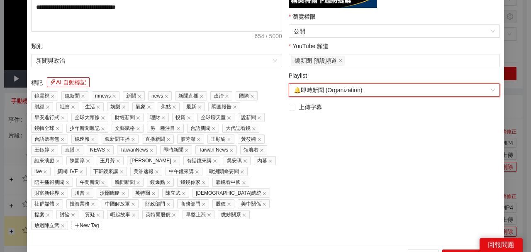
scroll to position [241, 0]
click at [458, 249] on button "上傳到 YouTube" at bounding box center [469, 255] width 55 height 13
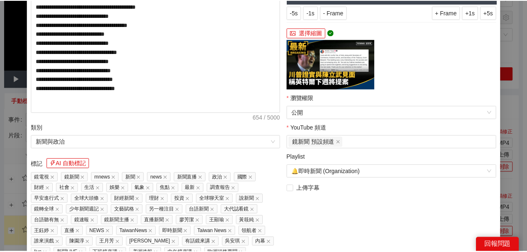
scroll to position [103, 0]
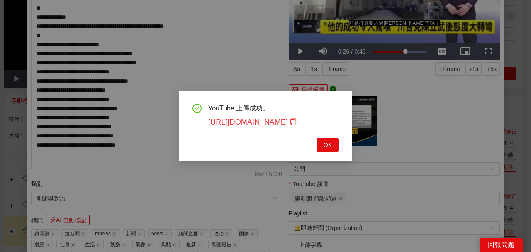
click at [297, 122] on icon "copy" at bounding box center [293, 121] width 7 height 7
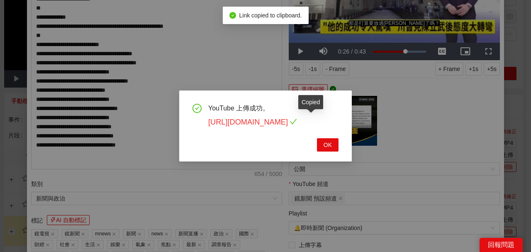
click at [297, 121] on link "https://youtu.be/uj0s2tB0Lo8" at bounding box center [252, 122] width 89 height 8
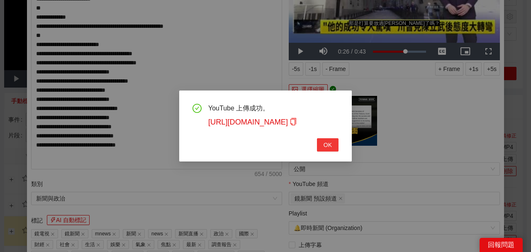
click at [327, 146] on span "OK" at bounding box center [328, 144] width 8 height 9
type textarea "**********"
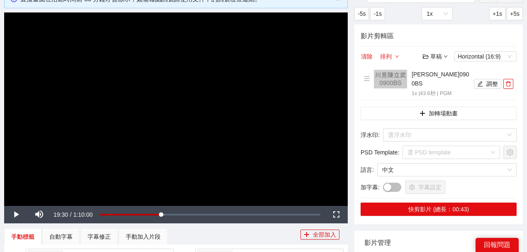
scroll to position [0, 0]
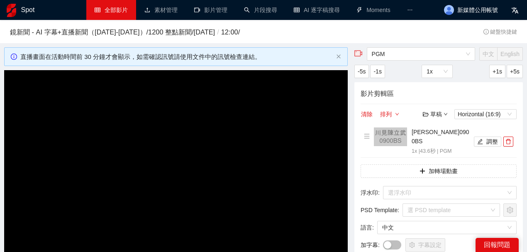
click at [119, 12] on link "全部影片" at bounding box center [111, 10] width 33 height 7
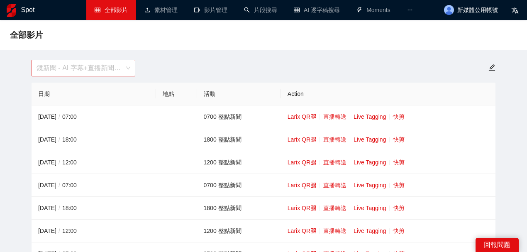
click at [113, 74] on span "鏡新聞 - AI 字幕+直播新聞（[DATE]-[DATE]）" at bounding box center [84, 68] width 94 height 16
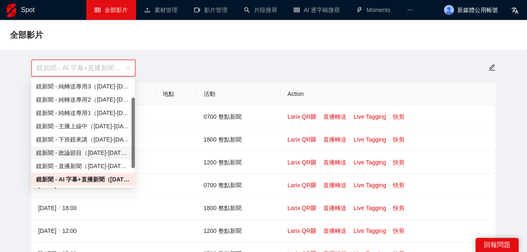
scroll to position [53, 0]
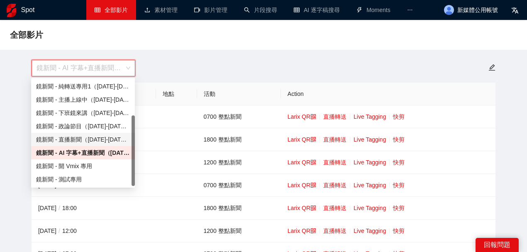
click at [84, 139] on div "鏡新聞 - 直播新聞（[DATE]-[DATE]）" at bounding box center [83, 139] width 94 height 9
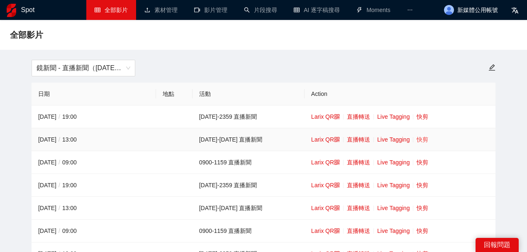
click at [417, 139] on link "快剪" at bounding box center [423, 139] width 12 height 7
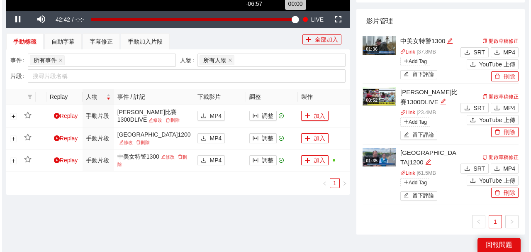
scroll to position [221, 0]
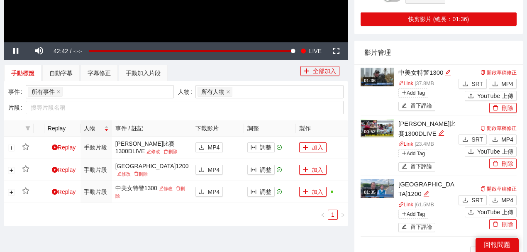
click at [486, 208] on span "YouTube 上傳" at bounding box center [495, 212] width 36 height 9
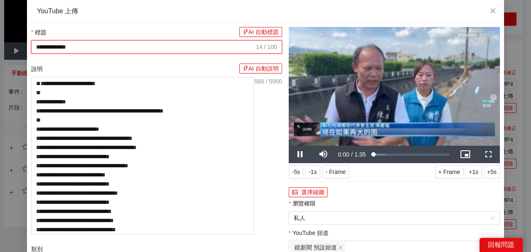
drag, startPoint x: 204, startPoint y: 49, endPoint x: 0, endPoint y: 41, distance: 204.4
click at [0, 43] on div "**********" at bounding box center [265, 126] width 531 height 252
paste input "text"
drag, startPoint x: 177, startPoint y: 48, endPoint x: 1, endPoint y: 43, distance: 175.6
click at [0, 46] on div "**********" at bounding box center [265, 126] width 531 height 252
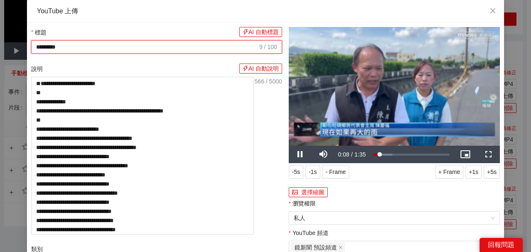
paste input "**********"
type input "**********"
click at [396, 63] on video "Video Player" at bounding box center [394, 86] width 211 height 119
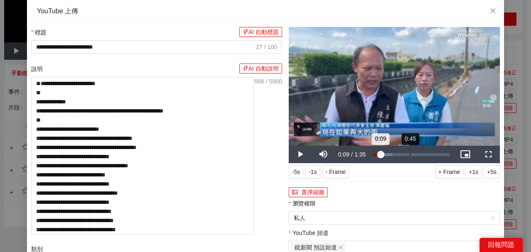
click at [411, 155] on div "0:45" at bounding box center [410, 154] width 0 height 3
click at [425, 155] on div "1:04" at bounding box center [425, 154] width 0 height 3
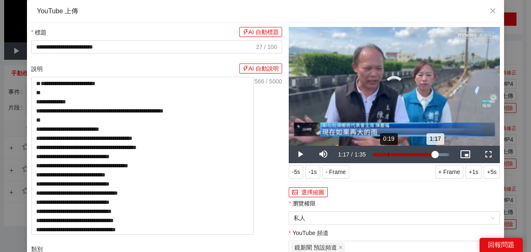
click at [386, 152] on div "Loaded : 97.59% 0:19 1:17" at bounding box center [411, 154] width 85 height 17
click at [382, 153] on div "0:19" at bounding box center [380, 154] width 15 height 3
click at [312, 193] on button "選擇縮圖" at bounding box center [308, 192] width 39 height 10
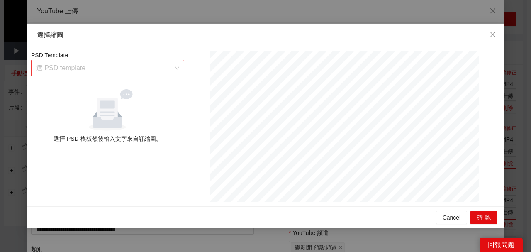
click at [125, 72] on input "search" at bounding box center [104, 68] width 137 height 16
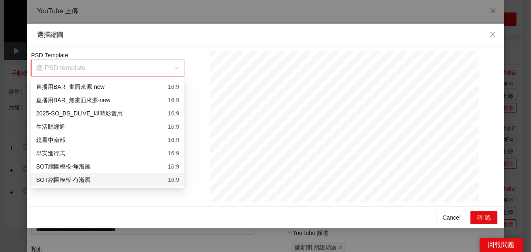
click at [120, 186] on div "SOT縮圖模板-有漸層 16:9" at bounding box center [107, 179] width 153 height 13
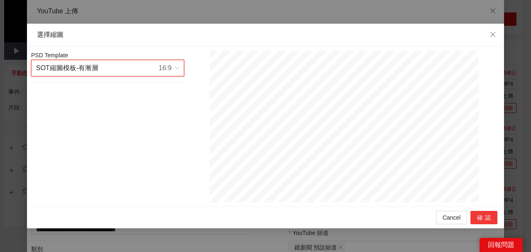
click at [481, 214] on button "確認" at bounding box center [484, 217] width 27 height 13
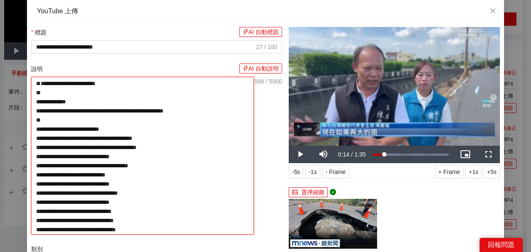
click at [137, 90] on textarea "**********" at bounding box center [142, 156] width 223 height 158
click at [143, 80] on textarea "**********" at bounding box center [142, 156] width 223 height 158
paste textarea "**********"
type textarea "**********"
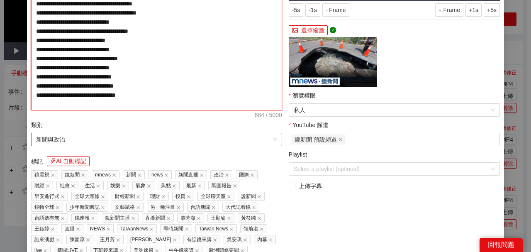
scroll to position [166, 0]
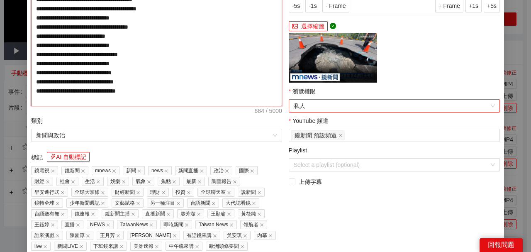
click at [304, 105] on span "私人" at bounding box center [394, 106] width 201 height 12
type textarea "**********"
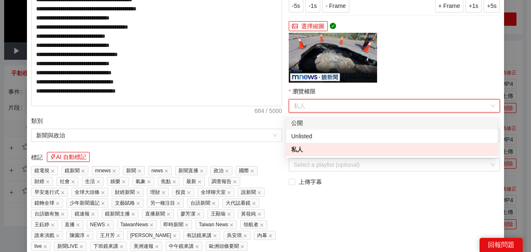
click at [298, 122] on div "公開" at bounding box center [391, 122] width 201 height 9
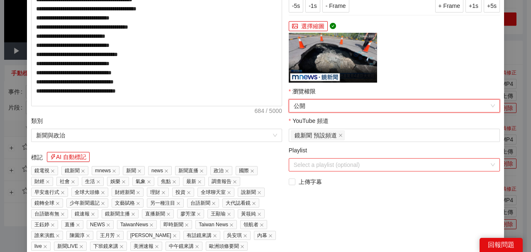
click at [317, 166] on input "Playlist" at bounding box center [392, 165] width 196 height 12
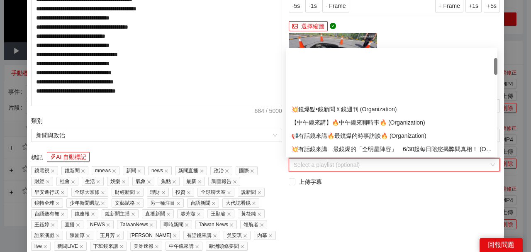
scroll to position [55, 0]
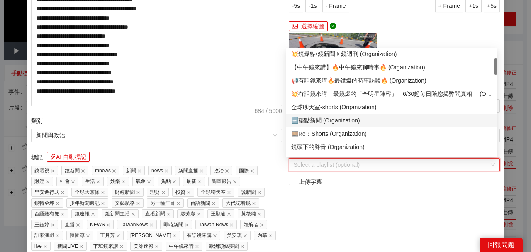
click at [328, 117] on div "🆕整點新聞 (Organization)" at bounding box center [391, 120] width 201 height 9
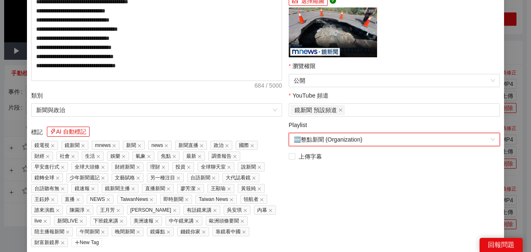
scroll to position [210, 0]
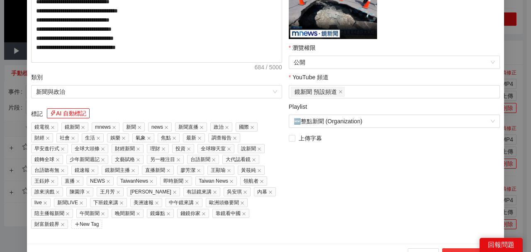
click at [461, 248] on button "上傳到 YouTube" at bounding box center [469, 254] width 55 height 13
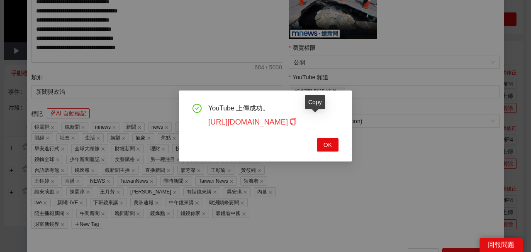
click at [297, 122] on icon "copy" at bounding box center [293, 121] width 7 height 7
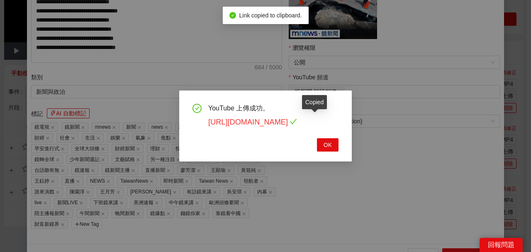
click at [297, 124] on link "https://youtu.be/wgXFJ2F7Sk4" at bounding box center [252, 122] width 89 height 8
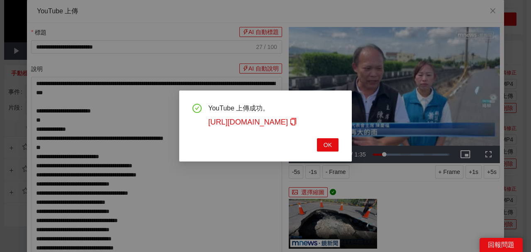
scroll to position [221, 0]
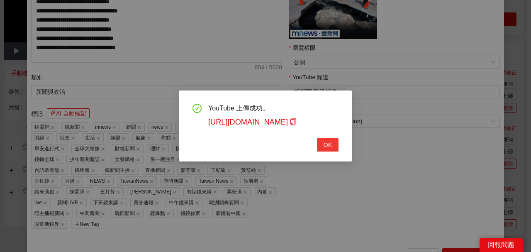
click at [327, 145] on span "OK" at bounding box center [328, 144] width 8 height 9
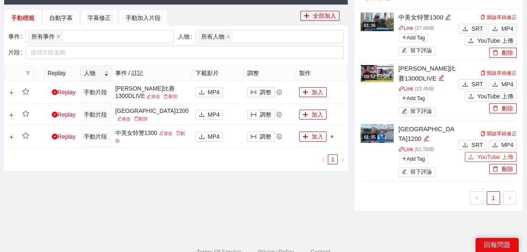
scroll to position [276, 0]
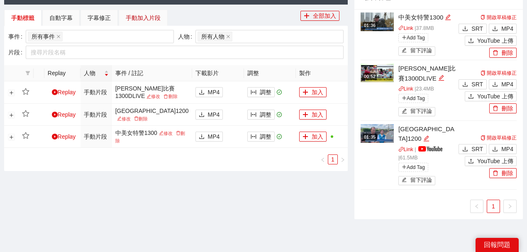
click at [142, 22] on div "手動加入片段" at bounding box center [143, 17] width 35 height 9
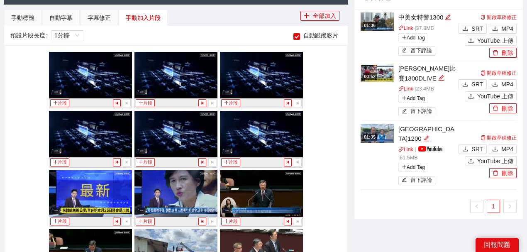
scroll to position [193, 0]
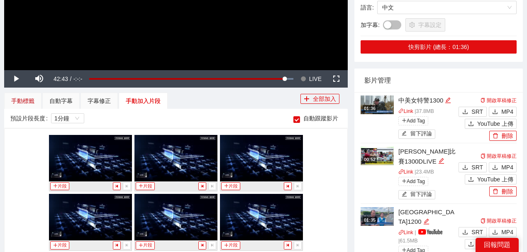
click at [24, 99] on div "手動標籤" at bounding box center [22, 100] width 23 height 9
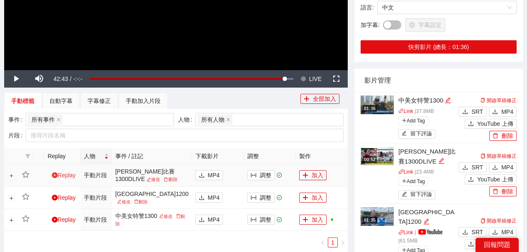
click at [59, 173] on link "Replay" at bounding box center [64, 175] width 24 height 7
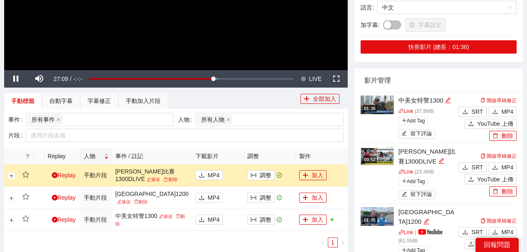
click at [139, 99] on div "手動加入片段" at bounding box center [143, 100] width 35 height 9
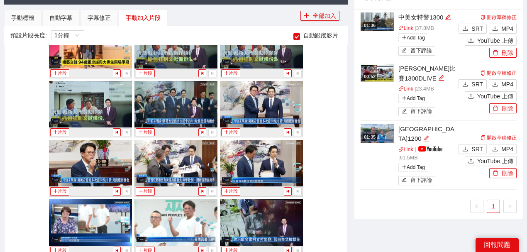
scroll to position [1856, 0]
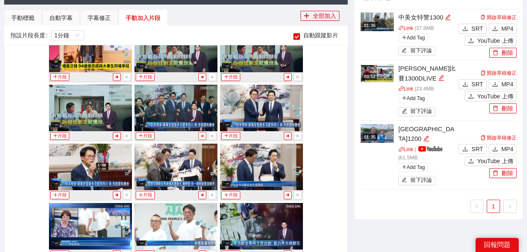
click at [200, 134] on icon "step-backward" at bounding box center [202, 136] width 5 height 5
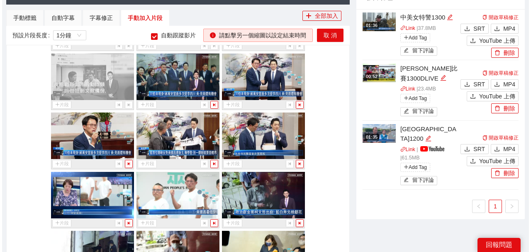
scroll to position [1911, 0]
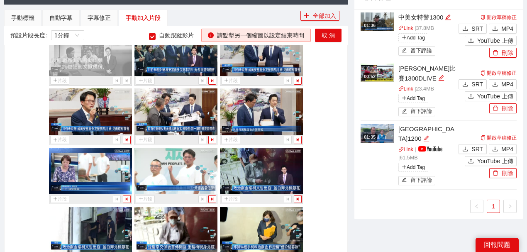
click at [125, 197] on icon "step-forward" at bounding box center [127, 199] width 5 height 5
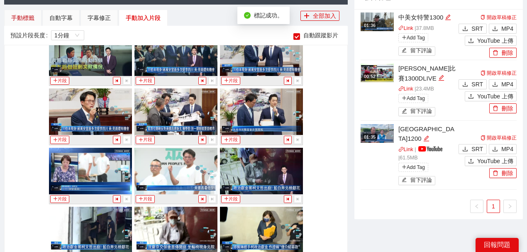
click at [24, 14] on div "手動標籤" at bounding box center [22, 17] width 23 height 9
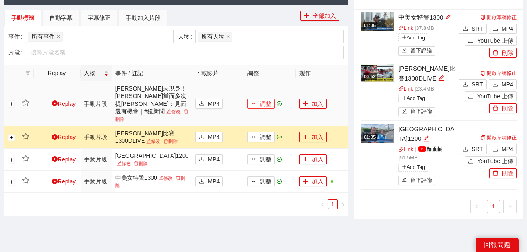
click at [254, 99] on button "調整" at bounding box center [260, 104] width 27 height 10
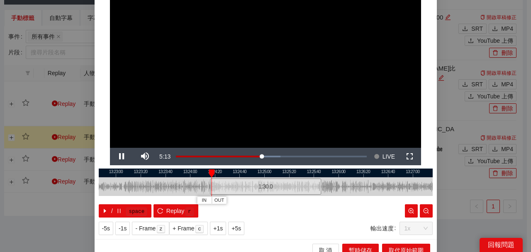
scroll to position [55, 0]
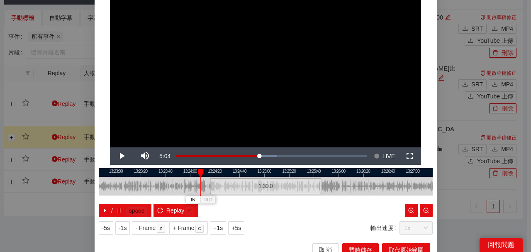
drag, startPoint x: 209, startPoint y: 173, endPoint x: 197, endPoint y: 173, distance: 12.0
click at [198, 173] on div at bounding box center [201, 173] width 6 height 8
click at [319, 173] on div at bounding box center [266, 172] width 334 height 9
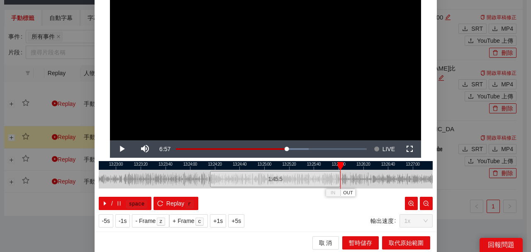
scroll to position [63, 0]
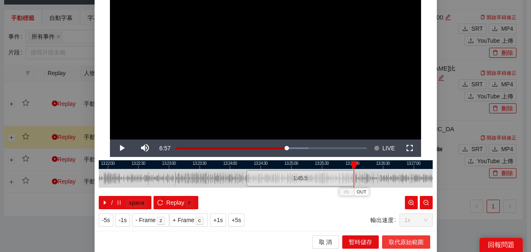
click at [398, 244] on span "取代原始範圍" at bounding box center [406, 241] width 35 height 9
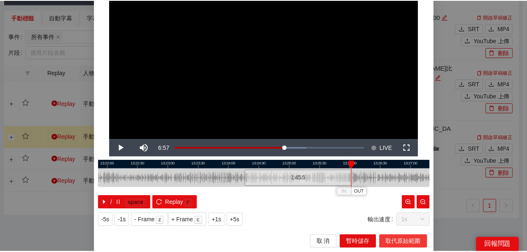
scroll to position [0, 0]
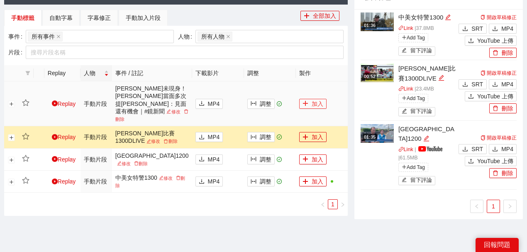
click at [313, 99] on button "加入" at bounding box center [312, 104] width 27 height 10
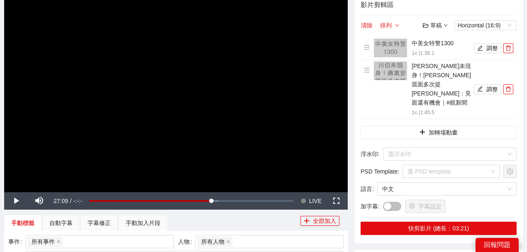
scroll to position [27, 0]
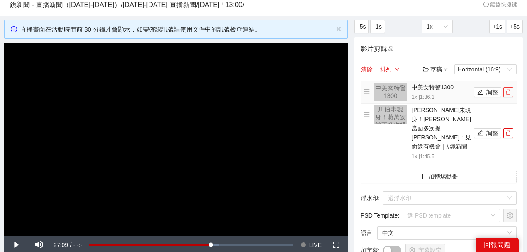
click at [508, 91] on icon "delete" at bounding box center [509, 92] width 6 height 6
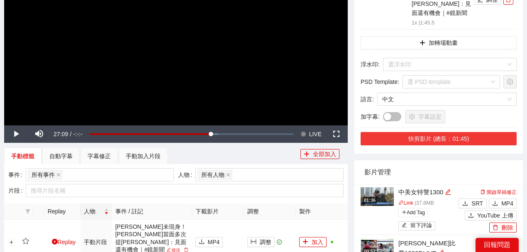
click at [454, 132] on button "快剪影片 (總長：01:45)" at bounding box center [439, 138] width 156 height 13
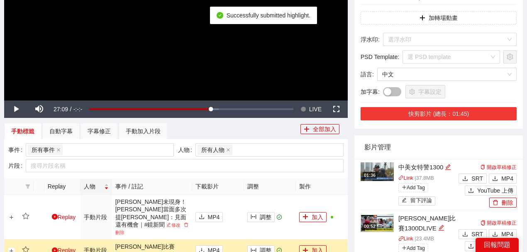
scroll to position [249, 0]
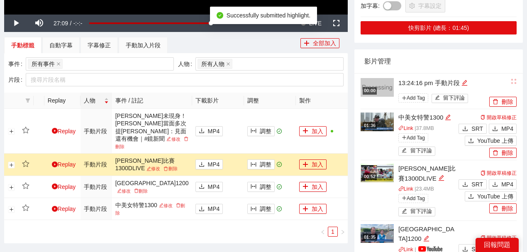
drag, startPoint x: 466, startPoint y: 72, endPoint x: 399, endPoint y: 66, distance: 66.7
click at [399, 73] on li "00:00 13:24:16 pm 手動片段 Add Tag 留下評論 刪除" at bounding box center [439, 91] width 156 height 36
click at [467, 80] on icon "edit" at bounding box center [465, 83] width 6 height 6
click at [379, 77] on div "**********" at bounding box center [424, 91] width 127 height 29
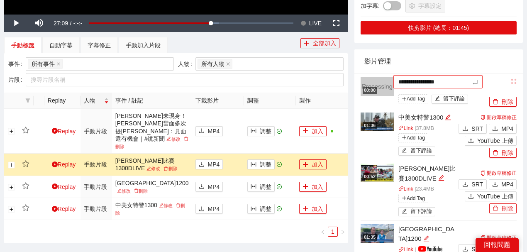
type textarea "**********"
click at [468, 53] on div "影片管理" at bounding box center [438, 61] width 149 height 24
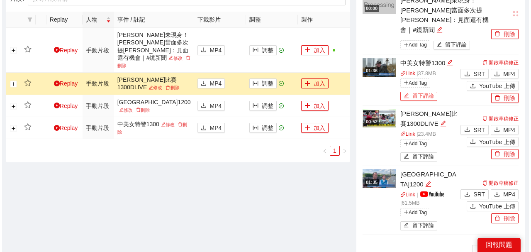
scroll to position [325, 0]
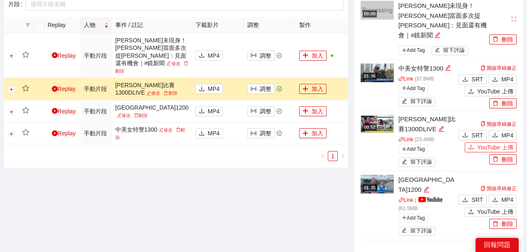
click at [474, 144] on icon "upload" at bounding box center [471, 147] width 6 height 6
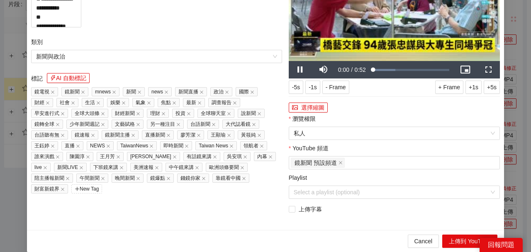
drag, startPoint x: 108, startPoint y: 48, endPoint x: 4, endPoint y: 46, distance: 103.8
click at [0, 49] on div "**********" at bounding box center [265, 126] width 531 height 252
paste input "*****"
click at [423, 71] on div "Loaded : 29.29% 0:00 0:01" at bounding box center [411, 69] width 76 height 3
type input "**********"
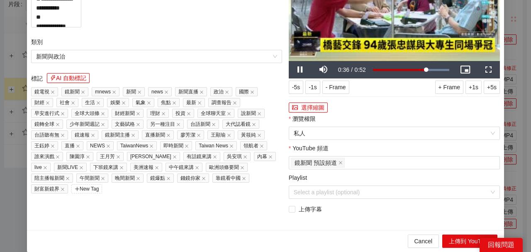
click at [413, 61] on video "Video Player" at bounding box center [394, 1] width 211 height 119
click at [438, 71] on div "Loaded : 100.00% 0:46 0:46" at bounding box center [411, 69] width 76 height 3
click at [413, 71] on div "0:26" at bounding box center [412, 69] width 0 height 3
click at [422, 71] on div "0:33" at bounding box center [422, 69] width 0 height 3
click at [435, 71] on div "0:42" at bounding box center [435, 69] width 0 height 3
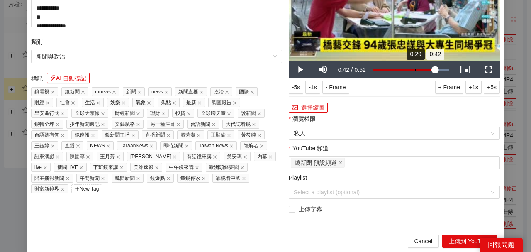
click at [413, 71] on div "Loaded : 100.00% 0:29 0:42" at bounding box center [411, 69] width 76 height 3
click at [316, 112] on button "選擇縮圖" at bounding box center [308, 108] width 39 height 10
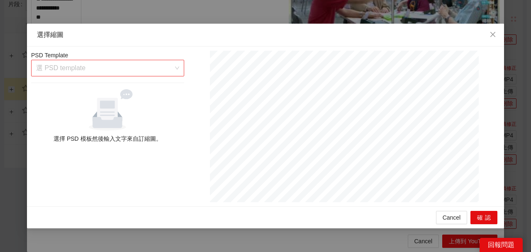
click at [147, 69] on input "search" at bounding box center [104, 68] width 137 height 16
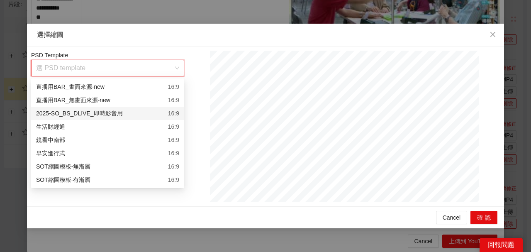
click at [142, 110] on div "2025-SO_BS_DLIVE_即時影音用 16:9" at bounding box center [107, 113] width 143 height 9
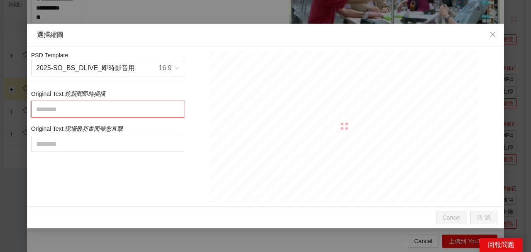
click at [139, 107] on textarea at bounding box center [107, 109] width 153 height 16
paste textarea "**********"
type textarea "**********"
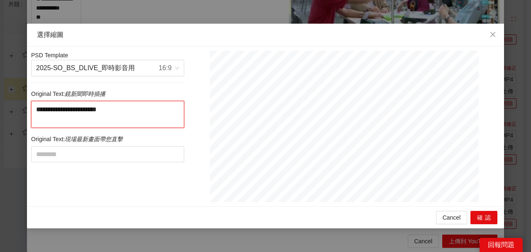
click at [79, 118] on textarea "**********" at bounding box center [107, 114] width 153 height 27
drag, startPoint x: 69, startPoint y: 107, endPoint x: 83, endPoint y: 125, distance: 23.7
click at [81, 125] on textarea "**********" at bounding box center [107, 114] width 153 height 27
type textarea "****"
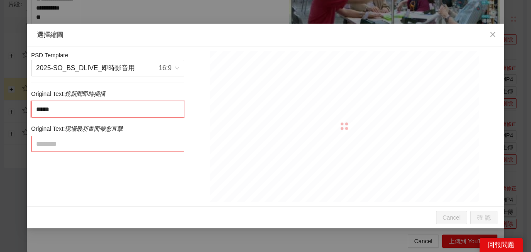
type textarea "****"
click at [105, 148] on textarea at bounding box center [107, 144] width 153 height 16
paste textarea "**********"
type textarea "**********"
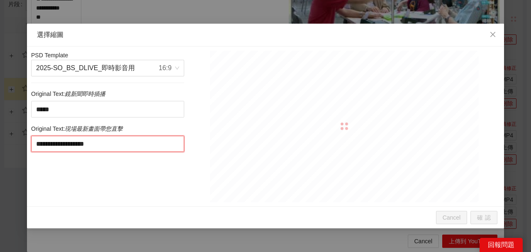
drag, startPoint x: 123, startPoint y: 144, endPoint x: 196, endPoint y: 146, distance: 73.1
click at [193, 146] on div "**********" at bounding box center [266, 126] width 474 height 151
type textarea "**********"
click at [76, 142] on textarea "**********" at bounding box center [107, 144] width 153 height 16
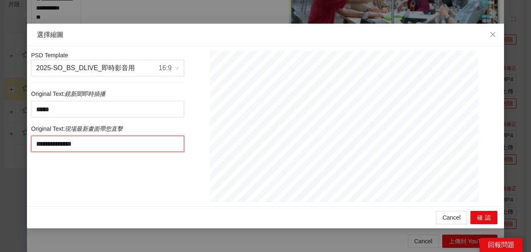
click at [109, 142] on textarea "**********" at bounding box center [107, 144] width 153 height 16
type textarea "**********"
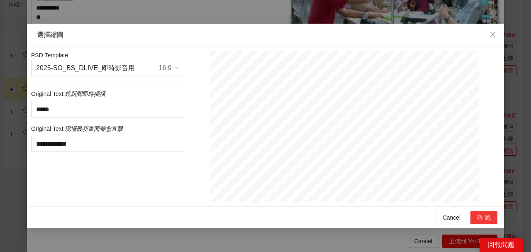
click at [491, 217] on button "確認" at bounding box center [484, 217] width 27 height 13
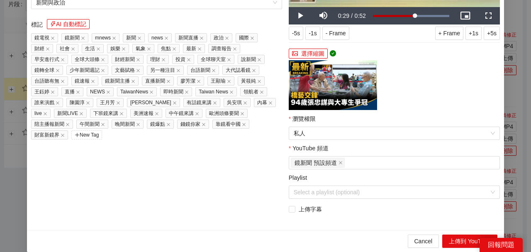
paste textarea "**********"
type textarea "**********"
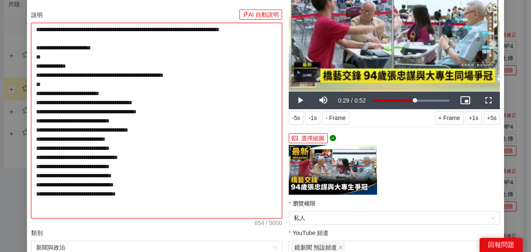
scroll to position [166, 0]
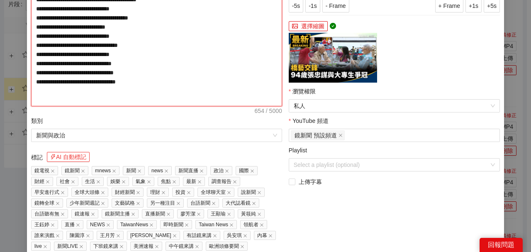
type textarea "**********"
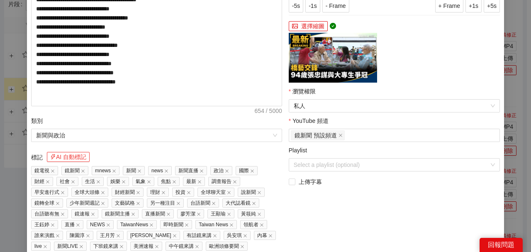
click at [57, 160] on button "AI 自動標記" at bounding box center [68, 157] width 43 height 10
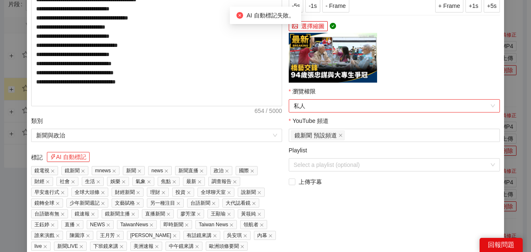
click at [310, 103] on span "私人" at bounding box center [394, 106] width 201 height 12
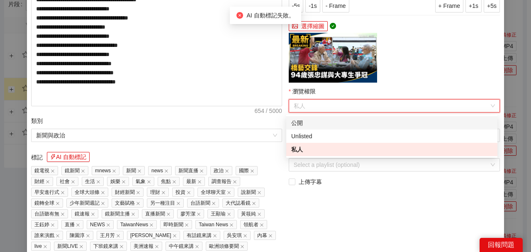
click at [311, 119] on div "公開" at bounding box center [391, 122] width 201 height 9
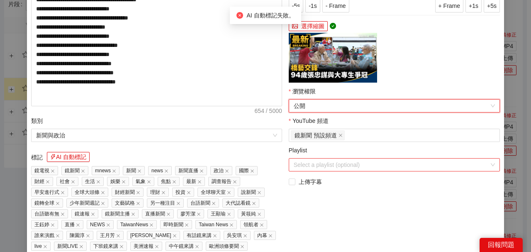
click at [322, 171] on span at bounding box center [392, 165] width 196 height 12
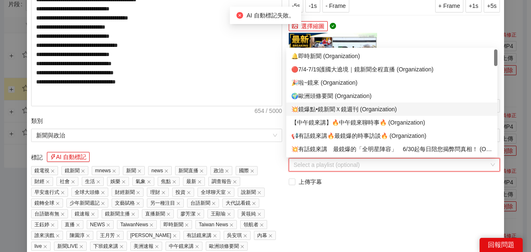
scroll to position [55, 0]
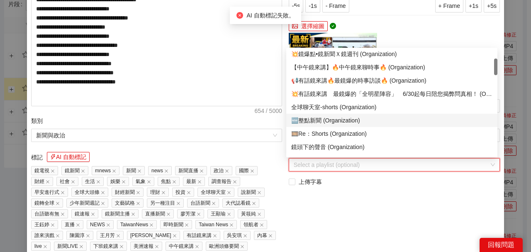
click at [319, 121] on div "🆕整點新聞 (Organization)" at bounding box center [391, 120] width 201 height 9
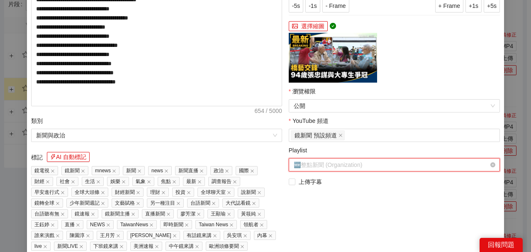
click at [324, 163] on span "🆕整點新聞 (Organization)" at bounding box center [394, 165] width 201 height 12
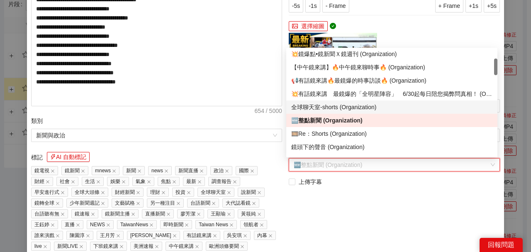
scroll to position [0, 0]
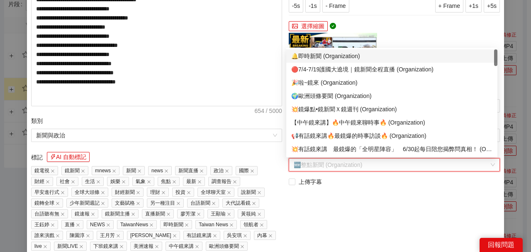
click at [320, 55] on div "🔔即時新聞 (Organization)" at bounding box center [391, 55] width 201 height 9
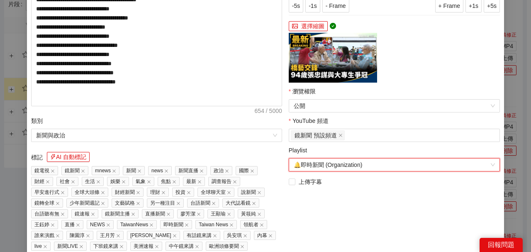
scroll to position [210, 0]
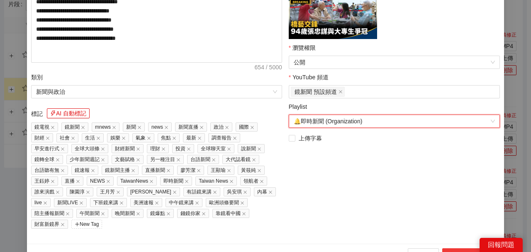
click at [459, 248] on button "上傳到 YouTube" at bounding box center [469, 254] width 55 height 13
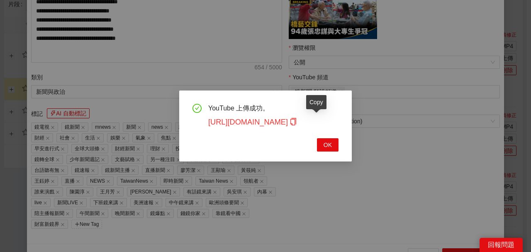
click at [296, 120] on icon "copy" at bounding box center [294, 121] width 6 height 7
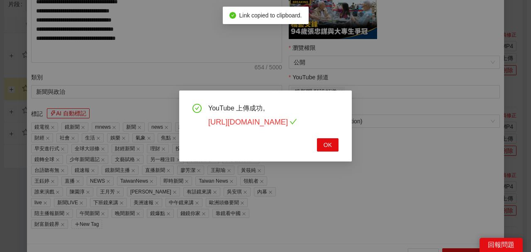
click at [292, 121] on link "https://youtu.be/TPoxfU3bSSQ" at bounding box center [252, 122] width 89 height 8
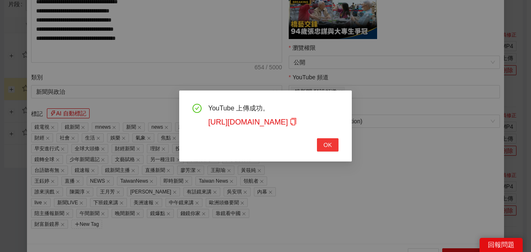
click at [328, 147] on span "OK" at bounding box center [328, 144] width 8 height 9
type textarea "**********"
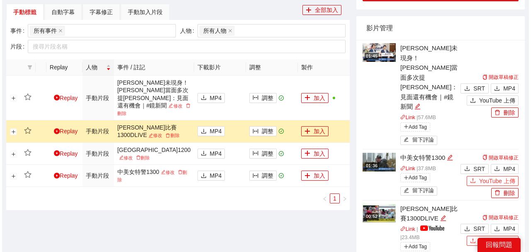
scroll to position [242, 0]
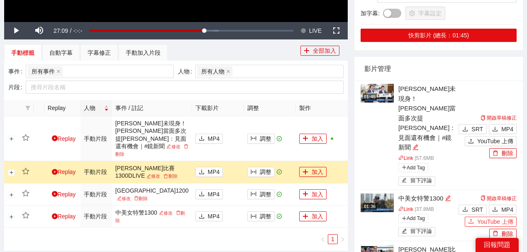
click at [476, 217] on button "YouTube 上傳" at bounding box center [491, 222] width 52 height 10
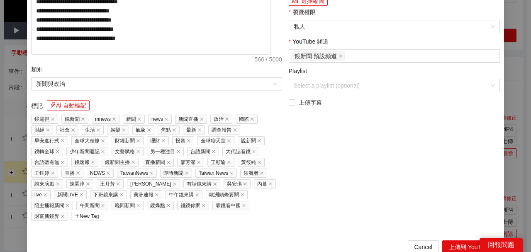
drag, startPoint x: 105, startPoint y: 45, endPoint x: 0, endPoint y: 32, distance: 105.8
click at [0, 34] on div "**********" at bounding box center [265, 126] width 531 height 252
paste input "**********"
type input "**********"
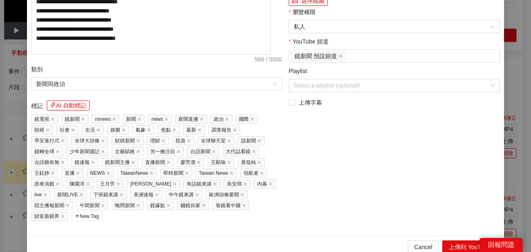
click at [310, 6] on button "選擇縮圖" at bounding box center [308, 1] width 39 height 10
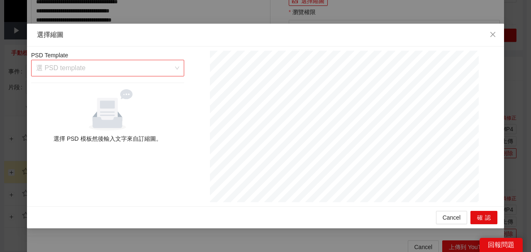
click at [154, 75] on input "search" at bounding box center [104, 68] width 137 height 16
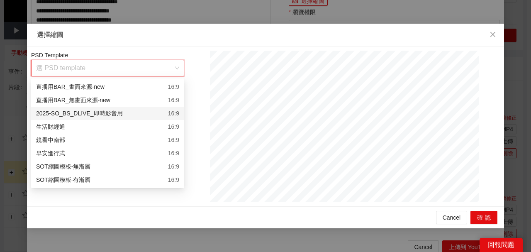
click at [154, 117] on div "2025-SO_BS_DLIVE_即時影音用 16:9" at bounding box center [107, 113] width 143 height 9
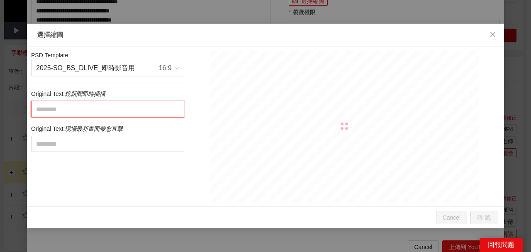
click at [134, 108] on textarea at bounding box center [107, 109] width 153 height 16
click at [162, 70] on div "16:9" at bounding box center [165, 68] width 13 height 16
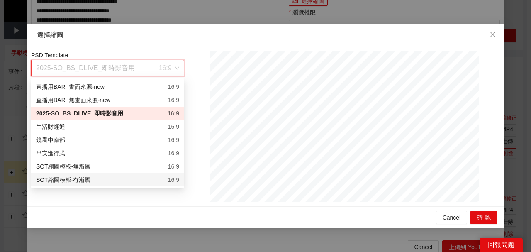
click at [121, 178] on div "SOT縮圖模板-有漸層 16:9" at bounding box center [107, 179] width 143 height 9
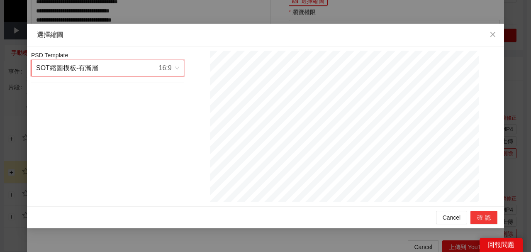
click at [481, 213] on button "確認" at bounding box center [484, 217] width 27 height 13
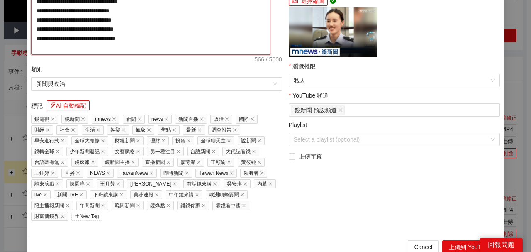
paste textarea "**********"
type textarea "**********"
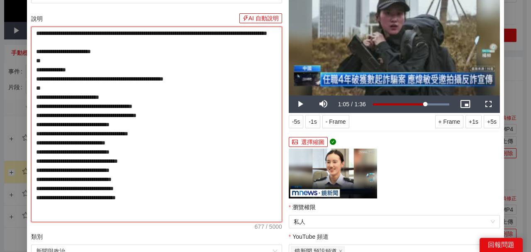
scroll to position [138, 0]
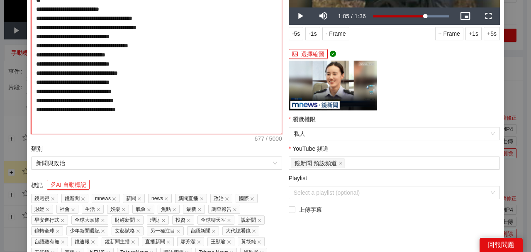
type textarea "**********"
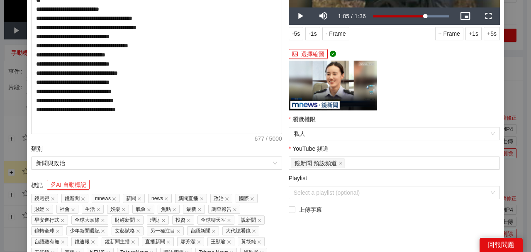
click at [80, 183] on button "AI 自動標記" at bounding box center [68, 185] width 43 height 10
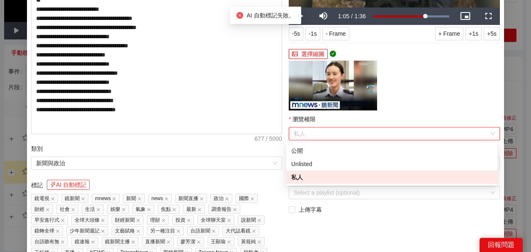
click at [311, 127] on span "私人" at bounding box center [394, 133] width 201 height 12
click at [305, 150] on div "公開" at bounding box center [391, 150] width 201 height 9
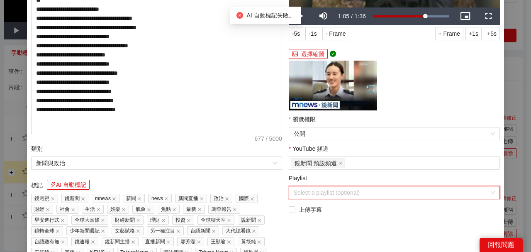
click at [318, 194] on input "Playlist" at bounding box center [392, 192] width 196 height 12
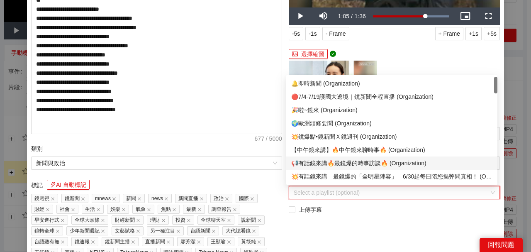
scroll to position [55, 0]
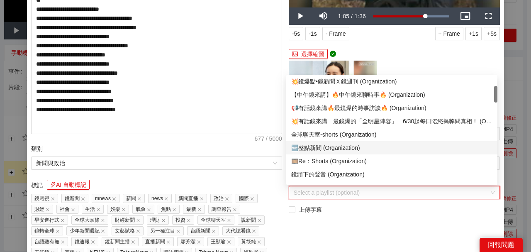
click at [332, 149] on div "🆕整點新聞 (Organization)" at bounding box center [391, 147] width 201 height 9
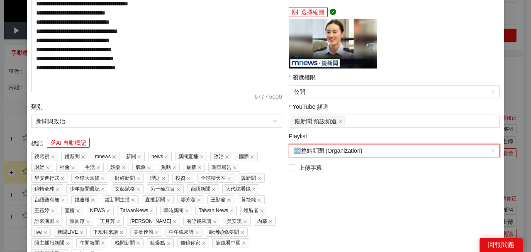
scroll to position [210, 0]
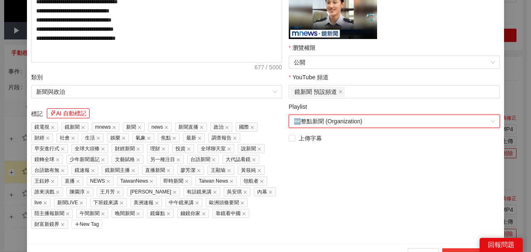
click at [445, 248] on button "上傳到 YouTube" at bounding box center [469, 254] width 55 height 13
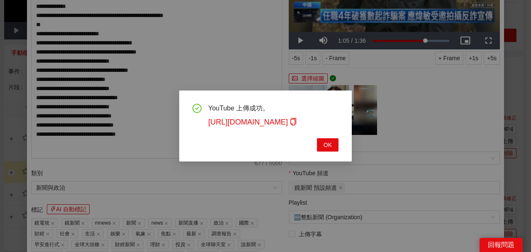
scroll to position [193, 0]
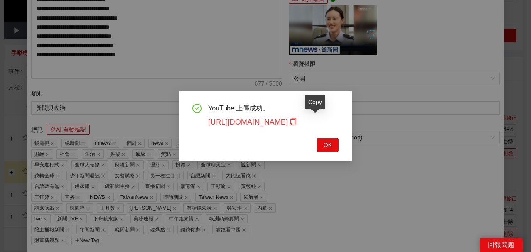
click at [297, 122] on icon "copy" at bounding box center [293, 121] width 7 height 7
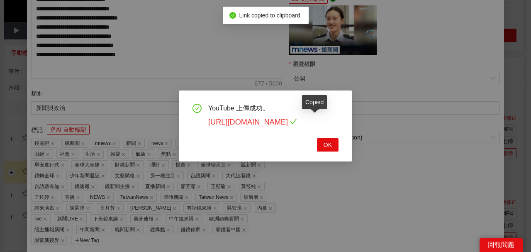
click at [297, 124] on link "https://youtu.be/94arnP74-mc" at bounding box center [252, 122] width 89 height 8
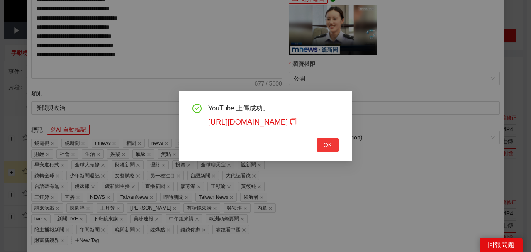
click at [328, 147] on span "OK" at bounding box center [328, 144] width 8 height 9
type textarea "**********"
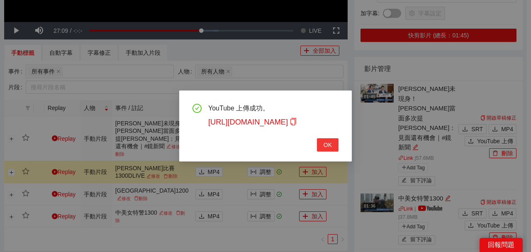
scroll to position [191, 0]
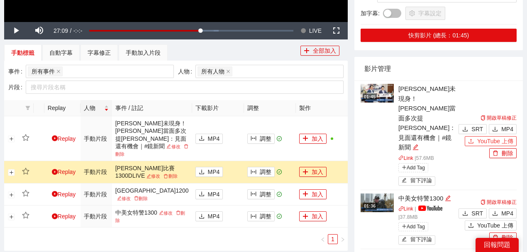
drag, startPoint x: 479, startPoint y: 118, endPoint x: 440, endPoint y: 100, distance: 43.1
click at [478, 136] on button "YouTube 上傳" at bounding box center [491, 141] width 52 height 10
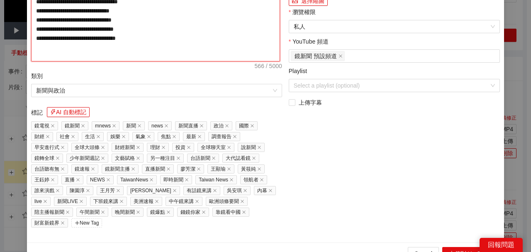
drag, startPoint x: 220, startPoint y: 83, endPoint x: 227, endPoint y: 81, distance: 7.5
paste textarea "**********"
type textarea "**********"
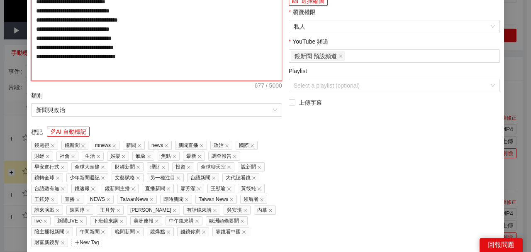
scroll to position [138, 0]
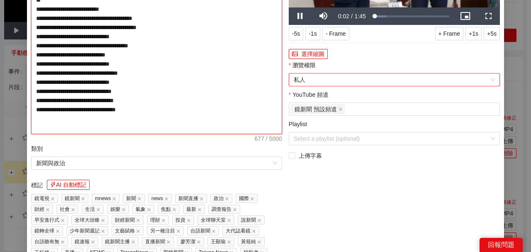
click at [314, 79] on span "私人" at bounding box center [394, 79] width 201 height 12
type textarea "**********"
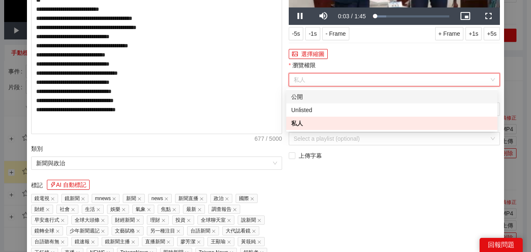
click at [301, 99] on div "公開" at bounding box center [391, 96] width 201 height 9
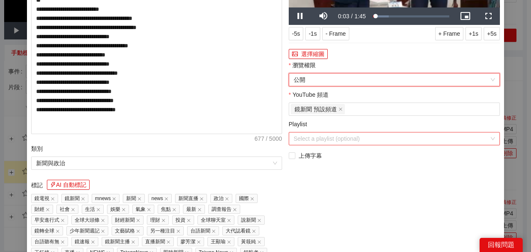
click at [331, 138] on input "Playlist" at bounding box center [392, 138] width 196 height 12
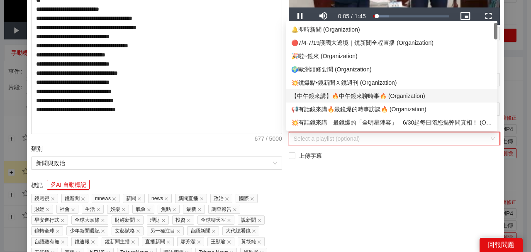
scroll to position [55, 0]
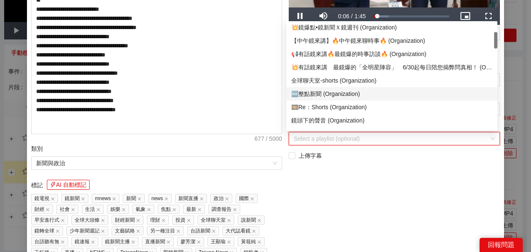
click at [349, 96] on div "🆕整點新聞 (Organization)" at bounding box center [391, 93] width 201 height 9
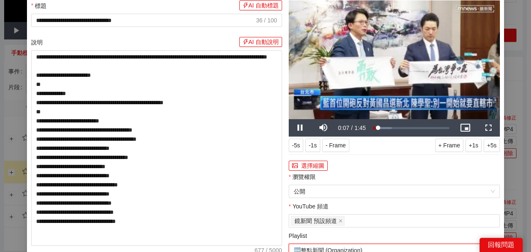
scroll to position [0, 0]
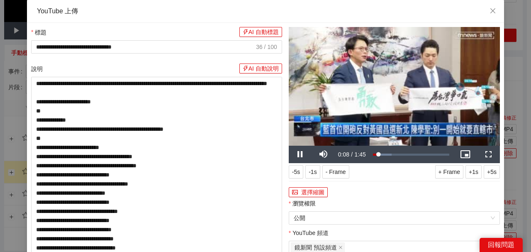
click at [422, 108] on video "Video Player" at bounding box center [394, 86] width 211 height 119
click at [308, 186] on div "選擇縮圖" at bounding box center [394, 192] width 211 height 13
click at [417, 159] on div "Loaded : 24.46% 1:03 0:08" at bounding box center [411, 154] width 85 height 17
click at [439, 154] on div "1:30" at bounding box center [439, 154] width 0 height 3
click at [402, 156] on div "Loaded : 100.00% 0:59 1:30" at bounding box center [411, 154] width 85 height 17
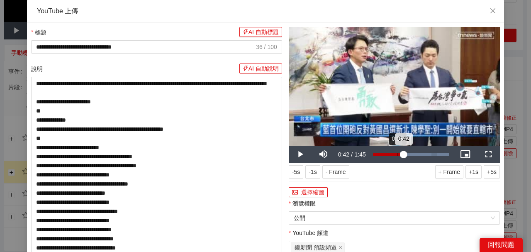
click at [395, 156] on div "Loaded : 100.00% 0:33 0:42" at bounding box center [411, 154] width 76 height 3
click at [301, 154] on span "Video Player" at bounding box center [301, 154] width 0 height 0
click at [389, 154] on div "0:22" at bounding box center [389, 154] width 0 height 3
click at [381, 112] on video "Video Player" at bounding box center [394, 86] width 211 height 119
click at [313, 188] on button "選擇縮圖" at bounding box center [308, 192] width 39 height 10
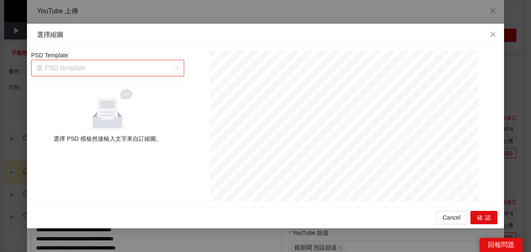
click at [168, 70] on input "search" at bounding box center [104, 68] width 137 height 16
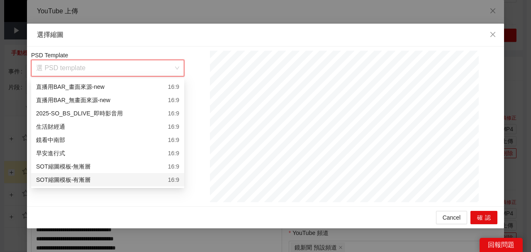
click at [167, 178] on div "SOT縮圖模板-有漸層 16:9" at bounding box center [107, 179] width 143 height 9
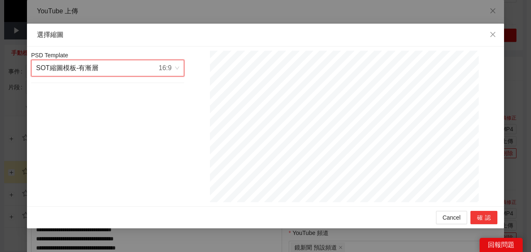
click at [478, 214] on button "確認" at bounding box center [484, 217] width 27 height 13
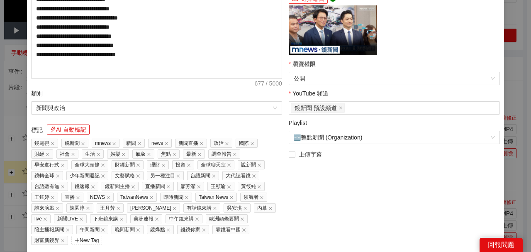
scroll to position [210, 0]
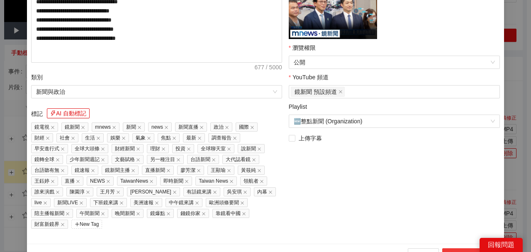
click at [467, 248] on button "上傳到 YouTube" at bounding box center [469, 254] width 55 height 13
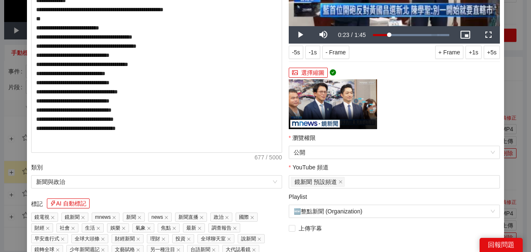
scroll to position [166, 0]
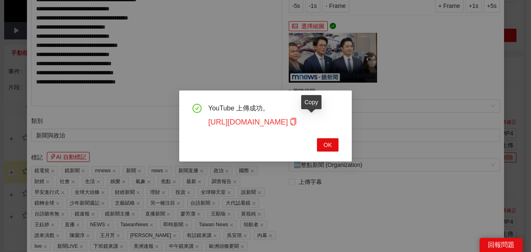
click at [297, 123] on icon "copy" at bounding box center [293, 121] width 7 height 7
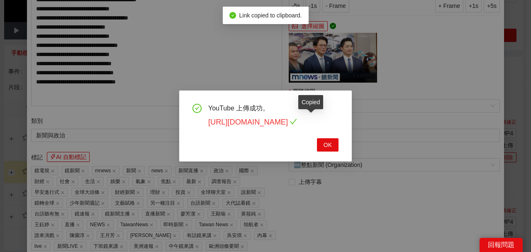
click at [297, 122] on link "https://youtu.be/tv_zgLdFR0s" at bounding box center [252, 122] width 89 height 8
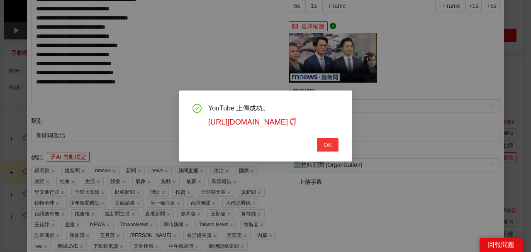
click at [330, 144] on span "OK" at bounding box center [328, 144] width 8 height 9
type textarea "**********"
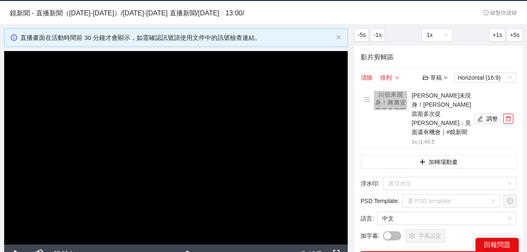
scroll to position [0, 0]
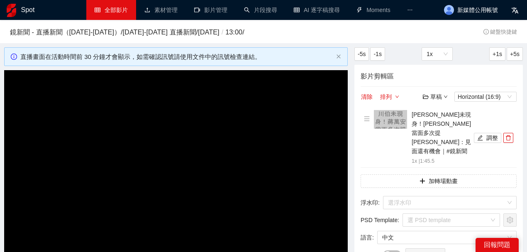
click at [128, 11] on link "全部影片" at bounding box center [111, 10] width 33 height 7
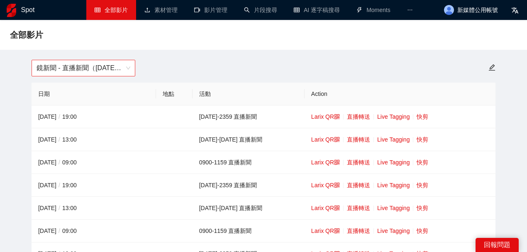
click at [119, 68] on span "鏡新聞 - 直播新聞（[DATE]-[DATE]）" at bounding box center [84, 68] width 94 height 16
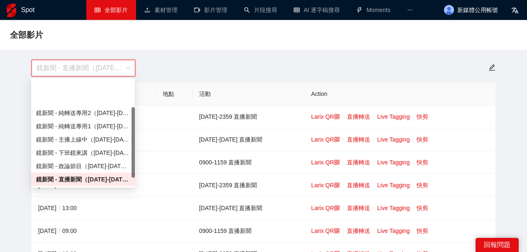
scroll to position [41, 0]
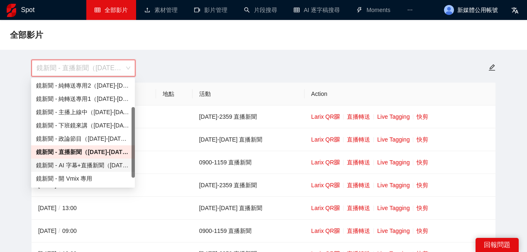
click at [99, 161] on div "鏡新聞 - AI 字幕+直播新聞（[DATE]-[DATE]）" at bounding box center [83, 165] width 94 height 9
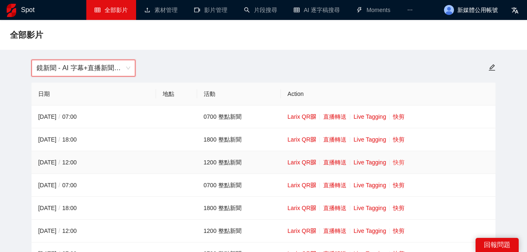
click at [397, 163] on link "快剪" at bounding box center [399, 162] width 12 height 7
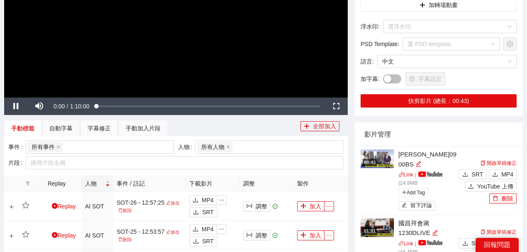
click at [207, 47] on video "Video Player" at bounding box center [176, 0] width 344 height 193
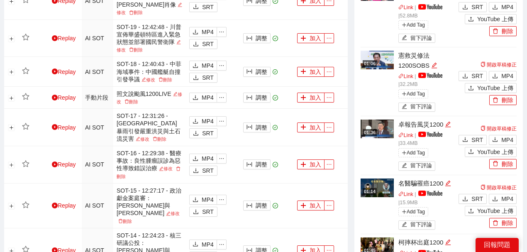
scroll to position [747, 0]
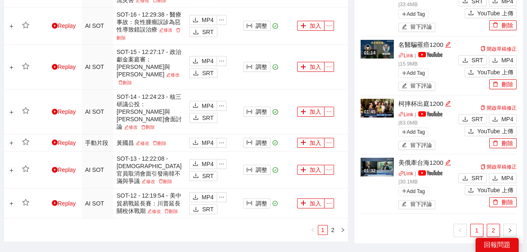
click at [496, 224] on link "2" at bounding box center [493, 230] width 12 height 12
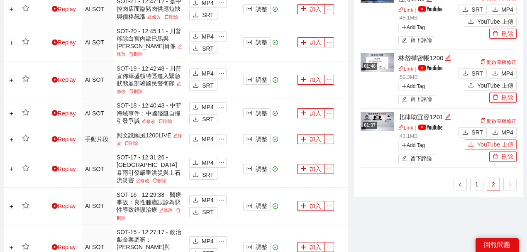
scroll to position [553, 0]
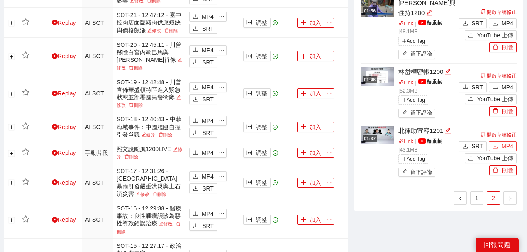
click at [505, 142] on span "MP4" at bounding box center [507, 146] width 12 height 9
click at [498, 84] on icon "download" at bounding box center [495, 87] width 6 height 6
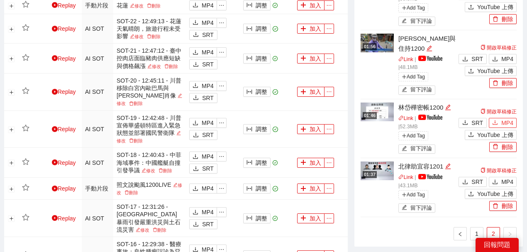
scroll to position [442, 0]
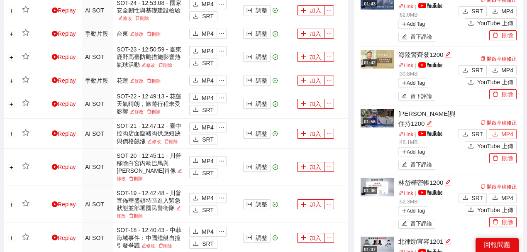
click at [504, 130] on span "MP4" at bounding box center [507, 134] width 12 height 9
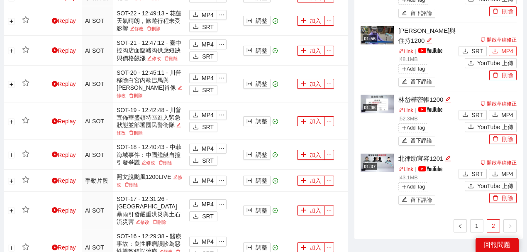
scroll to position [553, 0]
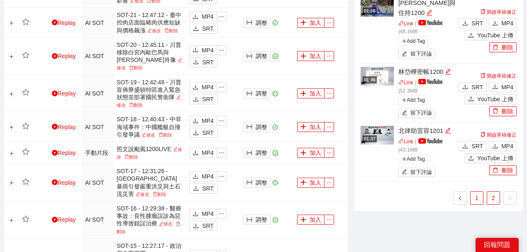
click at [479, 192] on link "1" at bounding box center [477, 198] width 12 height 12
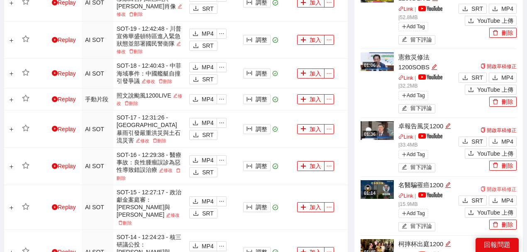
scroll to position [719, 0]
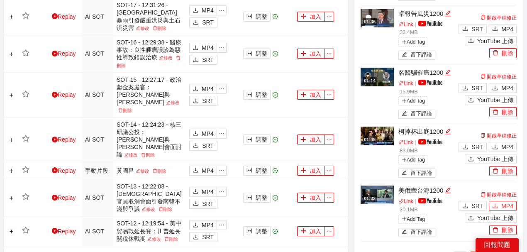
click at [506, 201] on span "MP4" at bounding box center [507, 205] width 12 height 9
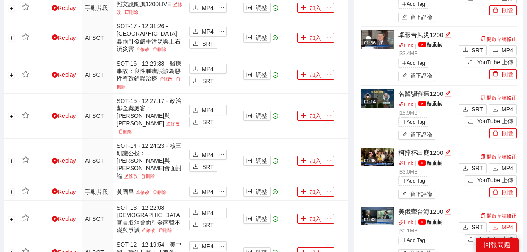
scroll to position [692, 0]
